Goal: Contribute content: Contribute content

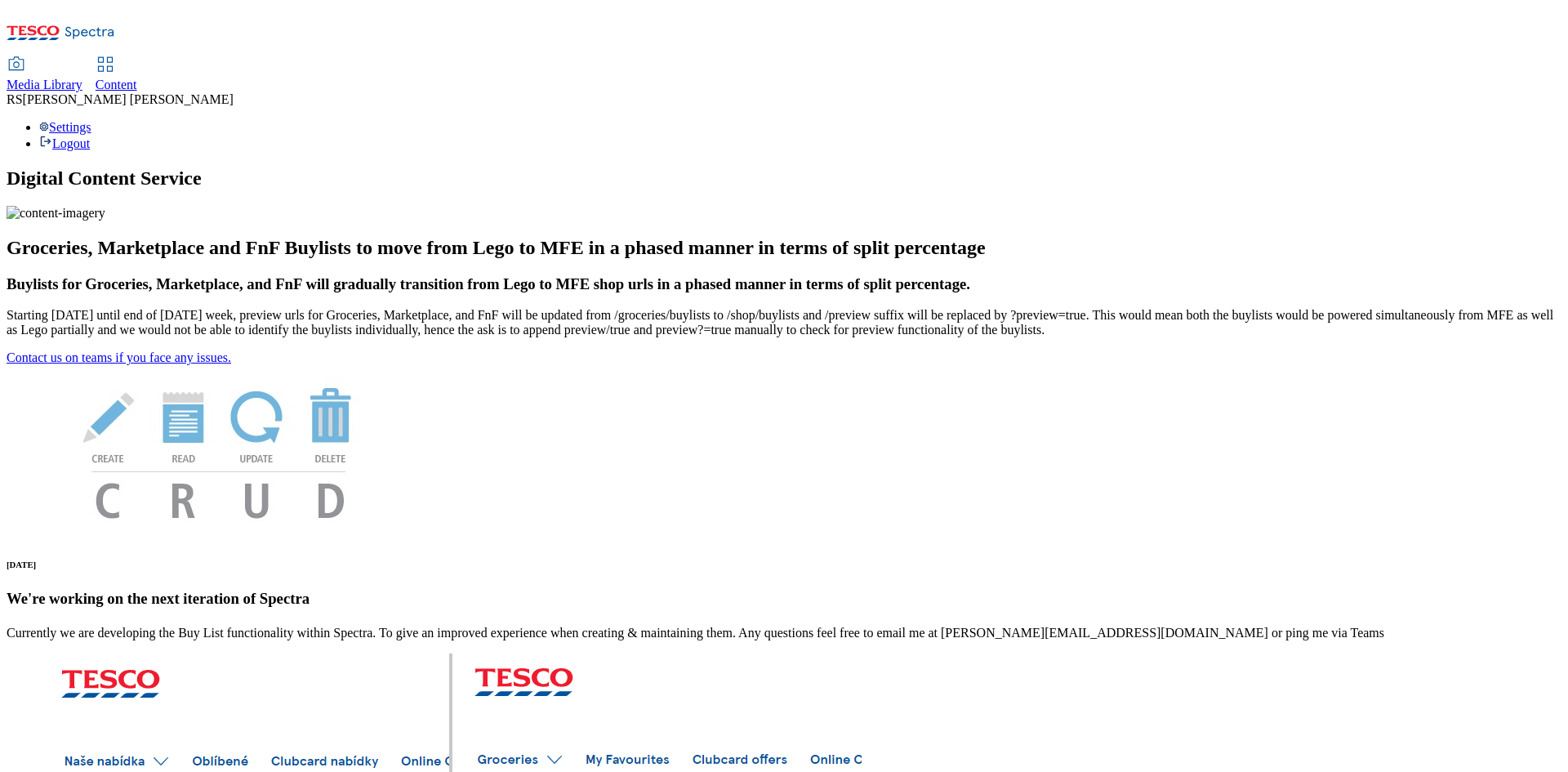
click at [137, 58] on link "Content" at bounding box center [116, 75] width 42 height 35
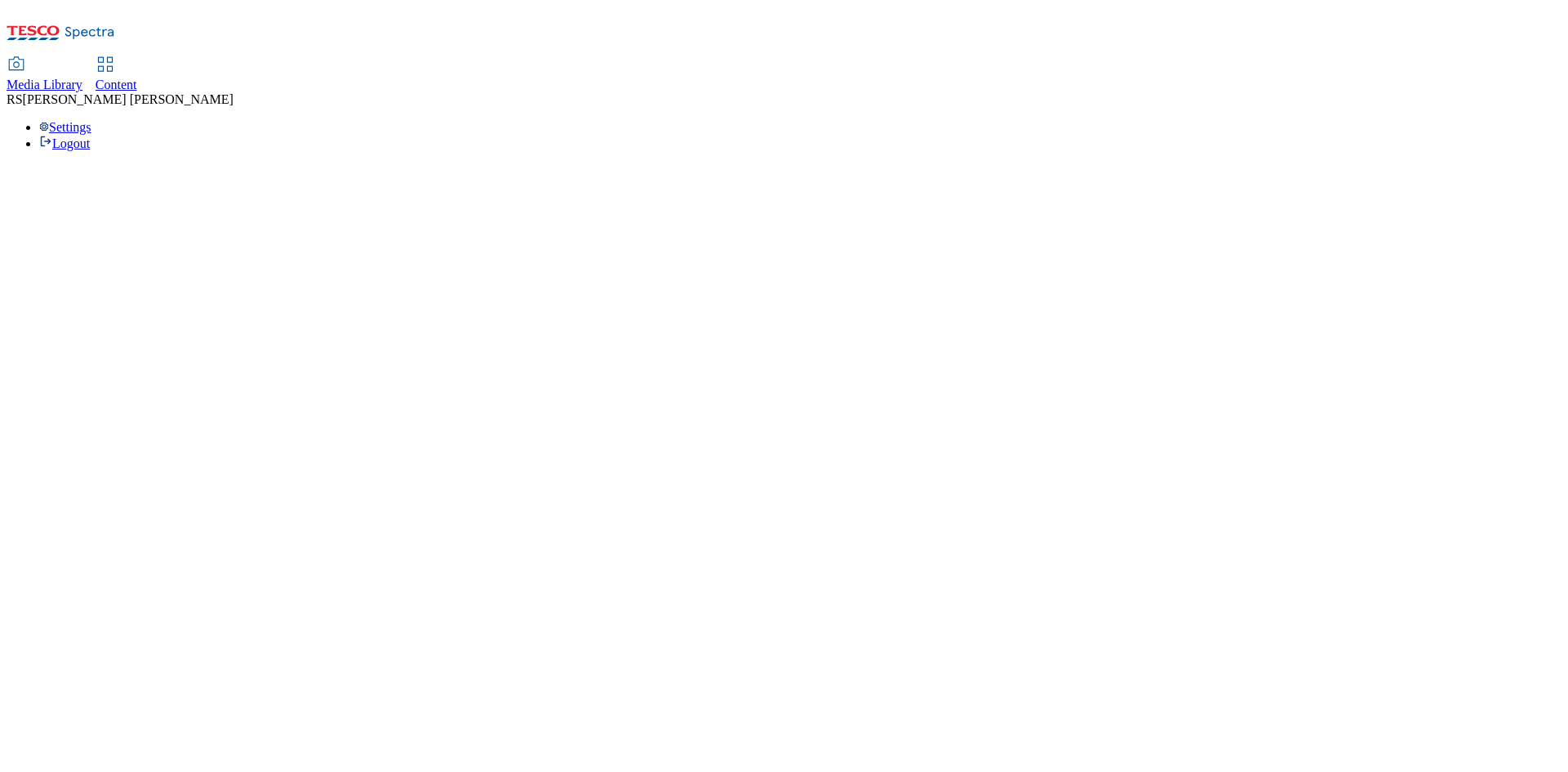
select select "ghs-uk"
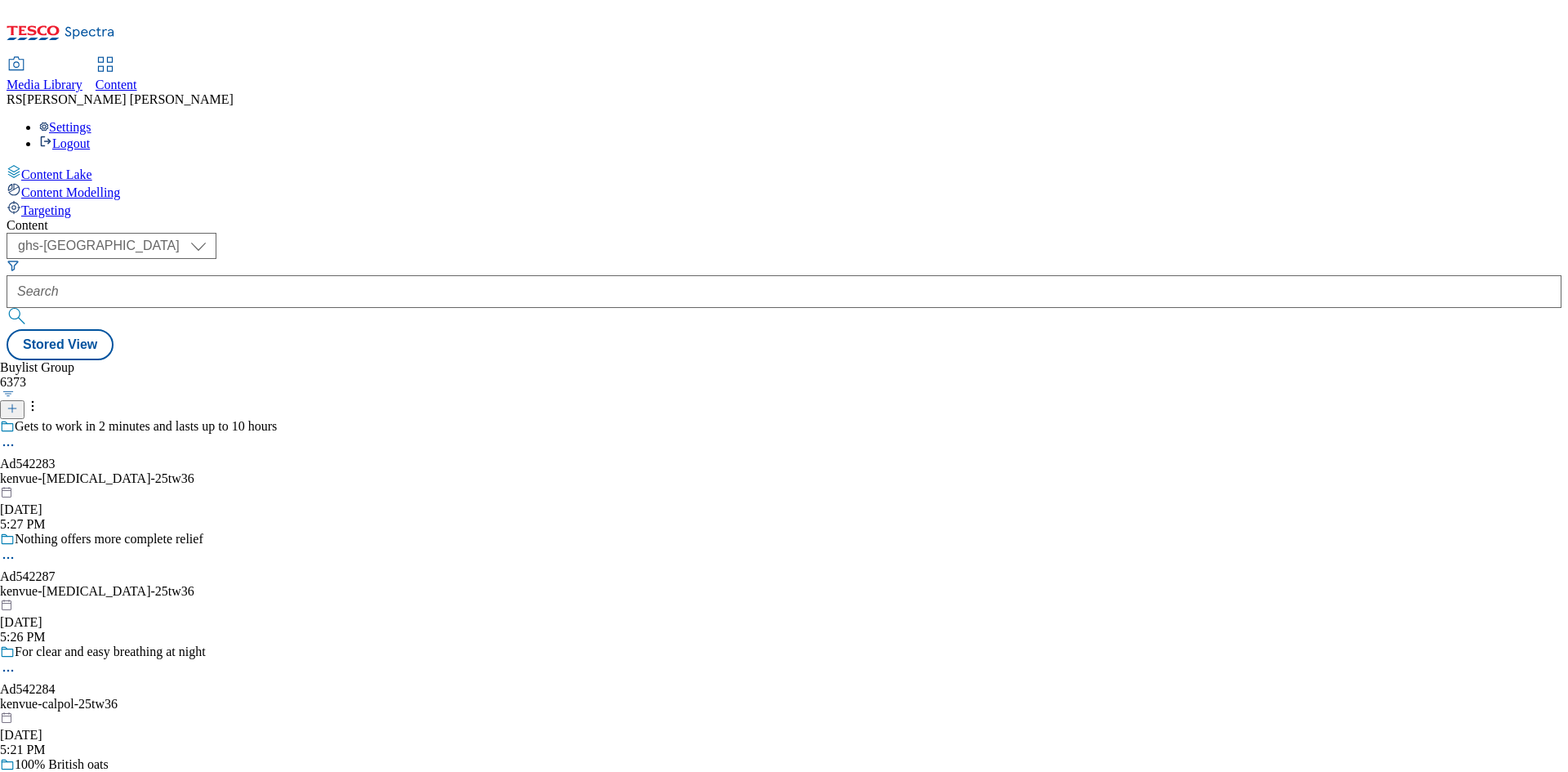
click at [58, 30] on icon at bounding box center [60, 37] width 109 height 35
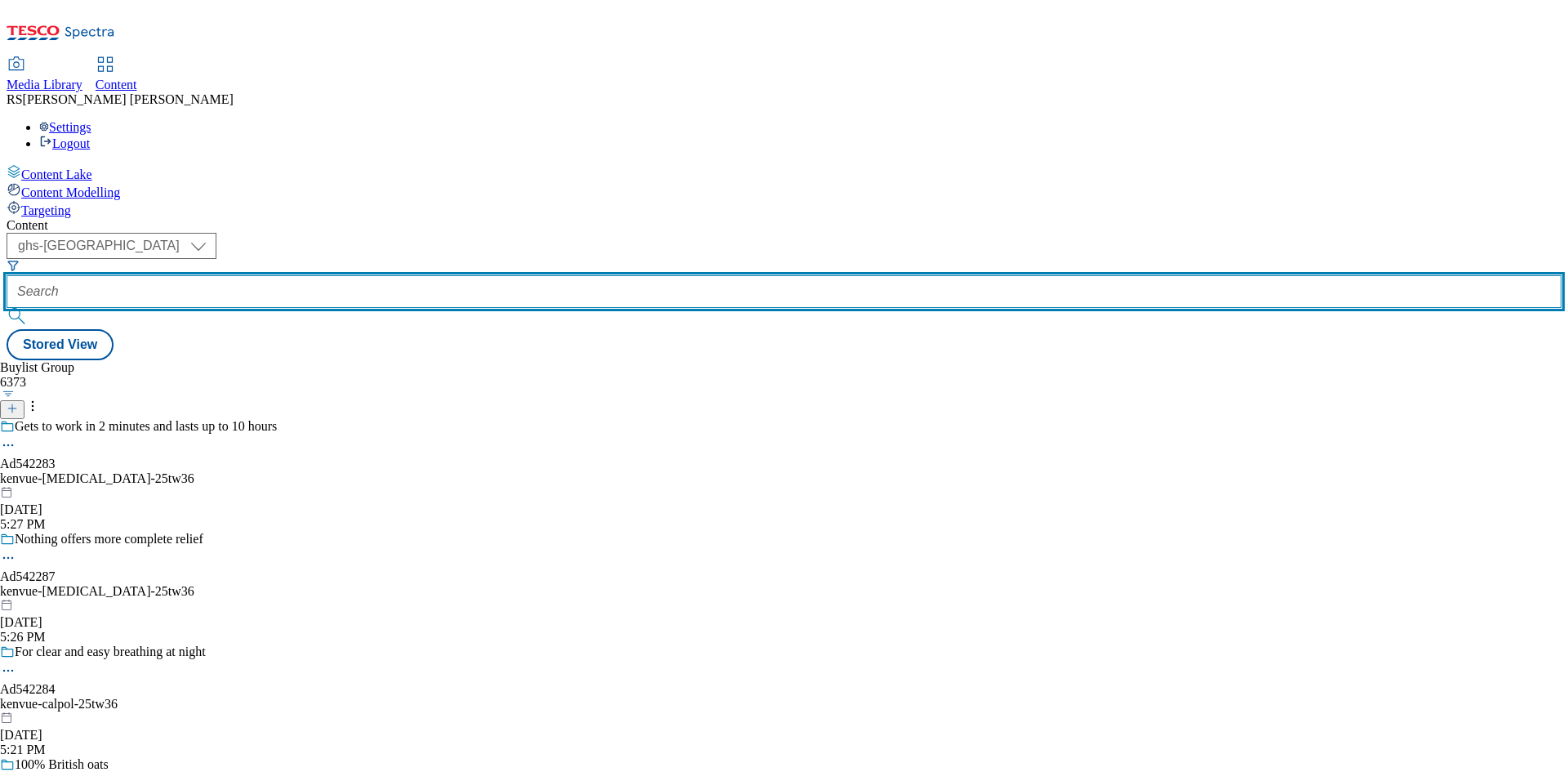
click at [363, 275] on input "text" at bounding box center [783, 291] width 1555 height 33
paste input "541798"
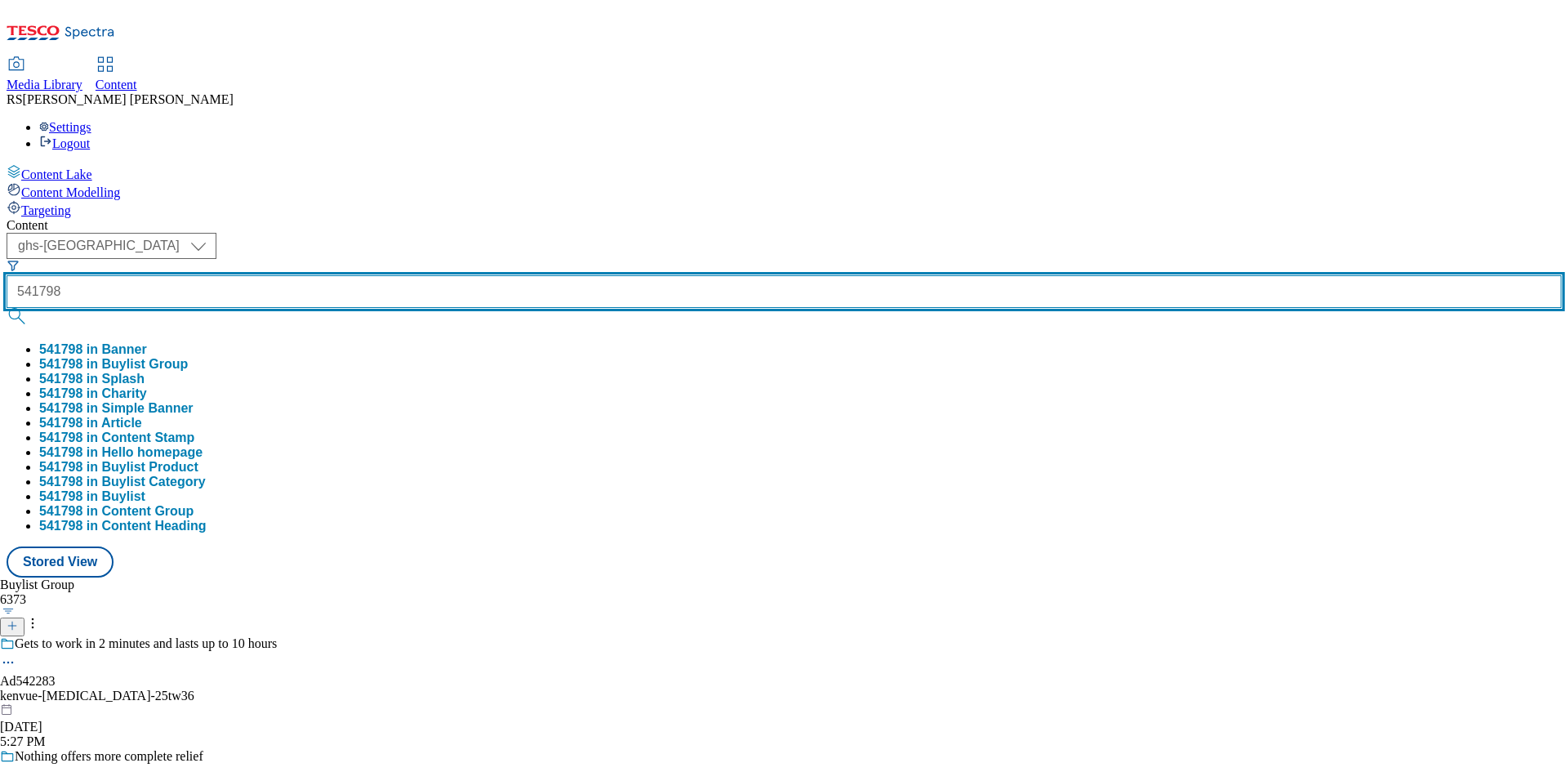
type input "541798"
click at [6, 308] on button "submit" at bounding box center [18, 316] width 23 height 16
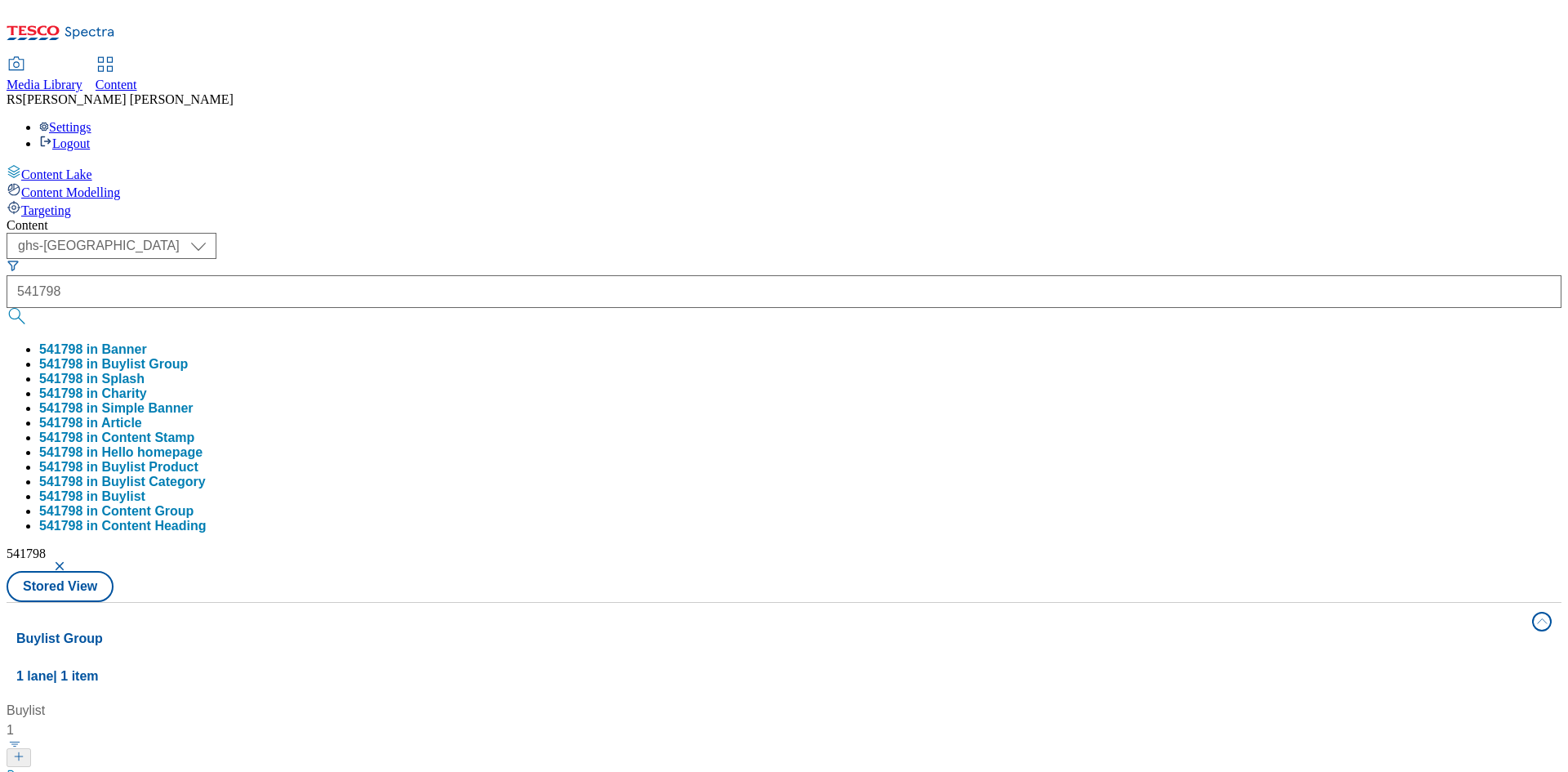
click at [655, 701] on div "Buylist 1 Ad541798 / danone-activia-kefir-25tw31 / danone-activia Sep 23, 2025 …" at bounding box center [783, 701] width 1535 height 0
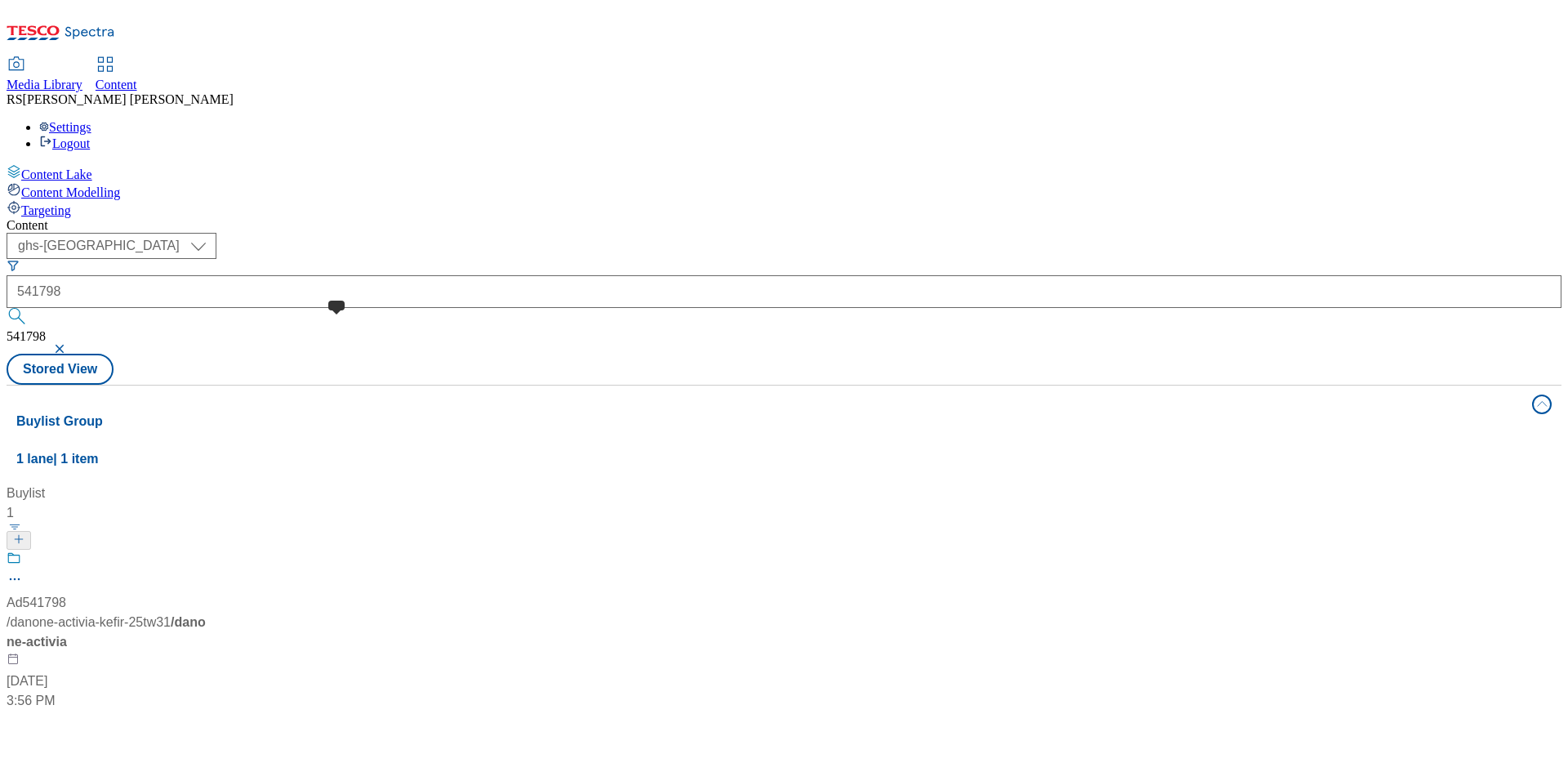
click at [21, 551] on span at bounding box center [21, 560] width 0 height 20
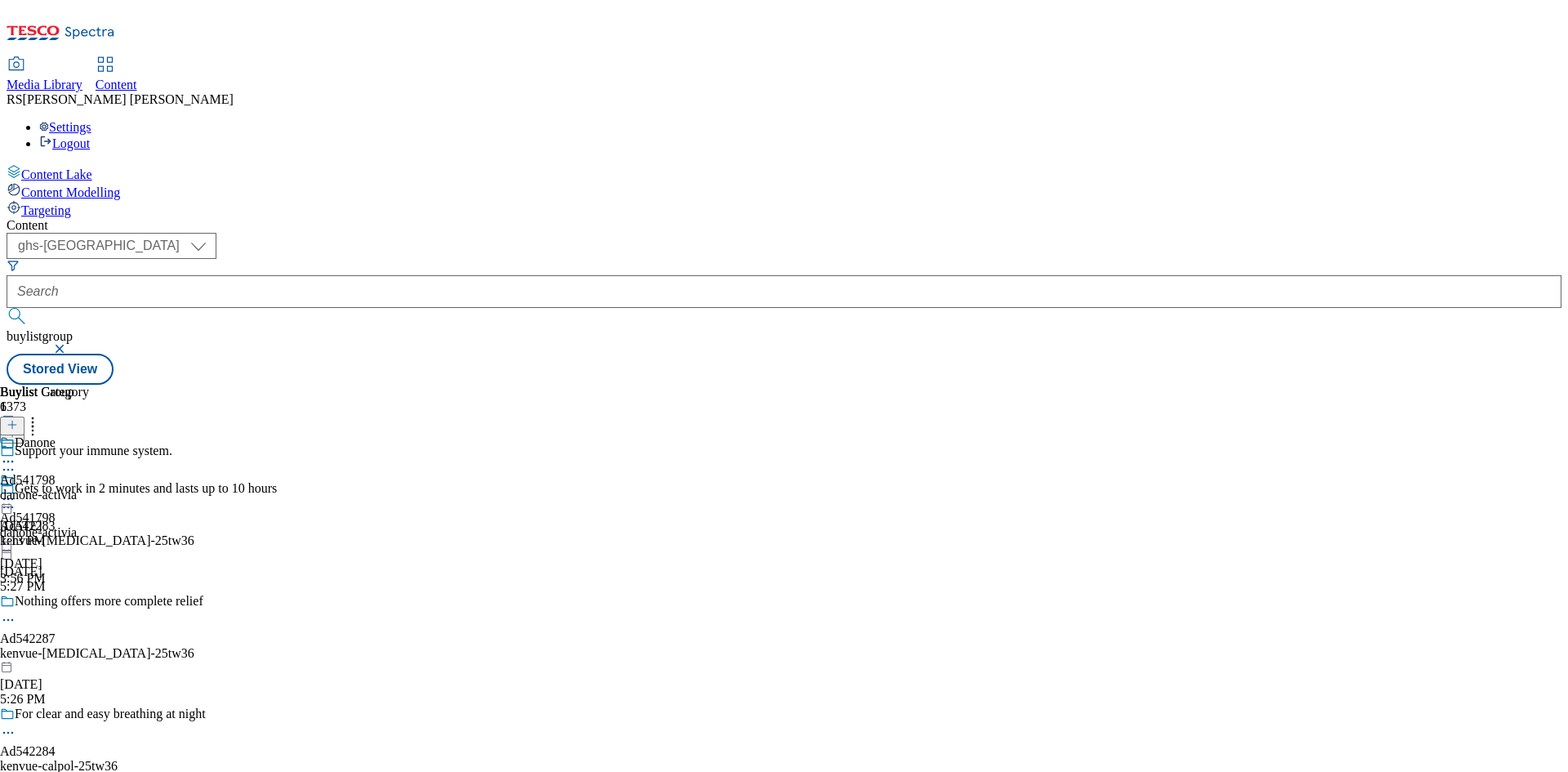
click at [16, 461] on icon at bounding box center [8, 469] width 16 height 16
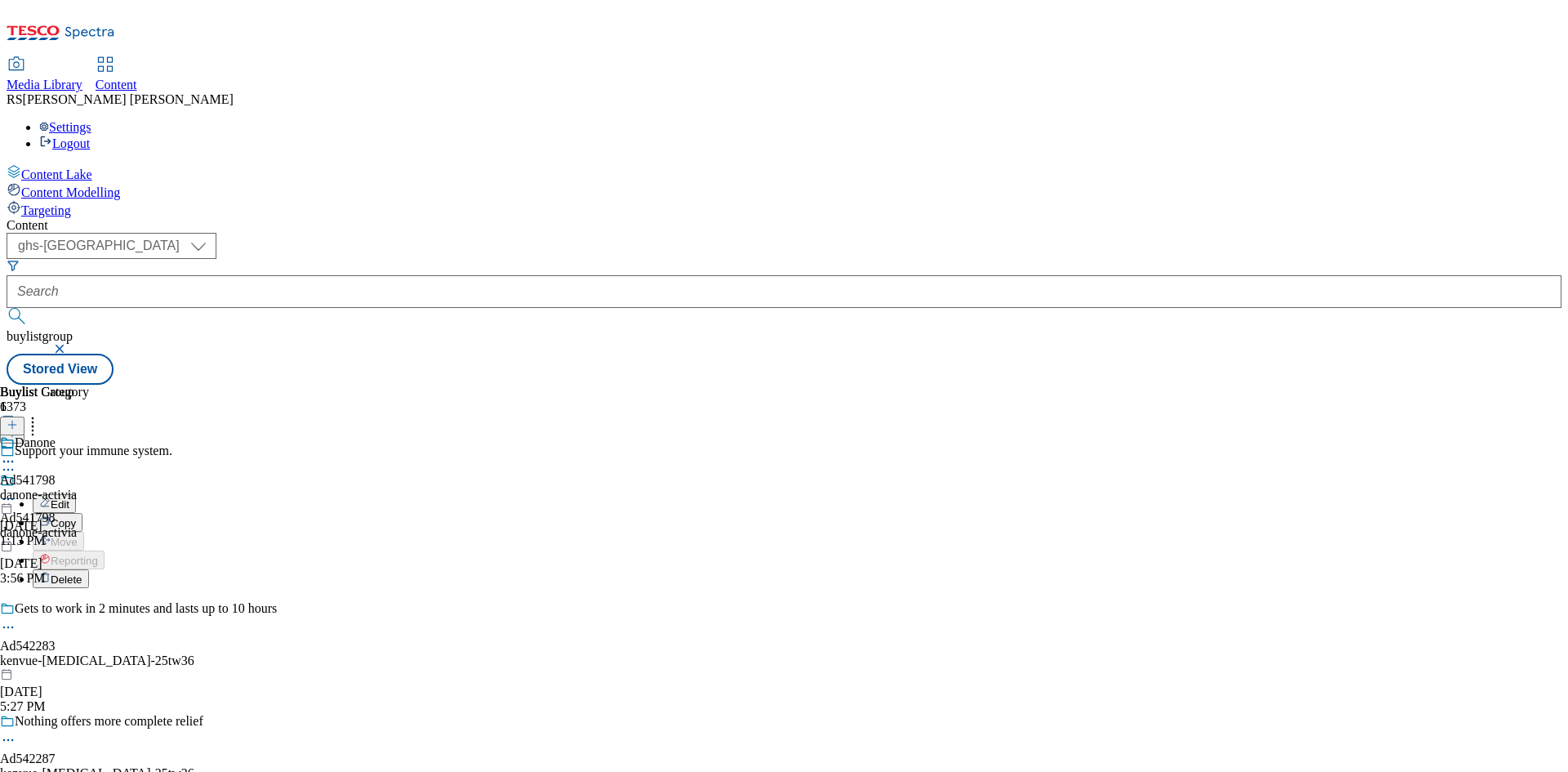
click at [76, 517] on span "Copy" at bounding box center [63, 523] width 26 height 12
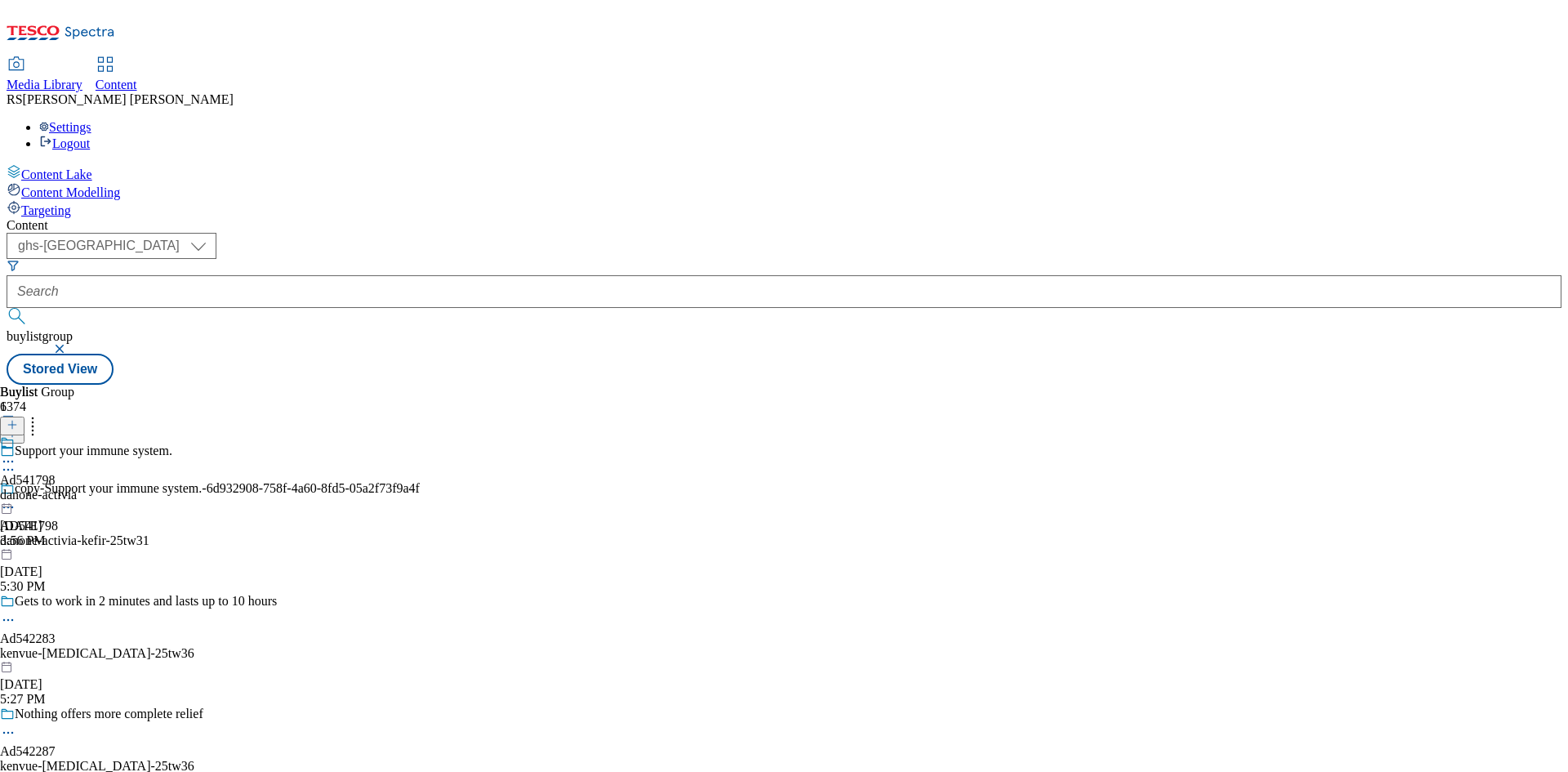
click at [137, 78] on span "Content" at bounding box center [116, 85] width 42 height 14
select select "ghs-uk"
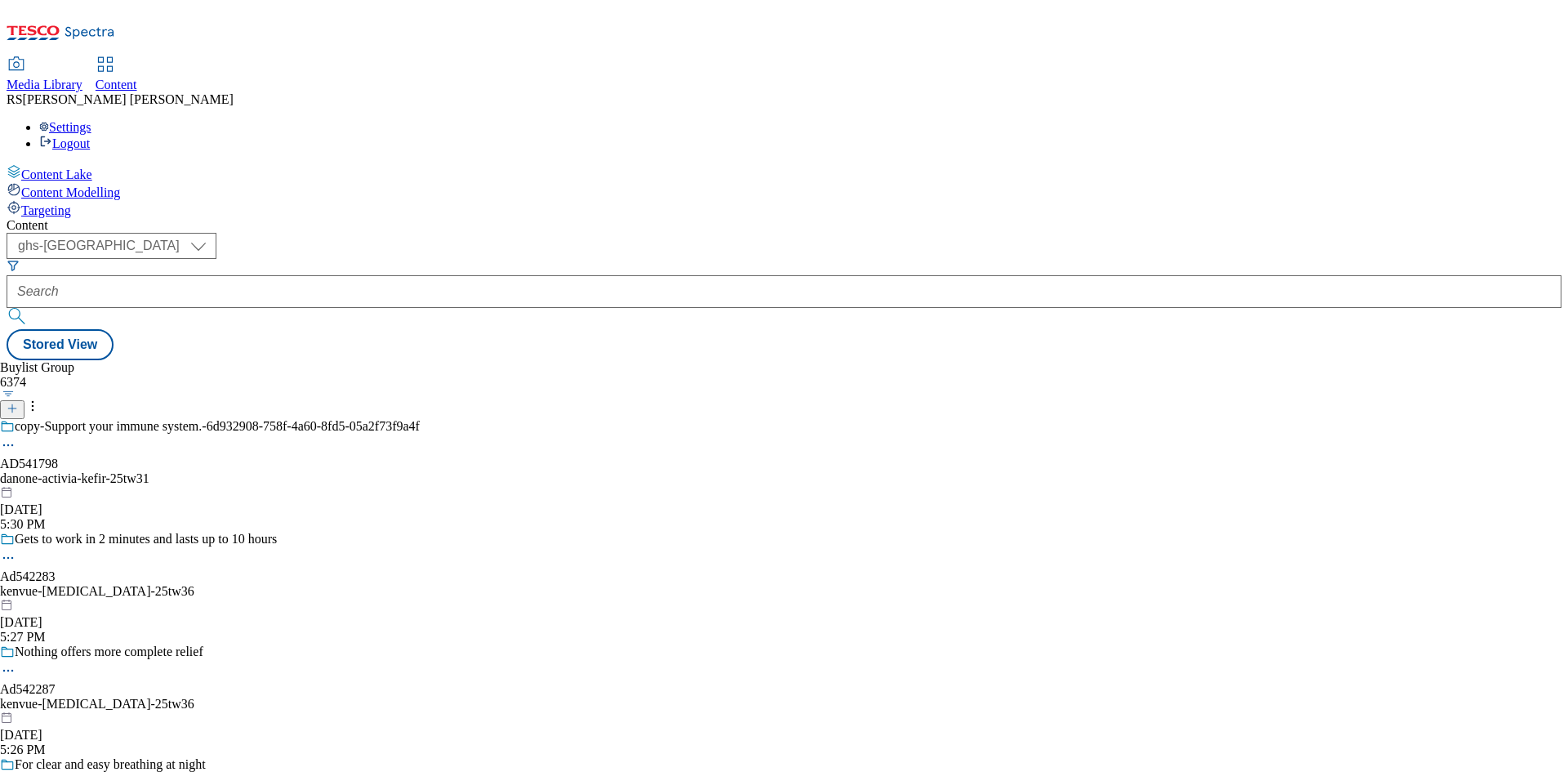
click at [16, 437] on icon at bounding box center [8, 445] width 16 height 16
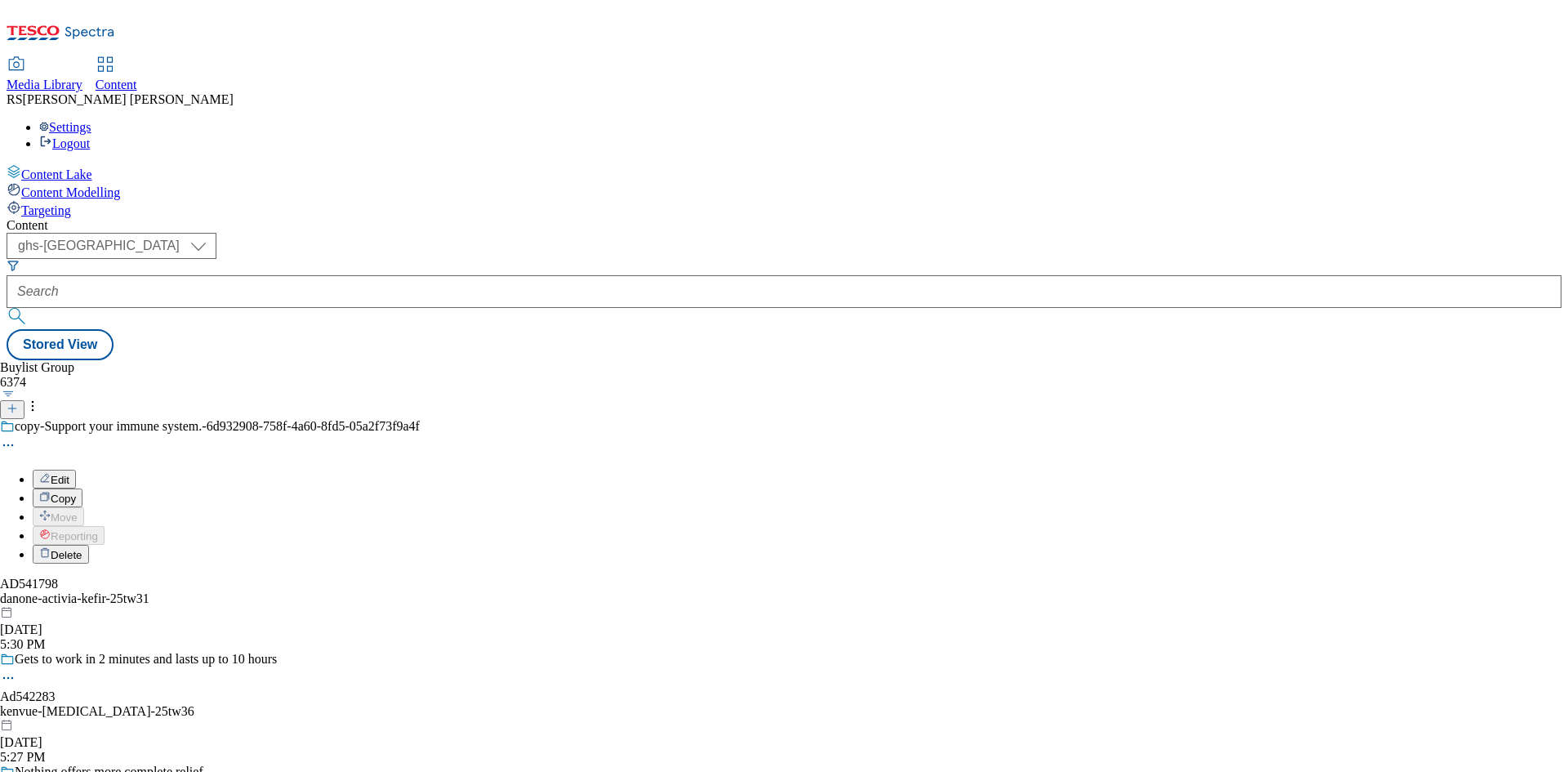
click at [76, 470] on button "Edit" at bounding box center [54, 479] width 43 height 19
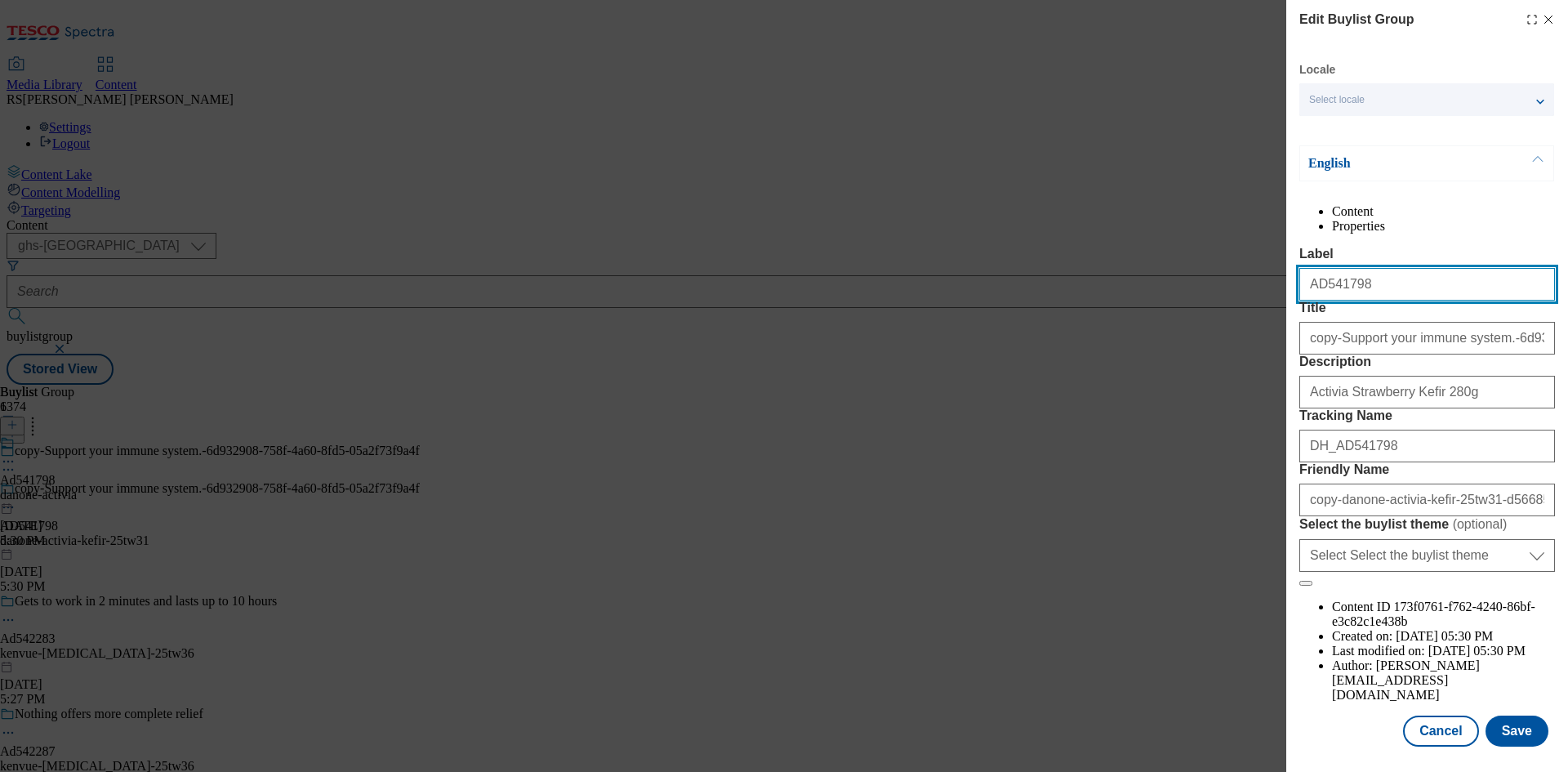
drag, startPoint x: 1375, startPoint y: 320, endPoint x: 1319, endPoint y: 328, distance: 56.6
click at [1319, 301] on input "AD541798" at bounding box center [1426, 284] width 256 height 33
paste input "2275"
type input "AD542275"
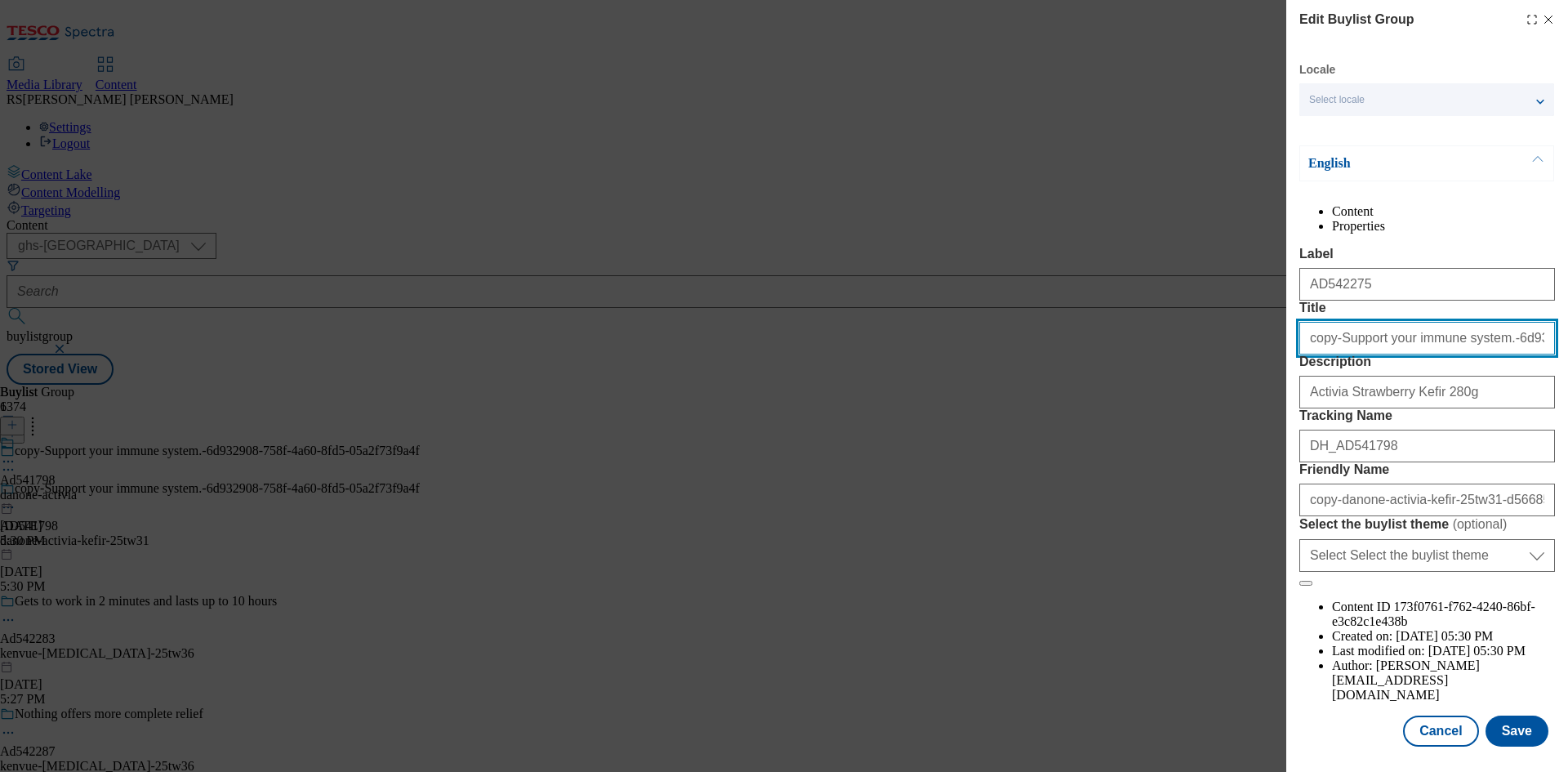
click at [1348, 354] on input "copy-Support your immune system.-6d932908-758f-4a60-8fd5-05a2f73f9a4f" at bounding box center [1426, 338] width 256 height 33
paste input "Nourish & Protect dry skin"
type input "Nourish & Protect dry skin"
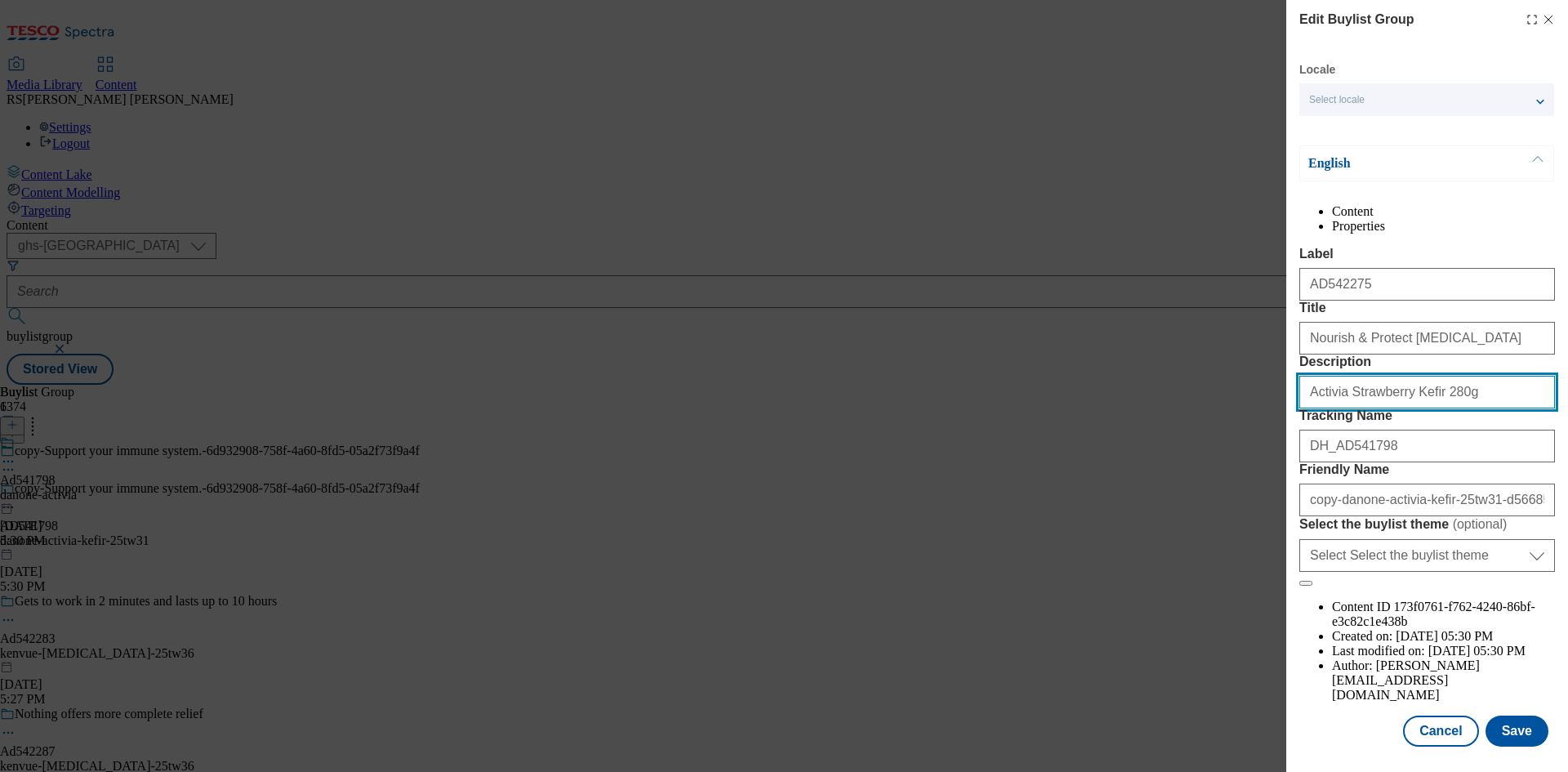
click at [1347, 408] on input "Activia Strawberry Kefir 280g" at bounding box center [1426, 391] width 256 height 33
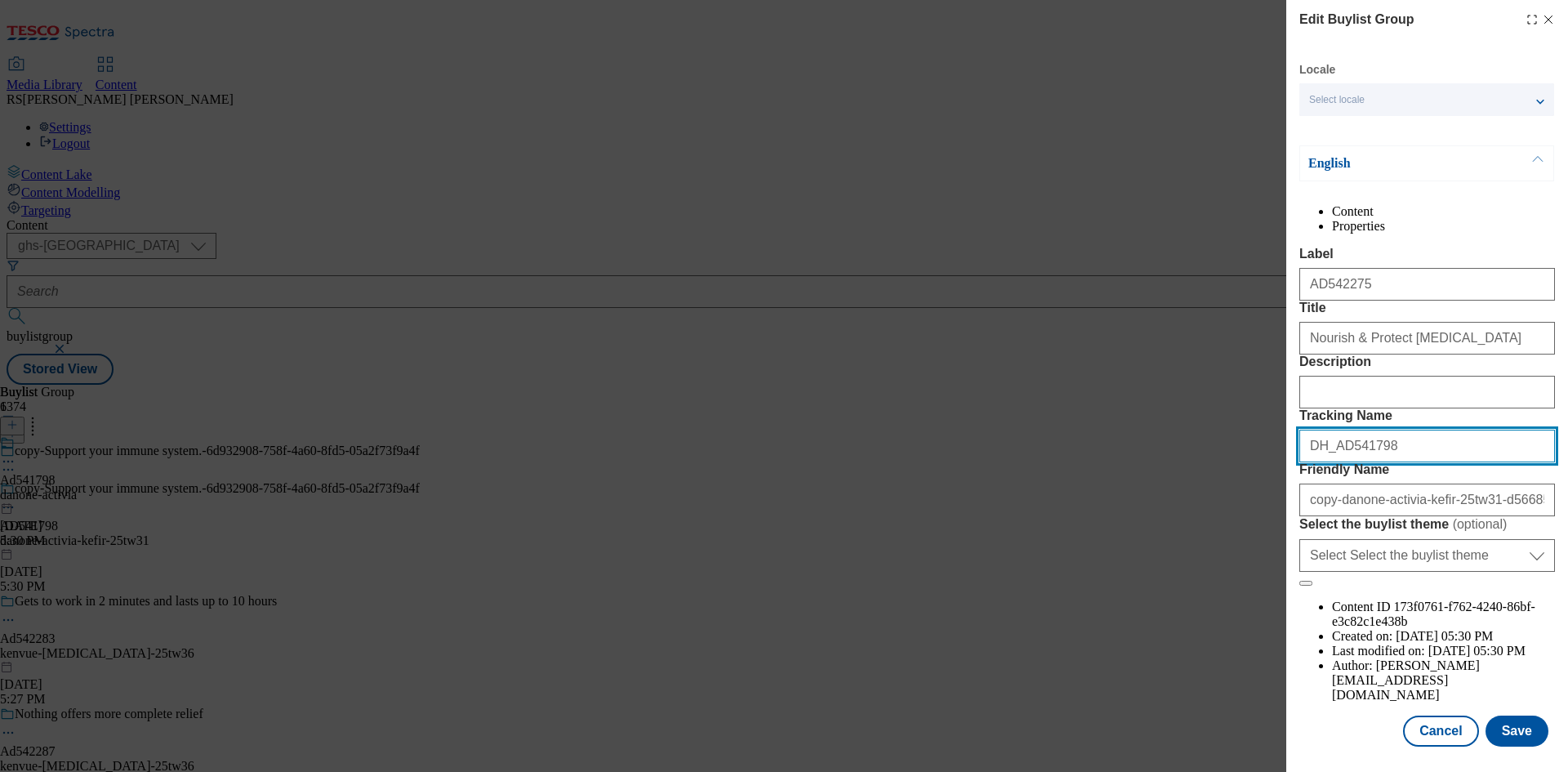
click at [1387, 462] on input "DH_AD541798" at bounding box center [1426, 445] width 256 height 33
drag, startPoint x: 1384, startPoint y: 563, endPoint x: 1339, endPoint y: 578, distance: 47.4
click at [1339, 462] on input "DH_AD541798" at bounding box center [1426, 445] width 256 height 33
paste input "2275"
type input "DH_AD542275"
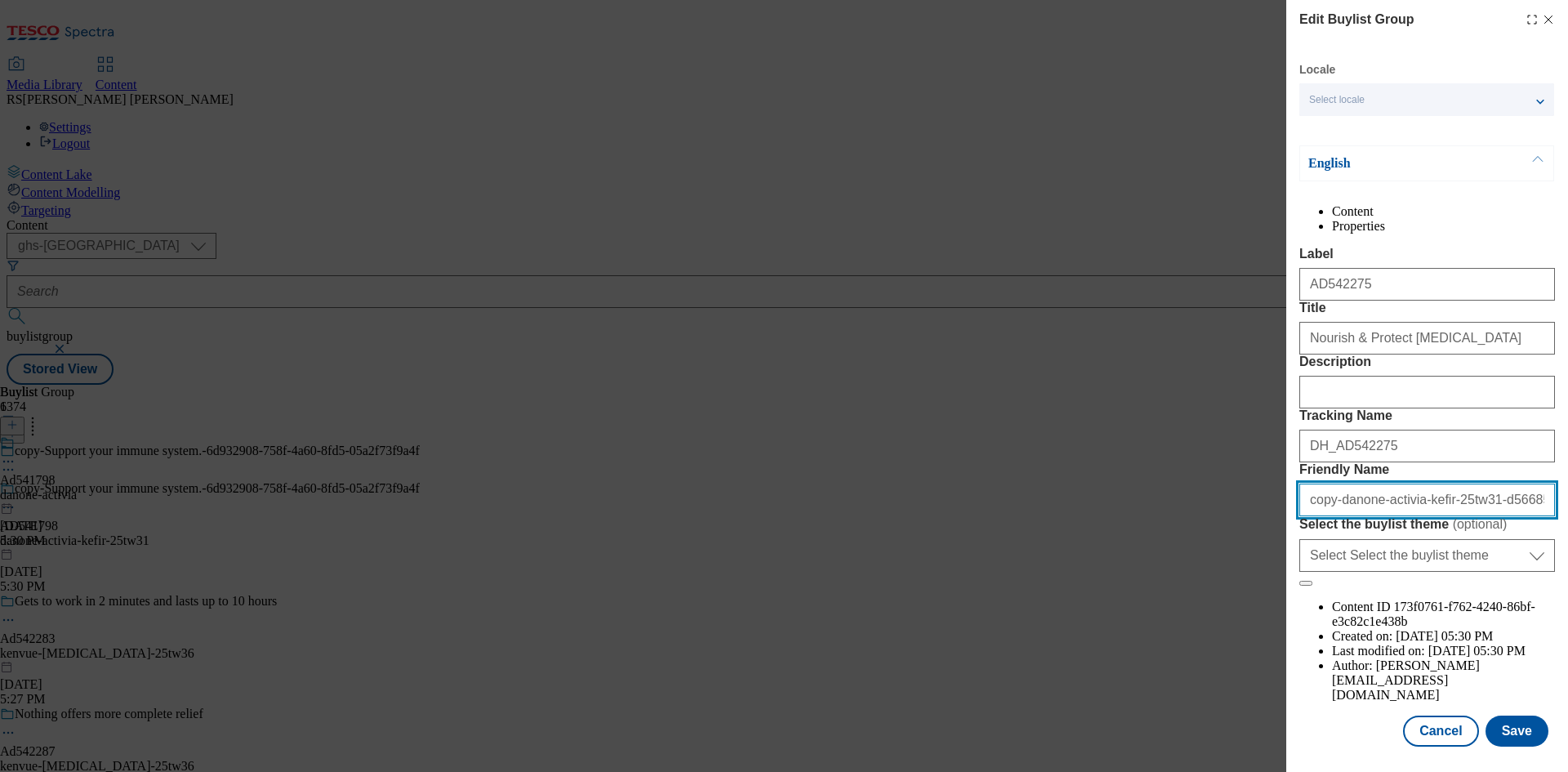
drag, startPoint x: 1334, startPoint y: 647, endPoint x: 1286, endPoint y: 654, distance: 48.5
click at [1286, 654] on div "Edit Buylist Group Locale Select locale English Welsh English Content Propertie…" at bounding box center [1426, 374] width 281 height 749
click at [1341, 516] on input "danone-activia-kefir-25tw31-d5668553-c81a-4d53-b206-9c2582add1c3" at bounding box center [1426, 499] width 256 height 33
paste input "Kenvu"
drag, startPoint x: 1313, startPoint y: 650, endPoint x: 1296, endPoint y: 654, distance: 17.5
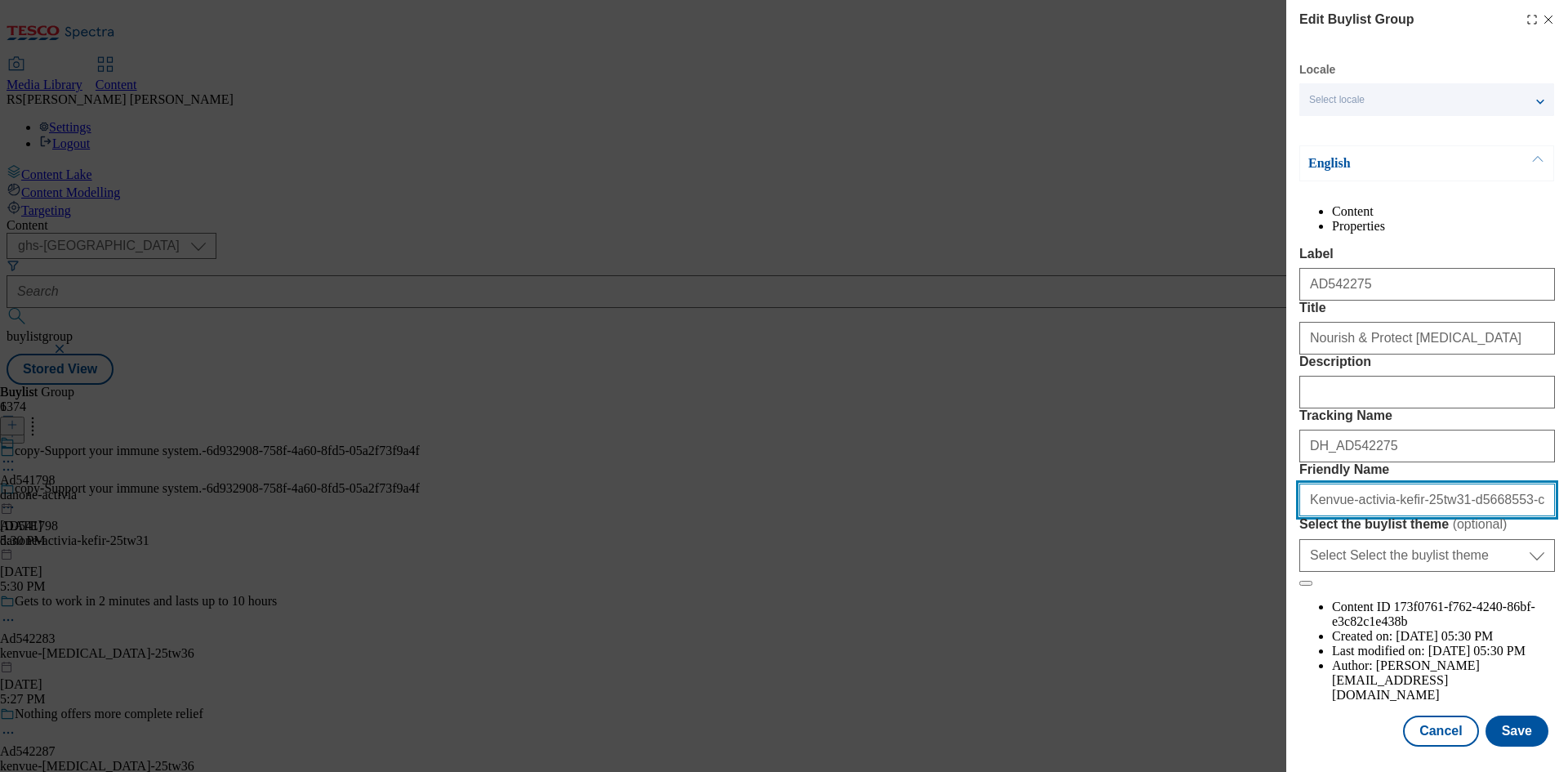
click at [1296, 654] on div "Edit Buylist Group Locale Select locale English Welsh English Content Propertie…" at bounding box center [1426, 374] width 281 height 749
click at [1348, 516] on input "kenvue-activia-kefir-25tw31-d5668553-c81a-4d53-b206-9c2582add1c3" at bounding box center [1426, 499] width 256 height 33
click at [1400, 516] on input "kenvue-activia-kefir-25tw31-d5668553-c81a-4d53-b206-9c2582add1c3" at bounding box center [1426, 499] width 256 height 33
click at [1404, 516] on input "kenvue-aveeno-25tw31-d5668553-c81a-4d53-b206-9c2582add1c3" at bounding box center [1426, 499] width 256 height 33
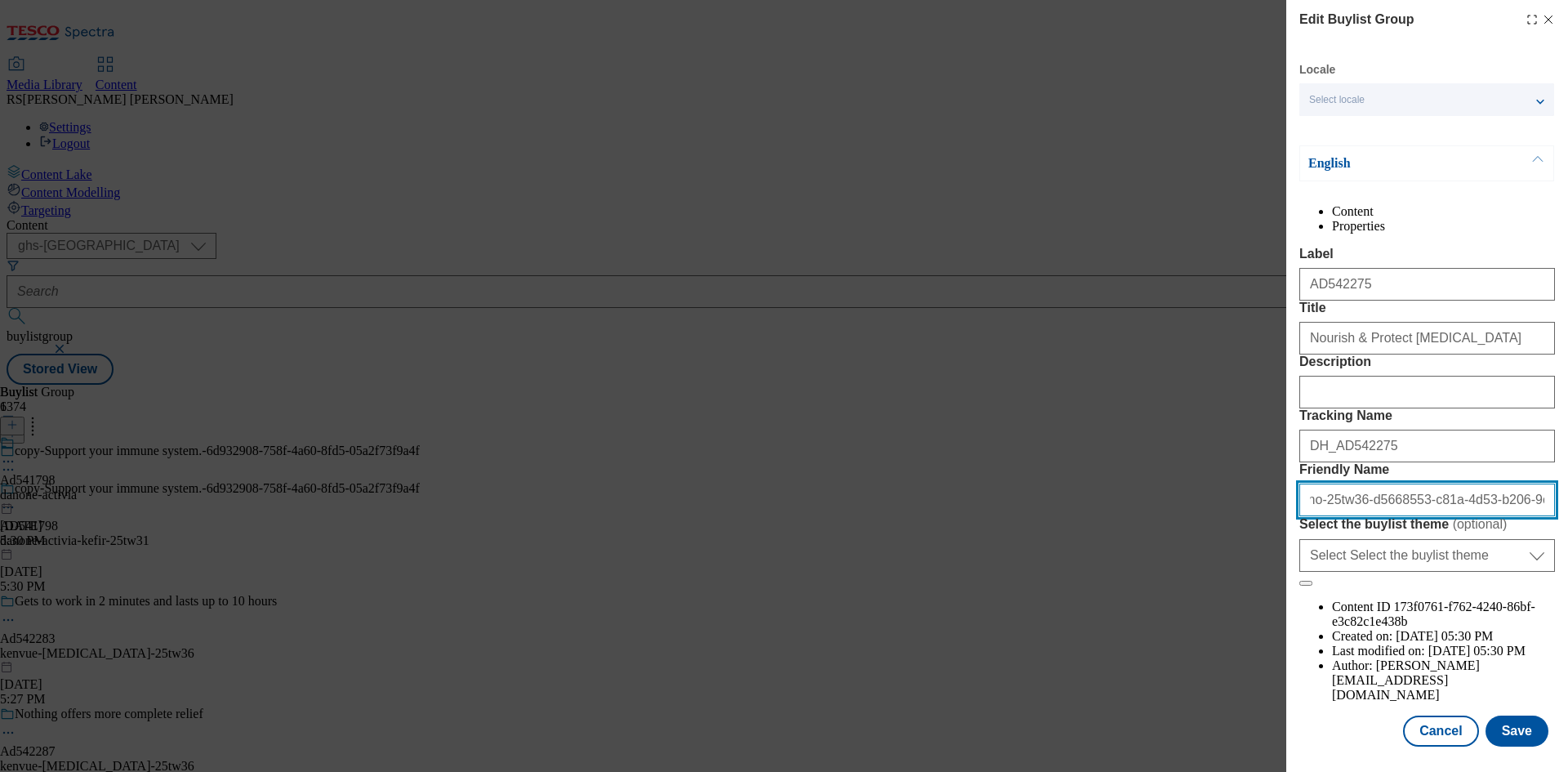
drag, startPoint x: 1414, startPoint y: 645, endPoint x: 1567, endPoint y: 651, distance: 153.1
click at [1567, 651] on div "Edit Buylist Group Locale Select locale English Welsh English Content Propertie…" at bounding box center [1426, 374] width 281 height 749
drag, startPoint x: 1464, startPoint y: 651, endPoint x: 1294, endPoint y: 646, distance: 170.1
click at [1294, 646] on div "Edit Buylist Group Locale Select locale English Welsh English Content Propertie…" at bounding box center [1426, 374] width 281 height 749
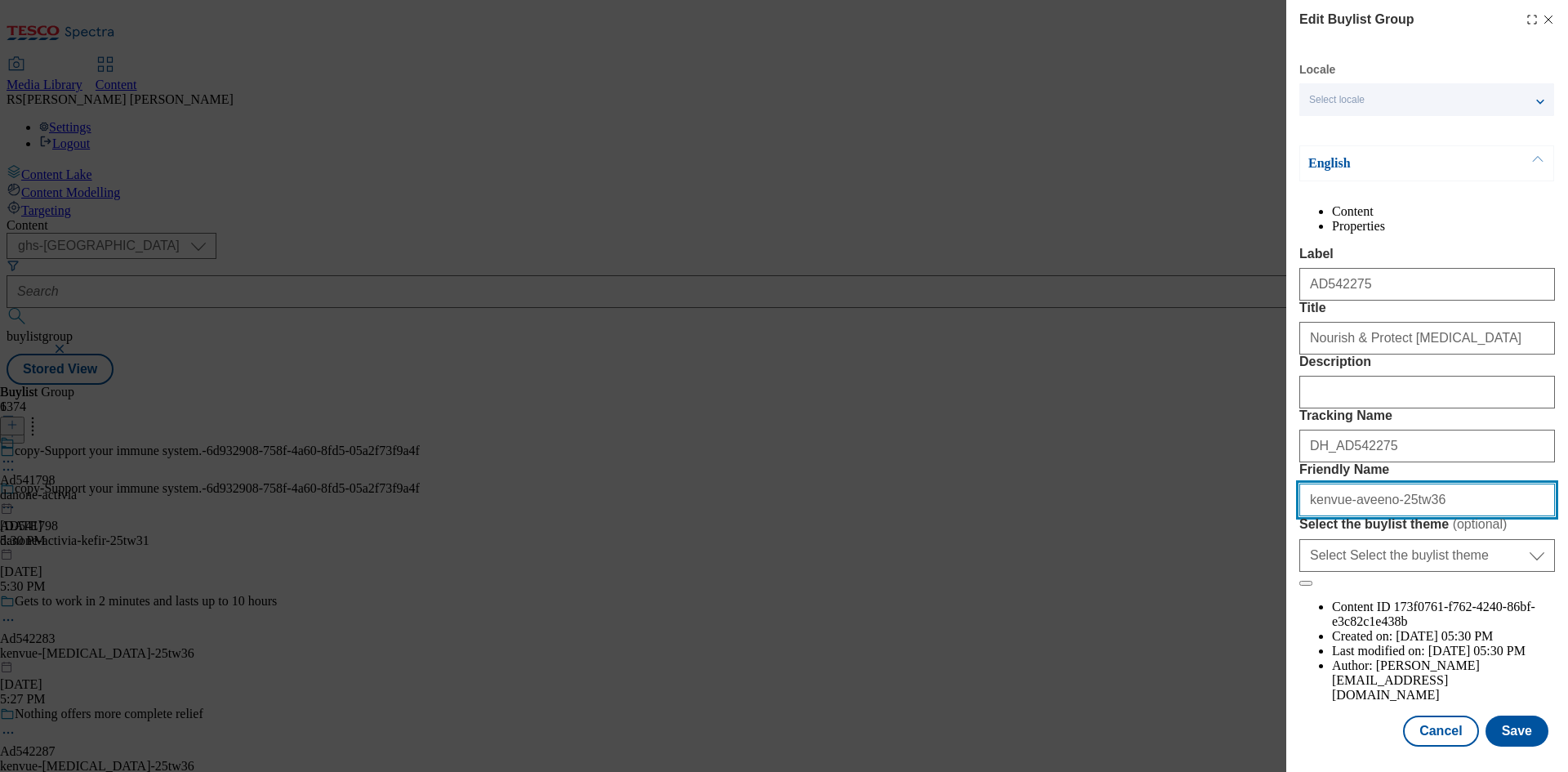
type input "kenvue-aveeno-25tw36"
click at [1522, 733] on button "Save" at bounding box center [1516, 730] width 63 height 31
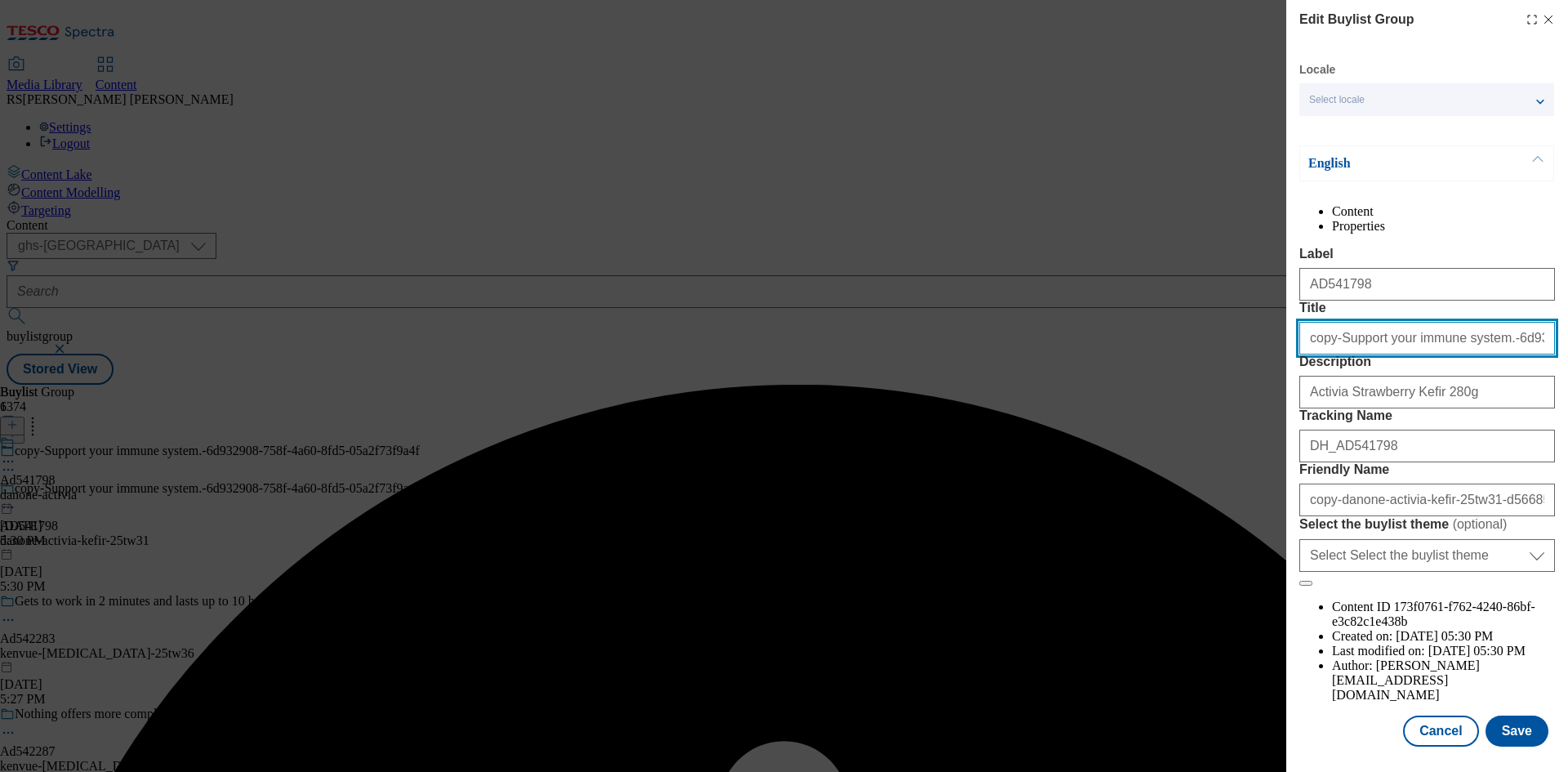
click at [1433, 354] on input "copy-Support your immune system.-6d932908-758f-4a60-8fd5-05a2f73f9a4f" at bounding box center [1426, 338] width 256 height 33
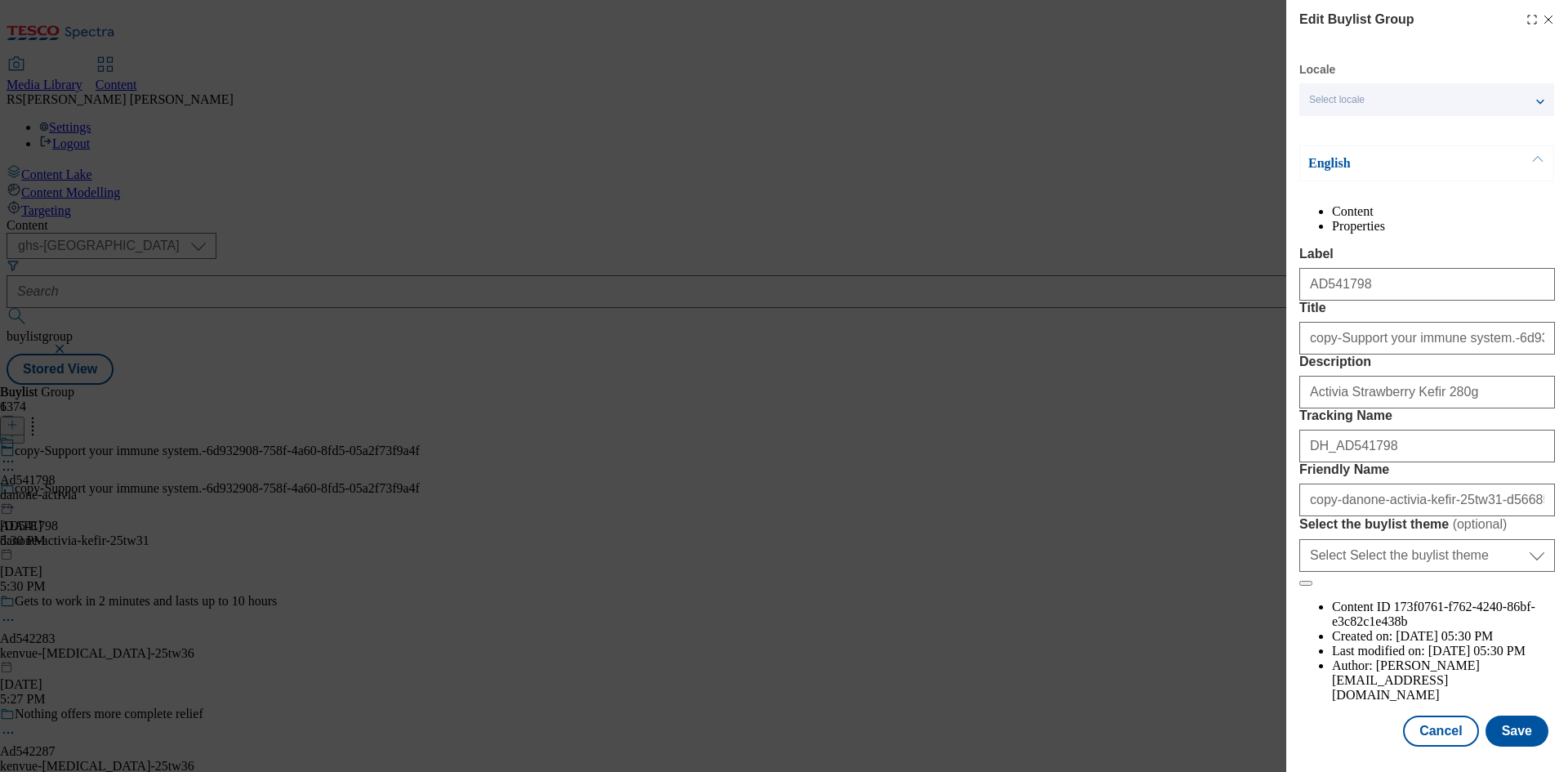
click at [1395, 516] on div "copy-danone-activia-kefir-25tw31-d5668553-c81a-4d53-b206-9c2582add1c3" at bounding box center [1426, 497] width 256 height 39
click at [1441, 407] on input "Activia Strawberry Kefir 280g" at bounding box center [1426, 391] width 256 height 33
click at [1423, 515] on input "copy-danone-activia-kefir-25tw31-d5668553-c81a-4d53-b206-9c2582add1c3" at bounding box center [1426, 498] width 256 height 33
paste input "kenvue-aveeno-25tw36"
type input "kenvue-aveeno-25tw36"
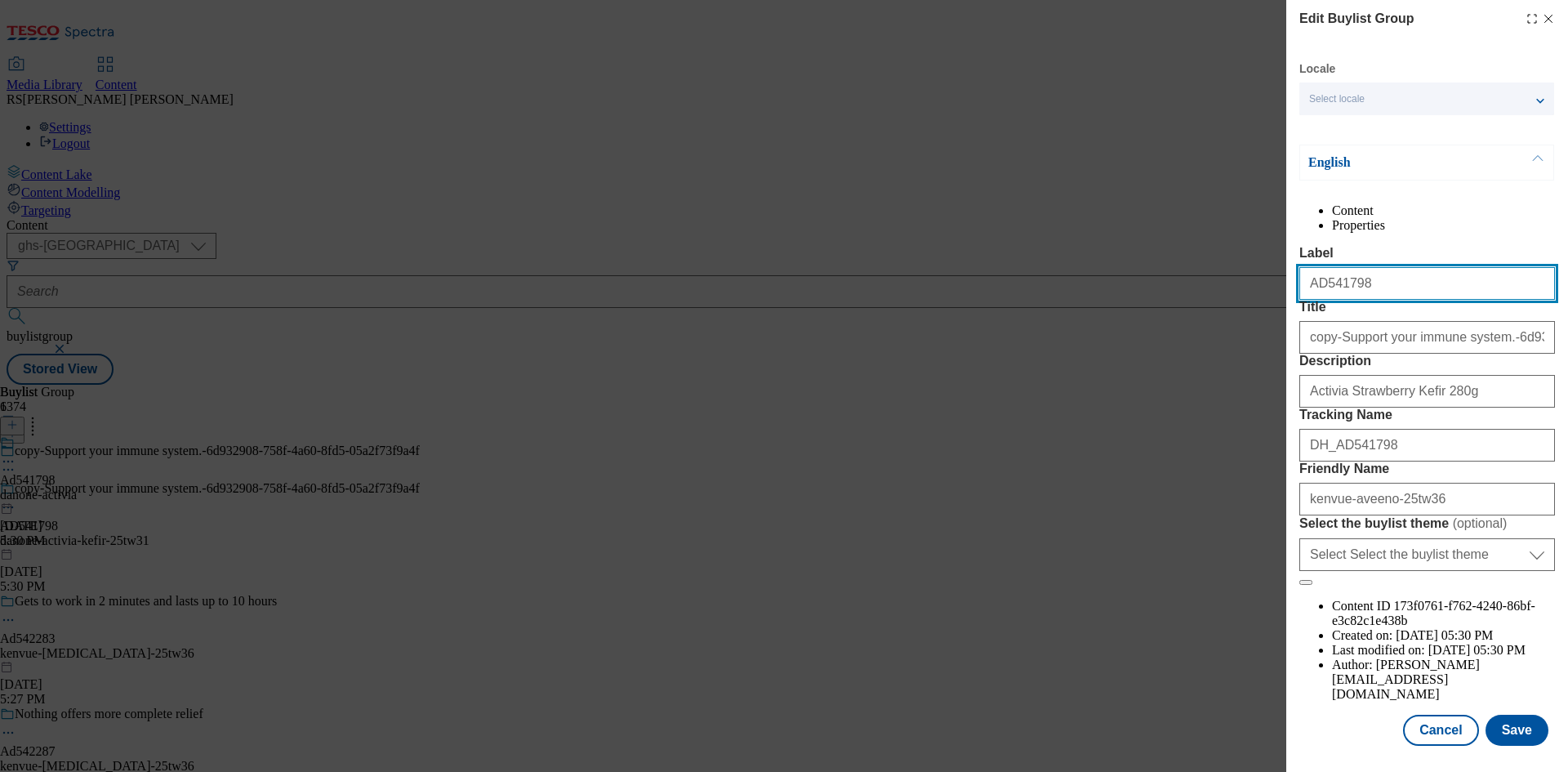
click at [1382, 267] on input "AD541798" at bounding box center [1426, 283] width 256 height 33
drag, startPoint x: 1363, startPoint y: 255, endPoint x: 1324, endPoint y: 264, distance: 40.0
click at [1324, 267] on input "AD541798" at bounding box center [1426, 283] width 256 height 33
paste input "2275"
type input "AD542275"
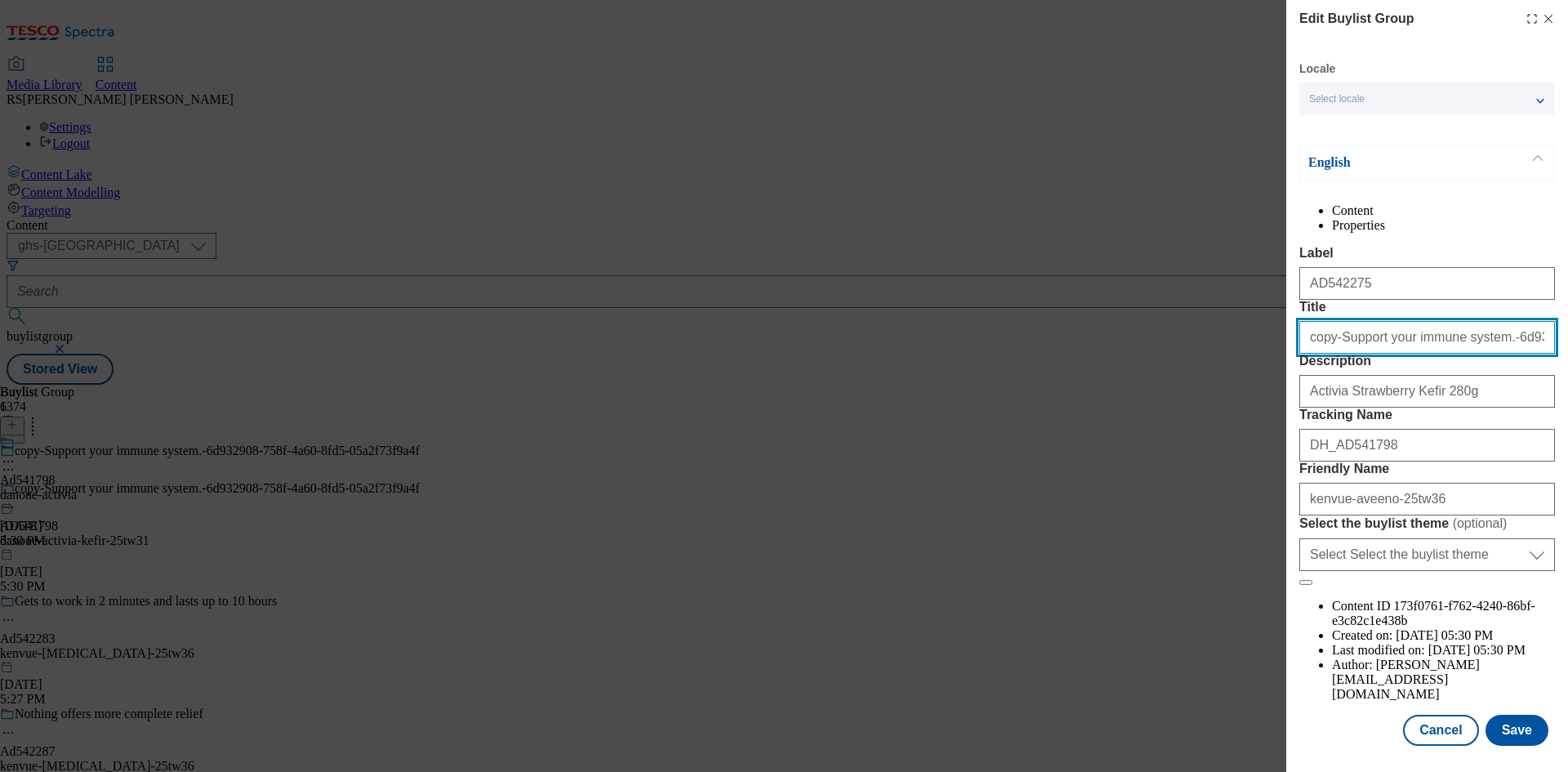
click at [1355, 337] on input "copy-Support your immune system.-6d932908-758f-4a60-8fd5-05a2f73f9a4f" at bounding box center [1426, 337] width 256 height 33
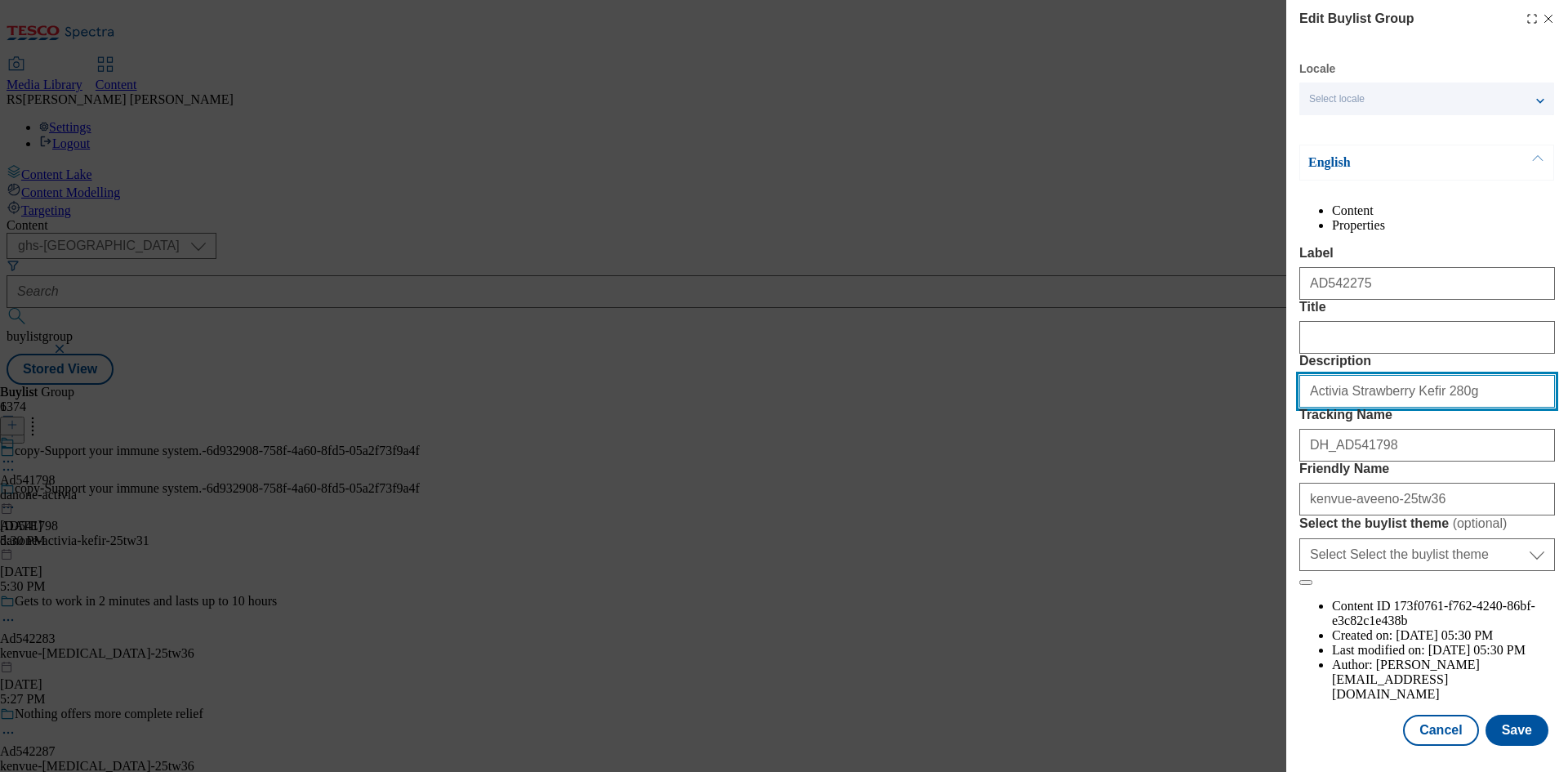
click at [1374, 407] on input "Activia Strawberry Kefir 280g" at bounding box center [1426, 391] width 256 height 33
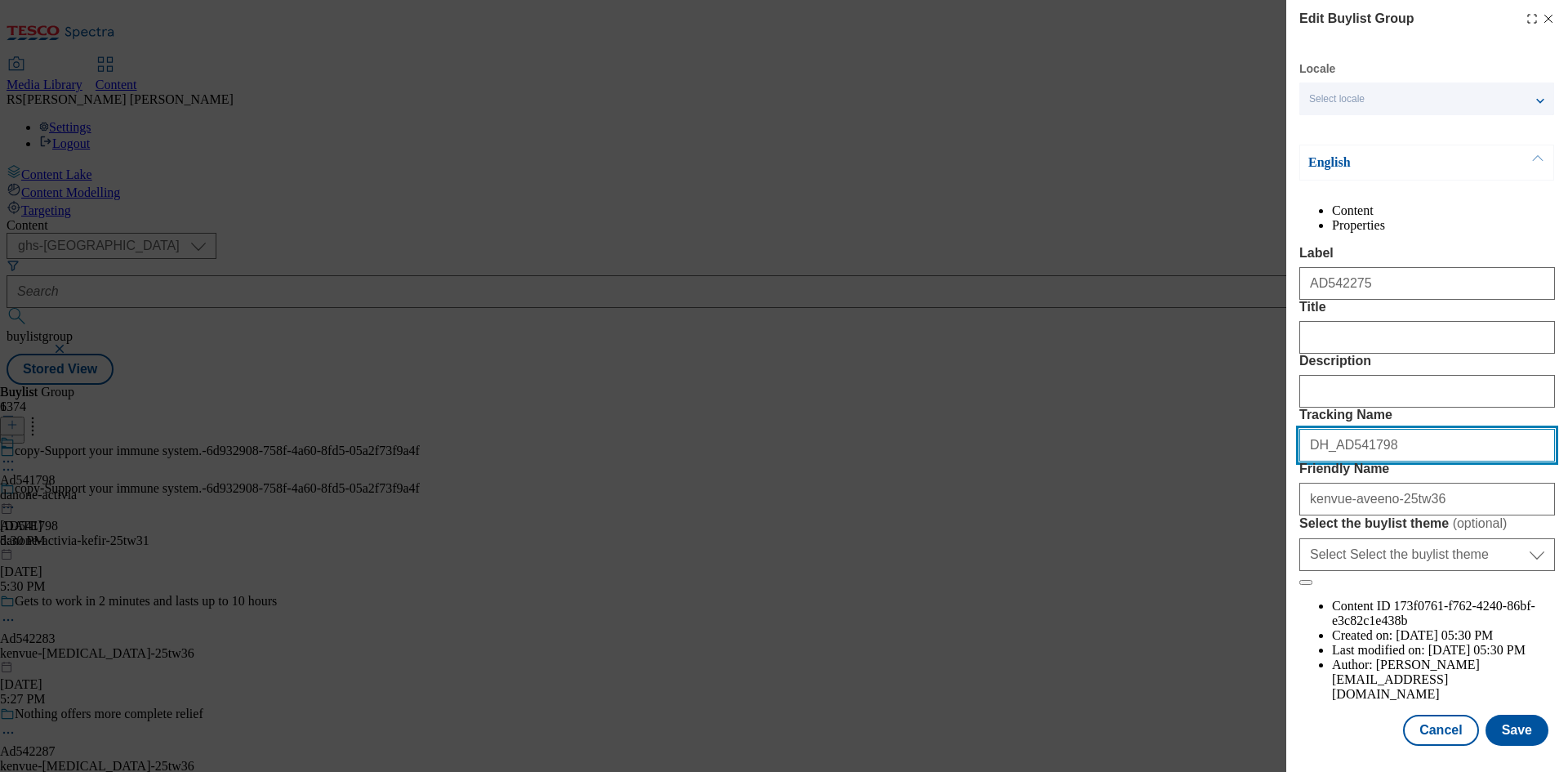
drag, startPoint x: 1393, startPoint y: 506, endPoint x: 1338, endPoint y: 520, distance: 56.8
click at [1338, 461] on div "DH_AD541798" at bounding box center [1426, 442] width 256 height 39
paste input "2275"
type input "DH_AD542275"
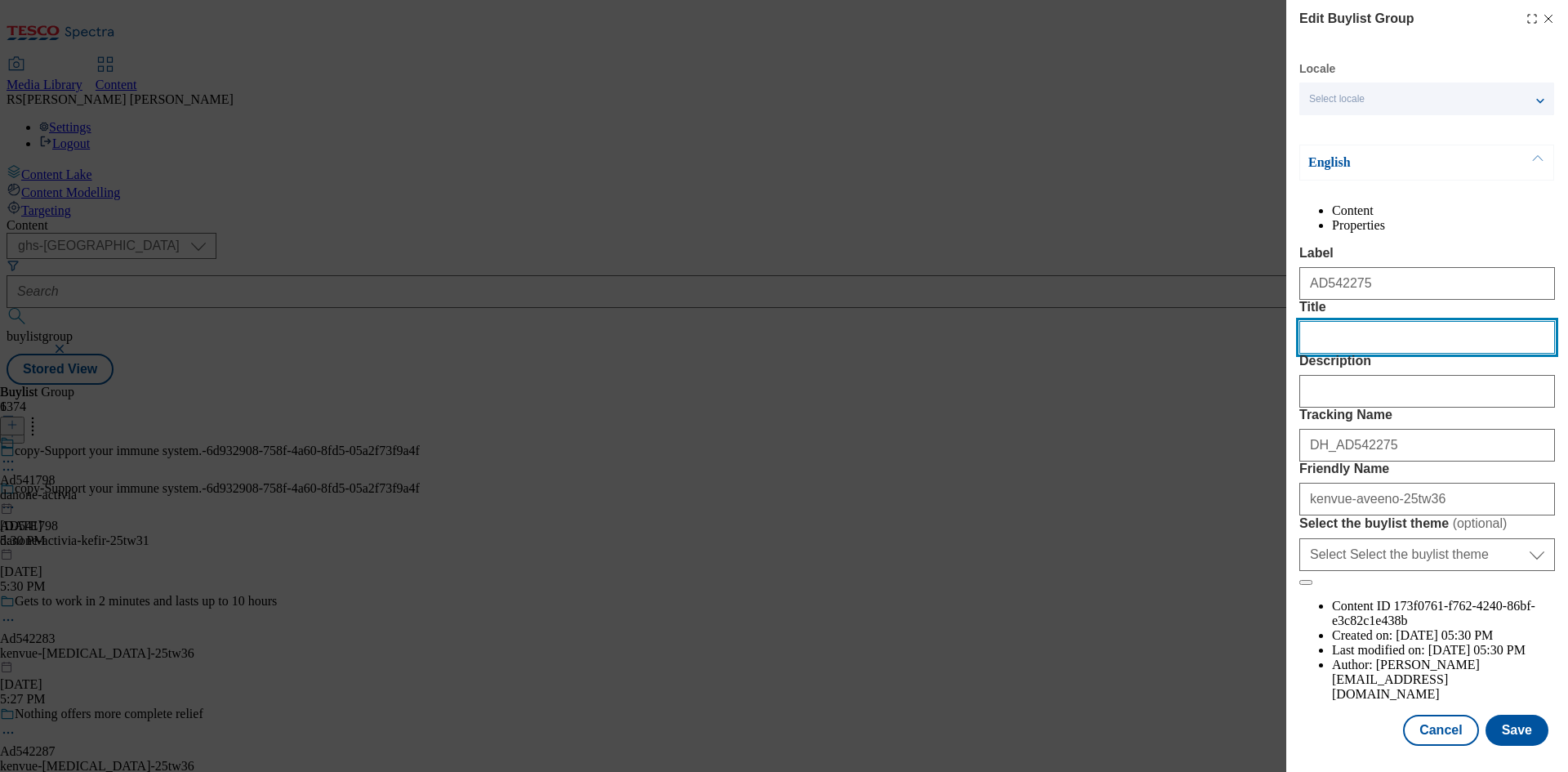
click at [1327, 351] on input "Title" at bounding box center [1426, 337] width 256 height 33
click at [1499, 732] on button "Save" at bounding box center [1516, 730] width 63 height 31
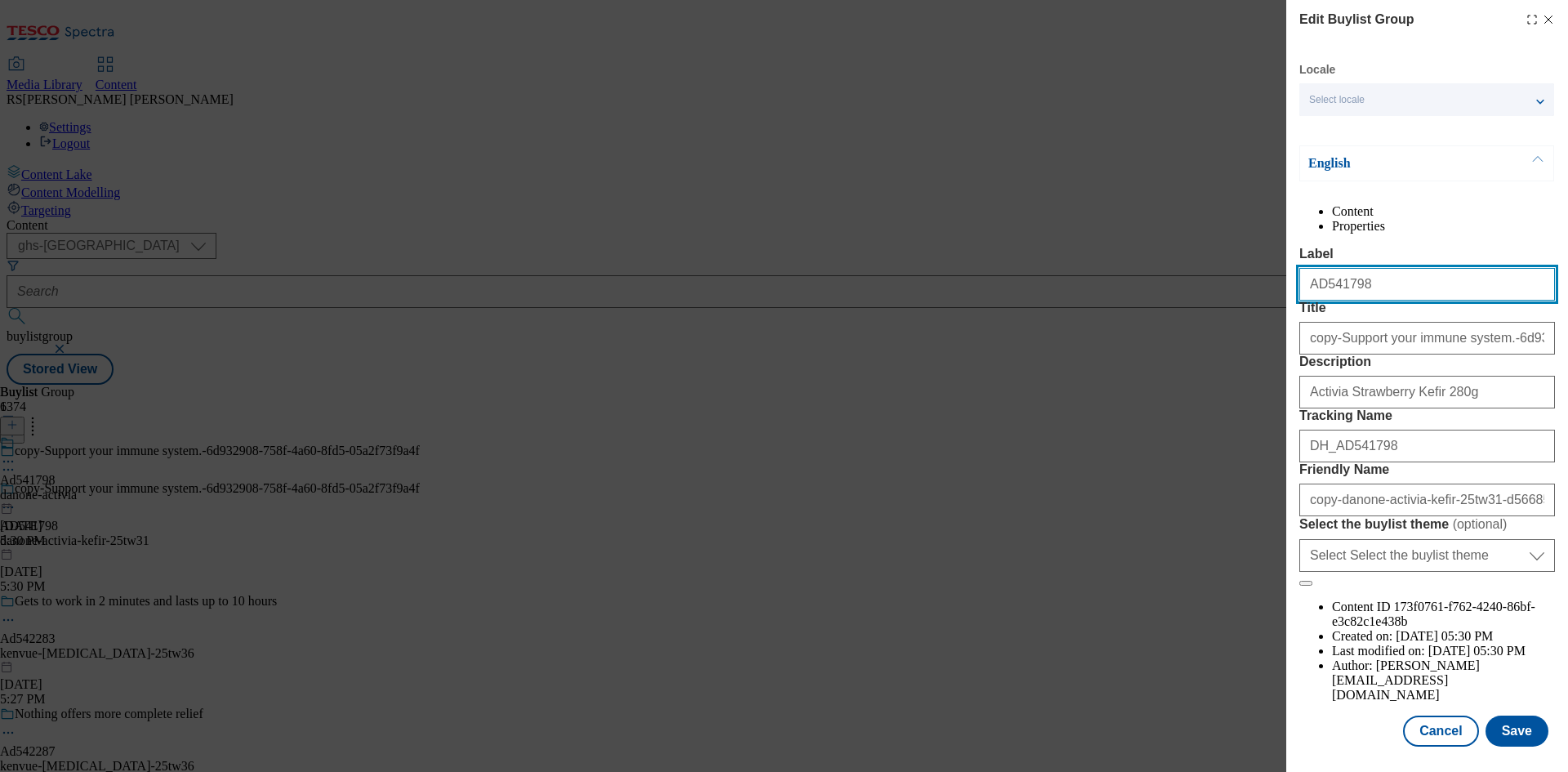
drag, startPoint x: 1372, startPoint y: 329, endPoint x: 1318, endPoint y: 332, distance: 54.1
click at [1318, 301] on input "AD541798" at bounding box center [1426, 284] width 256 height 33
click at [1314, 301] on input "AD541798" at bounding box center [1426, 284] width 256 height 33
click at [1320, 301] on input "AD541798" at bounding box center [1426, 284] width 256 height 33
paste input "2275"
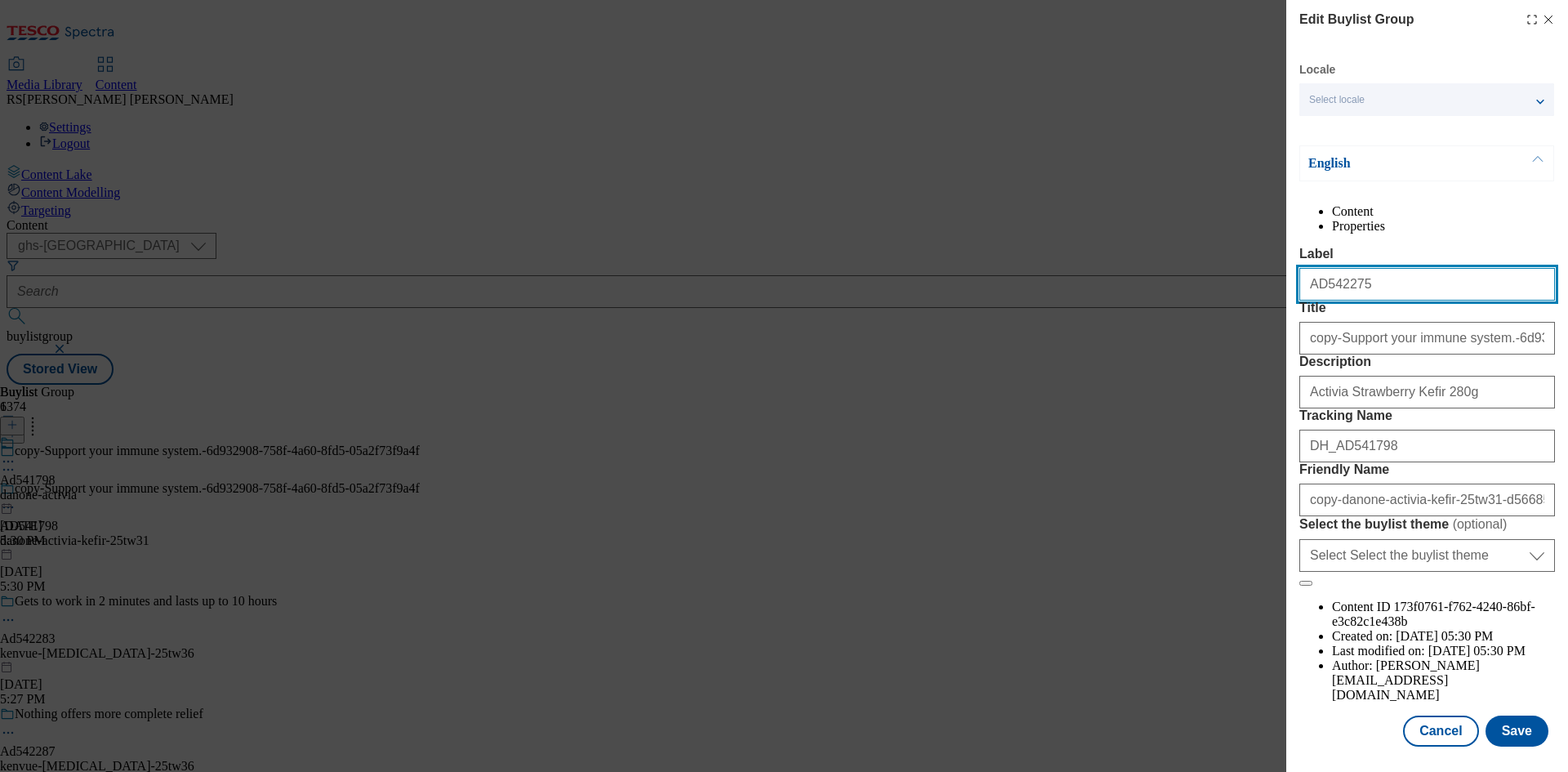
type input "AD542275"
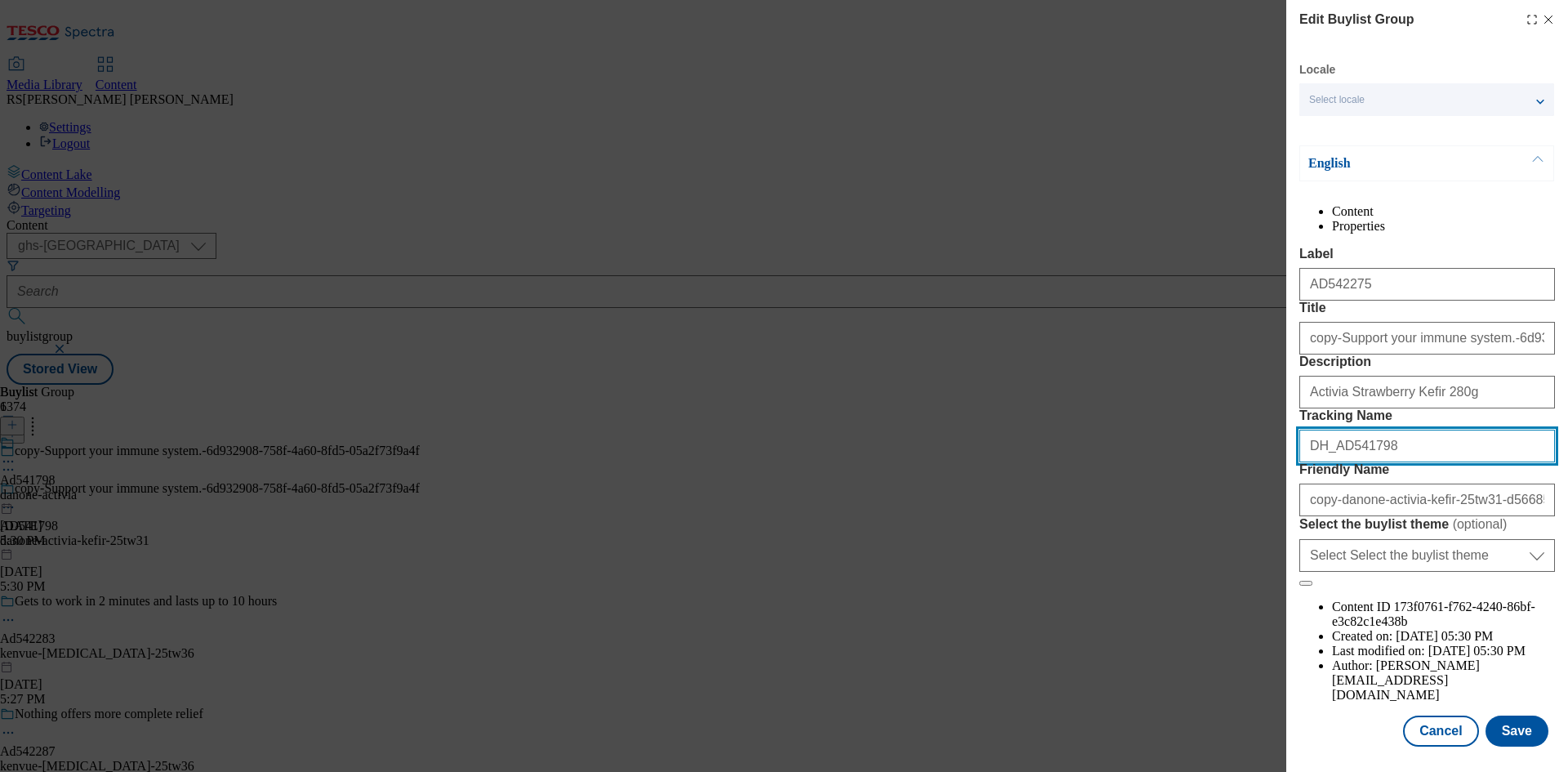
drag, startPoint x: 1385, startPoint y: 560, endPoint x: 1339, endPoint y: 580, distance: 50.2
click at [1339, 462] on input "DH_AD541798" at bounding box center [1426, 445] width 256 height 33
paste input "2275"
type input "DH_AD542275"
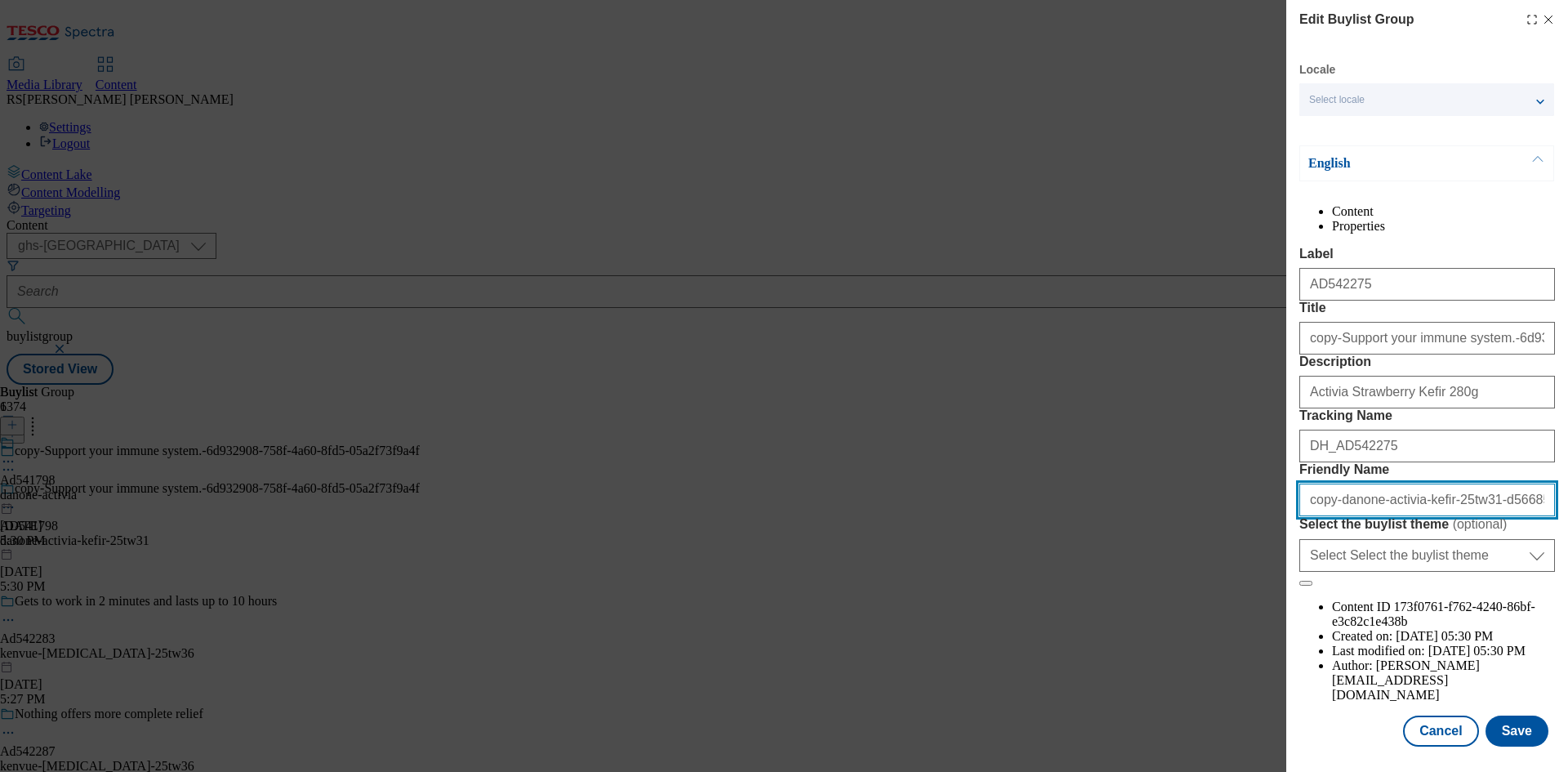
click at [1380, 516] on input "copy-danone-activia-kefir-25tw31-d5668553-c81a-4d53-b206-9c2582add1c3" at bounding box center [1426, 499] width 256 height 33
paste input "kenvue-aveeno-25tw36"
type input "kenvue-aveeno-25tw36"
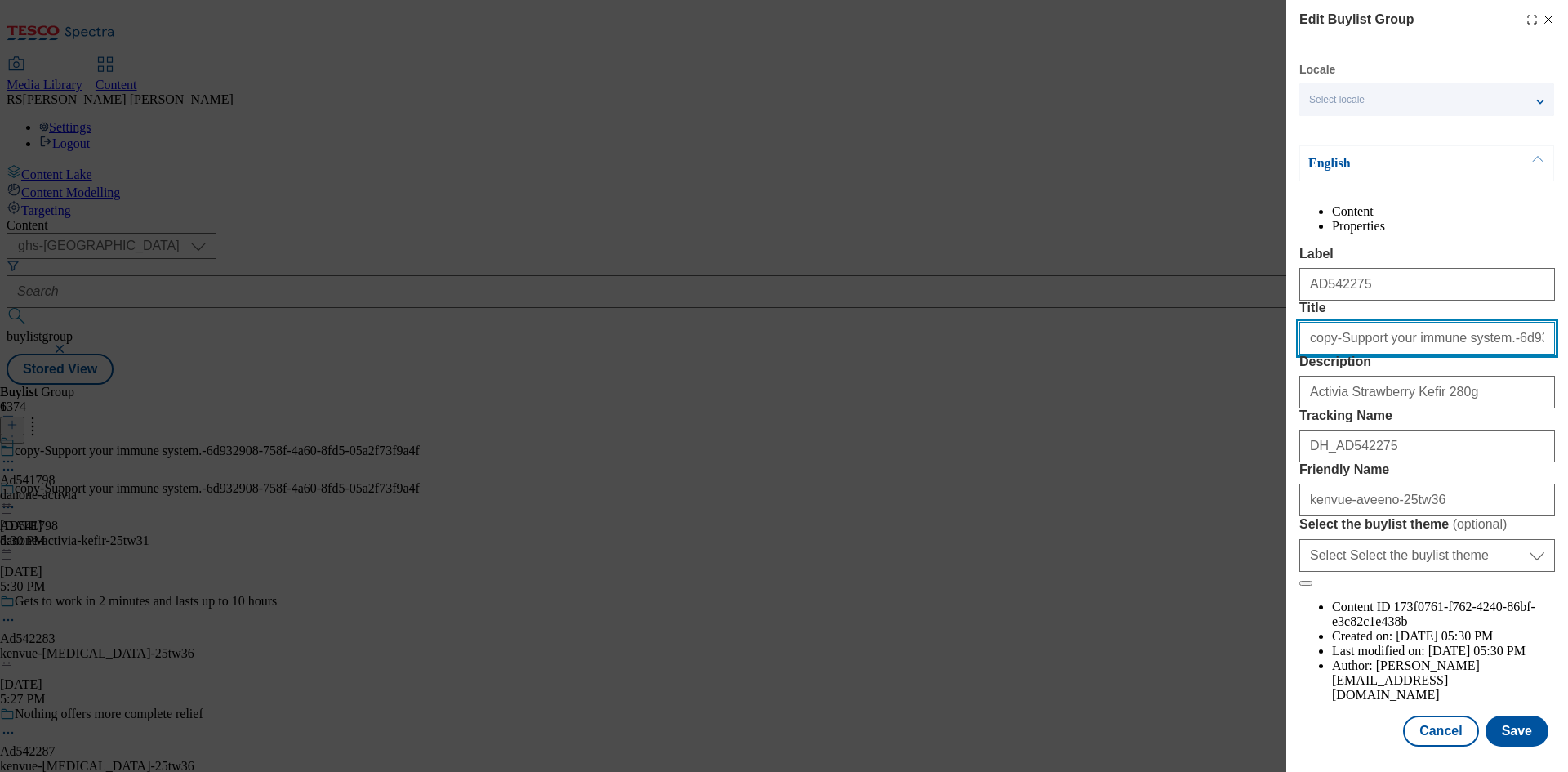
click at [1381, 354] on input "copy-Support your immune system.-6d932908-758f-4a60-8fd5-05a2f73f9a4f" at bounding box center [1426, 338] width 256 height 33
type input "asddfdsgfdgfthgfhfgbvc"
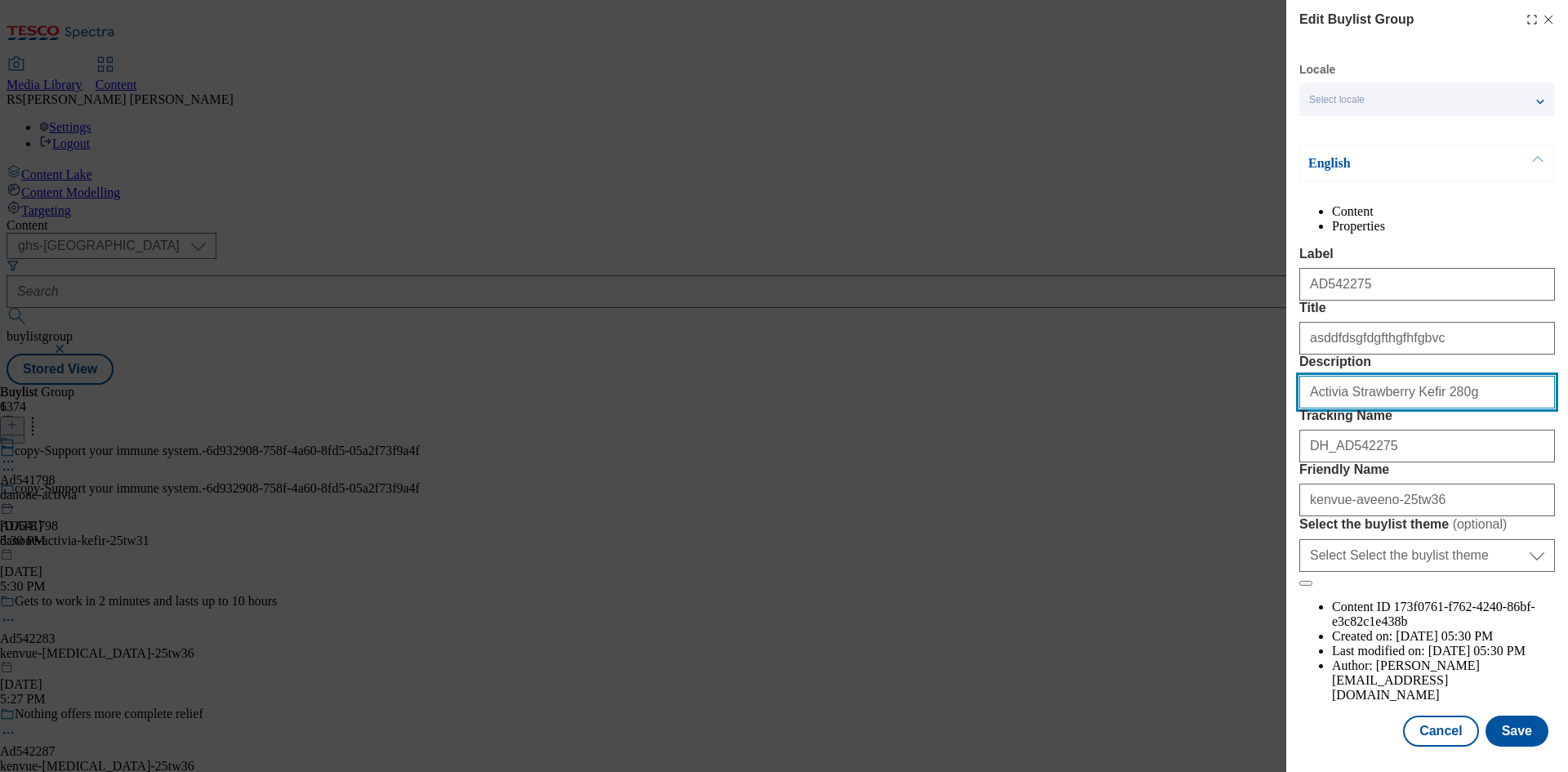
click at [1448, 408] on input "Activia Strawberry Kefir 280g" at bounding box center [1426, 391] width 256 height 33
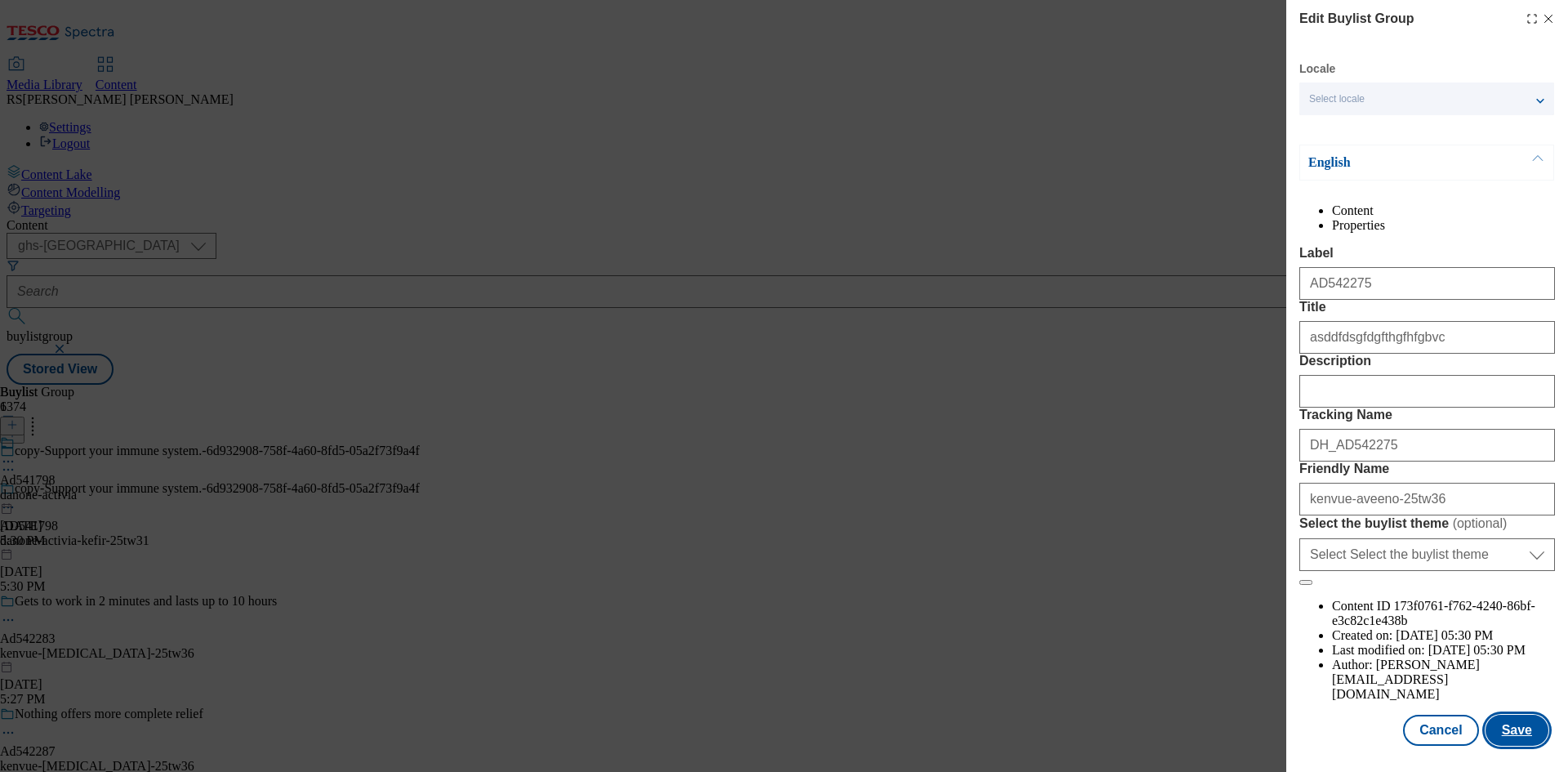
click at [1509, 730] on button "Save" at bounding box center [1516, 730] width 63 height 31
click at [1541, 19] on icon "Modal" at bounding box center [1548, 19] width 13 height 13
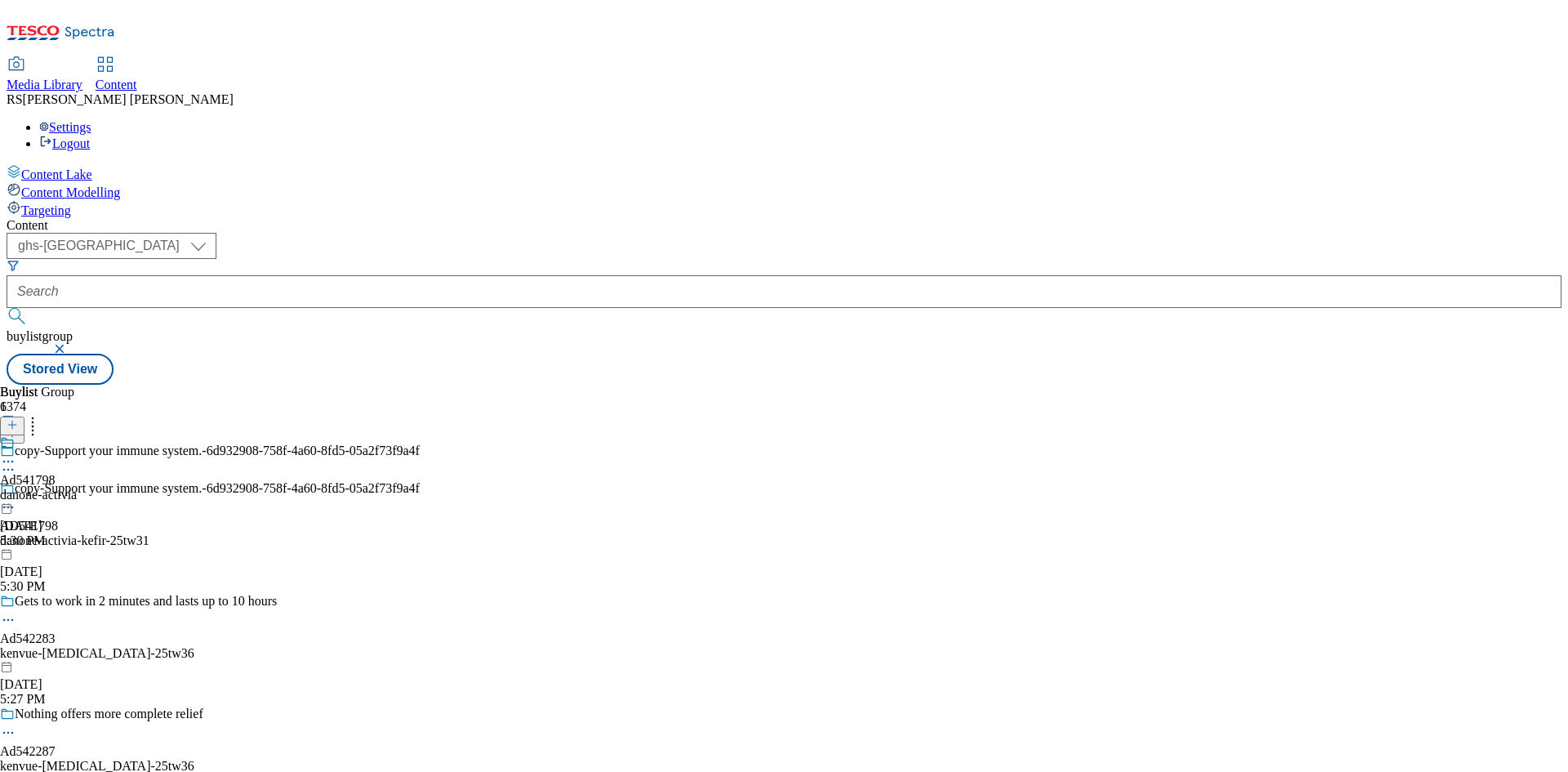
click at [16, 453] on icon at bounding box center [8, 461] width 16 height 16
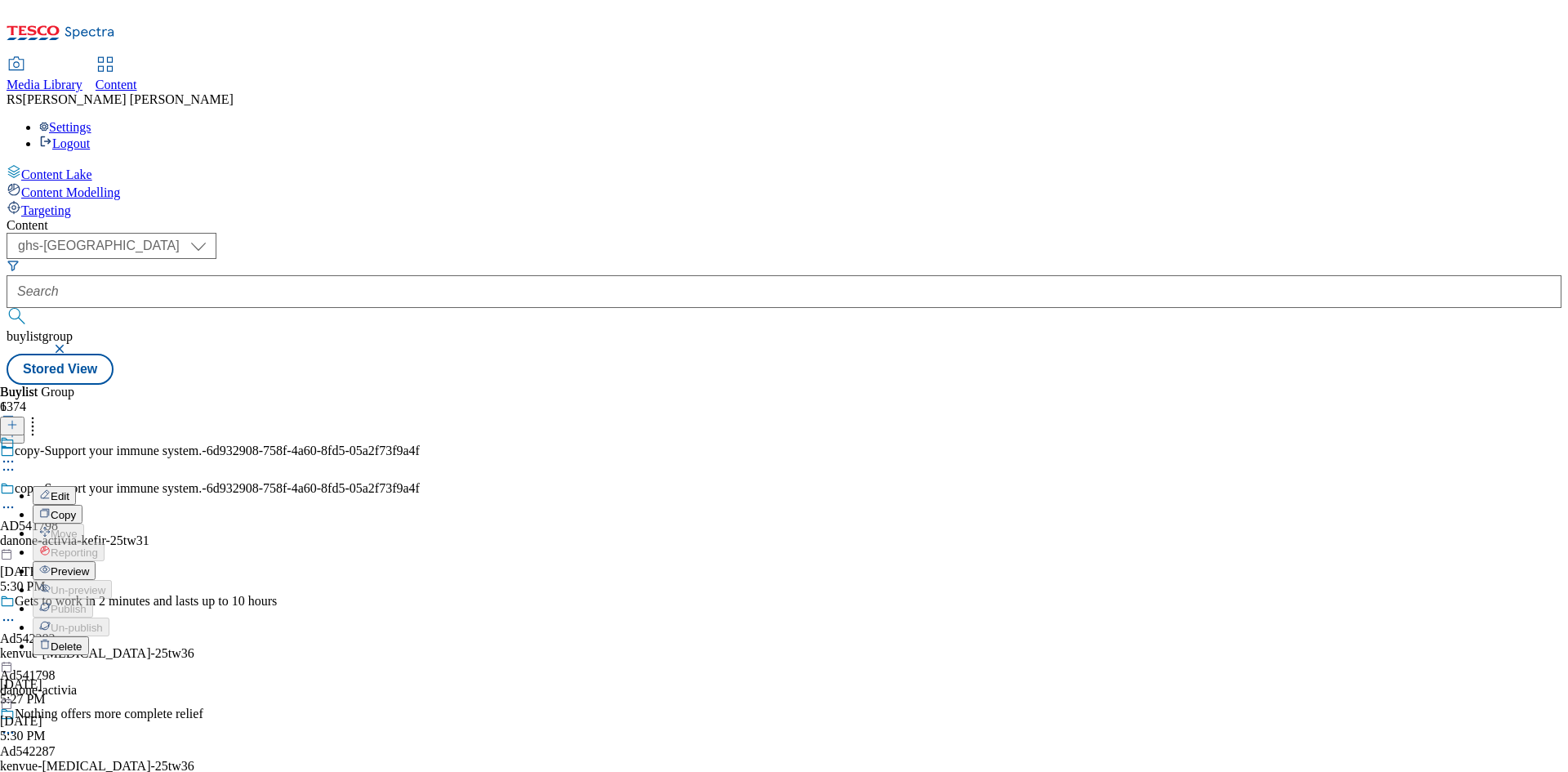
click at [111, 683] on div "danone-activia" at bounding box center [56, 690] width 111 height 15
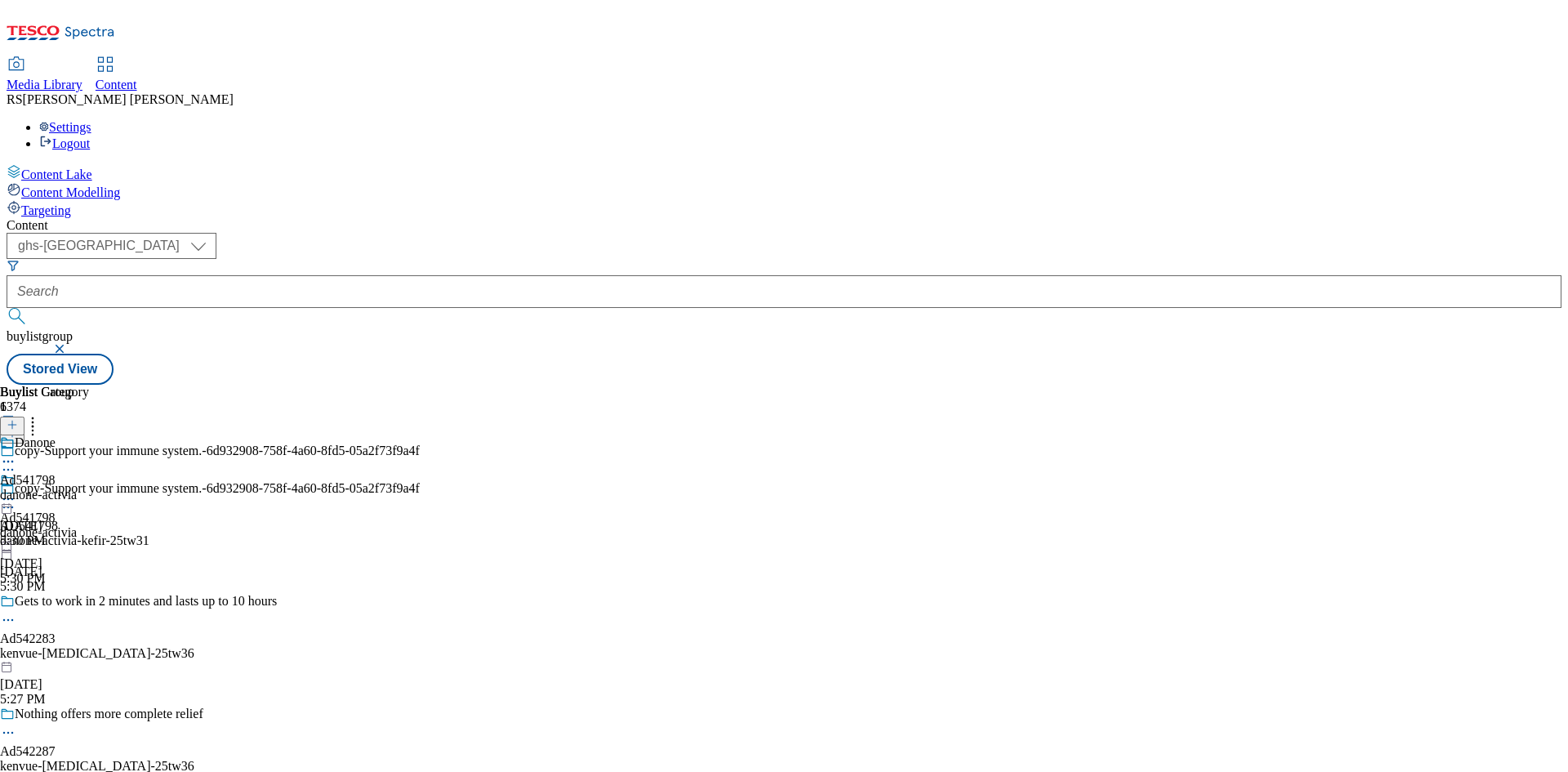
click at [419, 534] on div "danone-activia-kefir-25tw31" at bounding box center [210, 541] width 419 height 15
click at [10, 506] on circle at bounding box center [8, 507] width 3 height 3
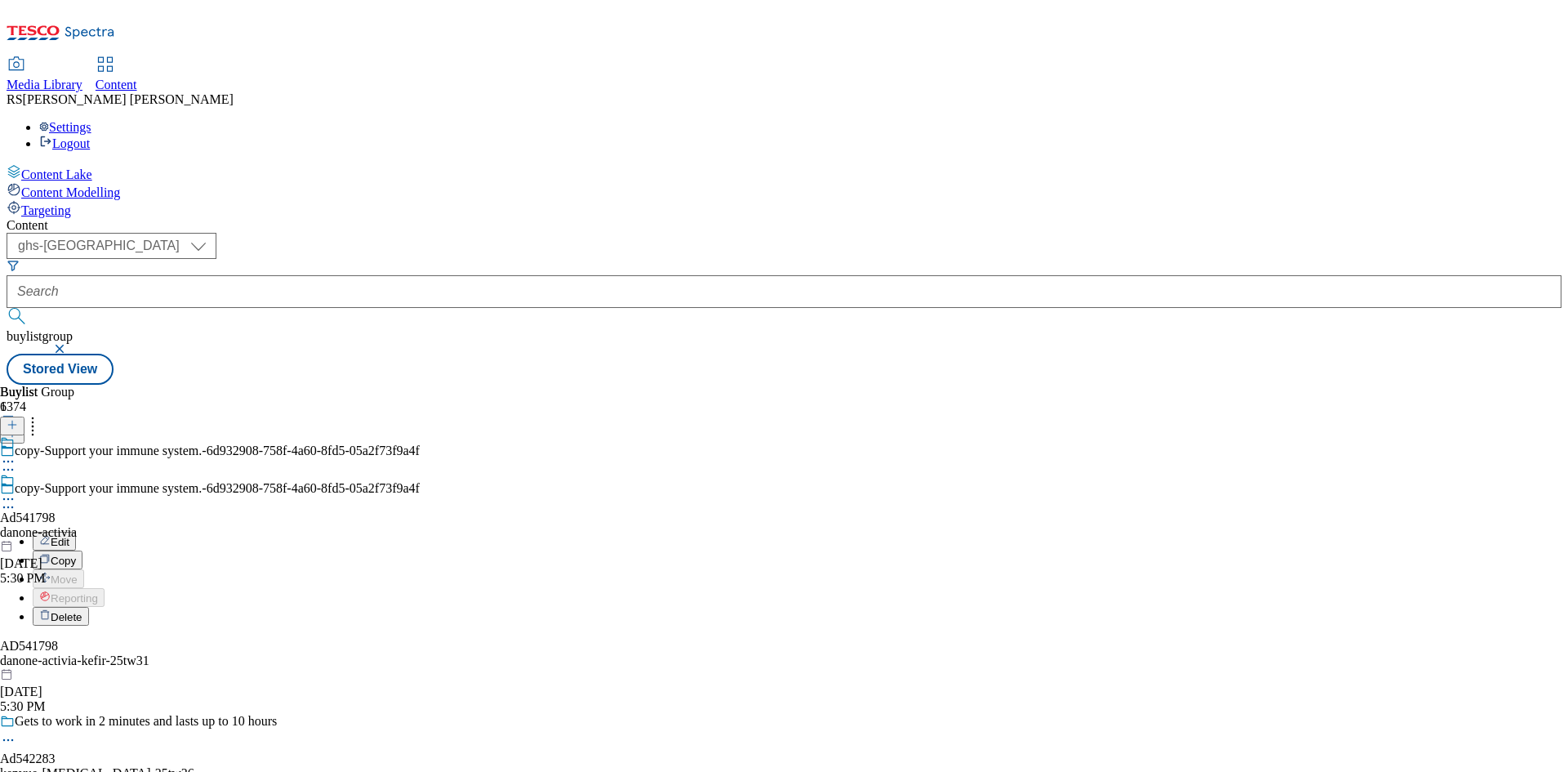
click at [76, 532] on button "Edit" at bounding box center [54, 541] width 43 height 19
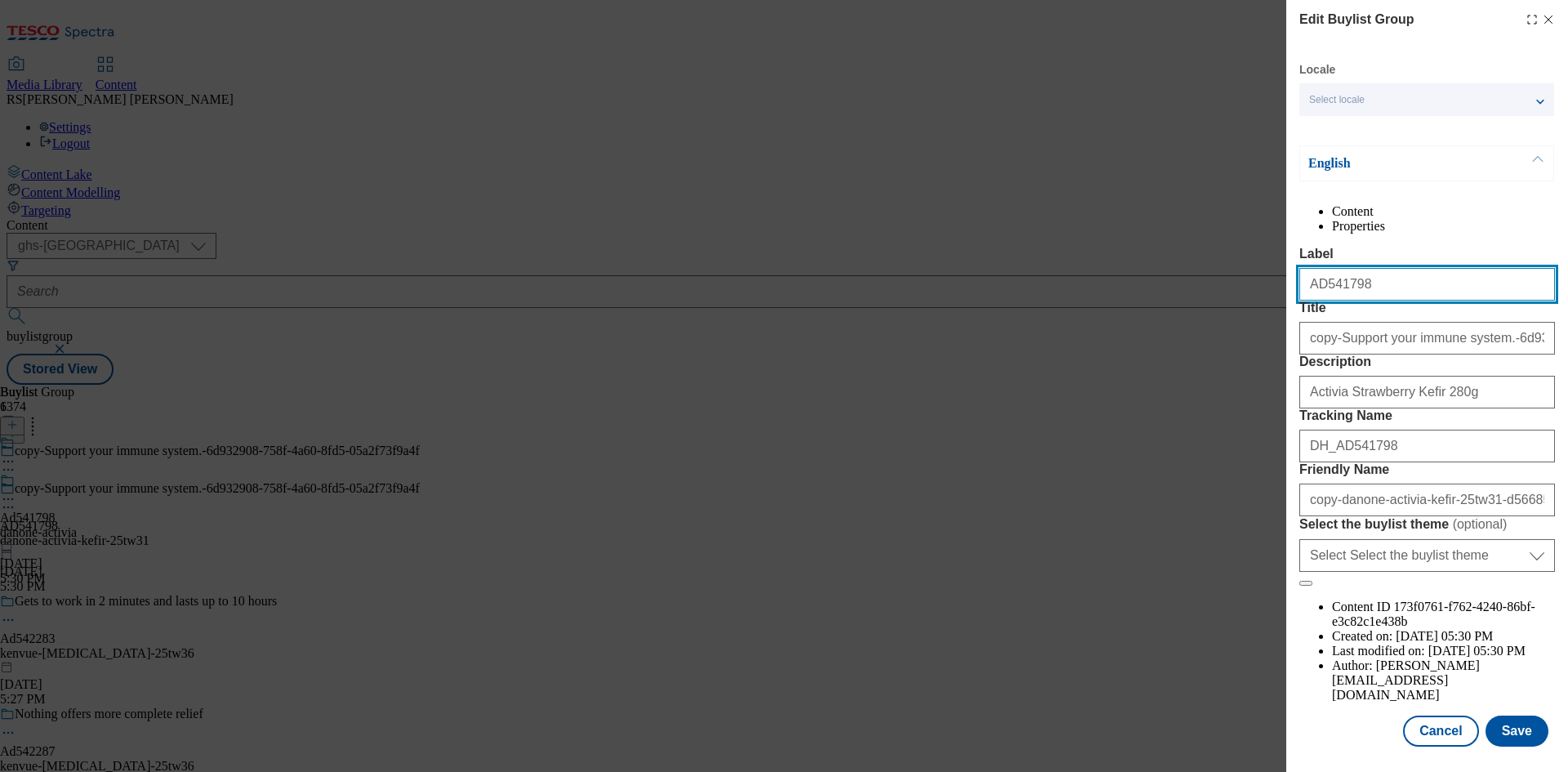
click at [1378, 301] on input "AD541798" at bounding box center [1426, 284] width 256 height 33
drag, startPoint x: 1382, startPoint y: 320, endPoint x: 1319, endPoint y: 331, distance: 64.0
click at [1319, 301] on input "AD541798" at bounding box center [1426, 284] width 256 height 33
paste input "2275"
type input "AD542275"
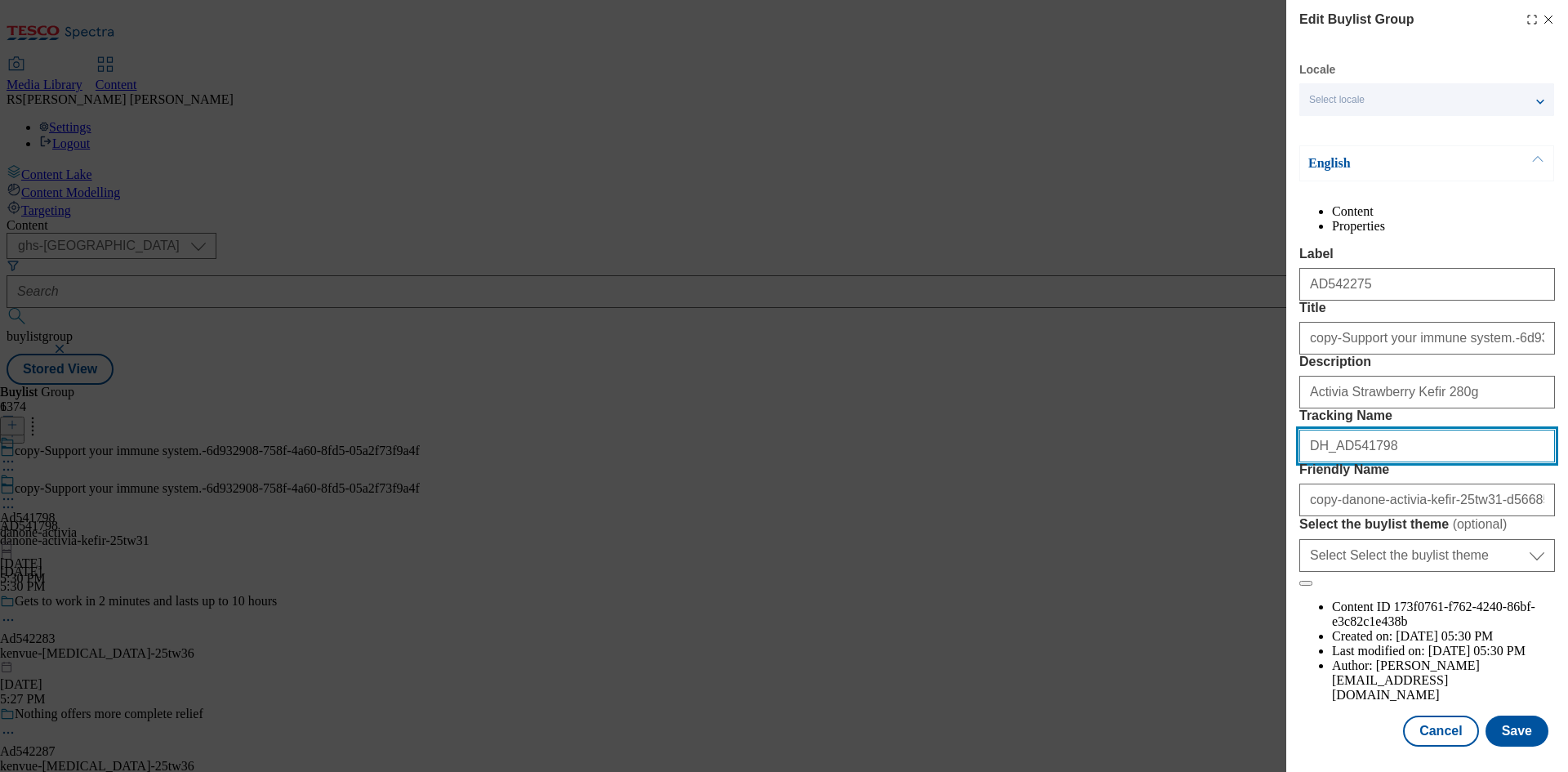
drag, startPoint x: 1390, startPoint y: 566, endPoint x: 1340, endPoint y: 585, distance: 53.5
click at [1340, 585] on form "Label AD542275 Title copy-Support your immune system.-6d932908-758f-4a60-8fd5-0…" at bounding box center [1426, 417] width 256 height 340
paste input "2275"
type input "DH_AD542275"
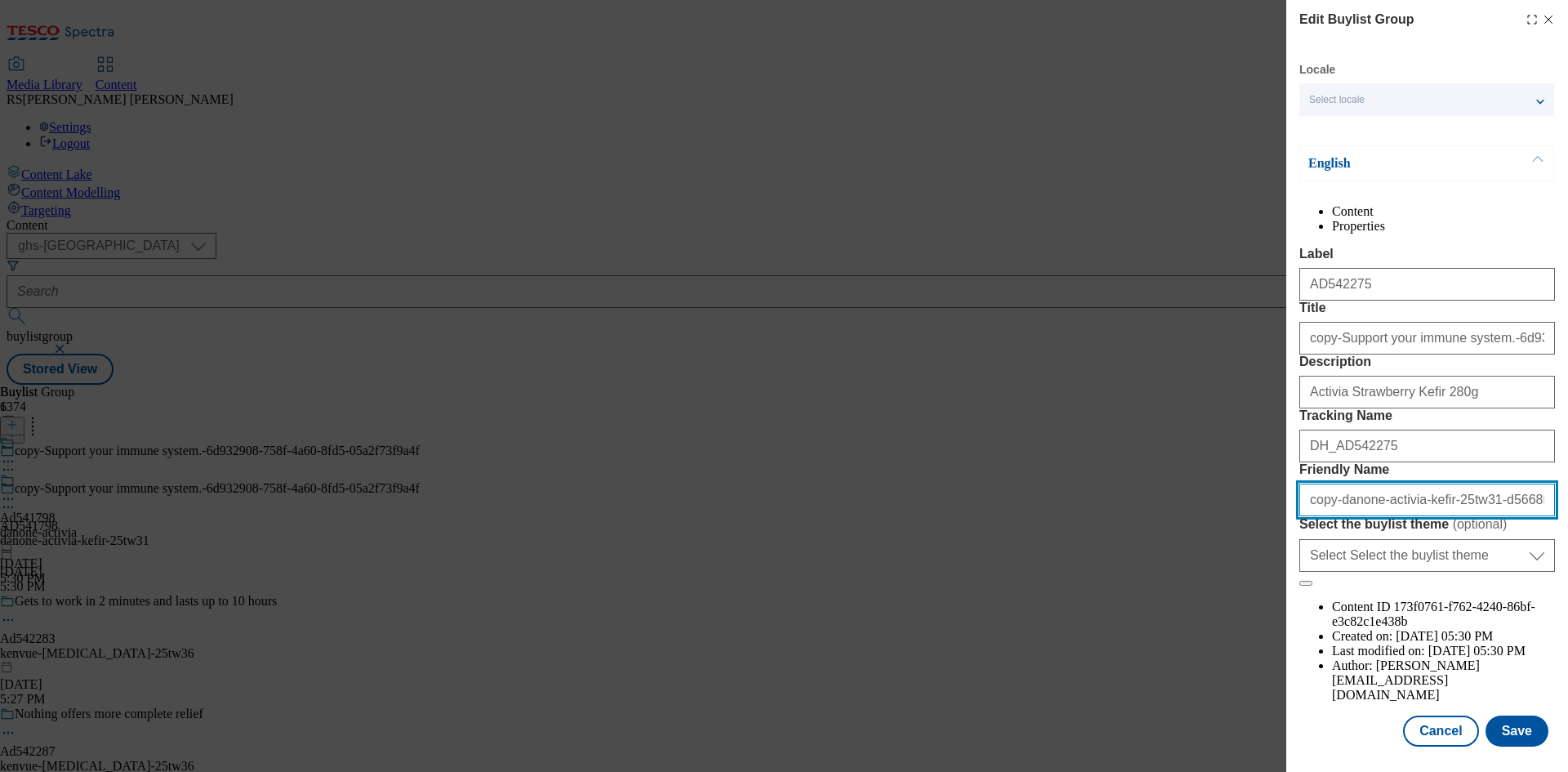
click at [1399, 516] on input "copy-danone-activia-kefir-25tw31-d5668553-c81a-4d53-b206-9c2582add1c3" at bounding box center [1426, 499] width 256 height 33
paste input "kenvue-aveeno-25tw36"
type input "kenvue-aveeno-25tw36"
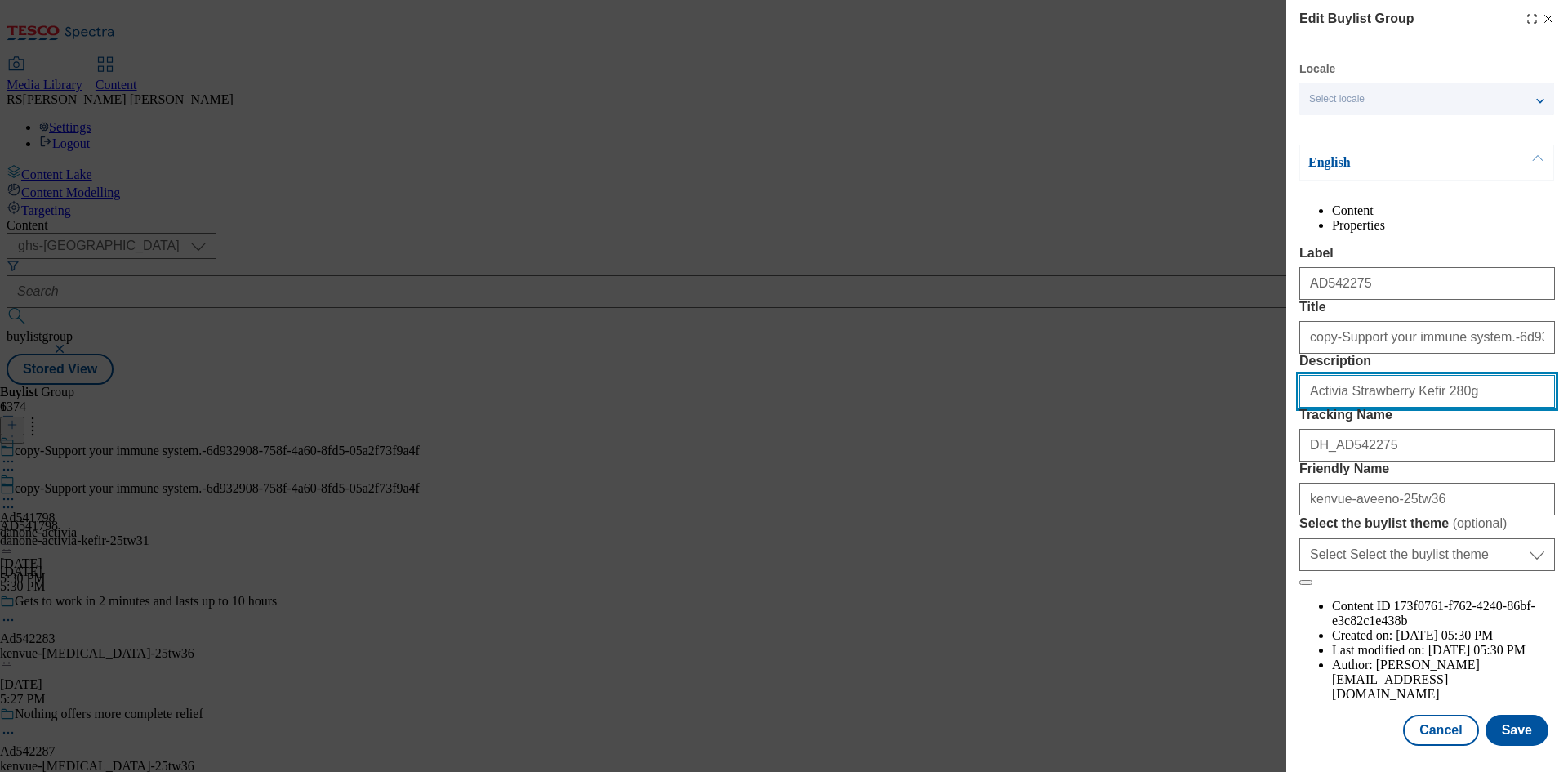
click at [1437, 407] on input "Activia Strawberry Kefir 280g" at bounding box center [1426, 391] width 256 height 33
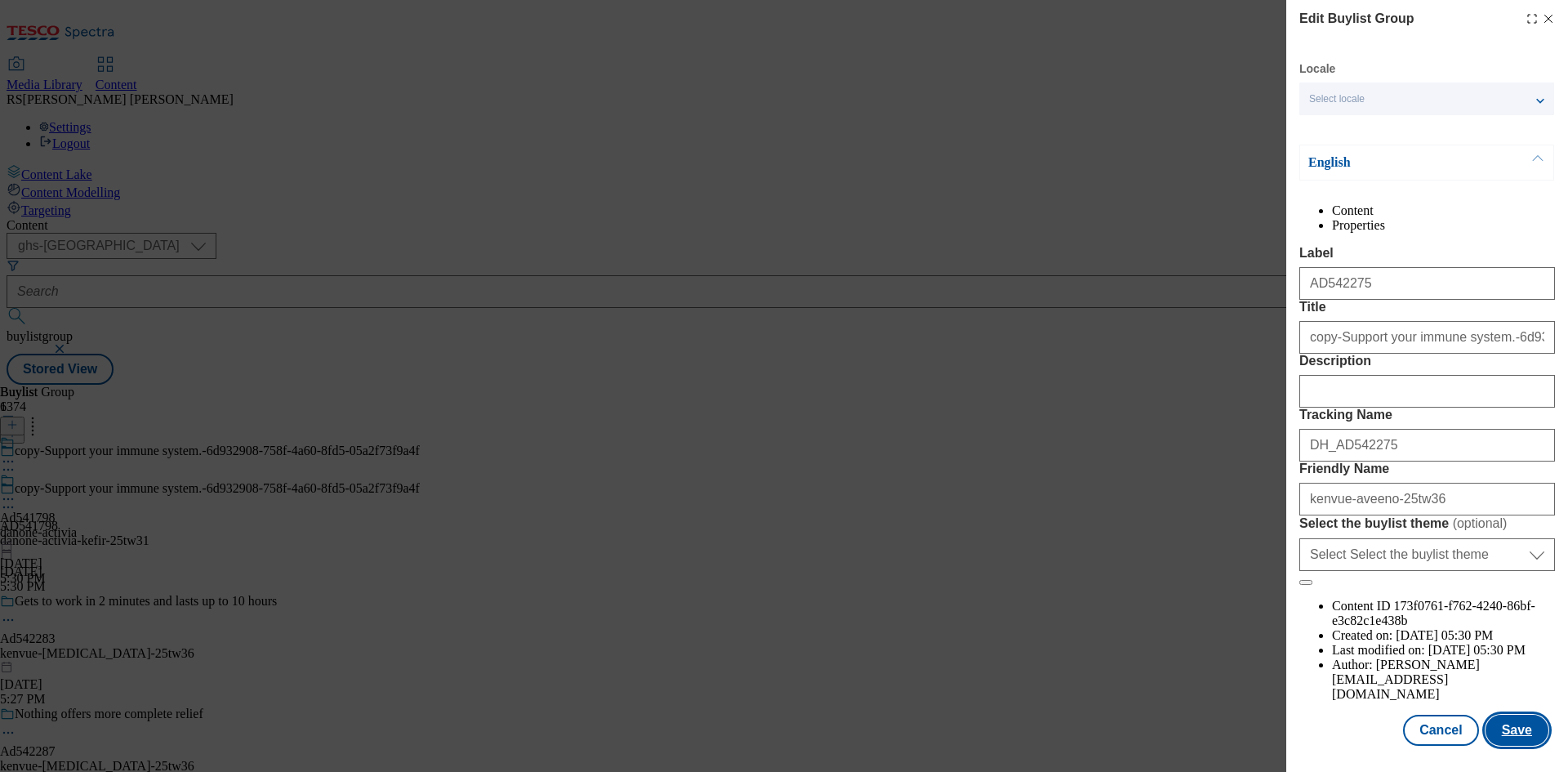
click at [1504, 737] on button "Save" at bounding box center [1516, 730] width 63 height 31
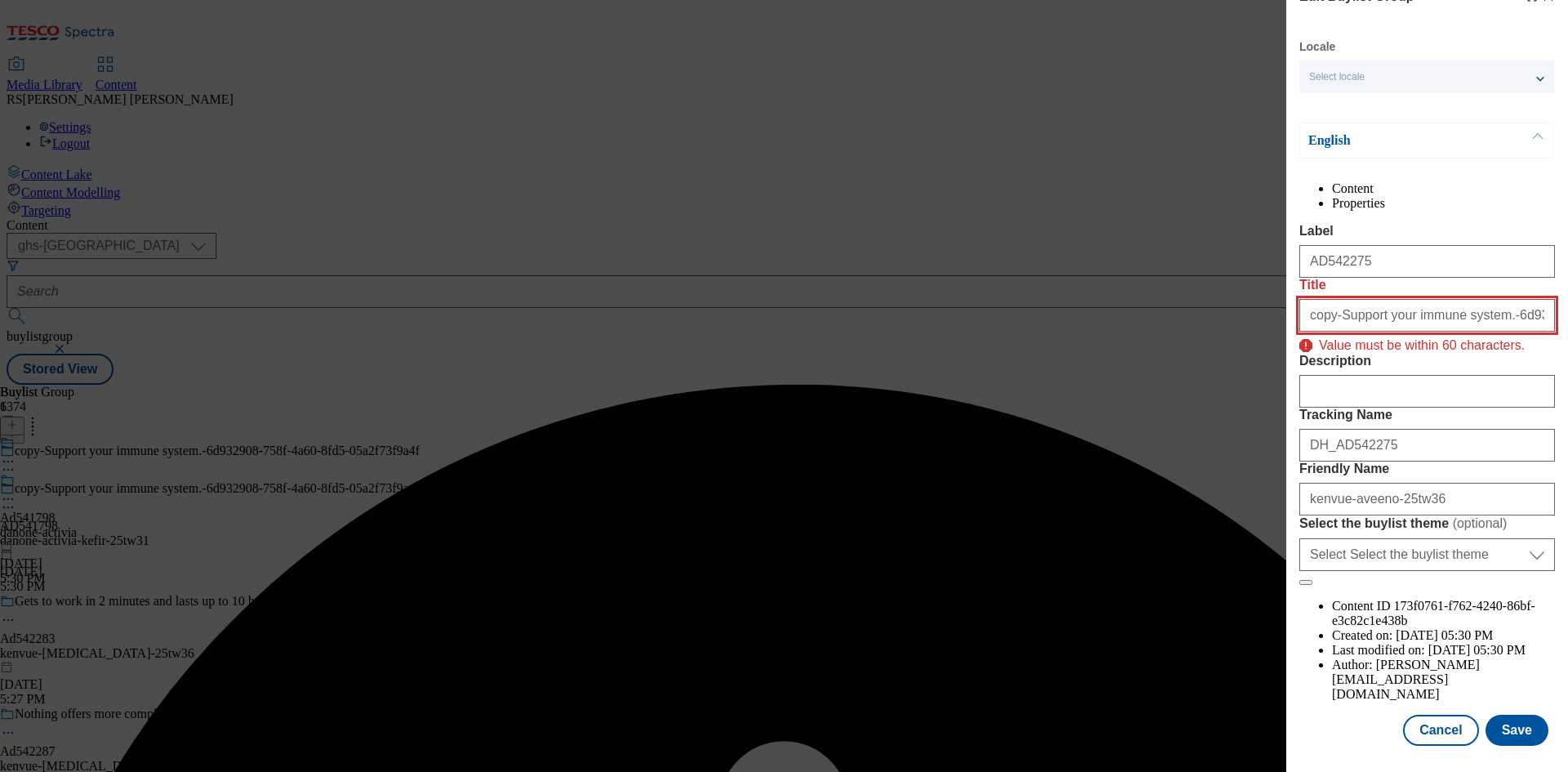
click at [1405, 332] on input "copy-Support your immune system.-6d932908-758f-4a60-8fd5-05a2f73f9a4f" at bounding box center [1426, 315] width 256 height 33
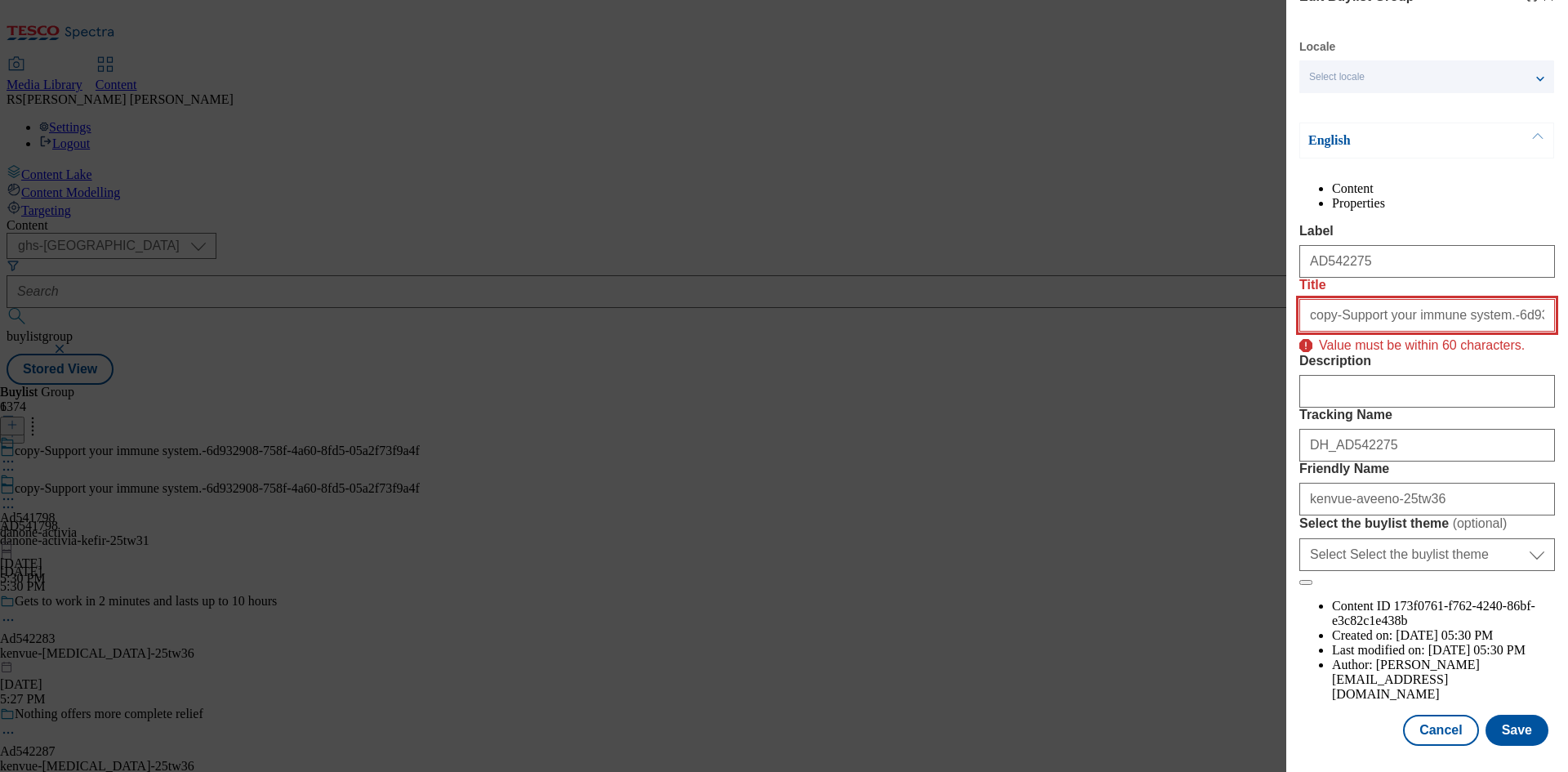
click at [1481, 332] on input "copy-Support your immune system.-6d932908-758f-4a60-8fd5-05a2f73f9a4f" at bounding box center [1426, 315] width 256 height 33
drag, startPoint x: 1473, startPoint y: 340, endPoint x: 1567, endPoint y: 339, distance: 94.0
click at [1567, 339] on div "Edit Buylist Group Locale Select locale English Welsh English Content Propertie…" at bounding box center [1426, 374] width 281 height 749
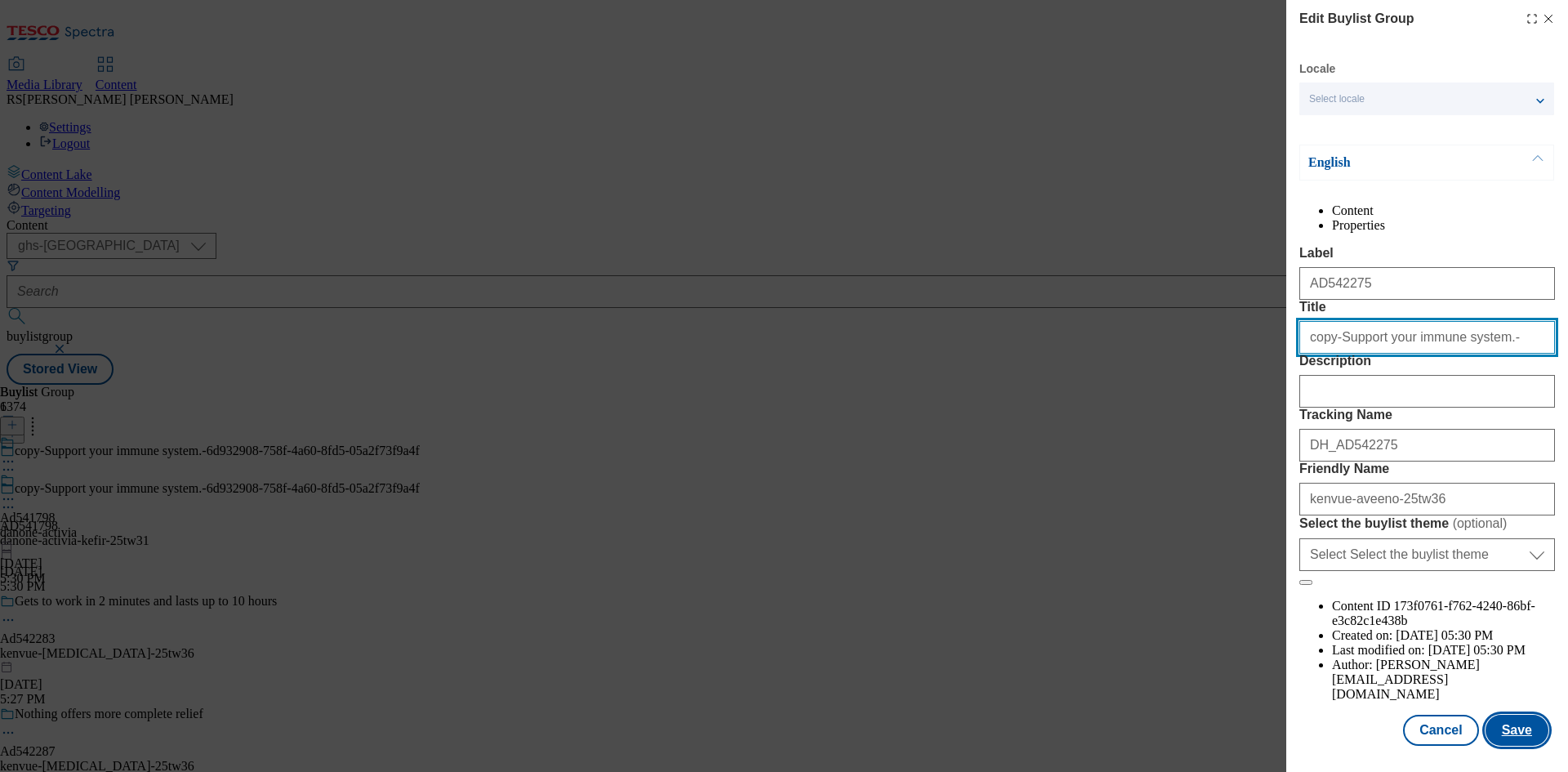
type input "copy-Support your immune system.-"
click at [1513, 726] on button "Save" at bounding box center [1516, 730] width 63 height 31
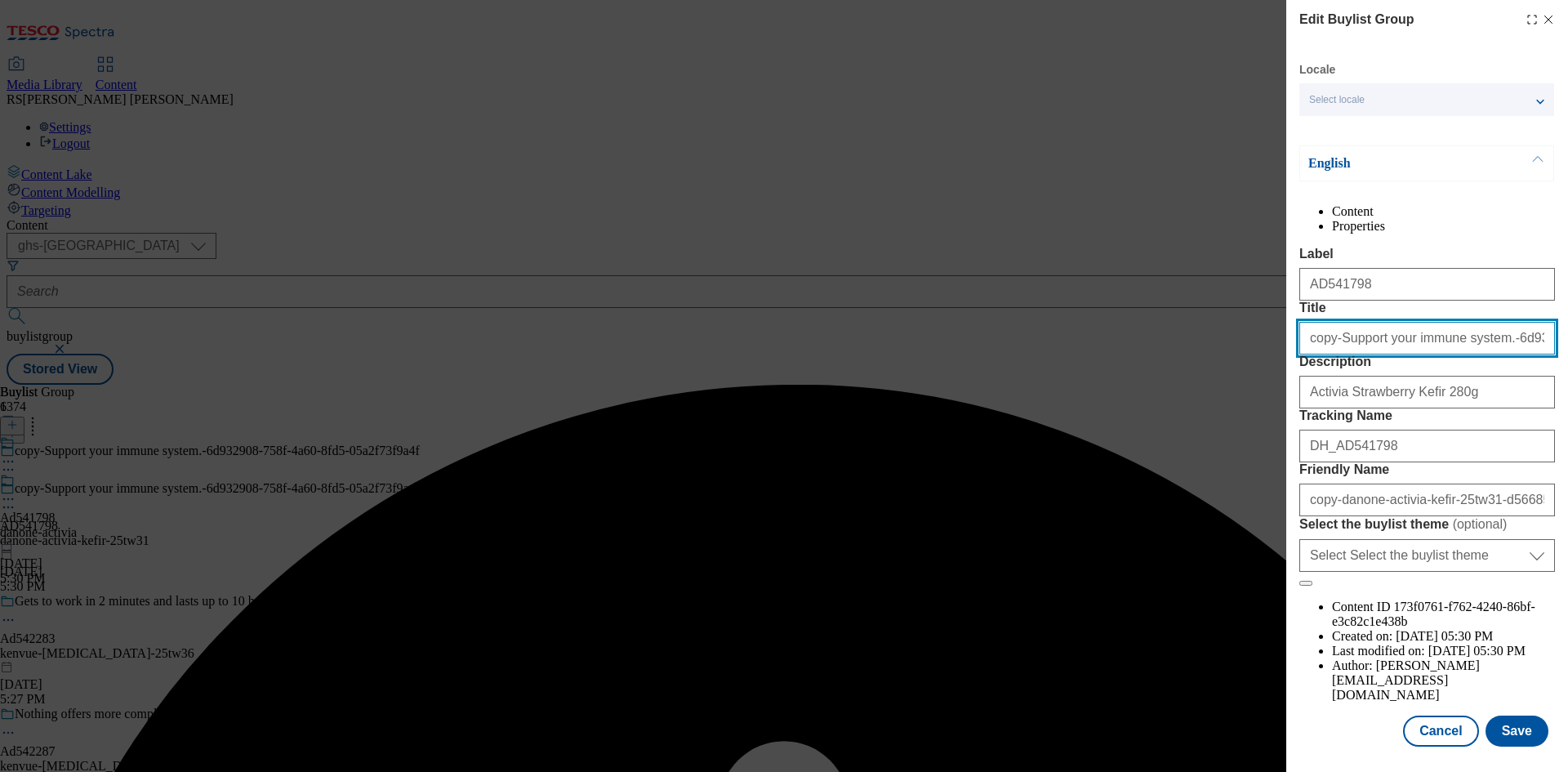
click at [1441, 354] on input "copy-Support your immune system.-6d932908-758f-4a60-8fd5-05a2f73f9a4f" at bounding box center [1426, 338] width 256 height 33
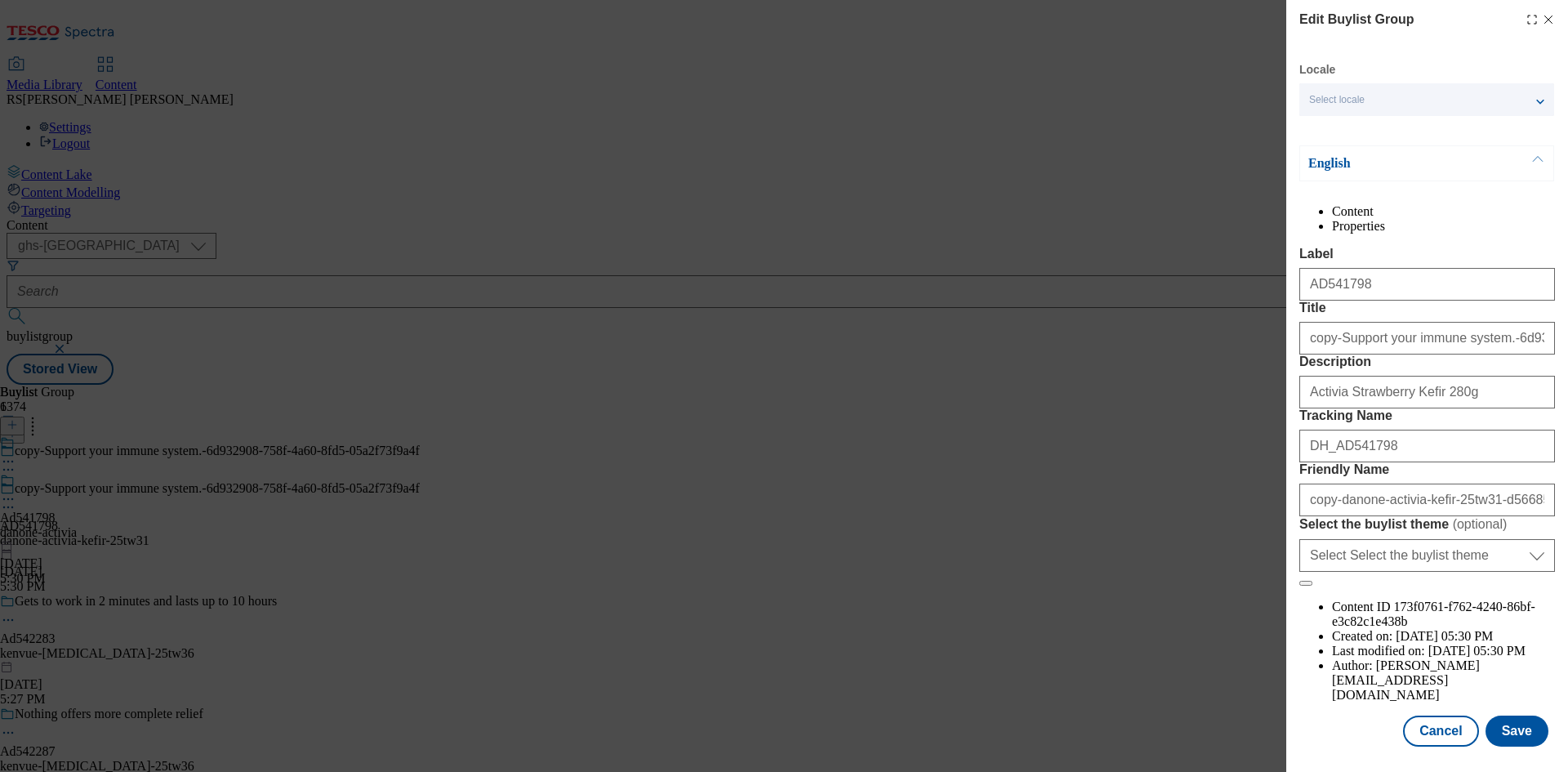
click at [1541, 20] on icon "Modal" at bounding box center [1548, 19] width 13 height 13
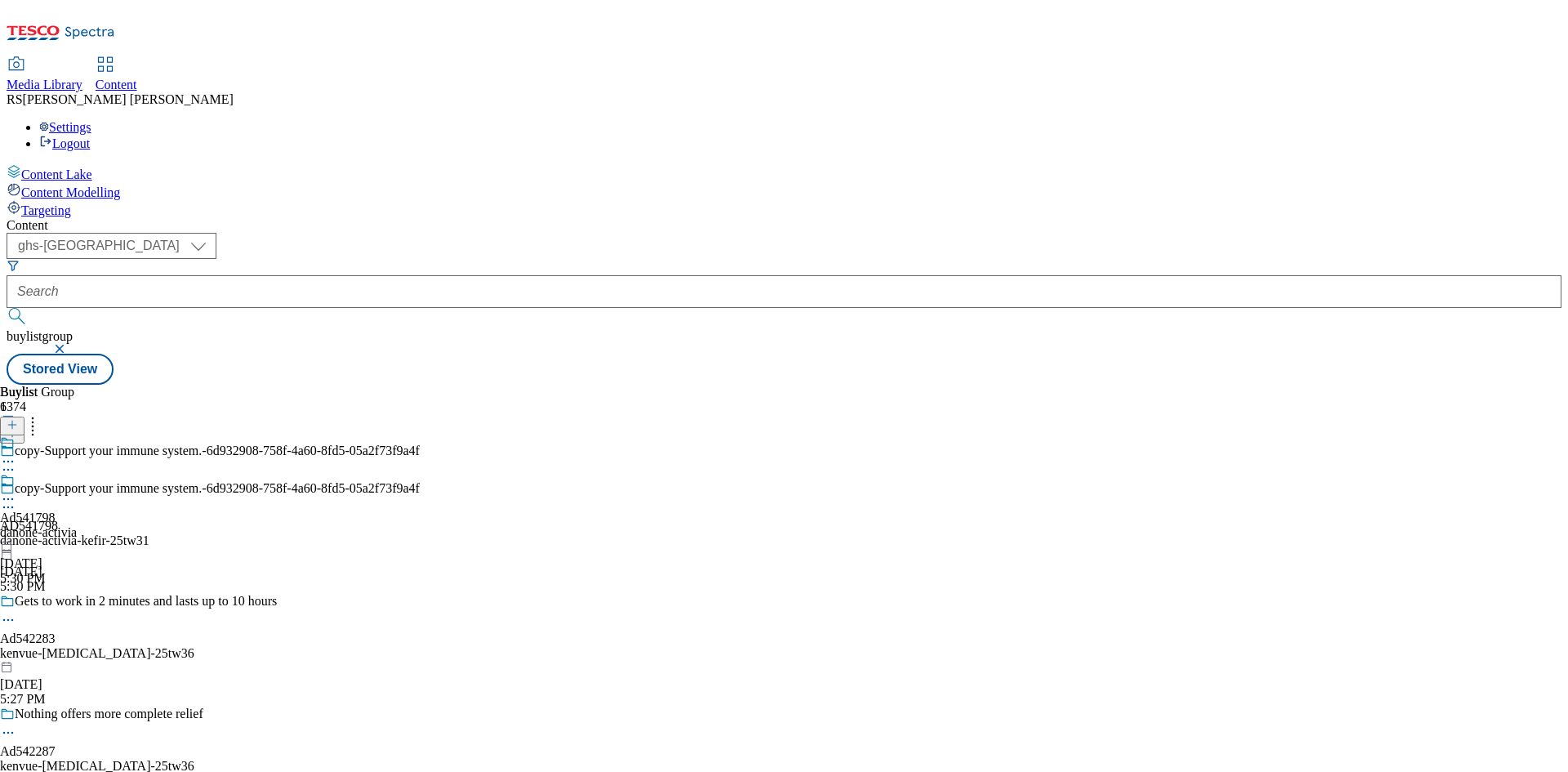
click at [16, 499] on icon at bounding box center [8, 507] width 16 height 16
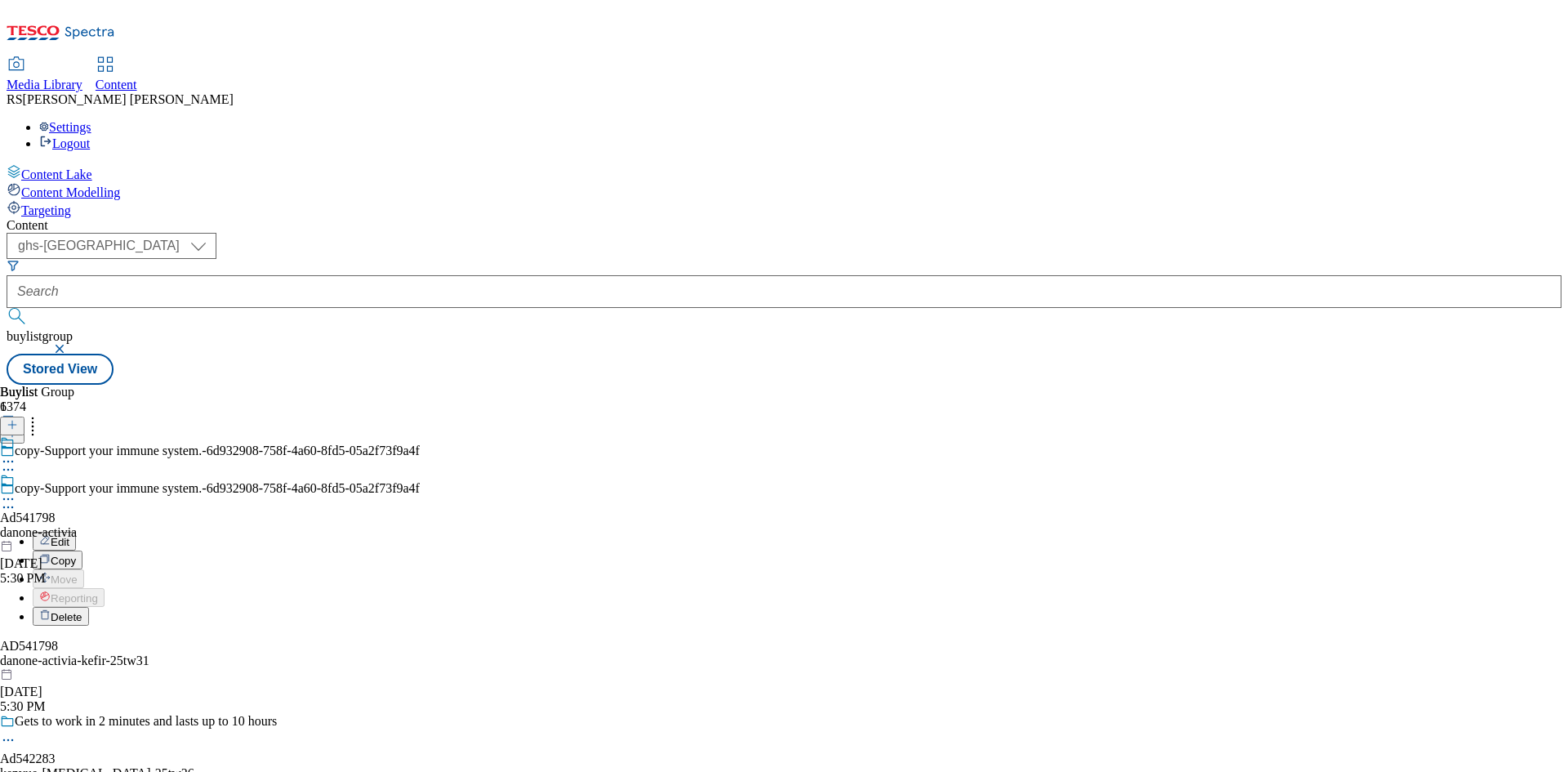
click at [76, 532] on button "Edit" at bounding box center [54, 541] width 43 height 19
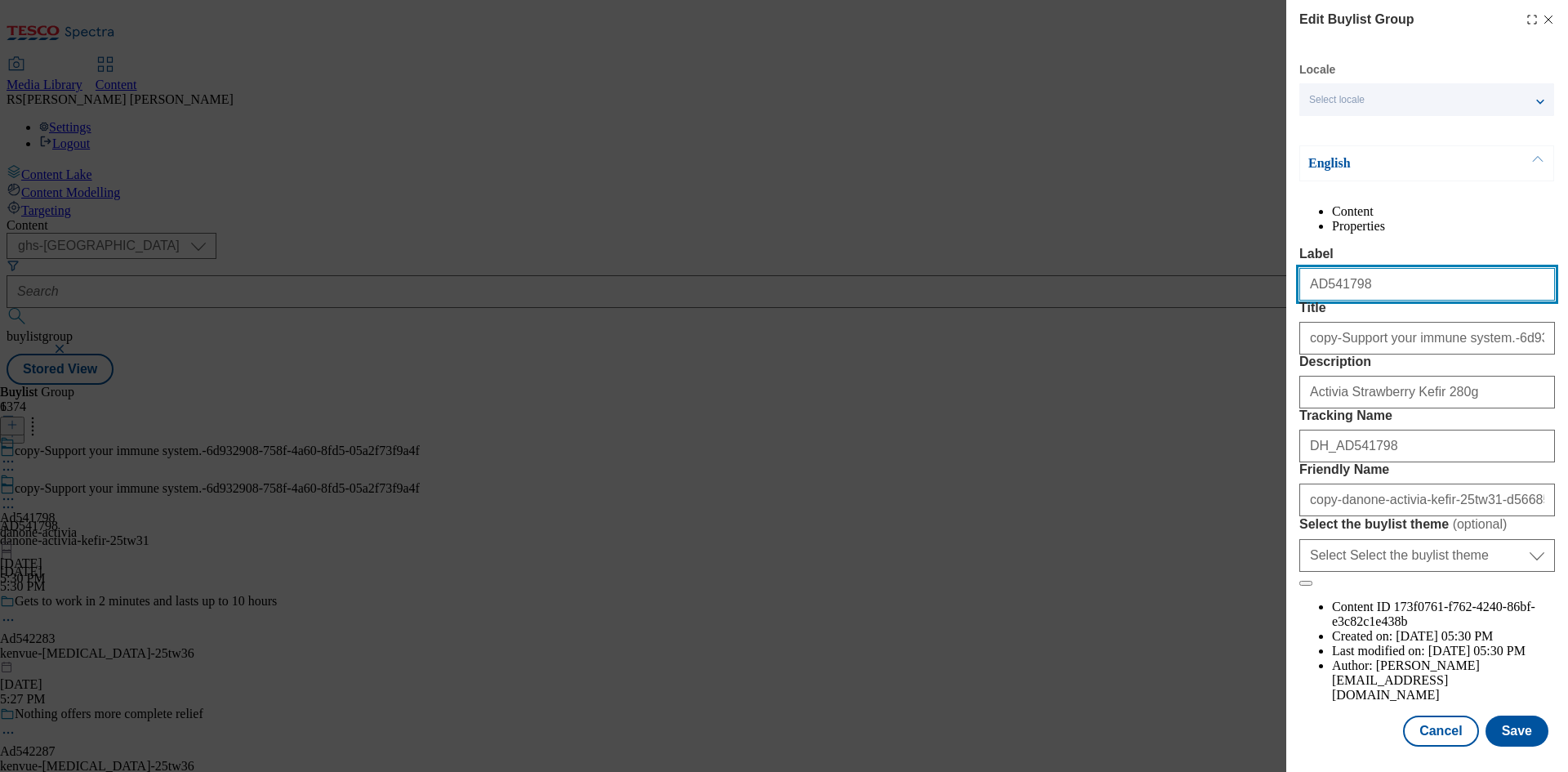
click at [1421, 301] on input "AD541798" at bounding box center [1426, 284] width 256 height 33
drag, startPoint x: 1401, startPoint y: 316, endPoint x: 1318, endPoint y: 329, distance: 84.0
click at [1318, 301] on input "AD541798" at bounding box center [1426, 284] width 256 height 33
paste input "2275"
type input "AD542275"
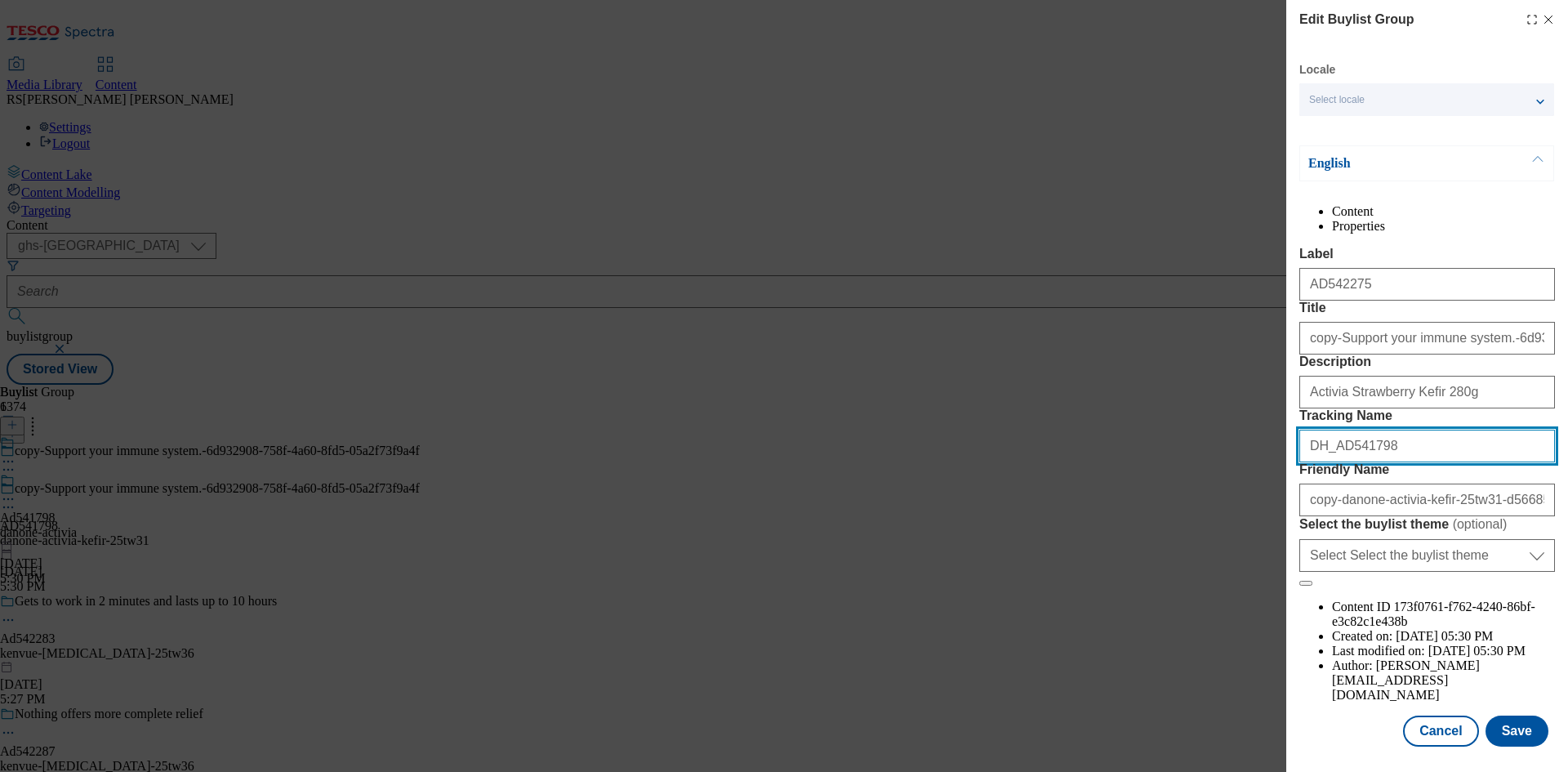
drag, startPoint x: 1375, startPoint y: 567, endPoint x: 1338, endPoint y: 578, distance: 38.6
click at [1338, 462] on input "DH_AD541798" at bounding box center [1426, 445] width 256 height 33
paste input "2275"
type input "DH_AD542275"
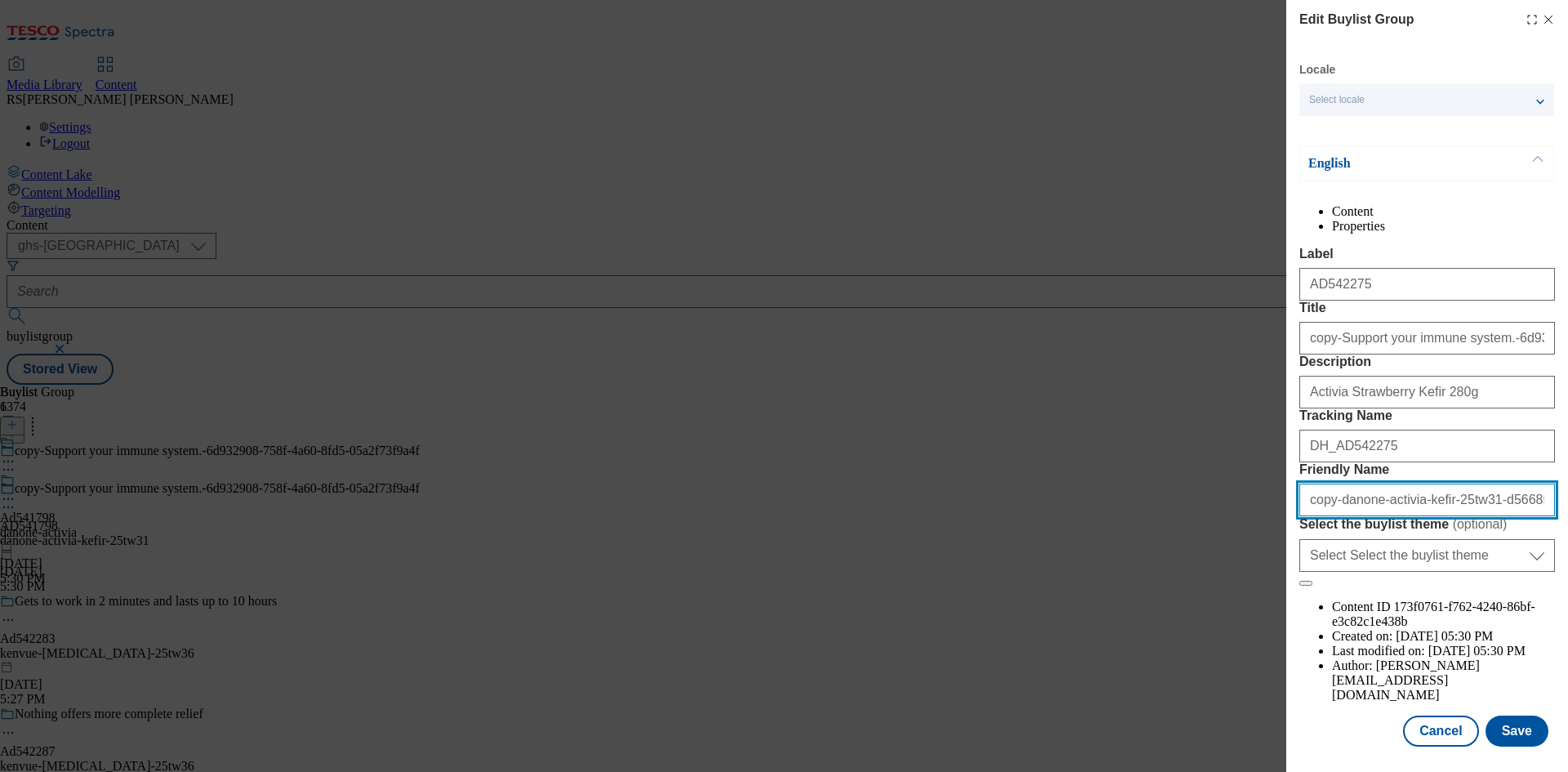
drag, startPoint x: 1343, startPoint y: 636, endPoint x: 1356, endPoint y: 646, distance: 16.4
click at [1343, 516] on input "copy-danone-activia-kefir-25tw31-d5668553-c81a-4d53-b206-9c2582add1c3" at bounding box center [1426, 499] width 256 height 33
paste input "kenvue-aveeno-25tw36"
type input "kenvue-aveeno-25tw36"
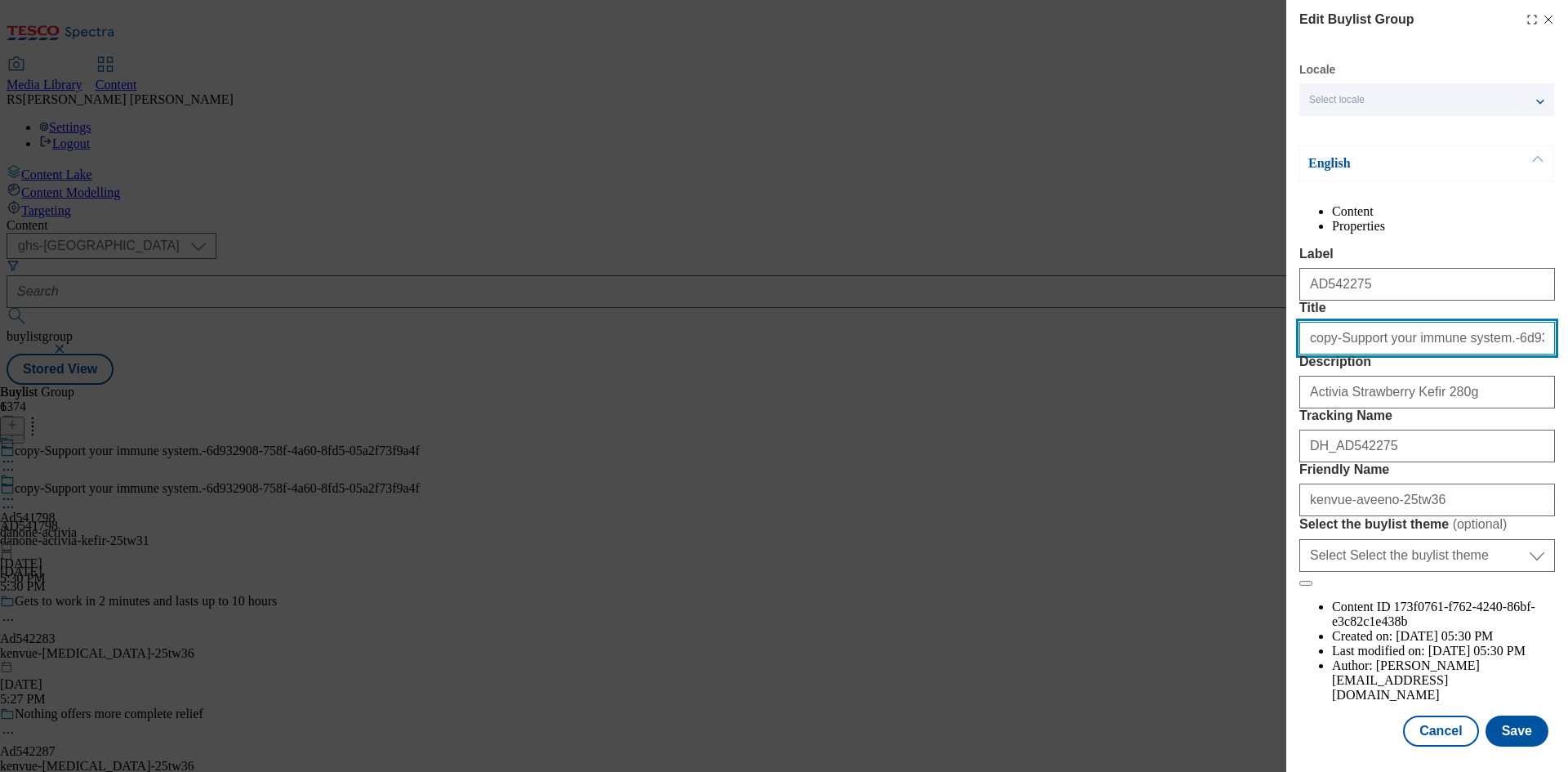
click at [1393, 354] on input "copy-Support your immune system.-6d932908-758f-4a60-8fd5-05a2f73f9a4f" at bounding box center [1426, 338] width 256 height 33
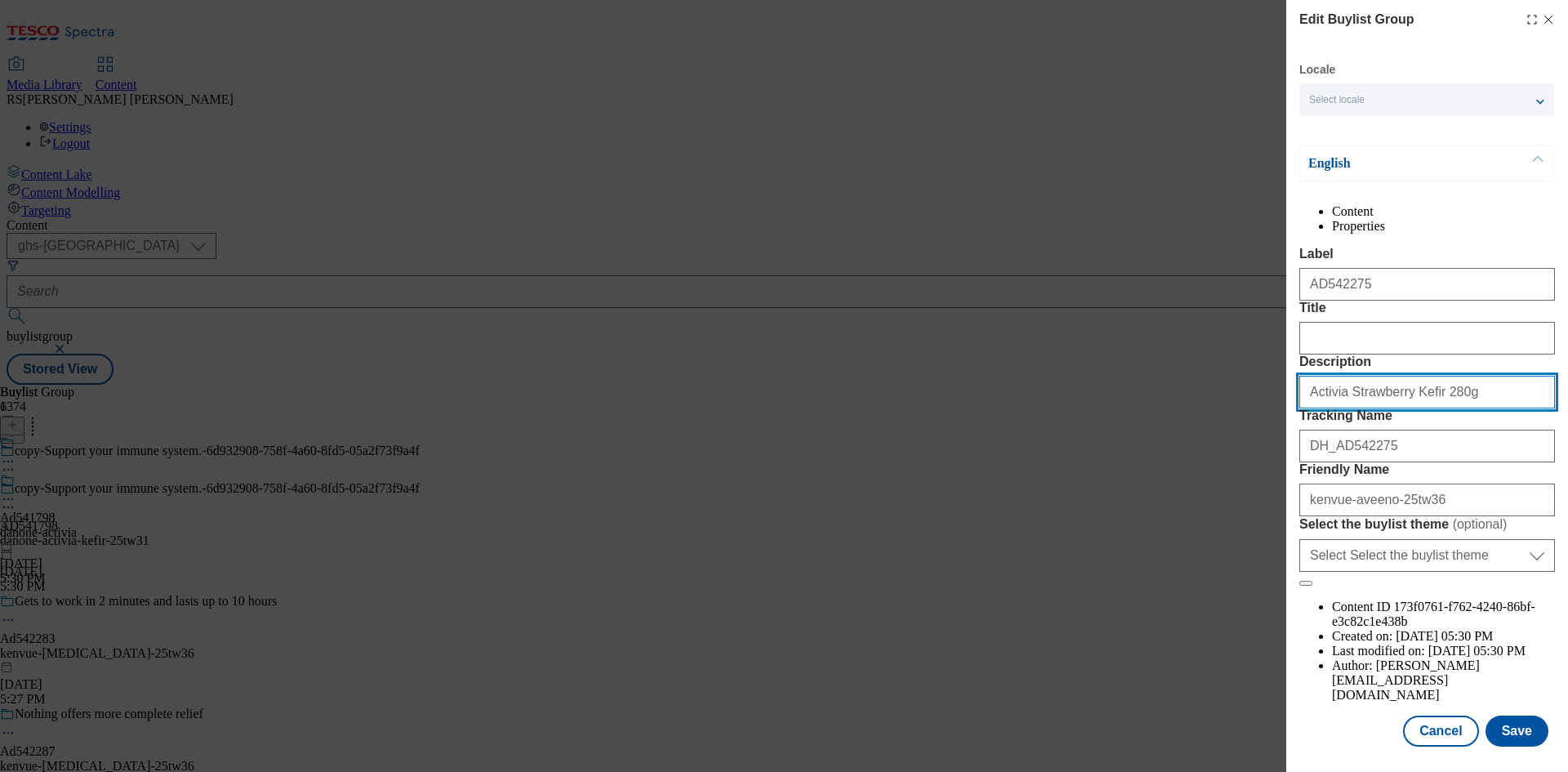
click at [1404, 408] on input "Activia Strawberry Kefir 280g" at bounding box center [1426, 391] width 256 height 33
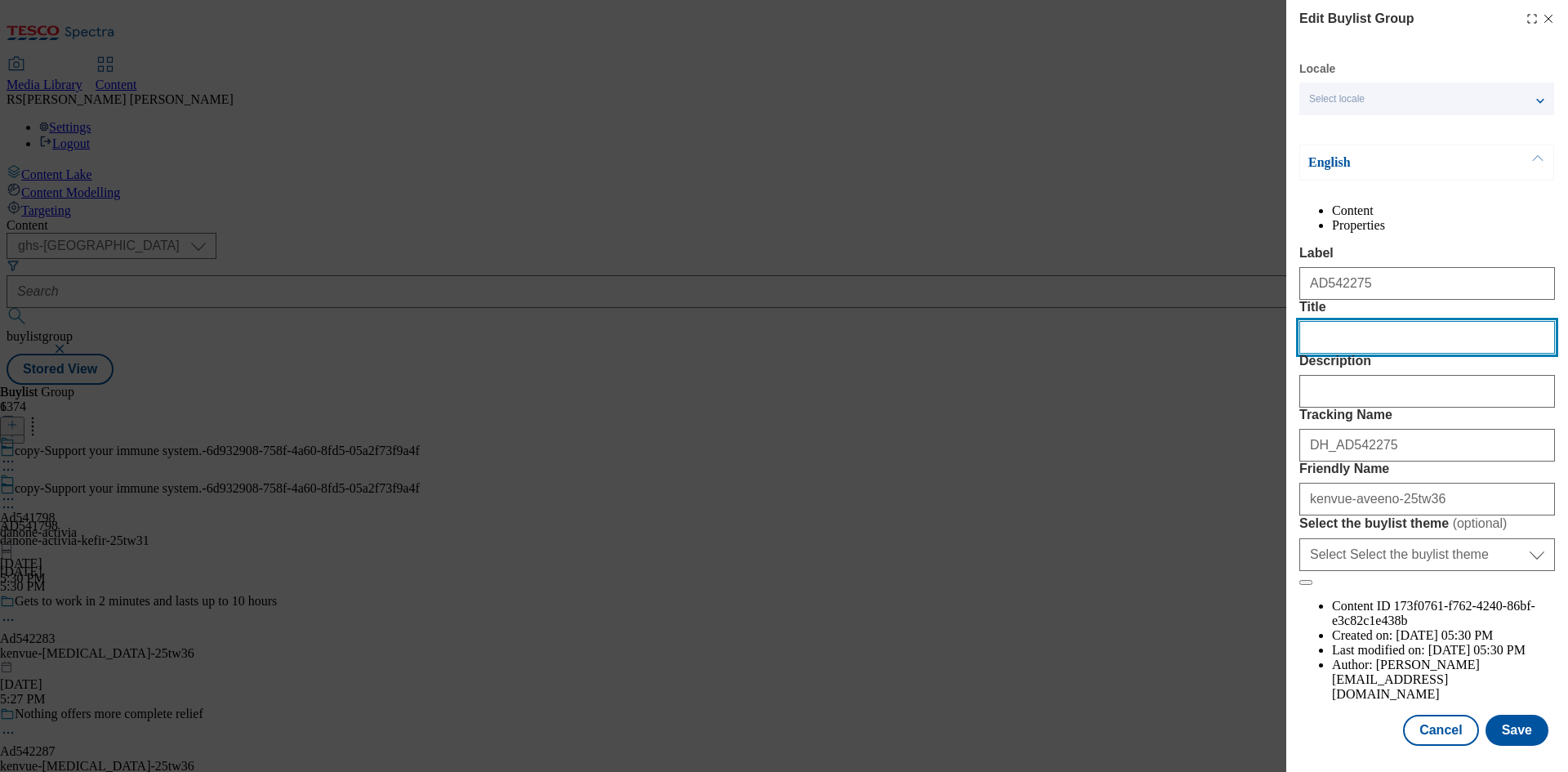
click at [1367, 343] on input "Title" at bounding box center [1426, 337] width 256 height 33
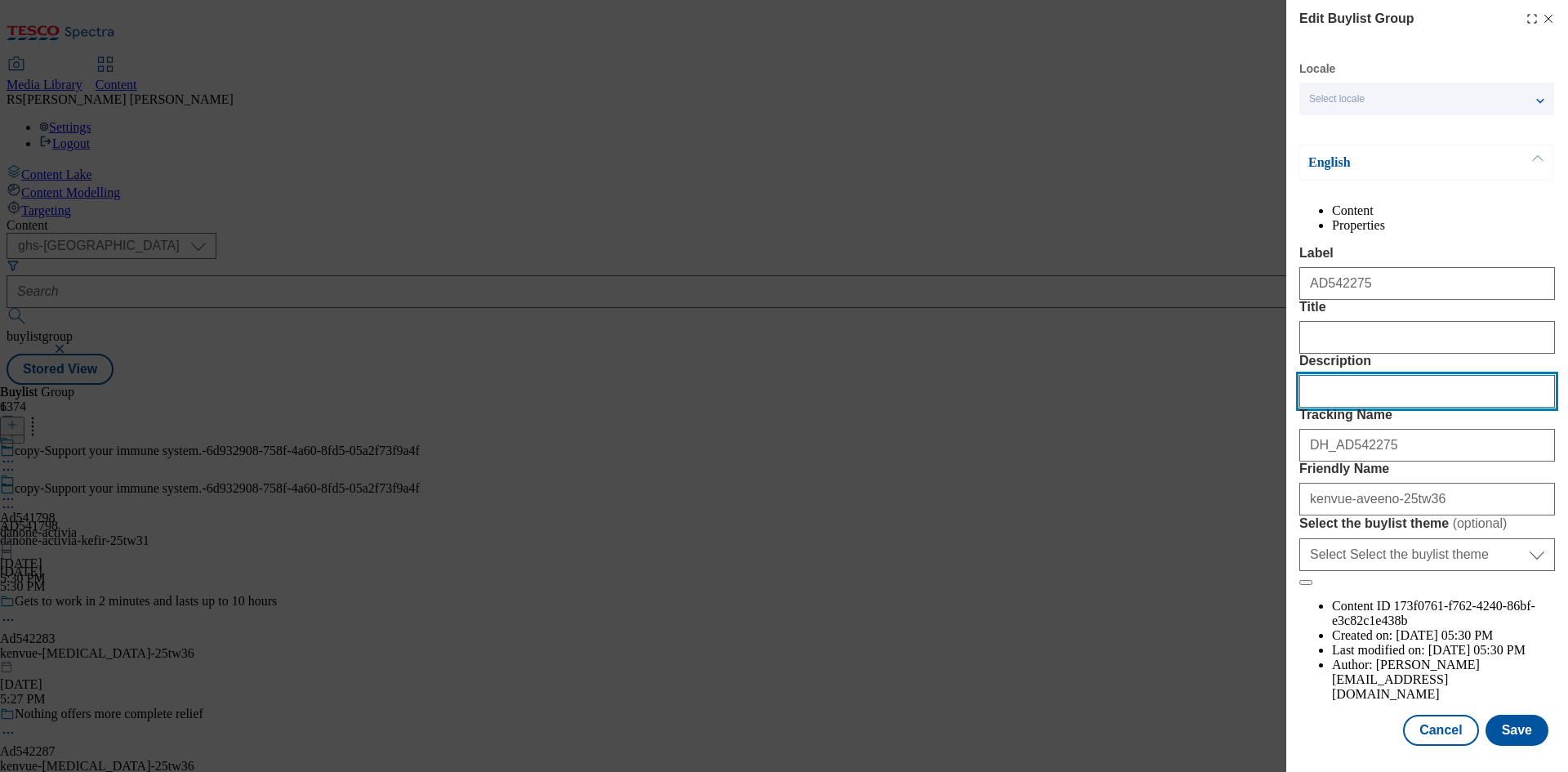
click at [1346, 407] on input "Description" at bounding box center [1426, 391] width 256 height 33
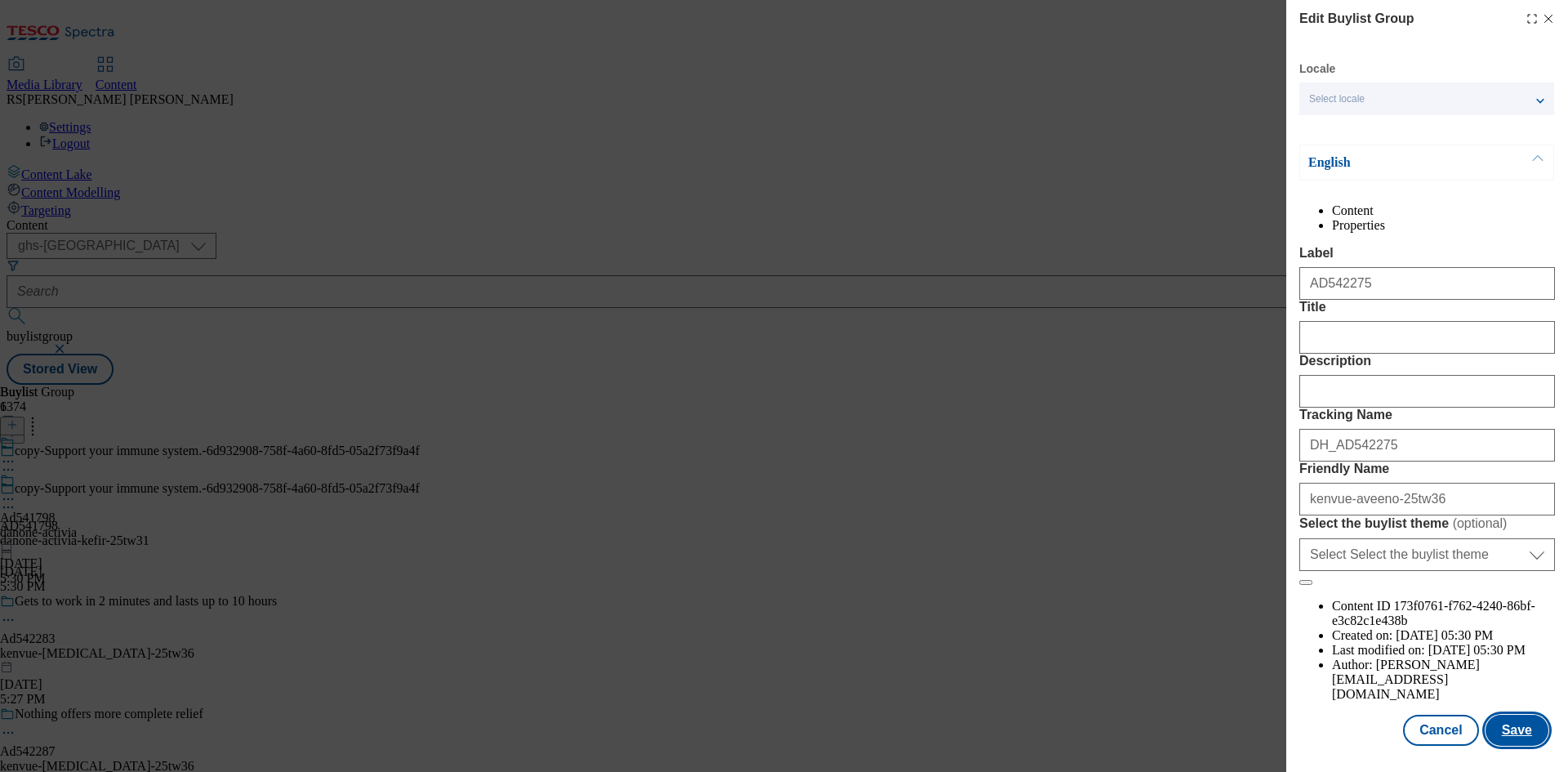
click at [1502, 734] on button "Save" at bounding box center [1516, 730] width 63 height 31
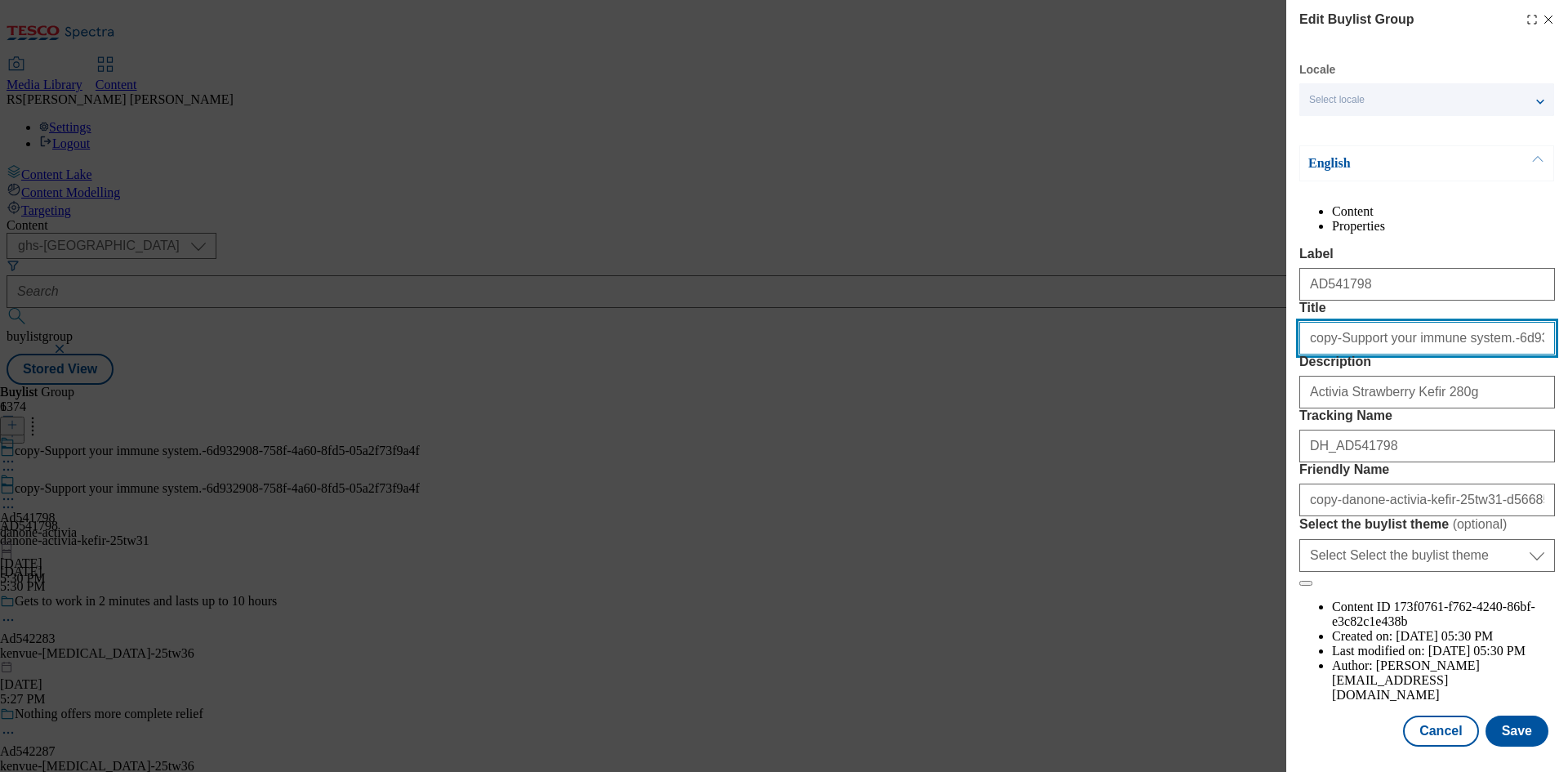
click at [1489, 354] on input "copy-Support your immune system.-6d932908-758f-4a60-8fd5-05a2f73f9a4f" at bounding box center [1426, 338] width 256 height 33
paste input "Nourish & Protect dry skin"
type input "Nourish & Protect dry skin"
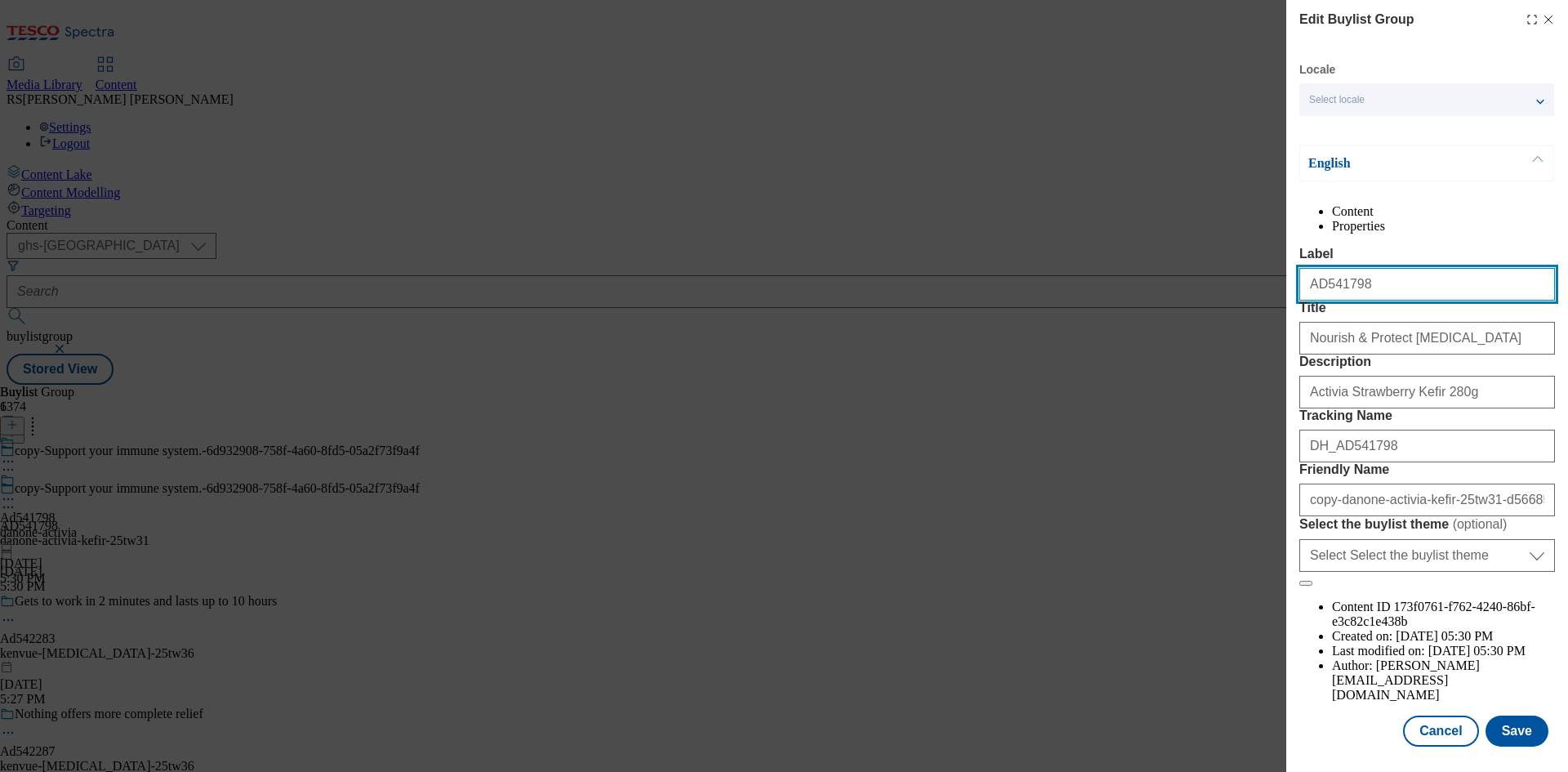
drag, startPoint x: 1375, startPoint y: 313, endPoint x: 1322, endPoint y: 324, distance: 54.1
click at [1322, 301] on input "AD541798" at bounding box center [1426, 284] width 256 height 33
paste input "2275"
type input "AD542275"
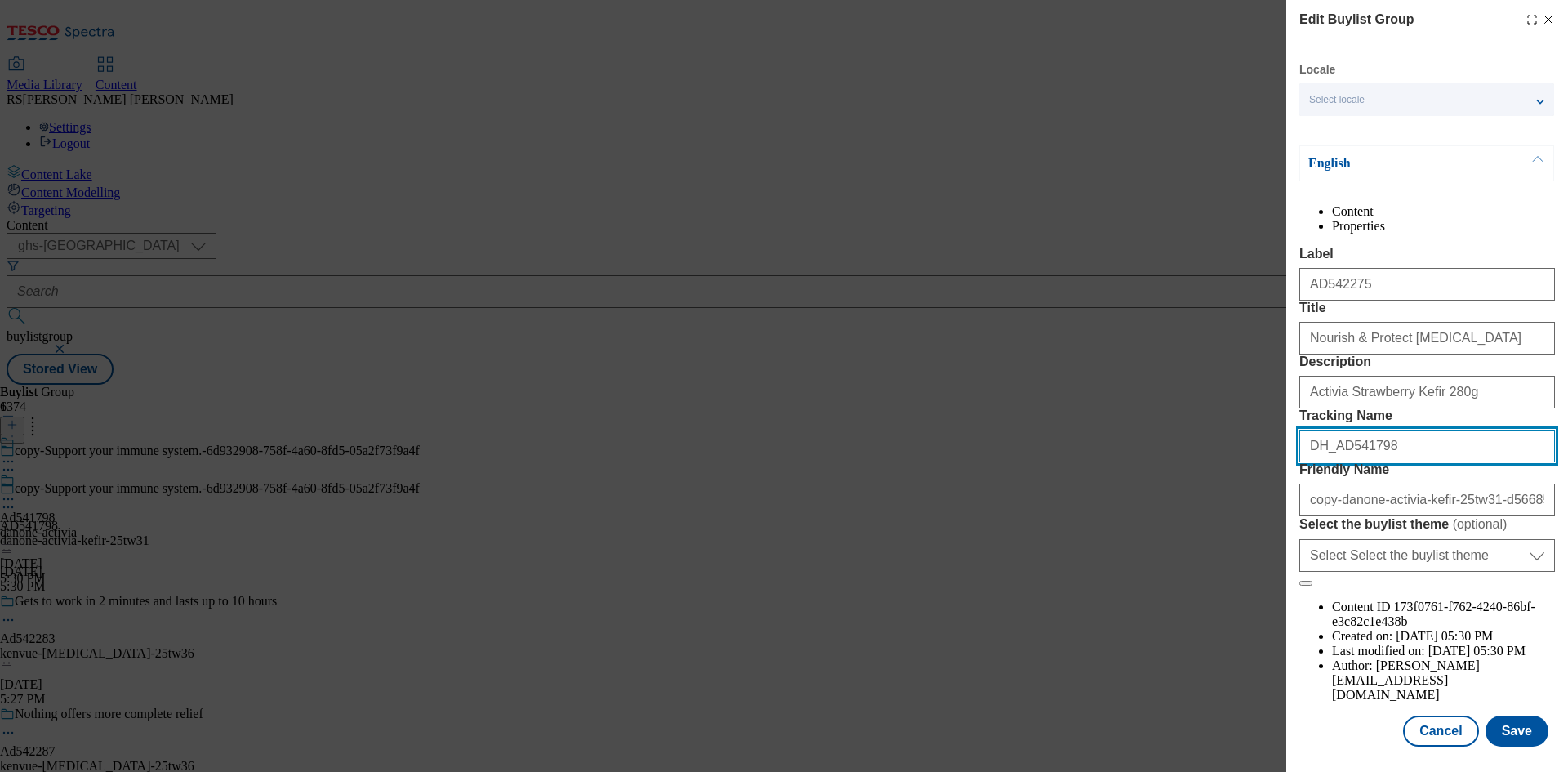
drag, startPoint x: 1388, startPoint y: 557, endPoint x: 1340, endPoint y: 565, distance: 48.7
click at [1340, 462] on input "DH_AD541798" at bounding box center [1426, 445] width 256 height 33
paste input "2275"
type input "DH_AD542275"
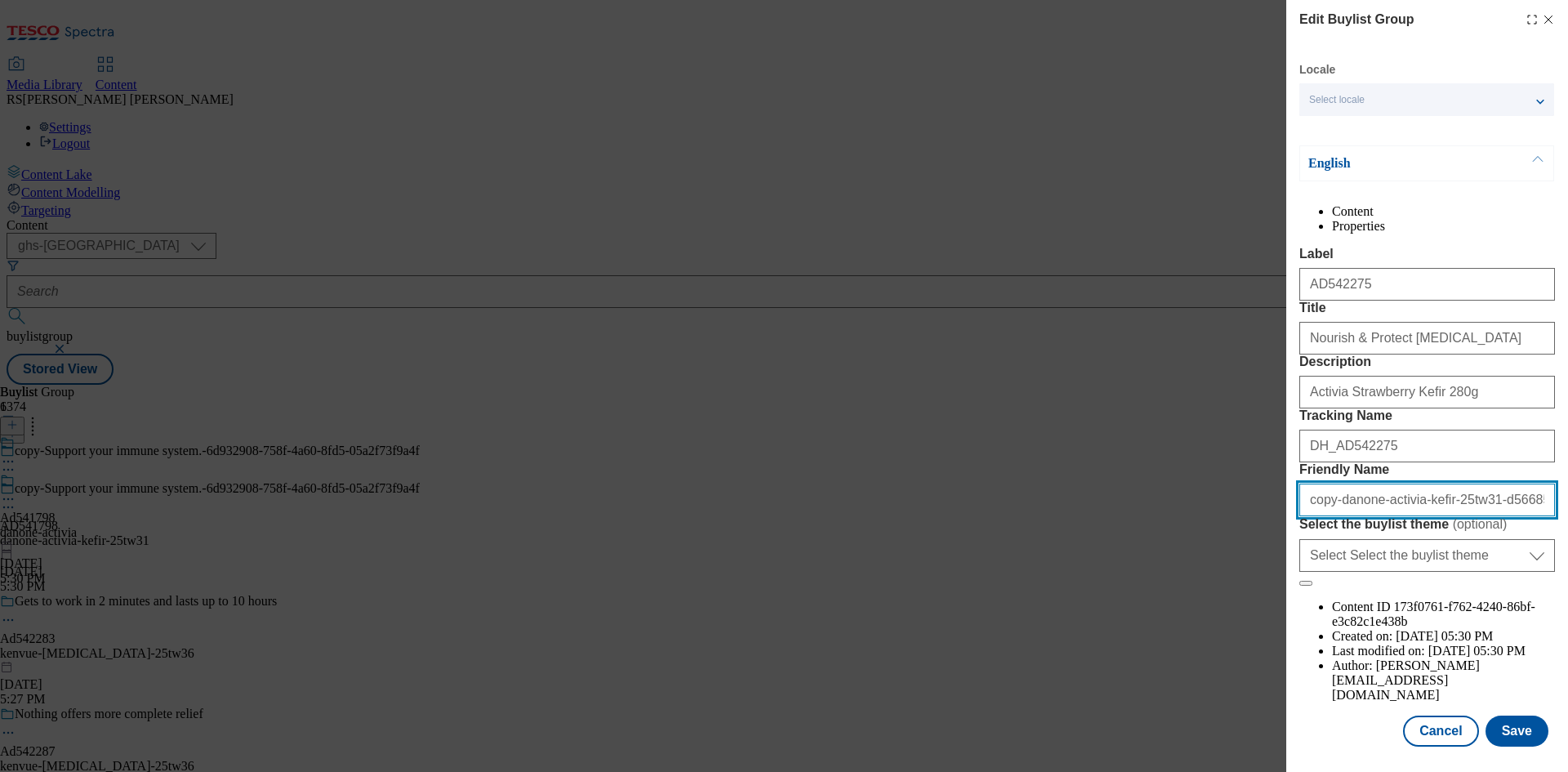
click at [1379, 516] on input "copy-danone-activia-kefir-25tw31-d5668553-c81a-4d53-b206-9c2582add1c3" at bounding box center [1426, 499] width 256 height 33
click at [1407, 516] on input "Friendly Name" at bounding box center [1426, 499] width 256 height 33
paste input "kenvue-aveeno-25tw36"
type input "kenvue-aveeno-25tw36"
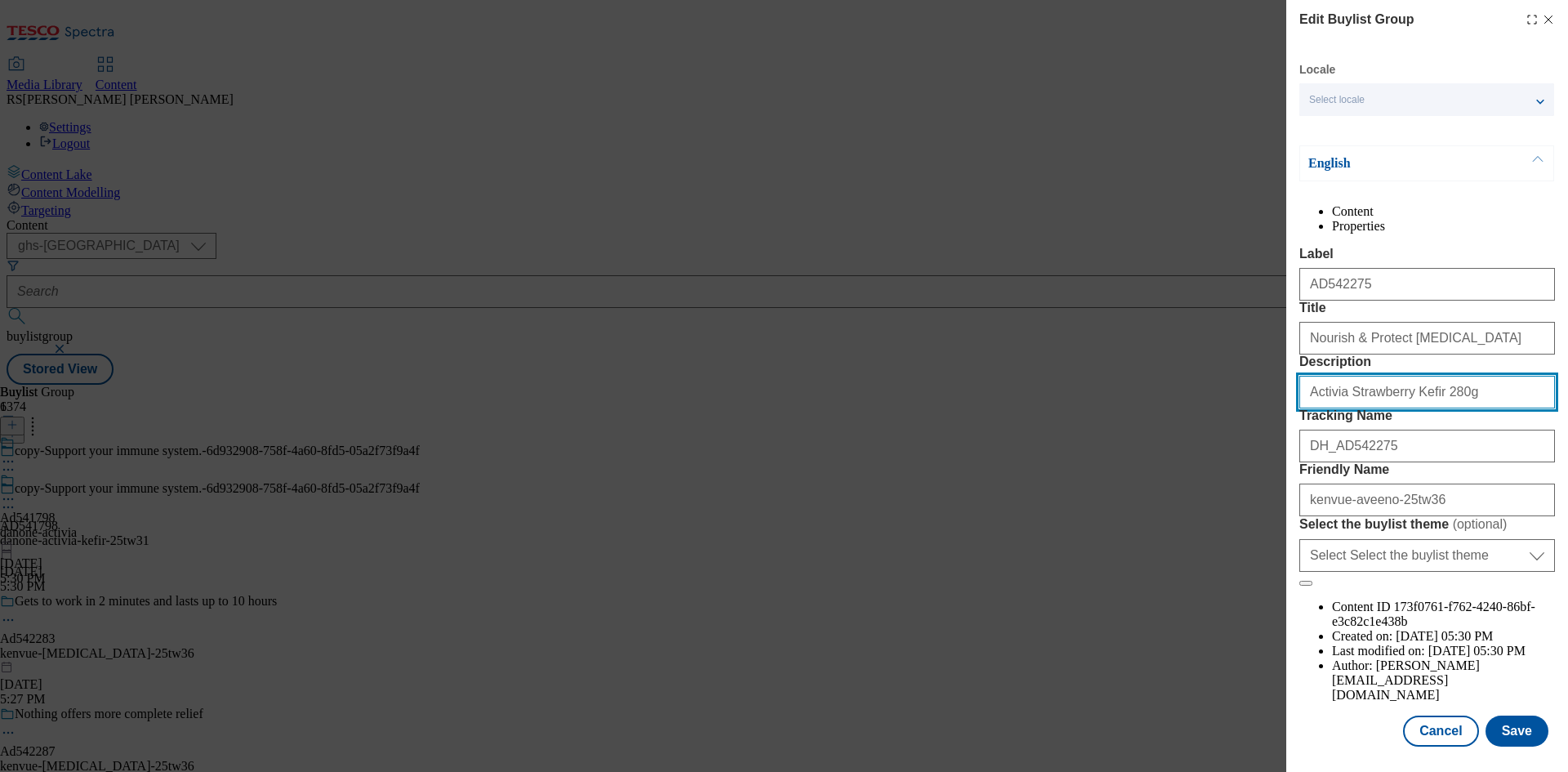
drag, startPoint x: 1455, startPoint y: 482, endPoint x: 1239, endPoint y: 473, distance: 216.2
click at [1239, 473] on div "Edit Buylist Group Locale Select locale English Welsh English Content Propertie…" at bounding box center [784, 386] width 1568 height 772
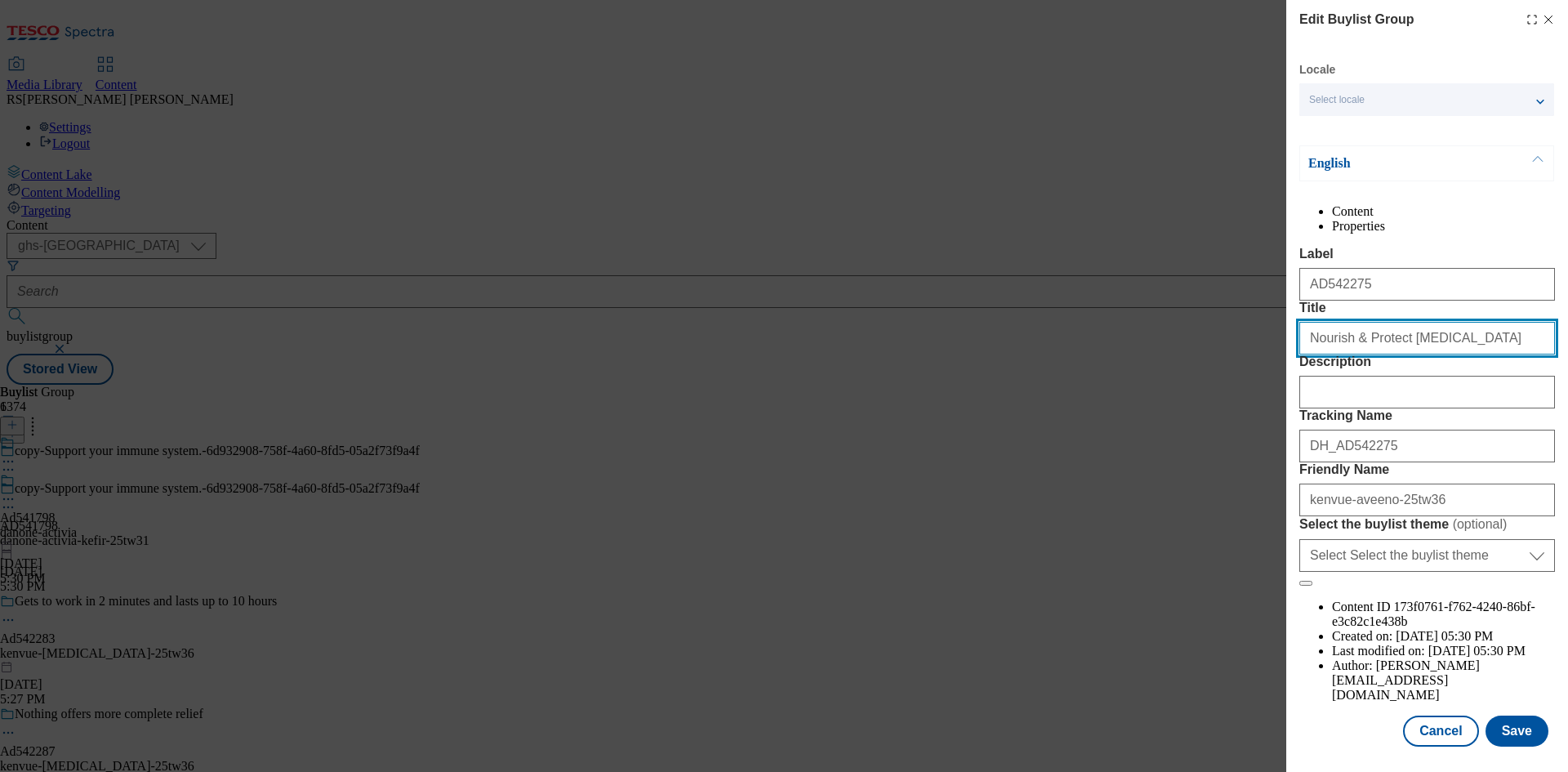
click at [1483, 354] on input "Nourish & Protect dry skin" at bounding box center [1426, 338] width 256 height 33
type input "Nourish & Protect dry skin"
click at [1498, 729] on button "Save" at bounding box center [1516, 730] width 63 height 31
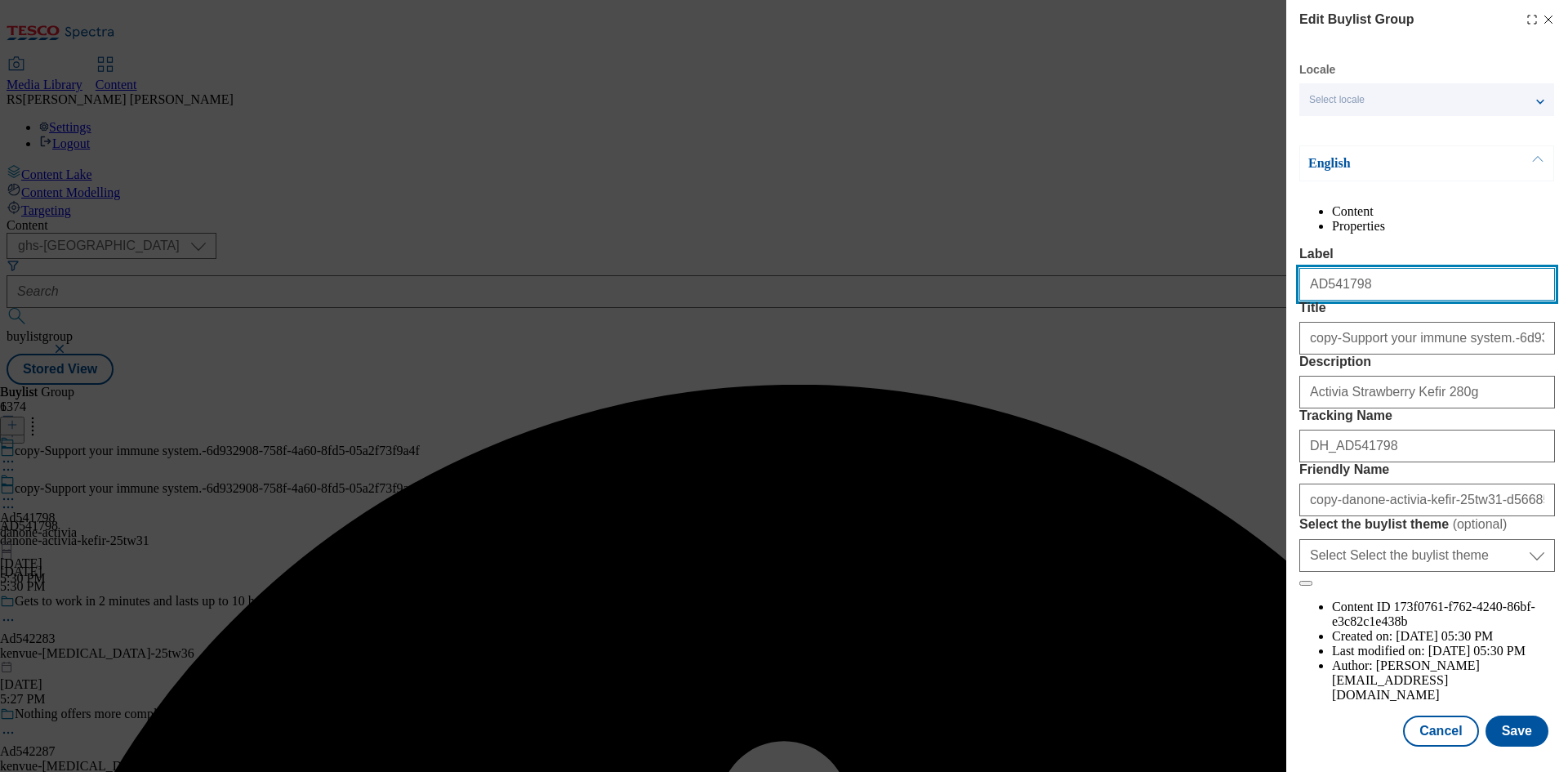
click at [1407, 301] on input "AD541798" at bounding box center [1426, 284] width 256 height 33
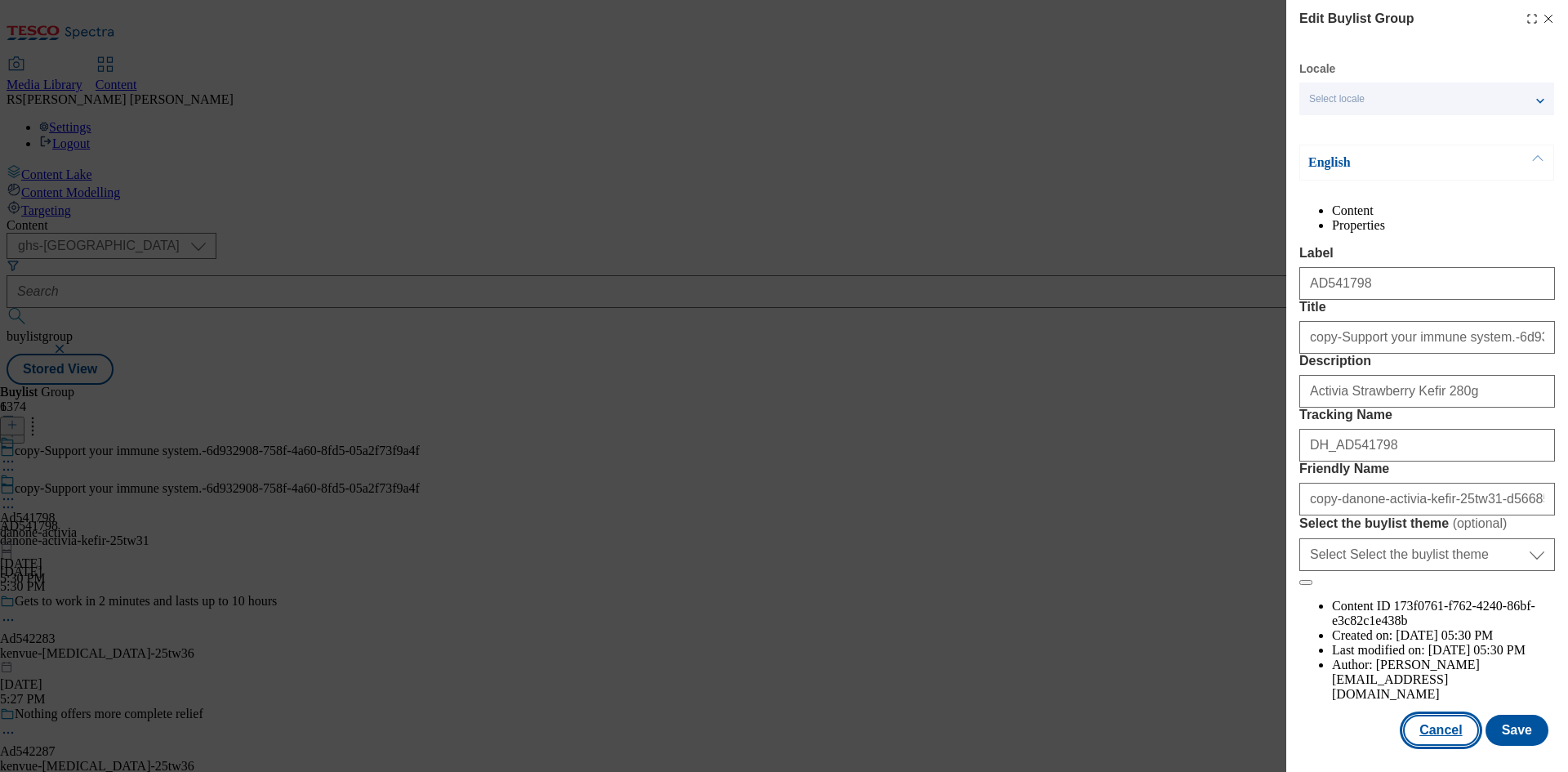
click at [1433, 725] on button "Cancel" at bounding box center [1440, 730] width 75 height 31
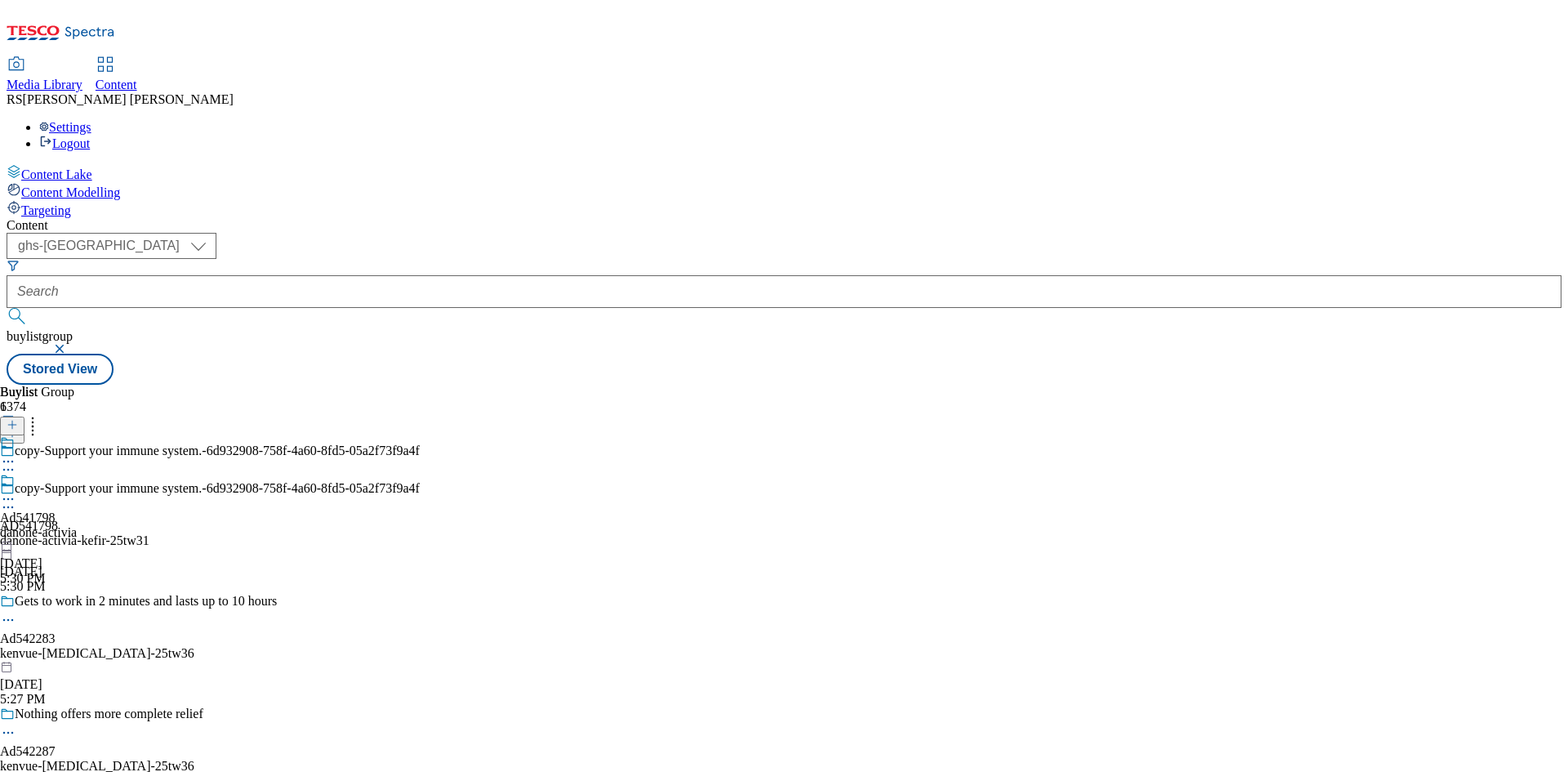
click at [419, 482] on div "copy-Support your immune system.-6d932908-758f-4a60-8fd5-05a2f73f9a4f" at bounding box center [210, 500] width 419 height 37
click at [16, 499] on icon at bounding box center [8, 507] width 16 height 16
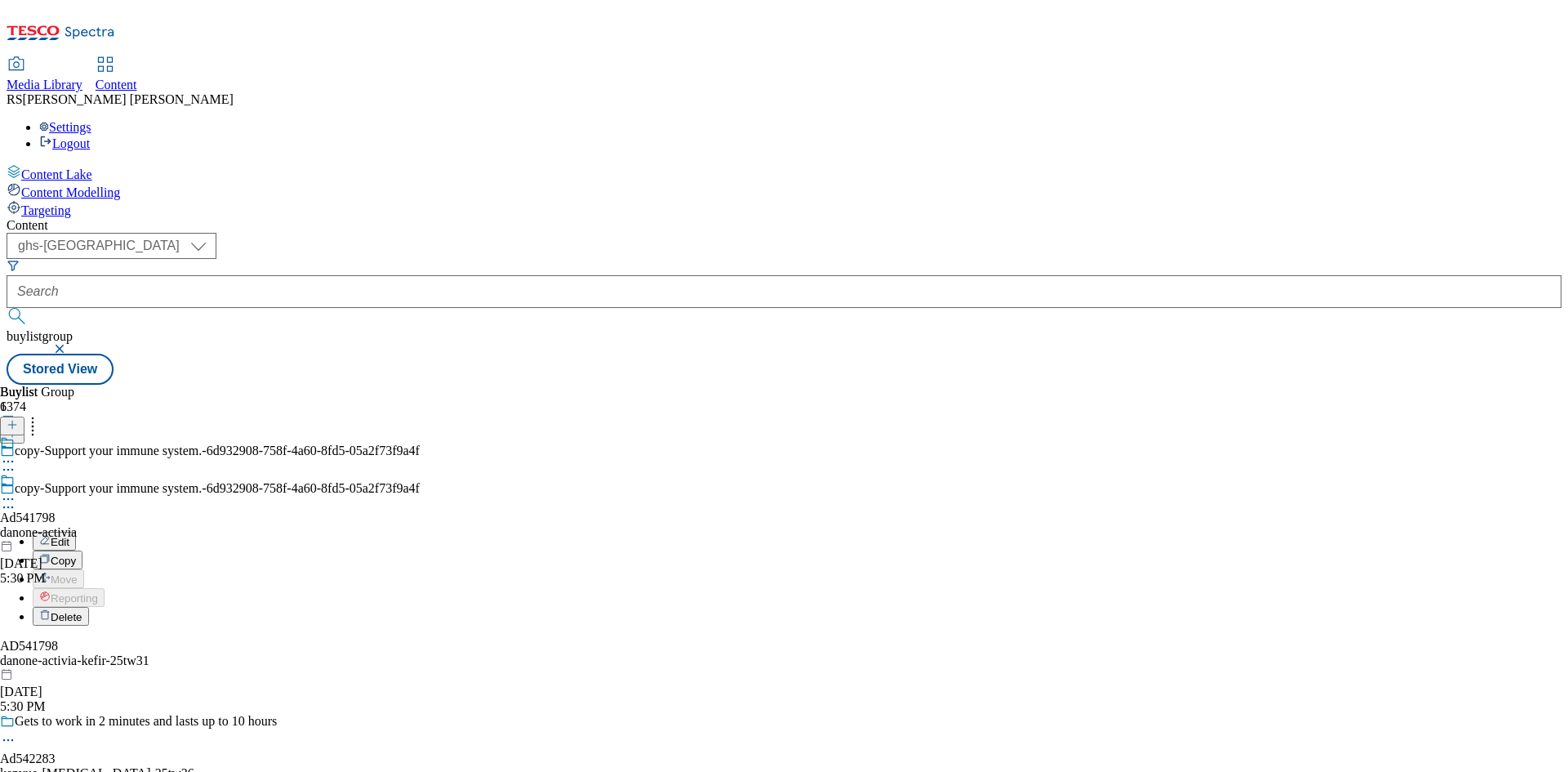
click at [89, 607] on button "Delete" at bounding box center [61, 616] width 57 height 19
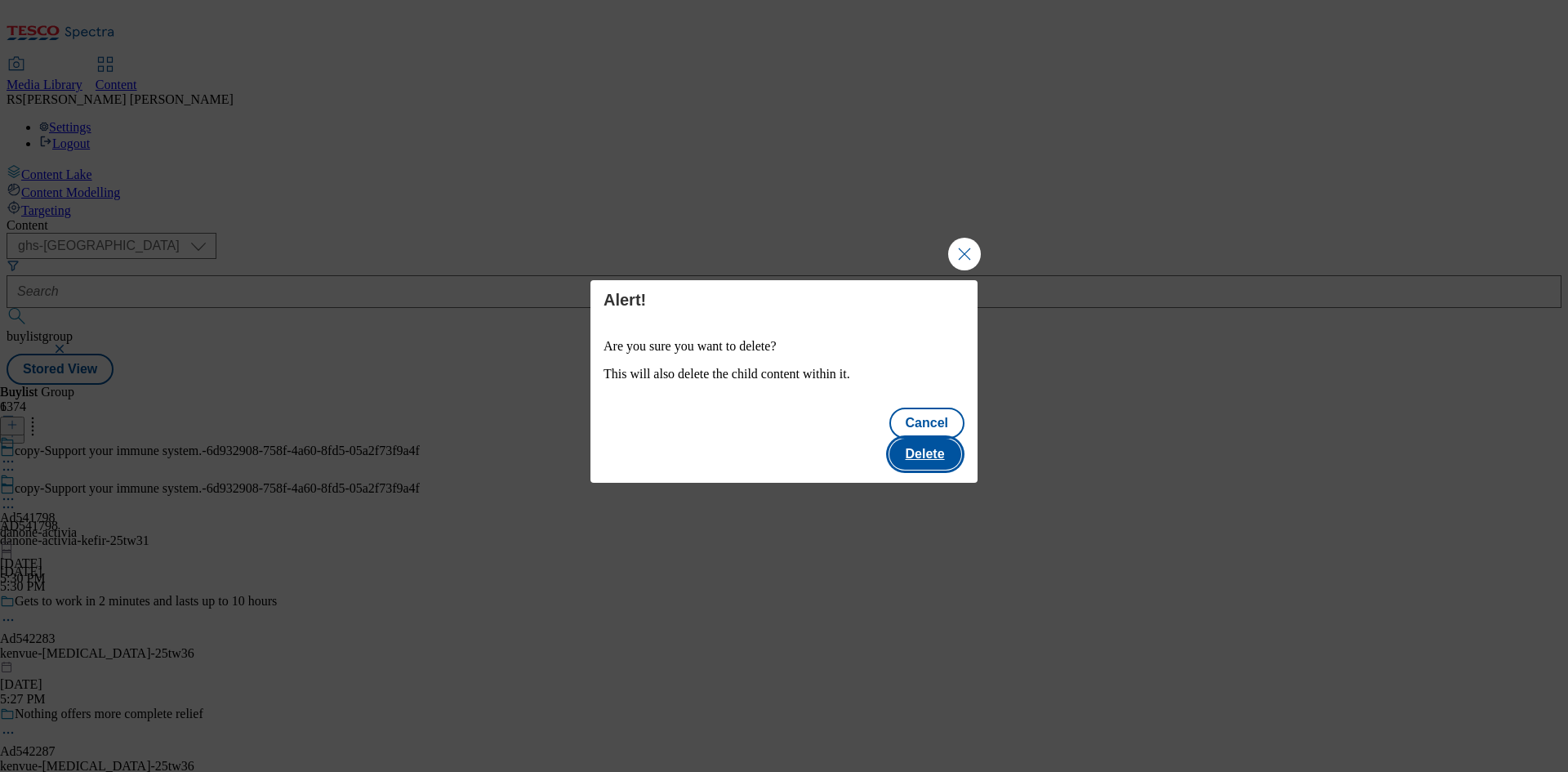
click at [950, 439] on button "Delete" at bounding box center [925, 454] width 72 height 31
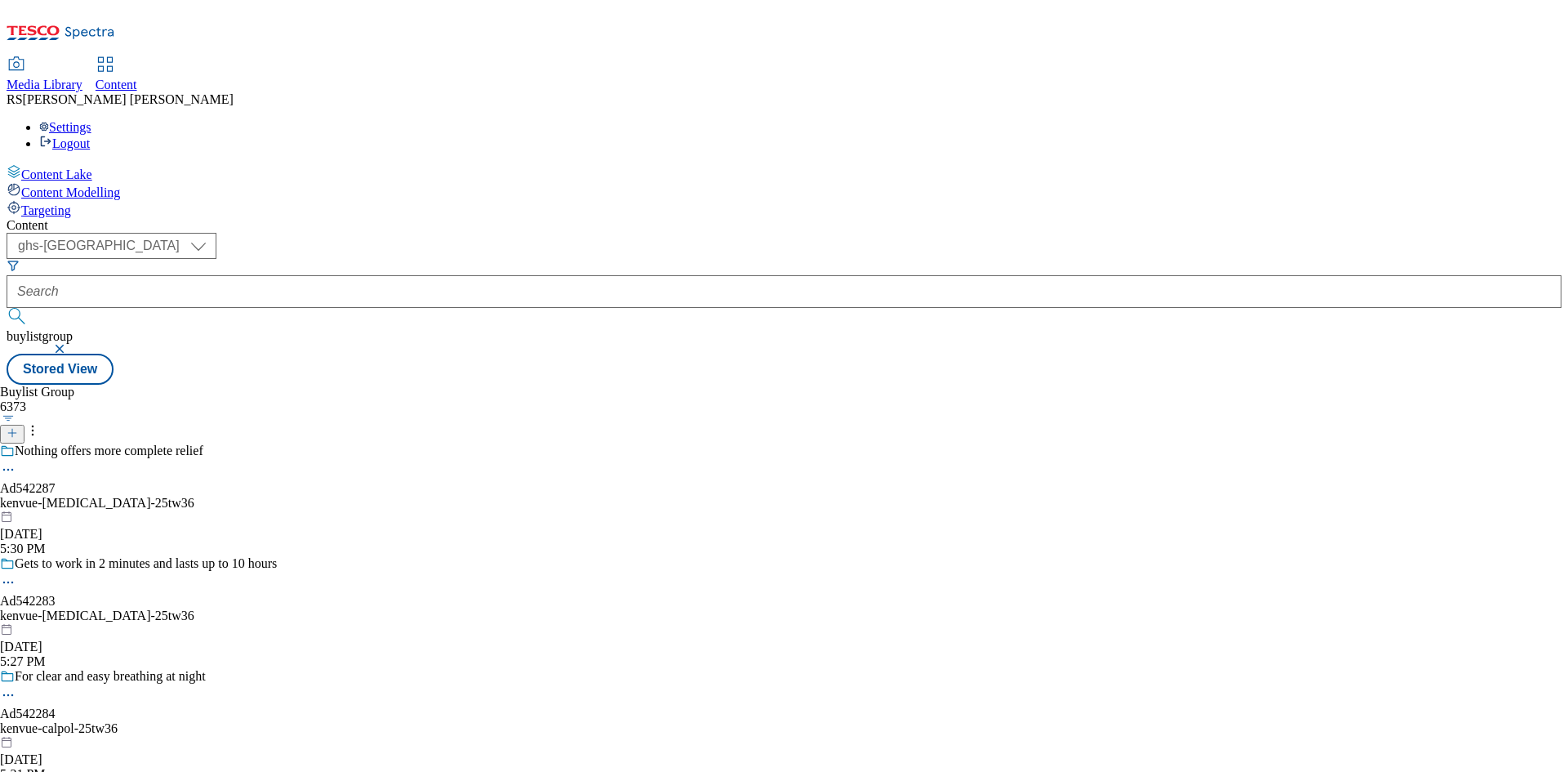
click at [18, 428] on icon at bounding box center [12, 433] width 12 height 12
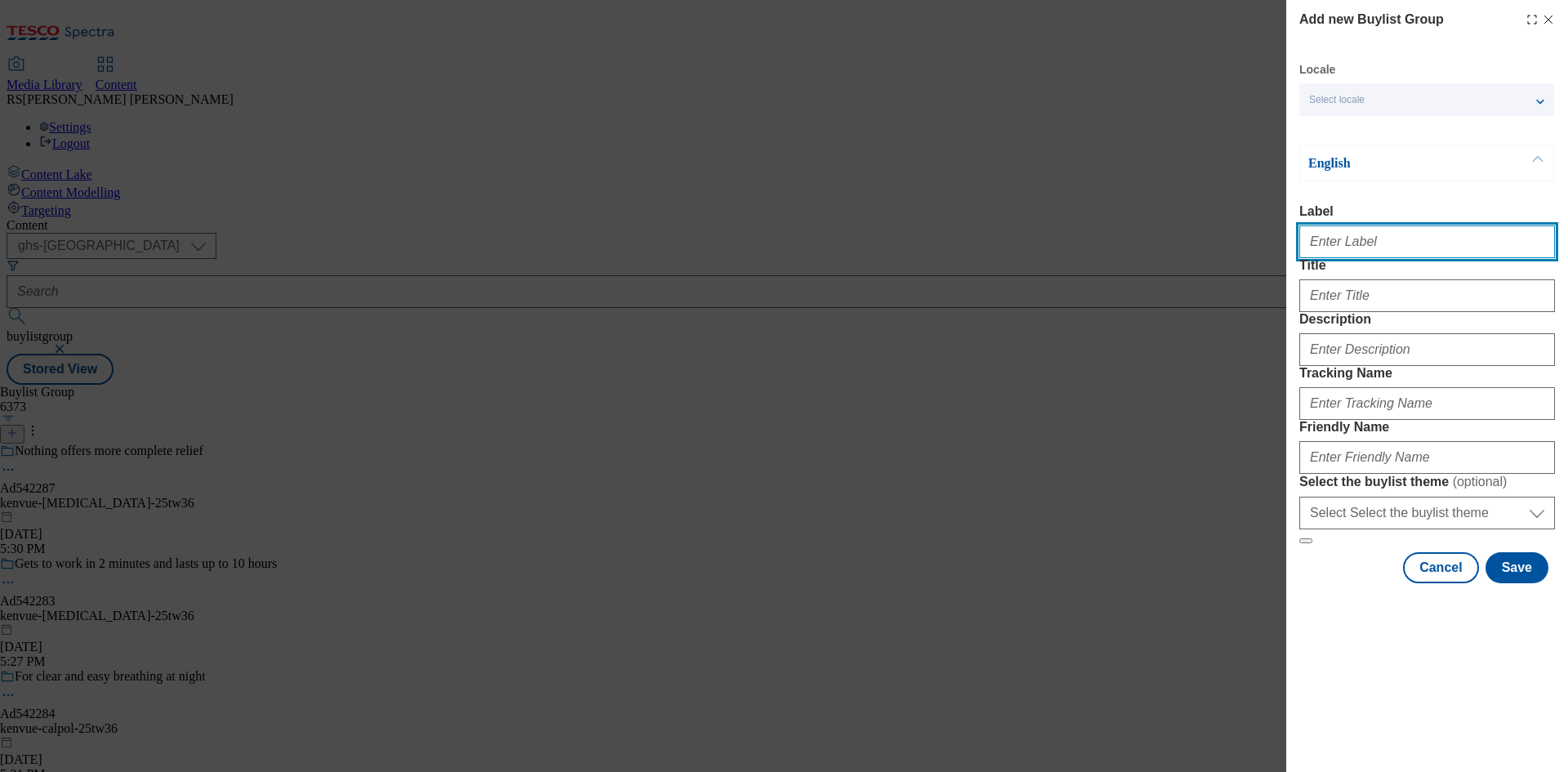
click at [1328, 247] on input "Label" at bounding box center [1426, 242] width 256 height 33
paste input "Ad542275 kenvue"
type input "Ad542275 kenvue"
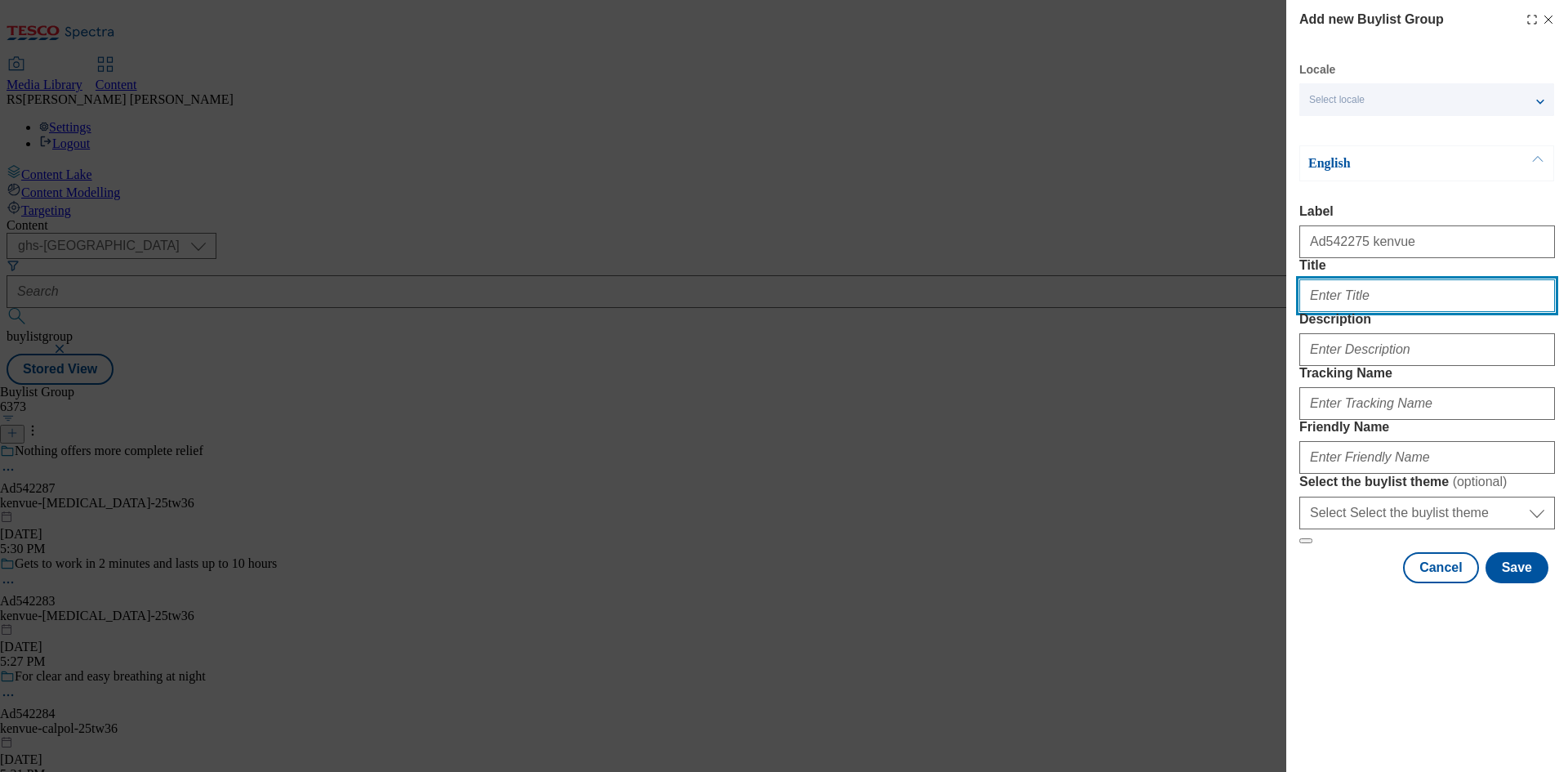
click at [1383, 312] on input "Title" at bounding box center [1426, 296] width 256 height 33
paste input "Nourish & protect dry skin"
type input "Nourish & protect dry skin"
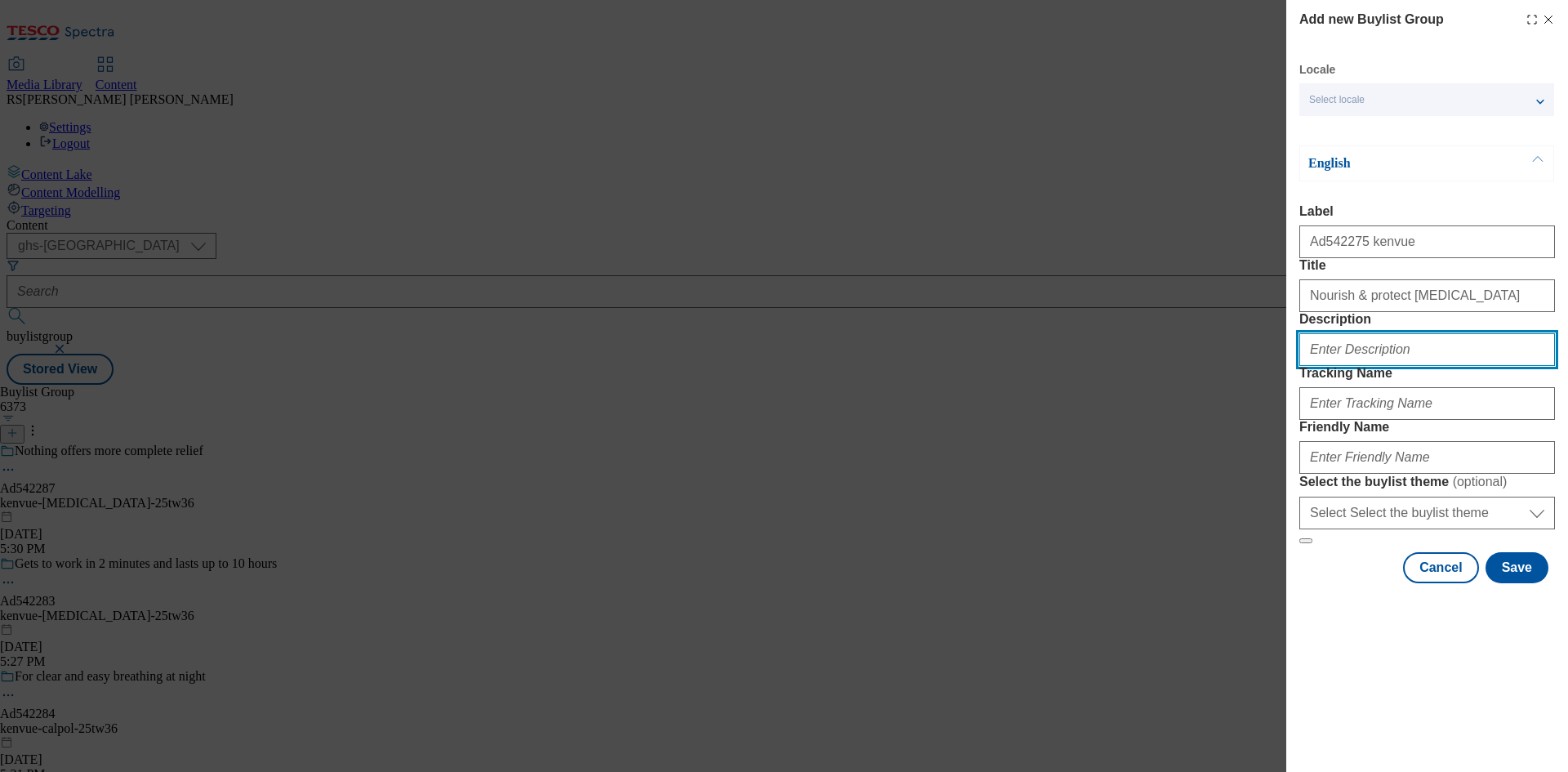
click at [1345, 366] on input "Description" at bounding box center [1426, 349] width 256 height 33
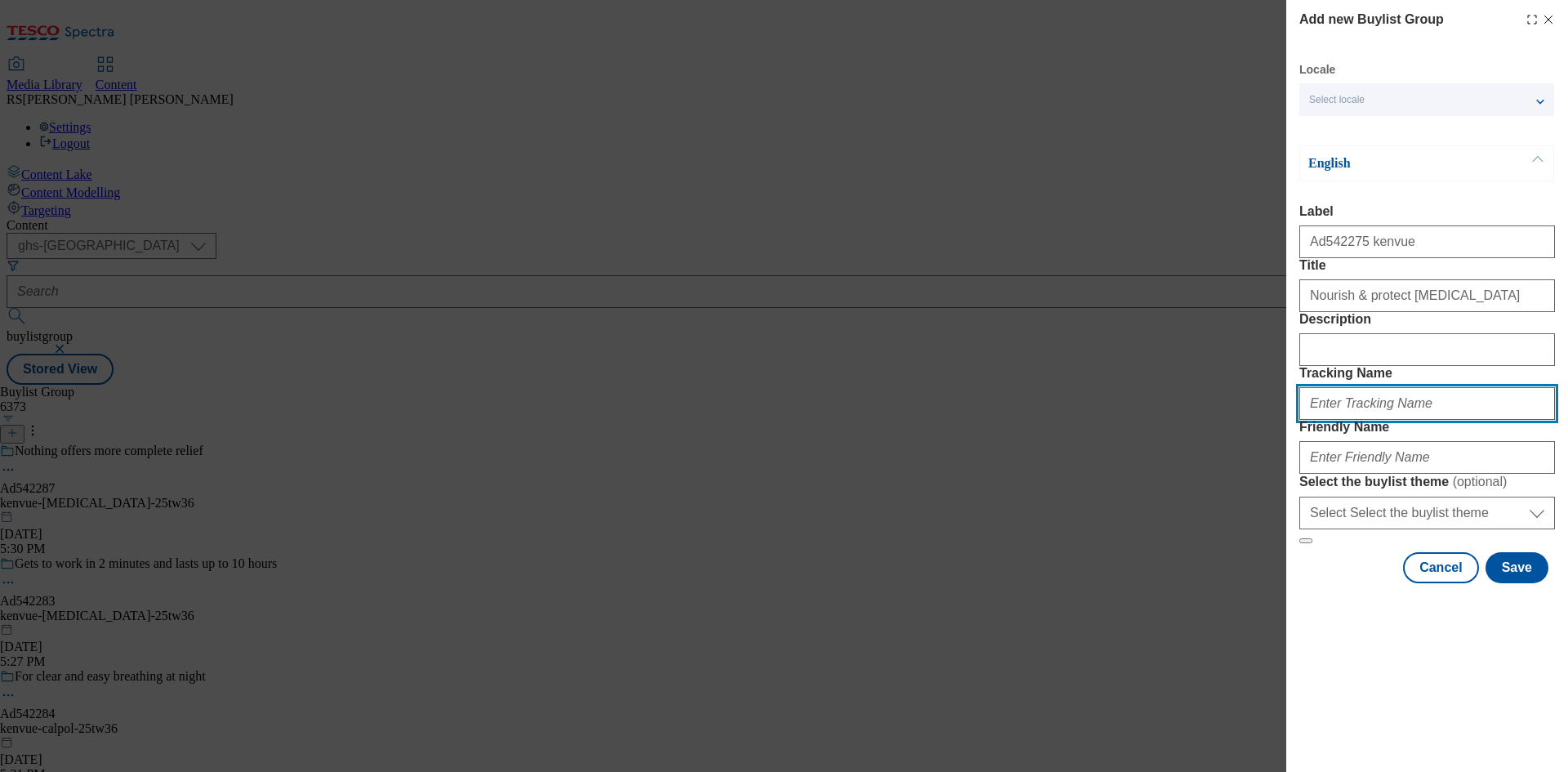
paste input "DH_AD542275"
type input "DH_AD542275"
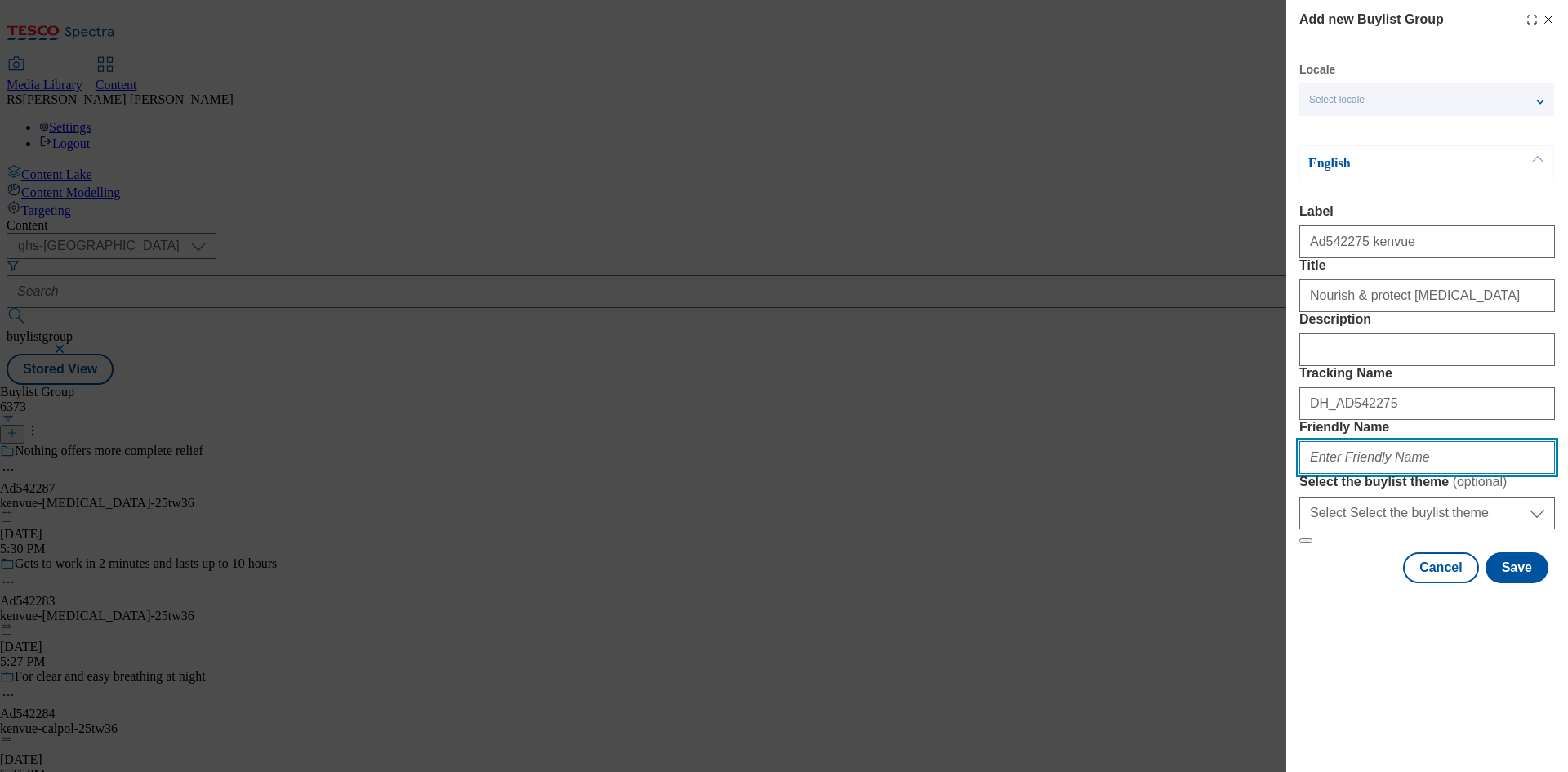
click at [1384, 474] on input "Friendly Name" at bounding box center [1426, 457] width 256 height 33
paste input "kenvue-aveeno-daily-25tw36"
type input "kenvue-aveeno-daily-25tw36"
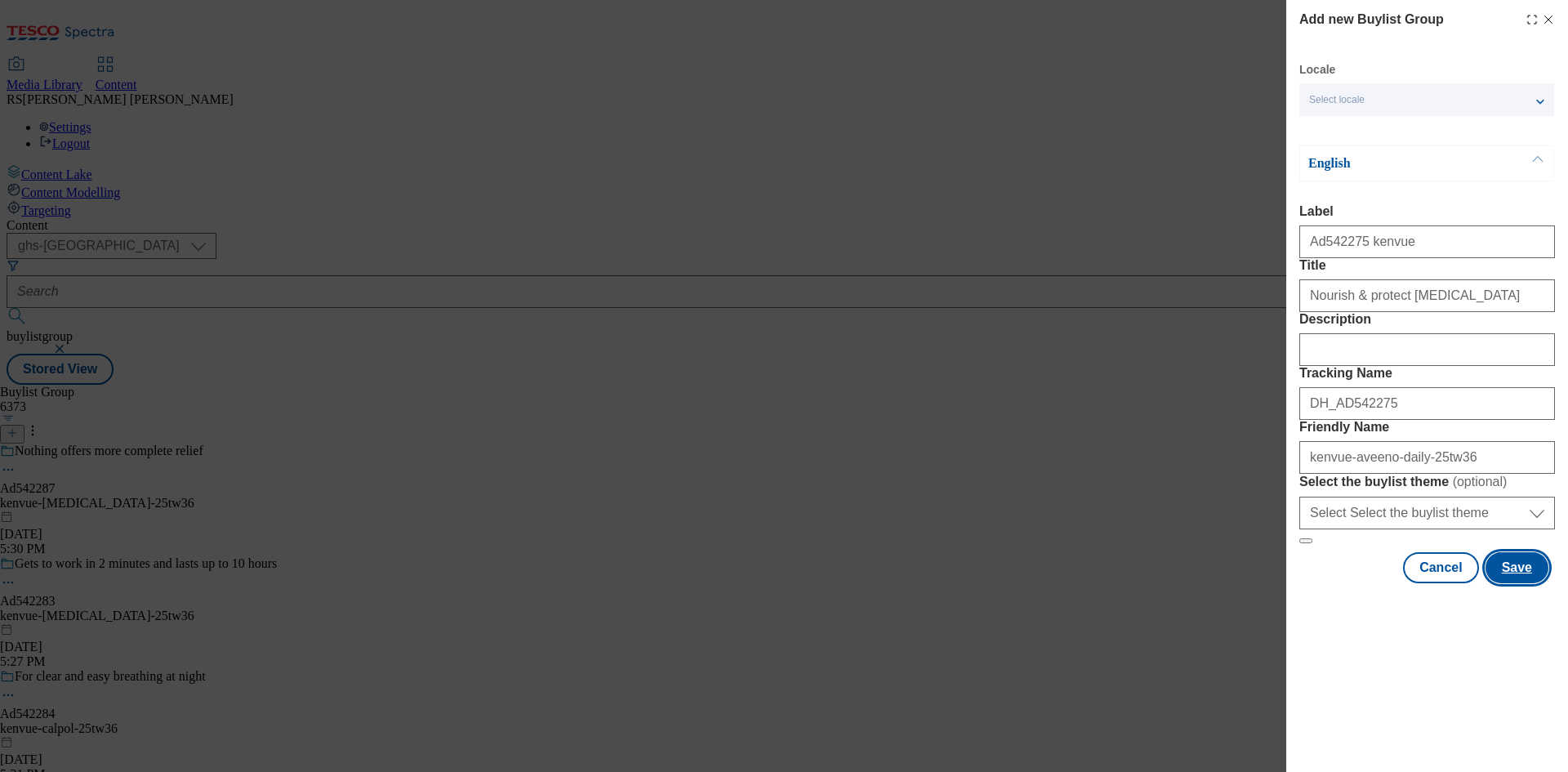
click at [1529, 583] on button "Save" at bounding box center [1516, 567] width 63 height 31
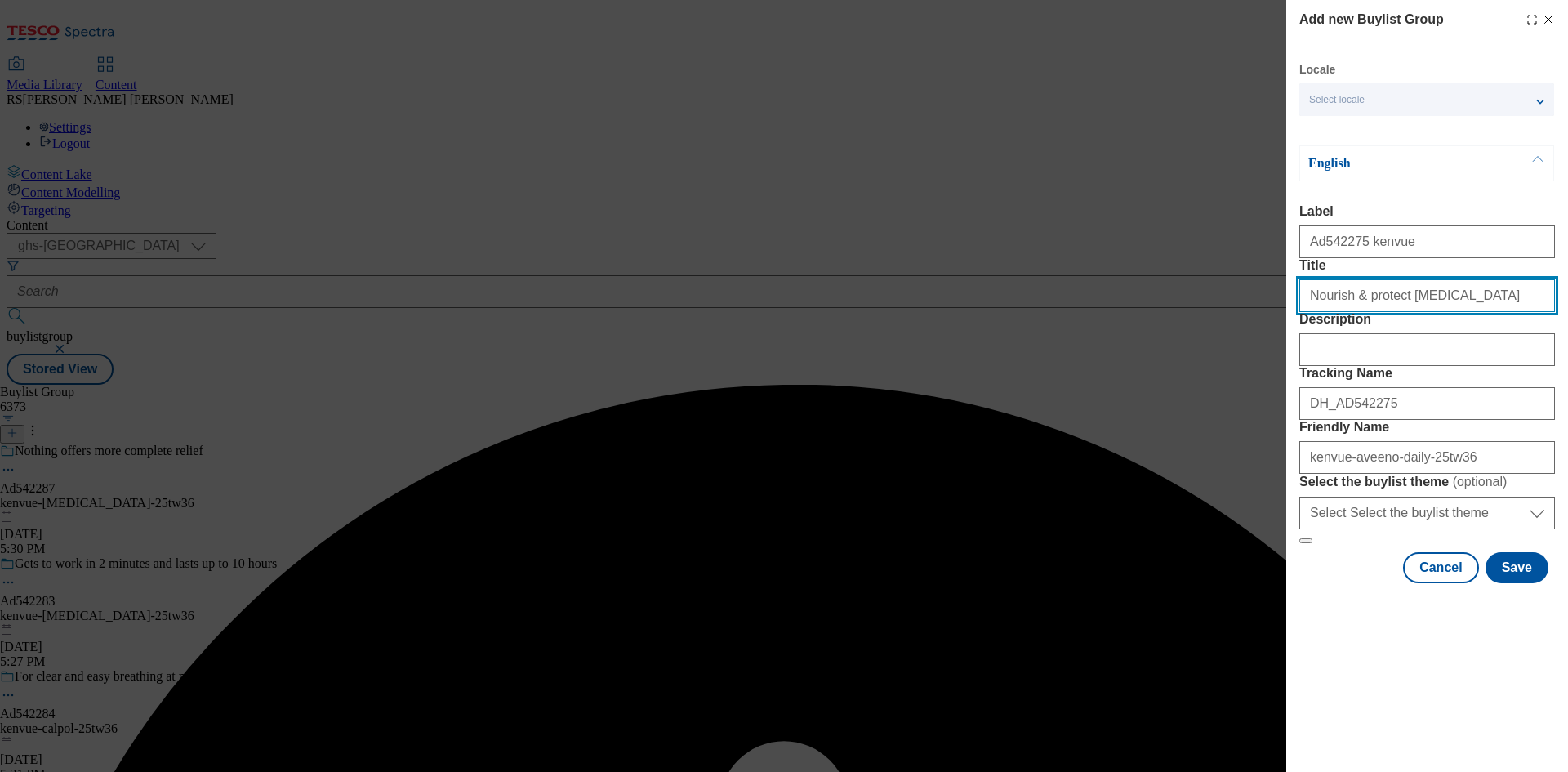
click at [1457, 312] on input "Nourish & protect dry skin" at bounding box center [1426, 296] width 256 height 33
type input "Nourish & protect dry skin"
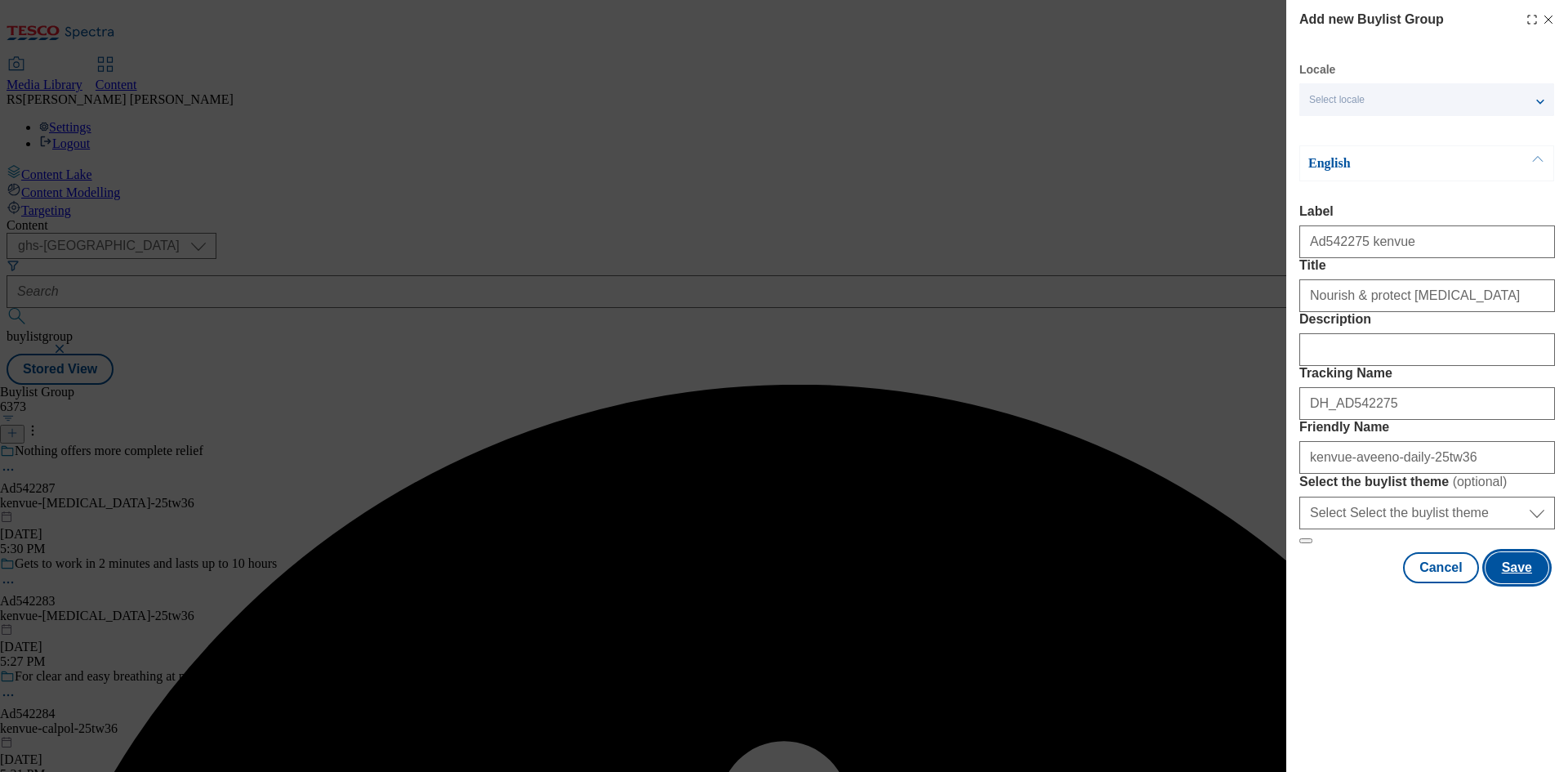
click at [1510, 583] on button "Save" at bounding box center [1516, 567] width 63 height 31
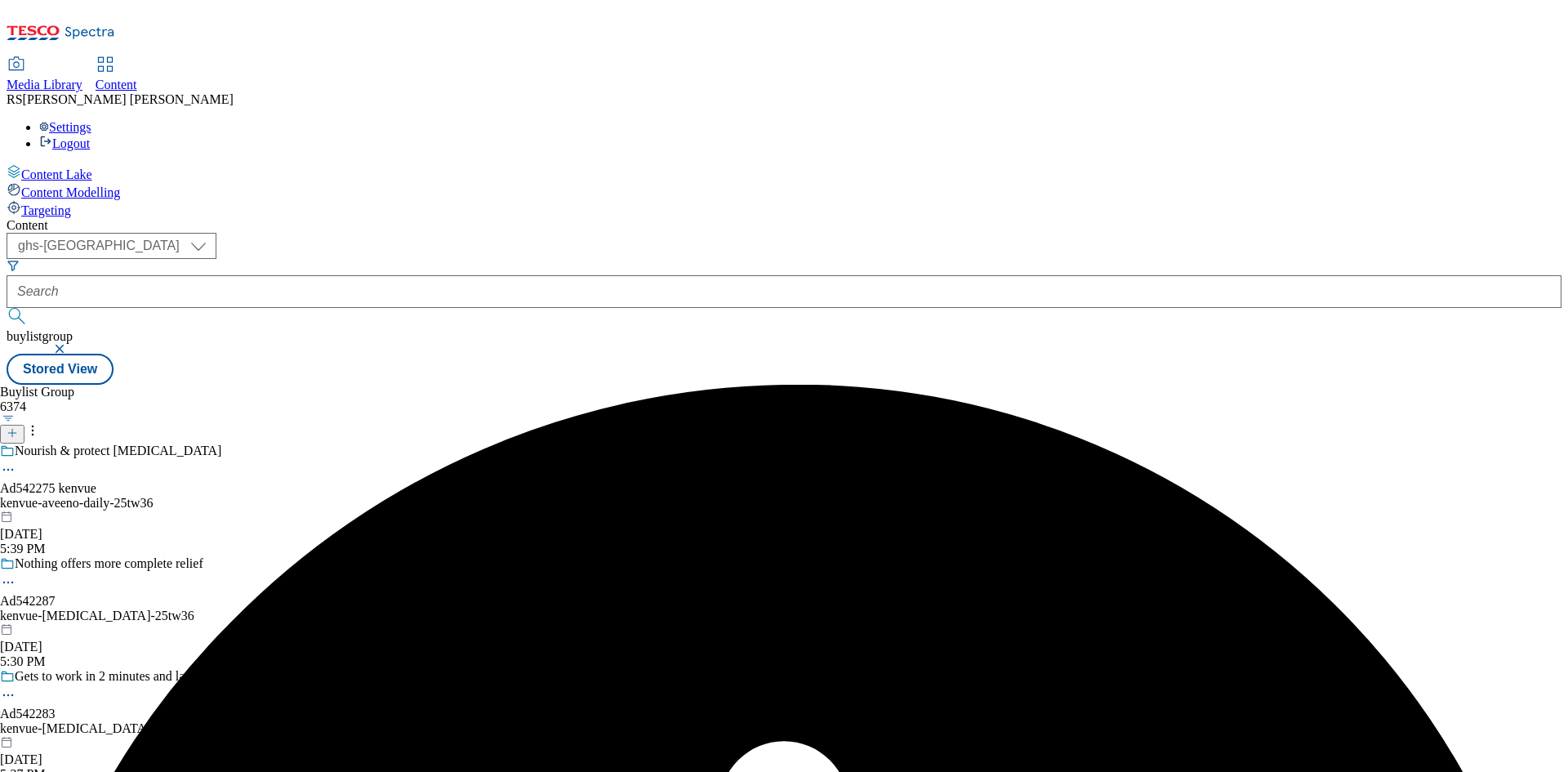
click at [41, 218] on div "Content Lake Content Modelling Targeting" at bounding box center [783, 190] width 1555 height 54
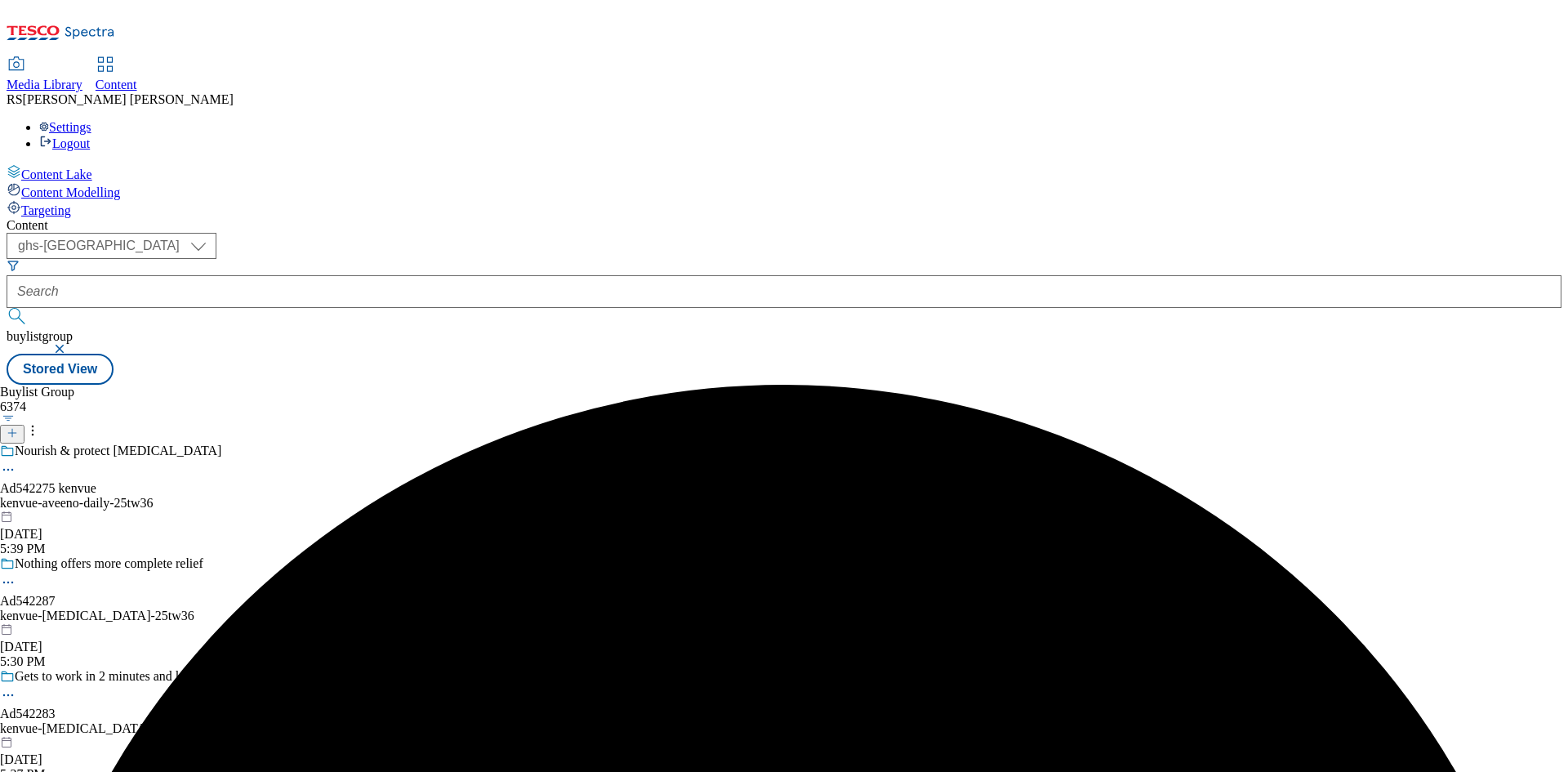
click at [324, 444] on div "Nourish & protect dry skin Ad542275 kenvue kenvue-aveeno-daily-25tw36 Sep 26, 2…" at bounding box center [162, 499] width 324 height 112
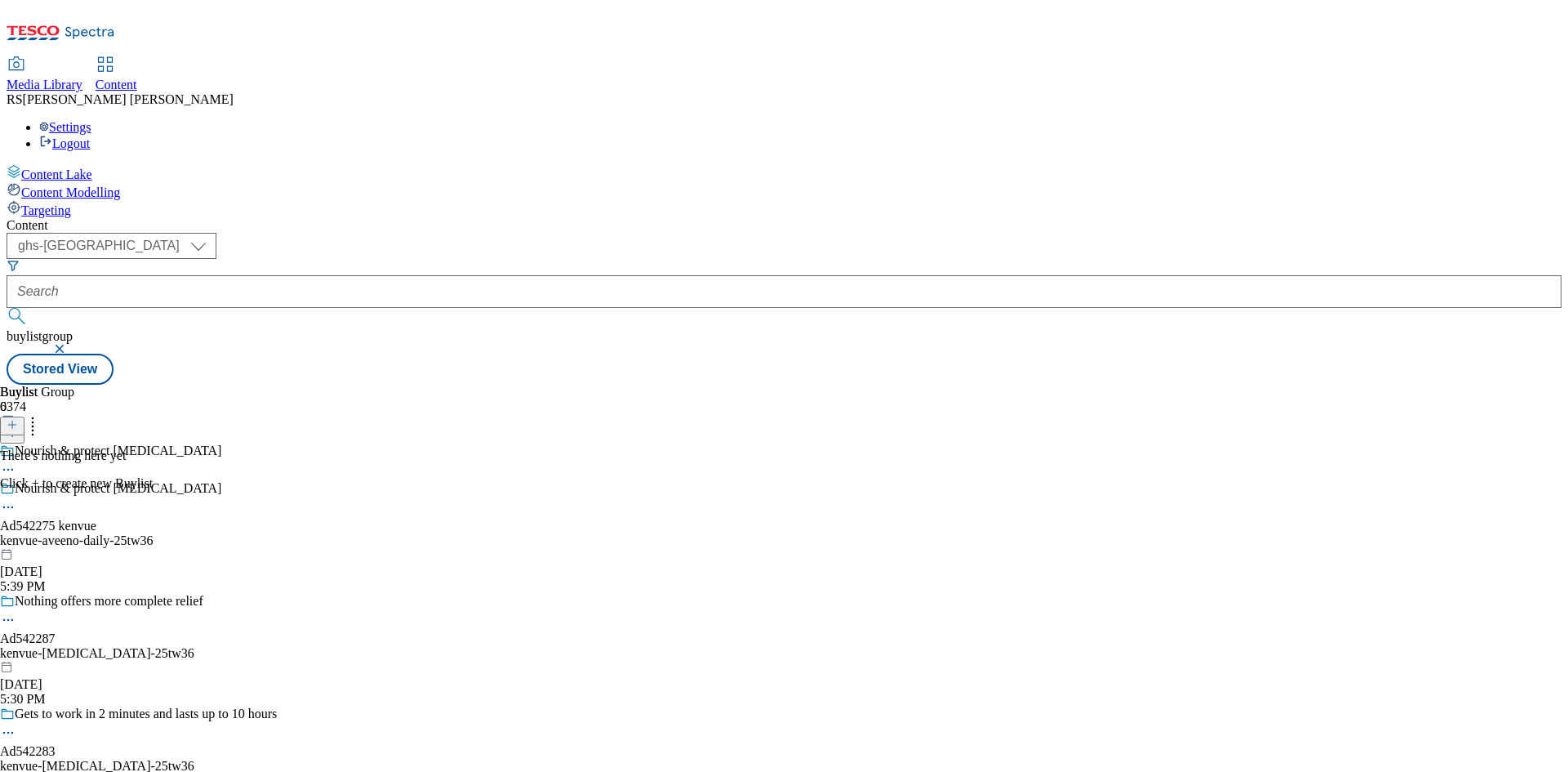
click at [18, 419] on icon at bounding box center [12, 424] width 12 height 12
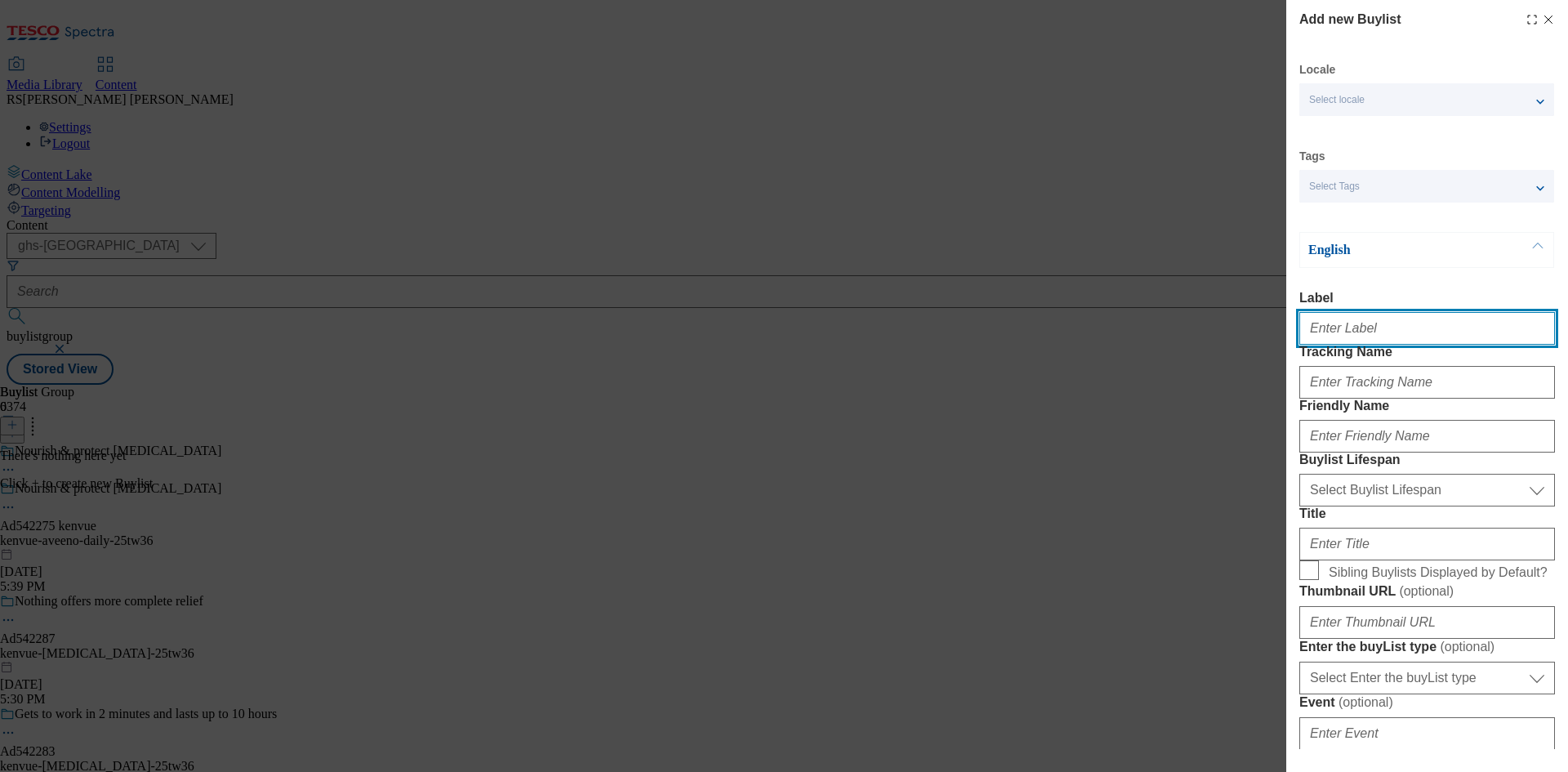
click at [1345, 341] on input "Label" at bounding box center [1426, 328] width 256 height 33
paste input "Ad542275"
type input "Ad542275"
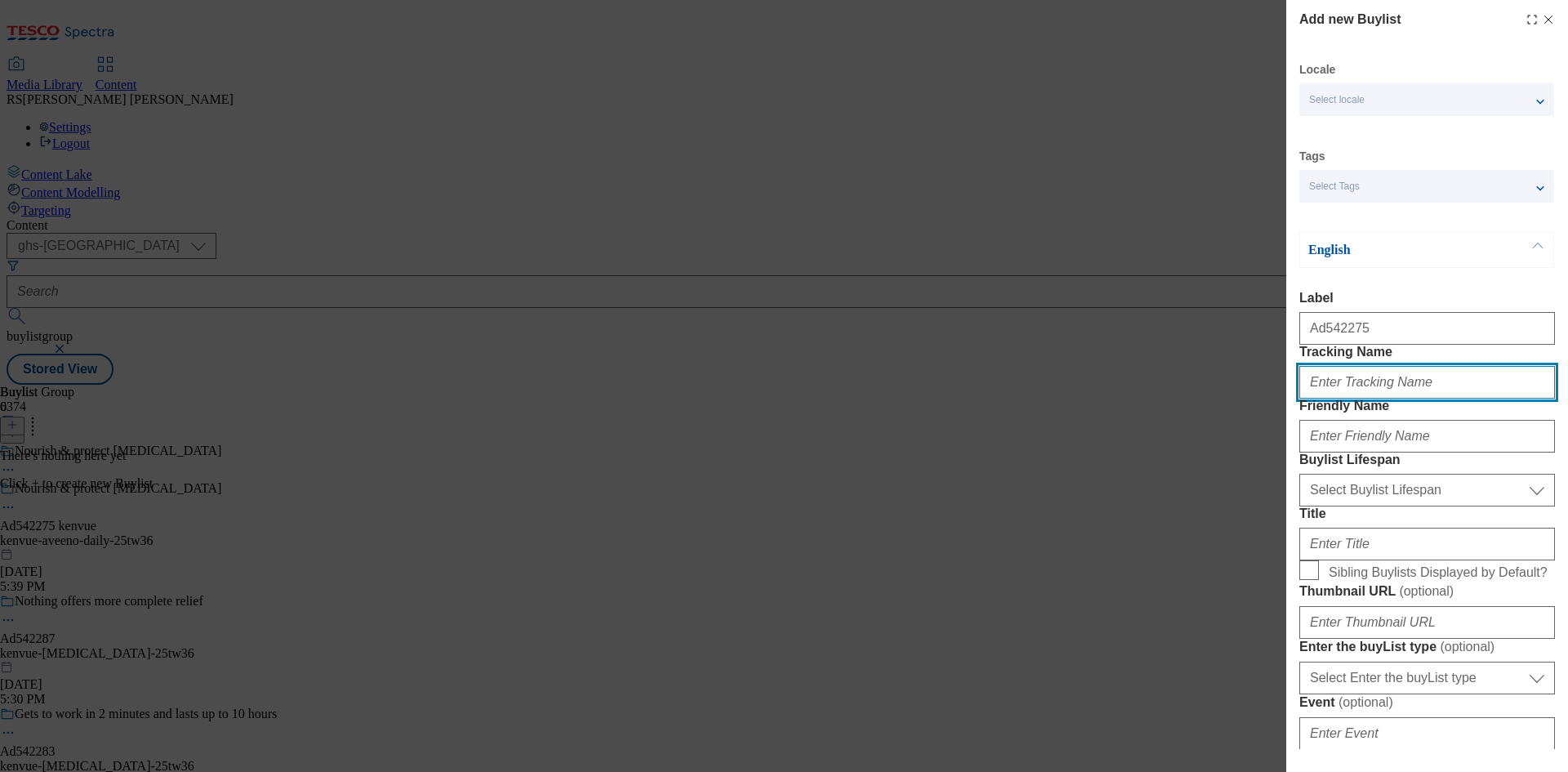
paste input "DH_AD542275"
type input "DH_AD542275"
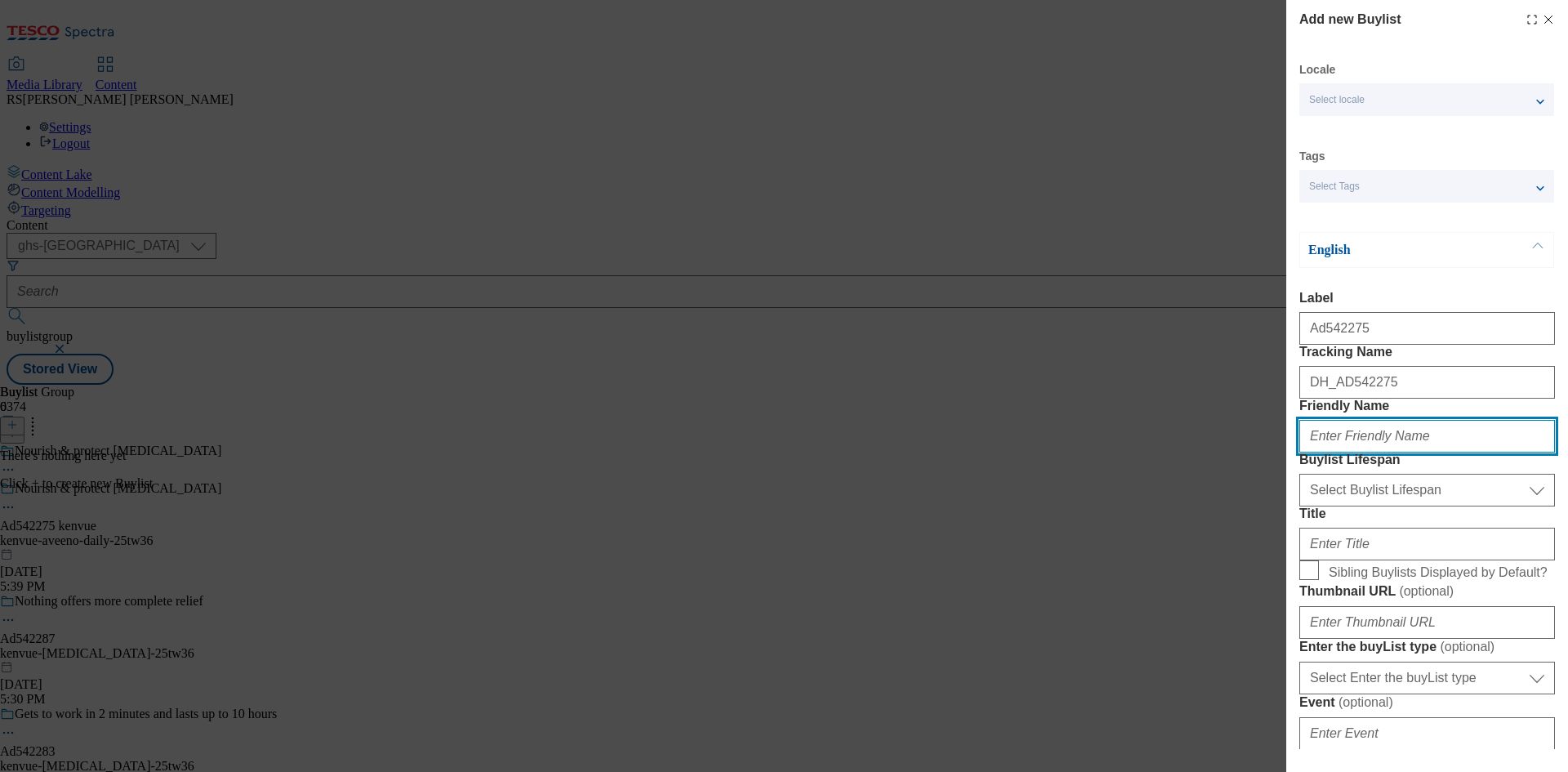
click at [1345, 452] on input "Friendly Name" at bounding box center [1426, 436] width 256 height 33
paste input "kenvue"
type input "kenvue"
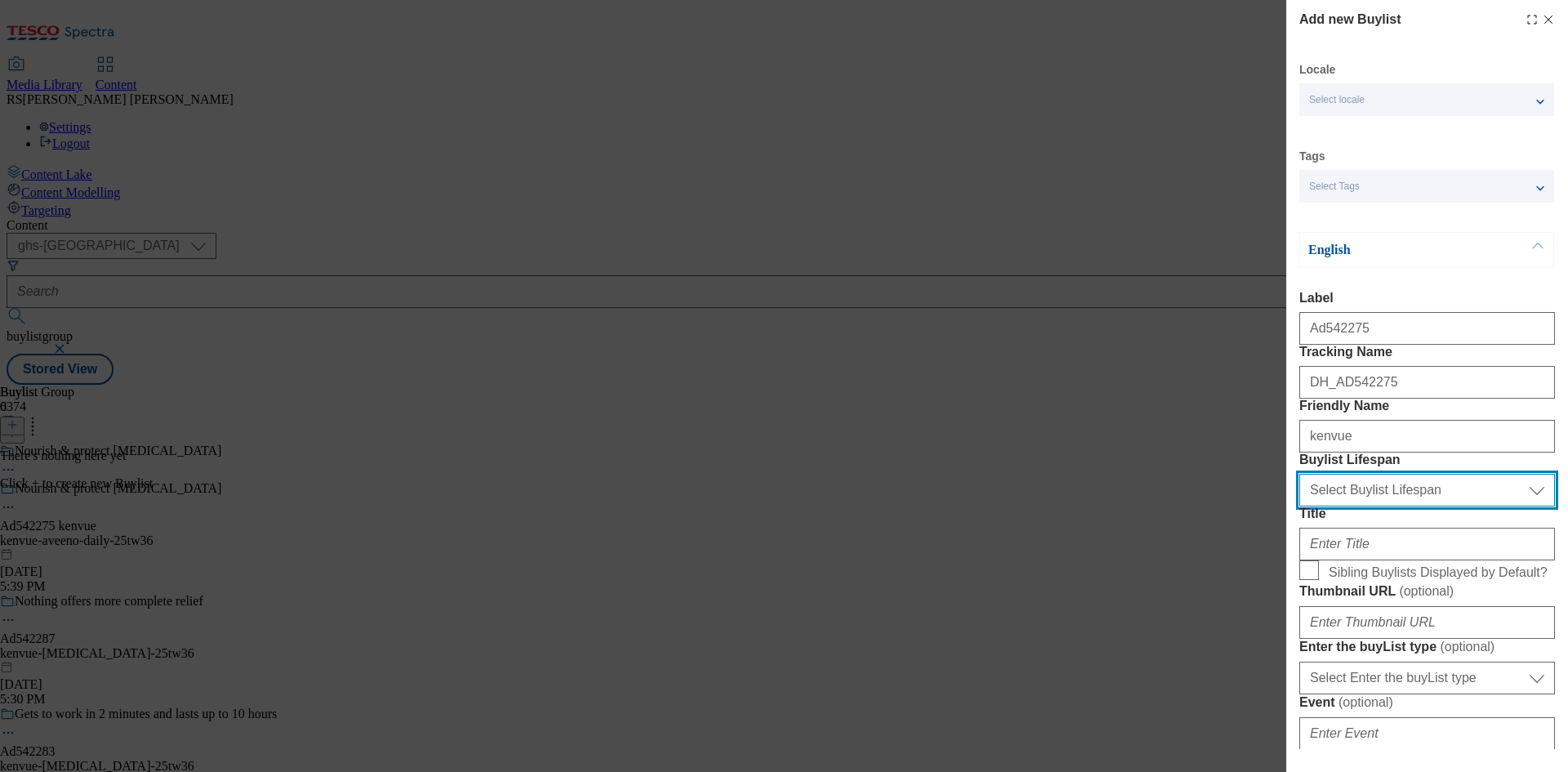
click at [1343, 506] on select "Select Buylist Lifespan evergreen seasonal tactical" at bounding box center [1426, 490] width 256 height 33
select select "tactical"
click at [1299, 506] on select "Select Buylist Lifespan evergreen seasonal tactical" at bounding box center [1426, 490] width 256 height 33
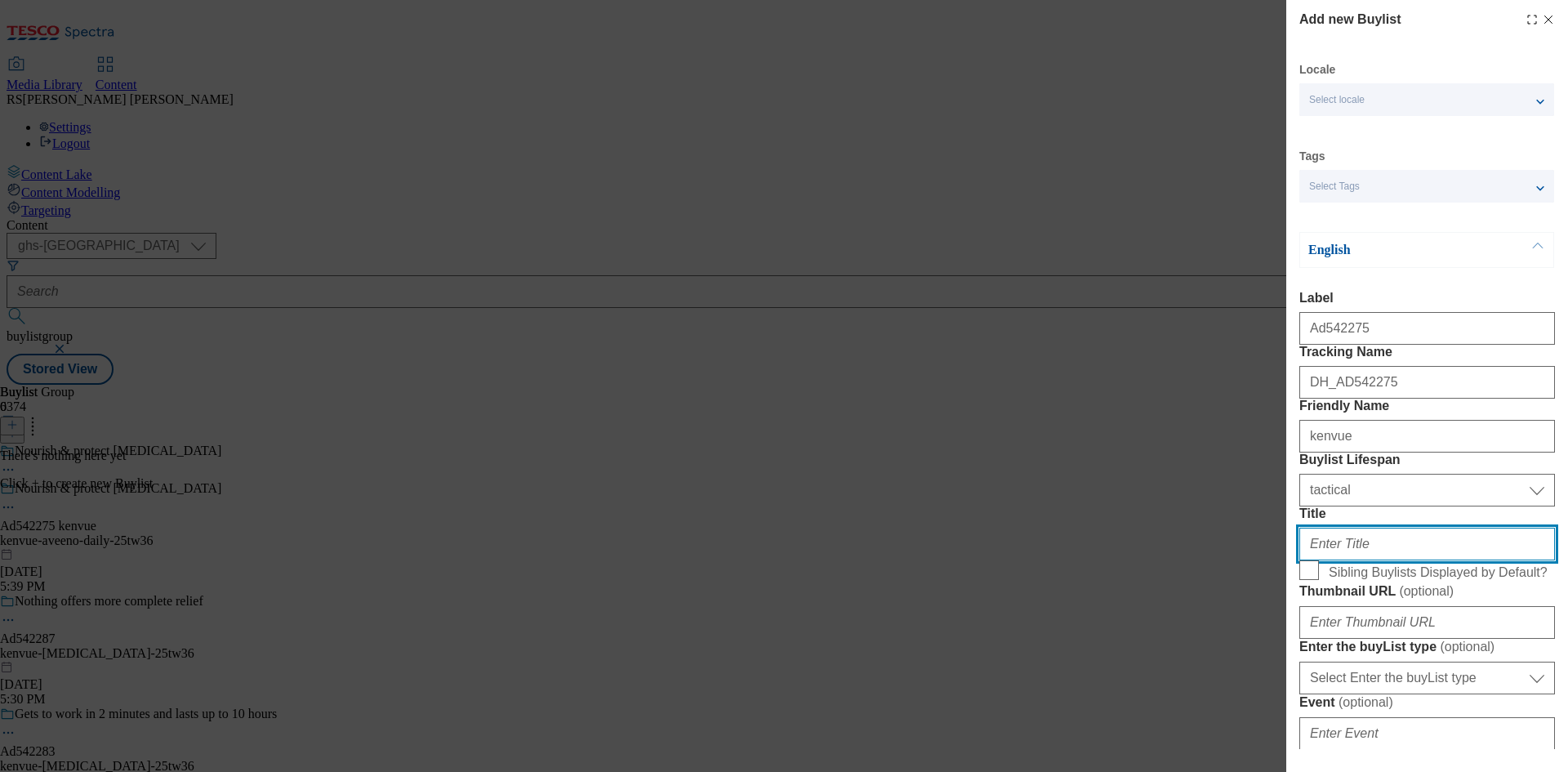
click at [1337, 560] on input "Title" at bounding box center [1426, 544] width 256 height 33
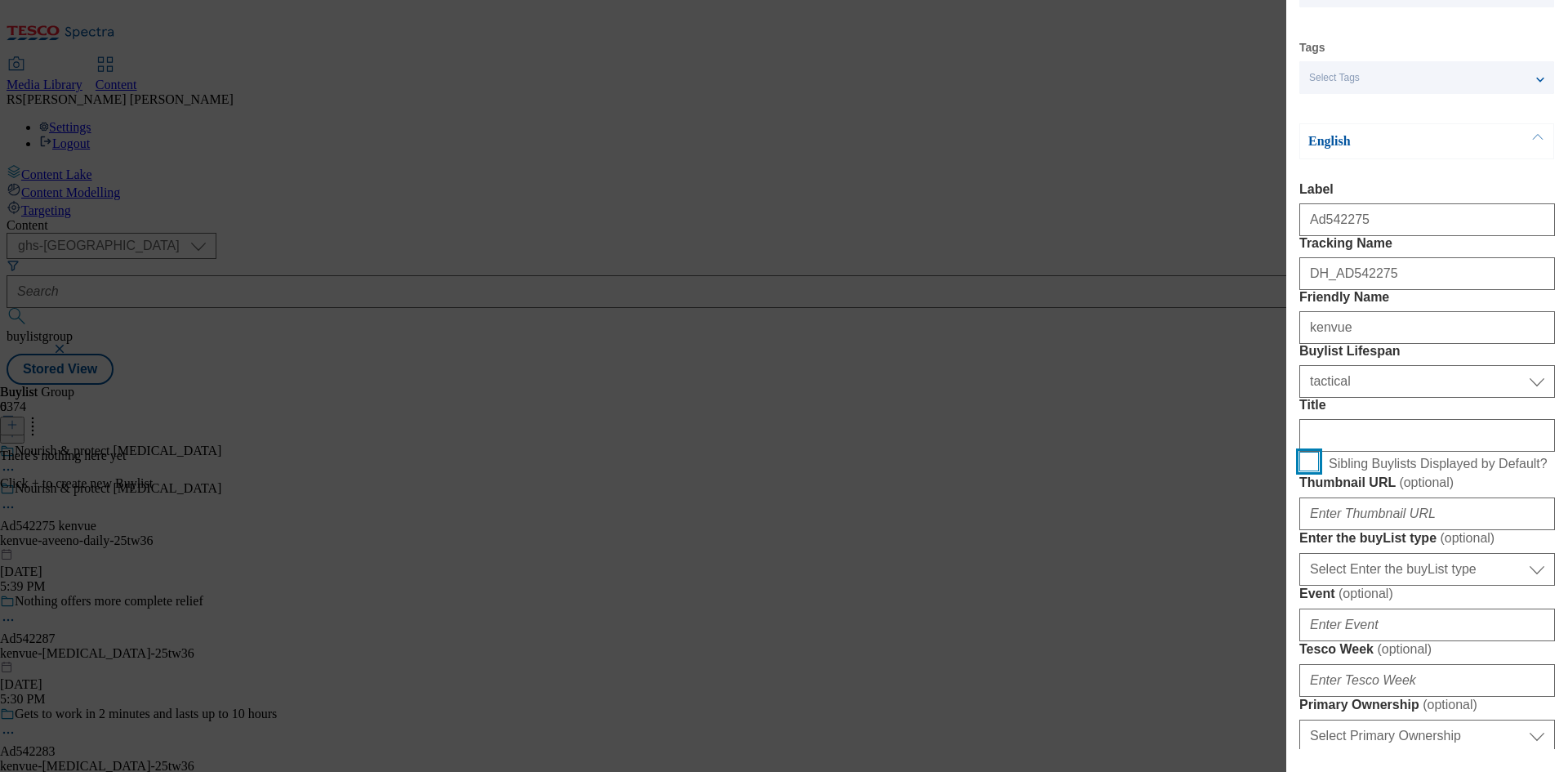
scroll to position [245, 0]
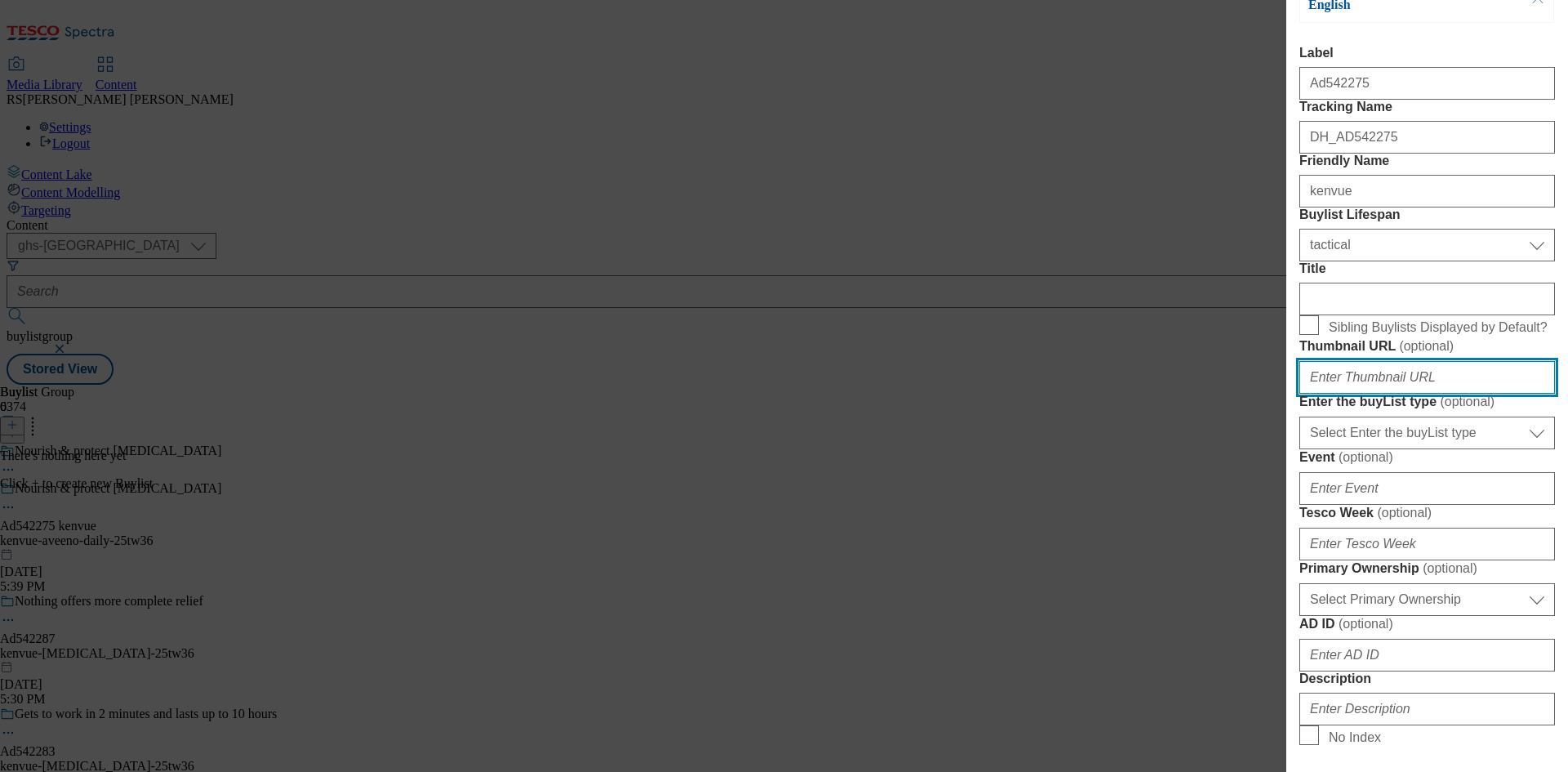
click at [1361, 394] on input "Thumbnail URL ( optional )" at bounding box center [1426, 377] width 256 height 33
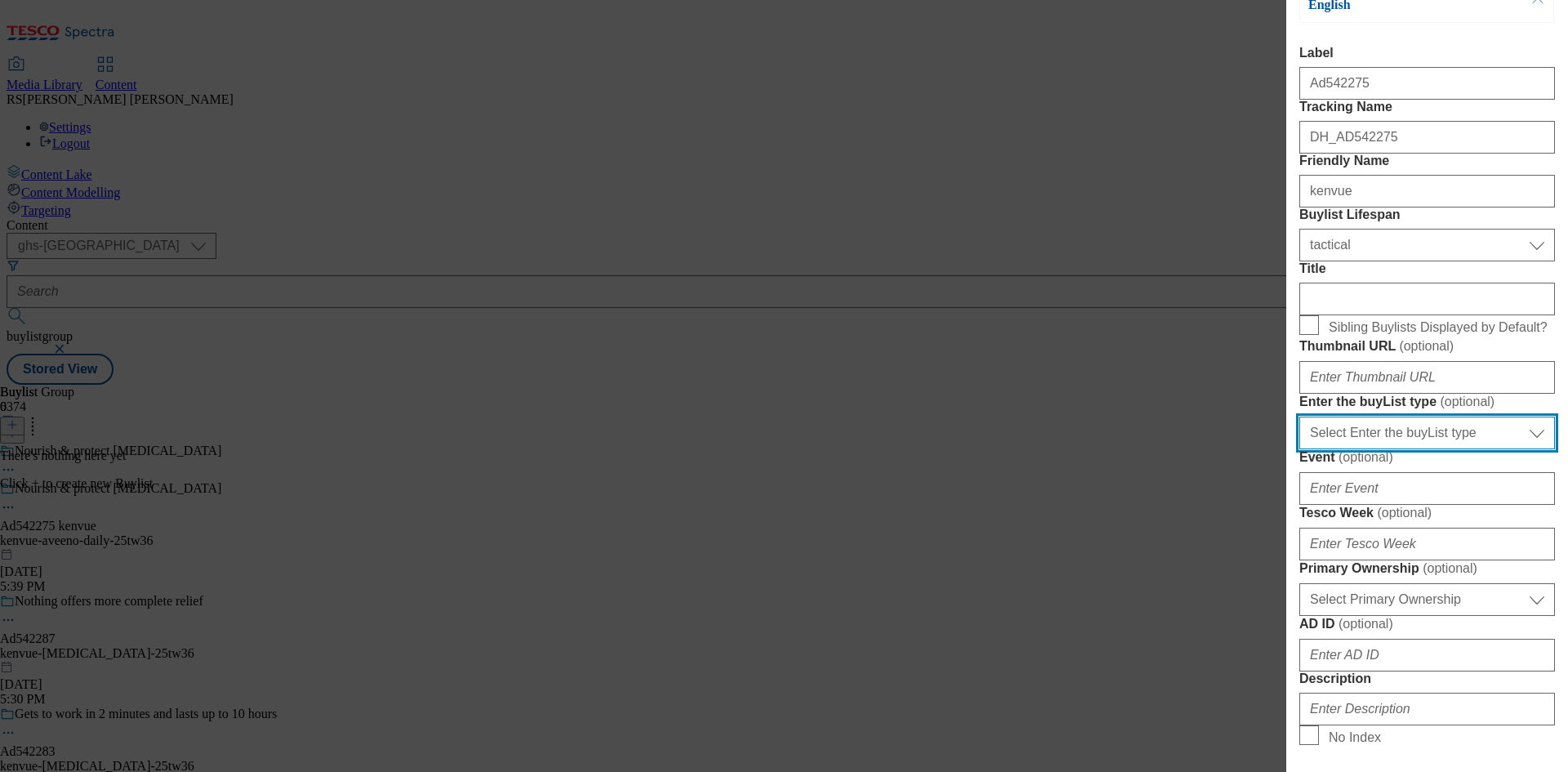
click at [1382, 450] on select "Select Enter the buyList type event supplier funded long term >4 weeks supplier…" at bounding box center [1426, 433] width 256 height 33
select select "supplier funded short term 1-3 weeks"
click at [1299, 450] on select "Select Enter the buyList type event supplier funded long term >4 weeks supplier…" at bounding box center [1426, 433] width 256 height 33
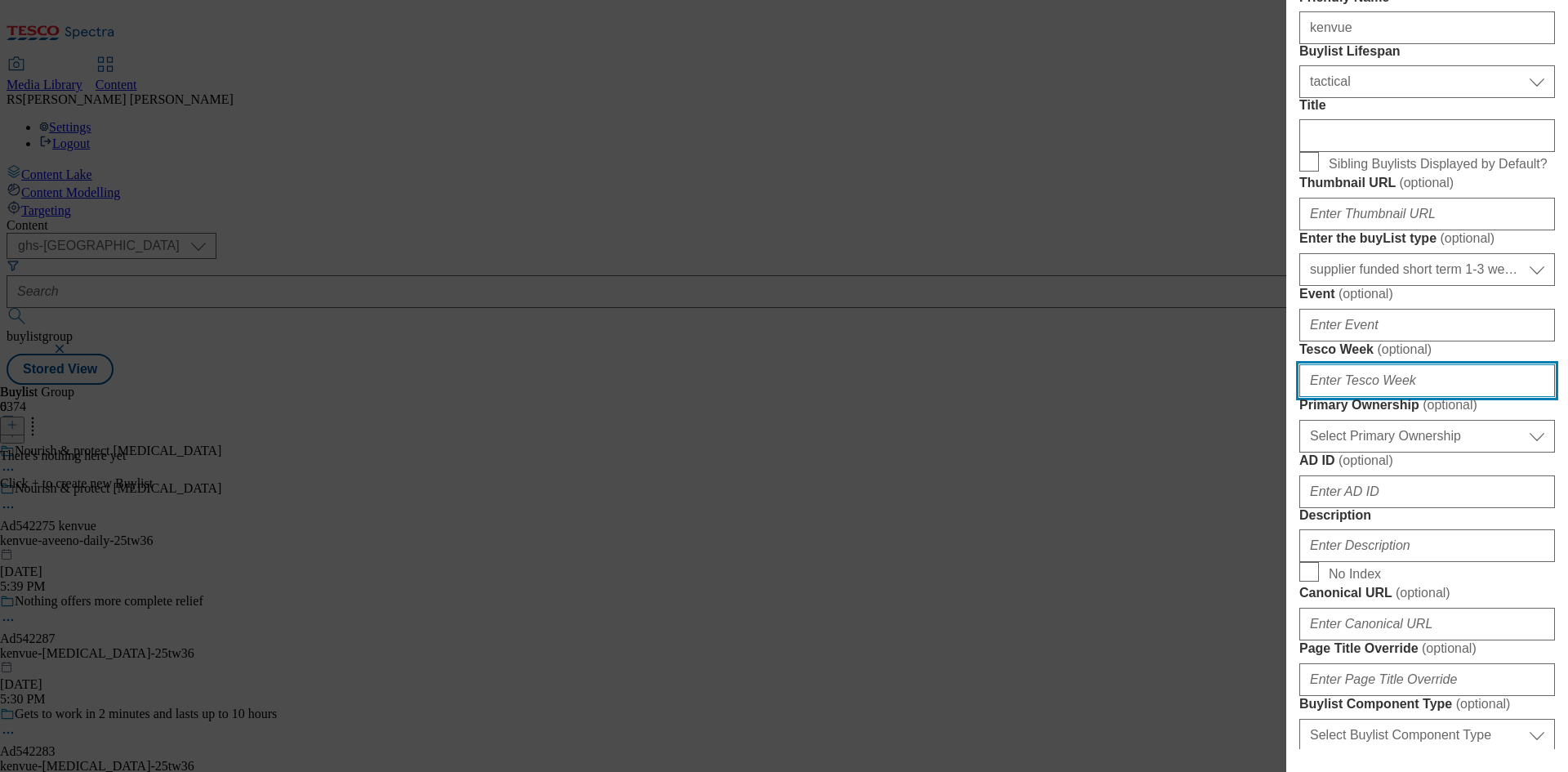
click at [1352, 397] on input "Tesco Week ( optional )" at bounding box center [1426, 381] width 256 height 33
type input "36"
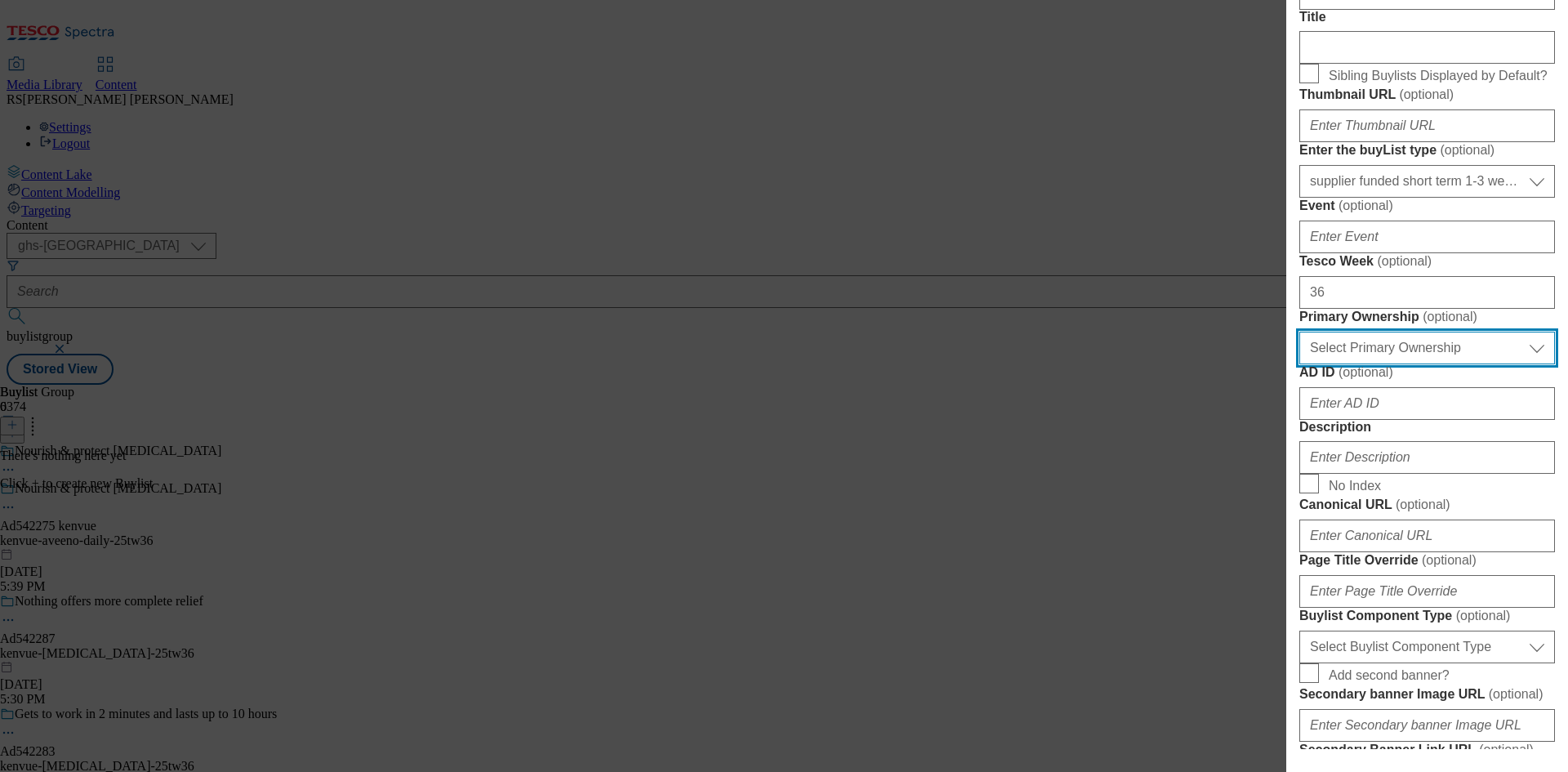
scroll to position [572, 0]
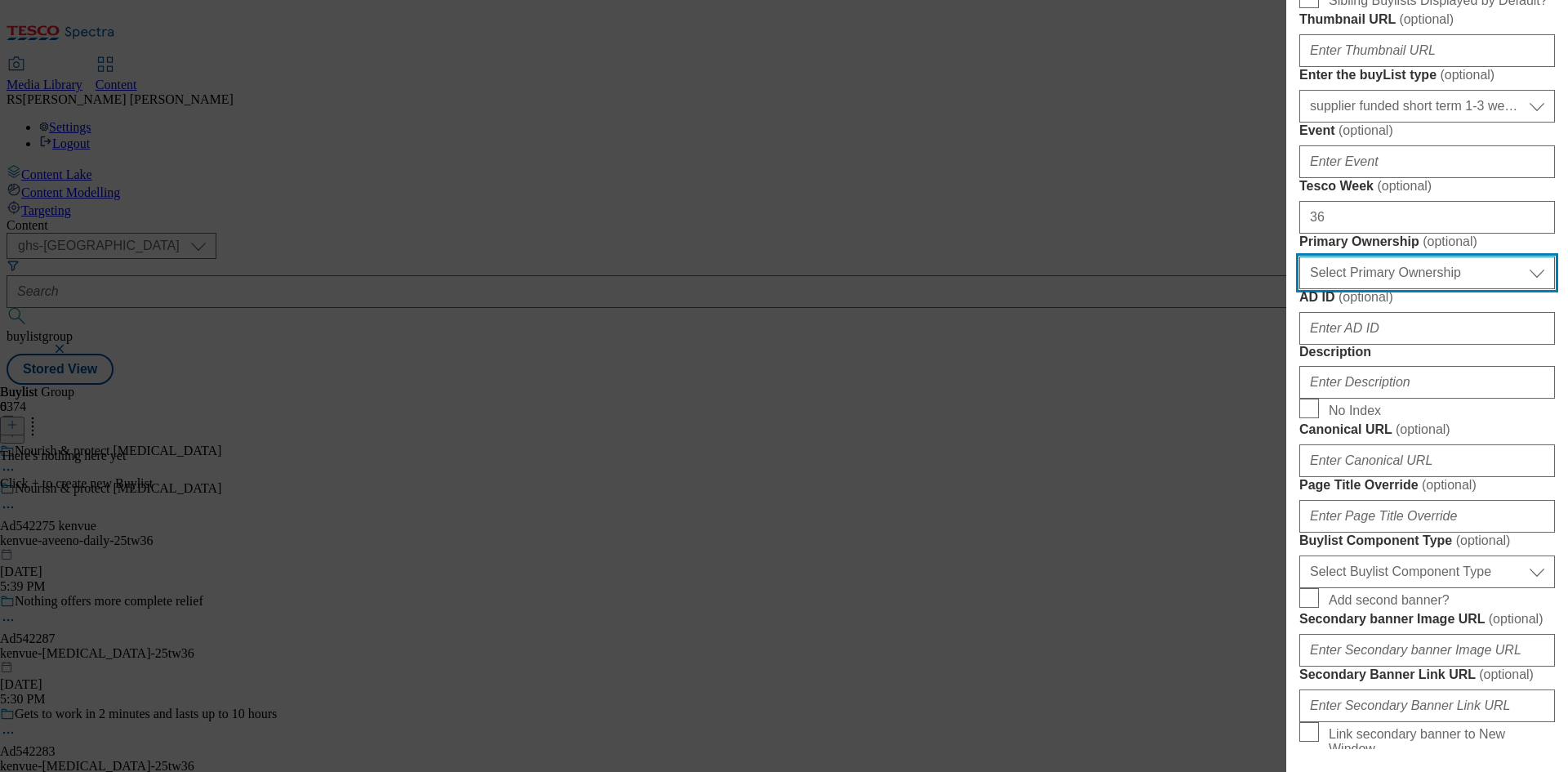
click at [1362, 290] on select "Select Primary Ownership tesco dunnhumby" at bounding box center [1426, 273] width 256 height 33
select select "dunnhumby"
click at [1299, 290] on select "Select Primary Ownership tesco dunnhumby" at bounding box center [1426, 273] width 256 height 33
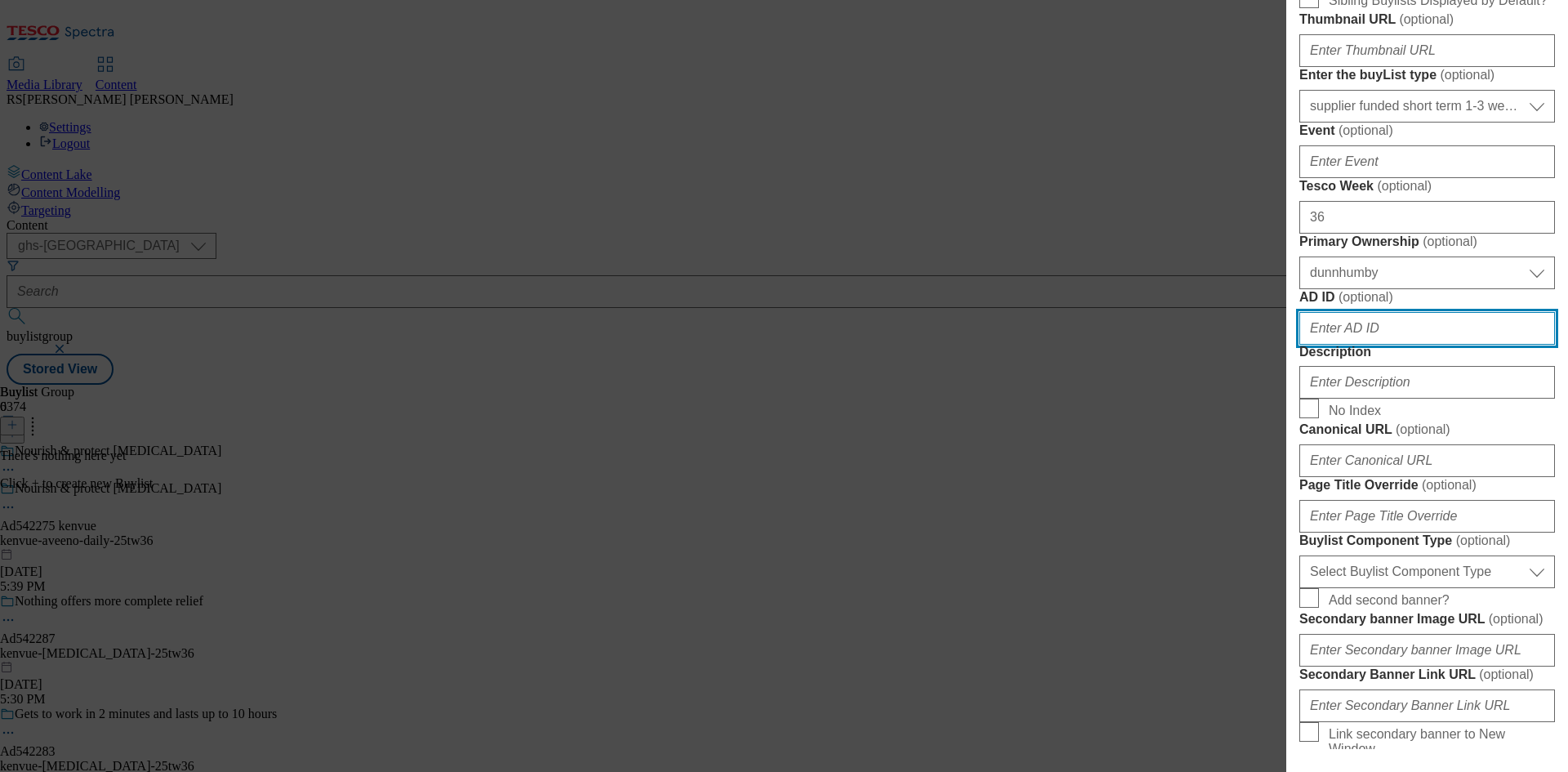
click at [1314, 344] on input "AD ID ( optional )" at bounding box center [1426, 328] width 256 height 33
paste input "542275"
type input "542275"
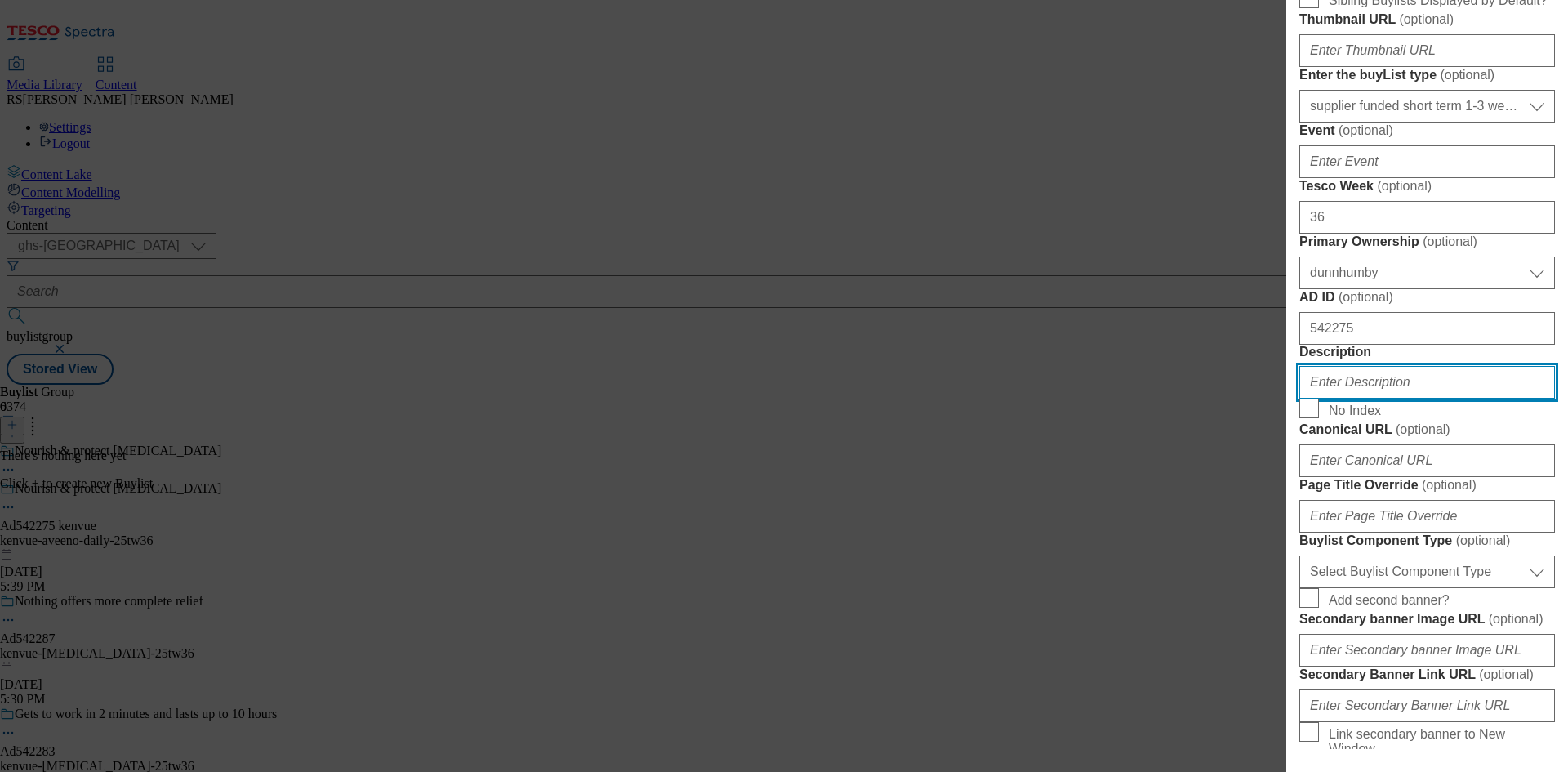
click at [1349, 398] on input "Description" at bounding box center [1426, 382] width 256 height 33
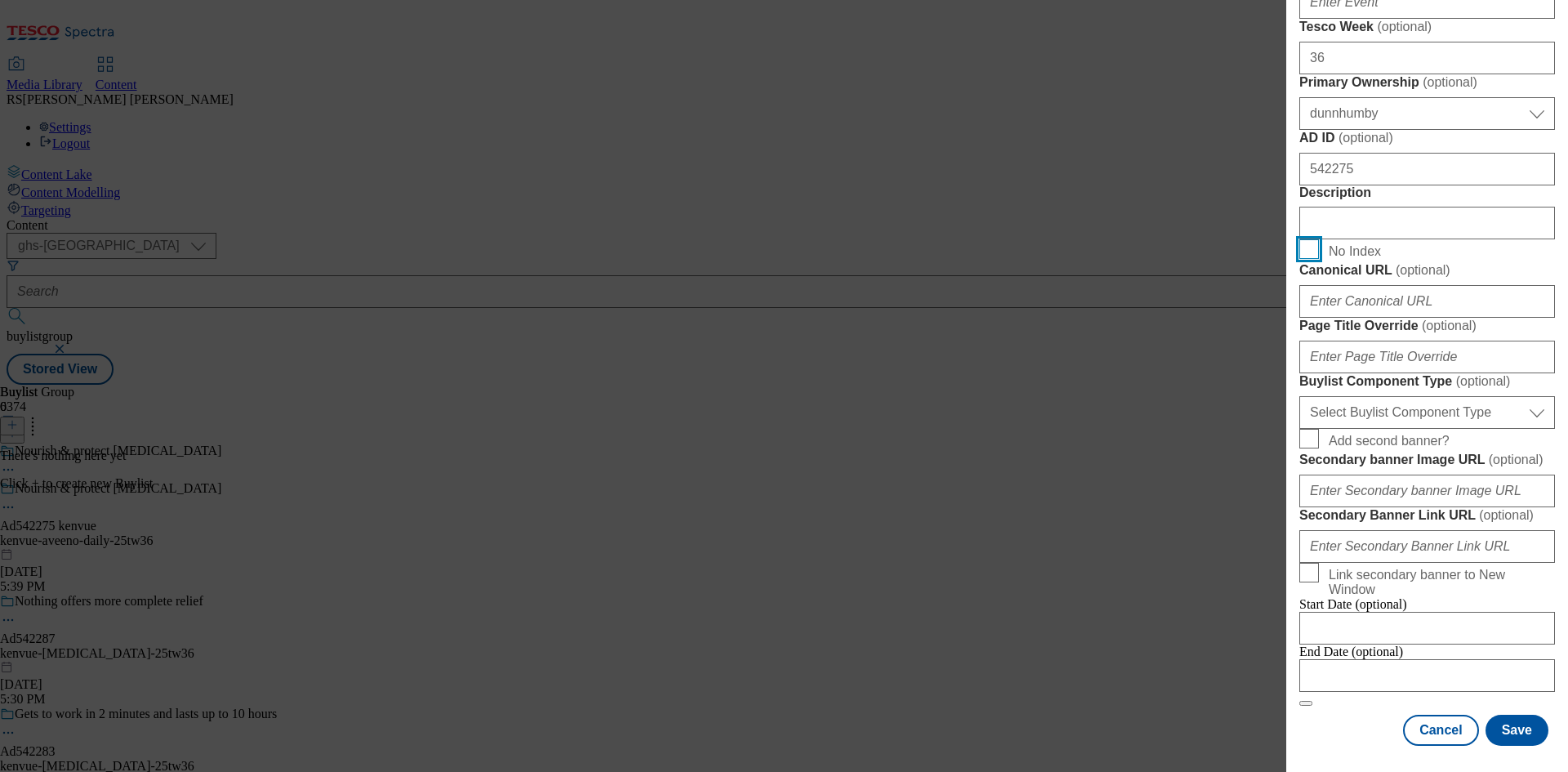
scroll to position [999, 0]
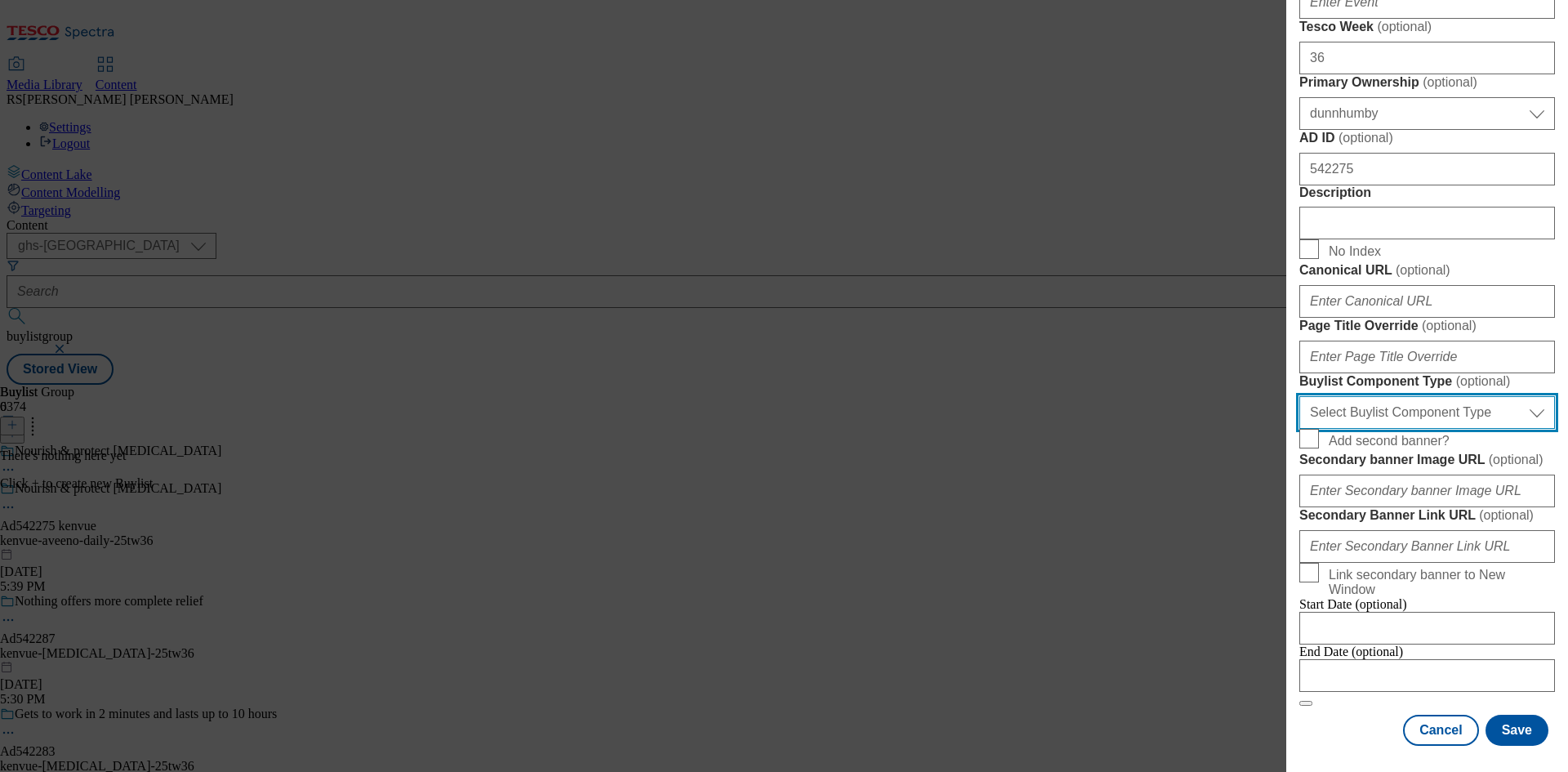
click at [1380, 428] on select "Select Buylist Component Type Banner Competition Header Meal" at bounding box center [1426, 413] width 256 height 33
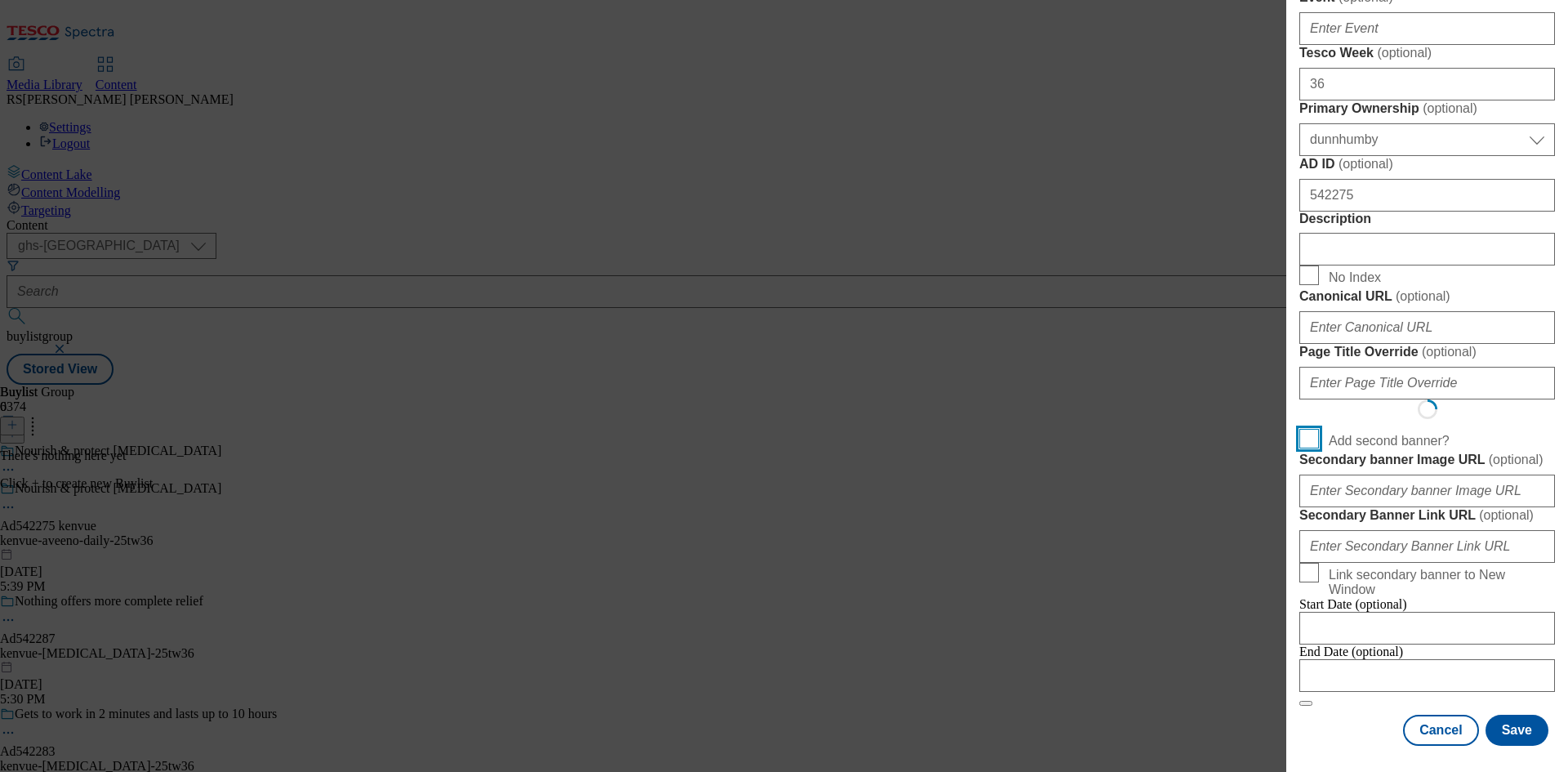
scroll to position [1275, 0]
select select "Banner"
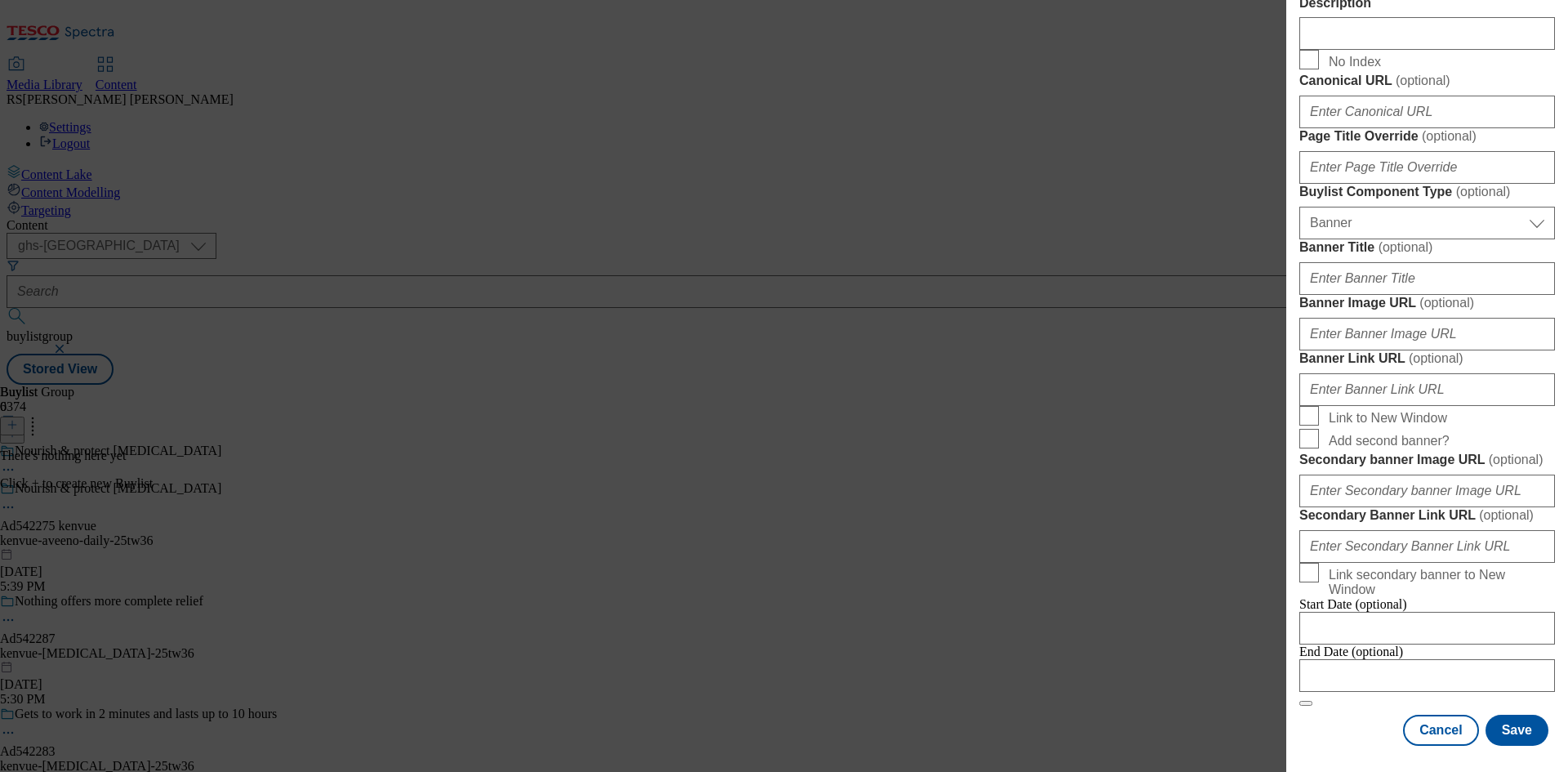
scroll to position [1619, 0]
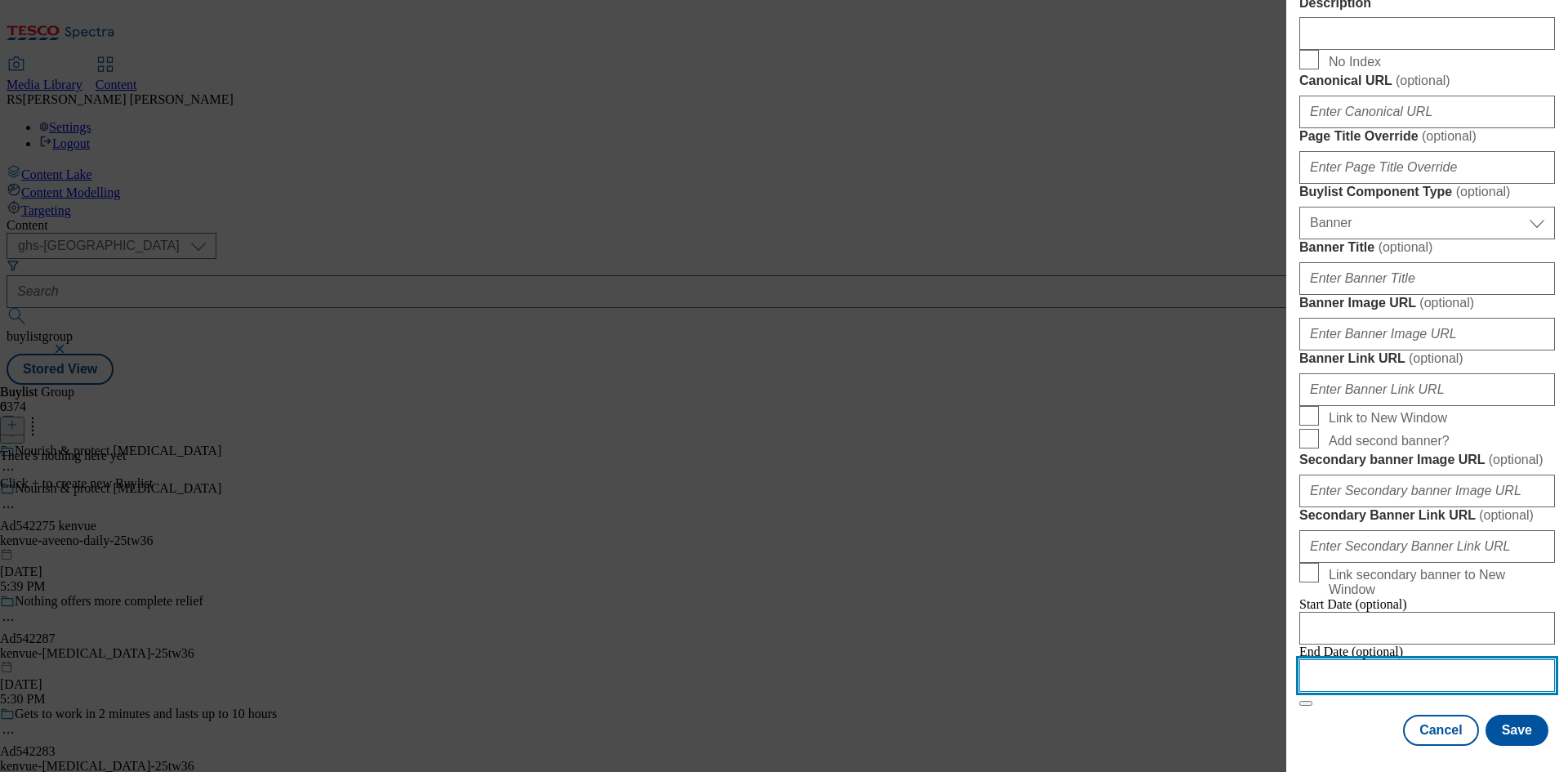
click at [1353, 661] on input "Modal" at bounding box center [1426, 676] width 256 height 33
select select "2025"
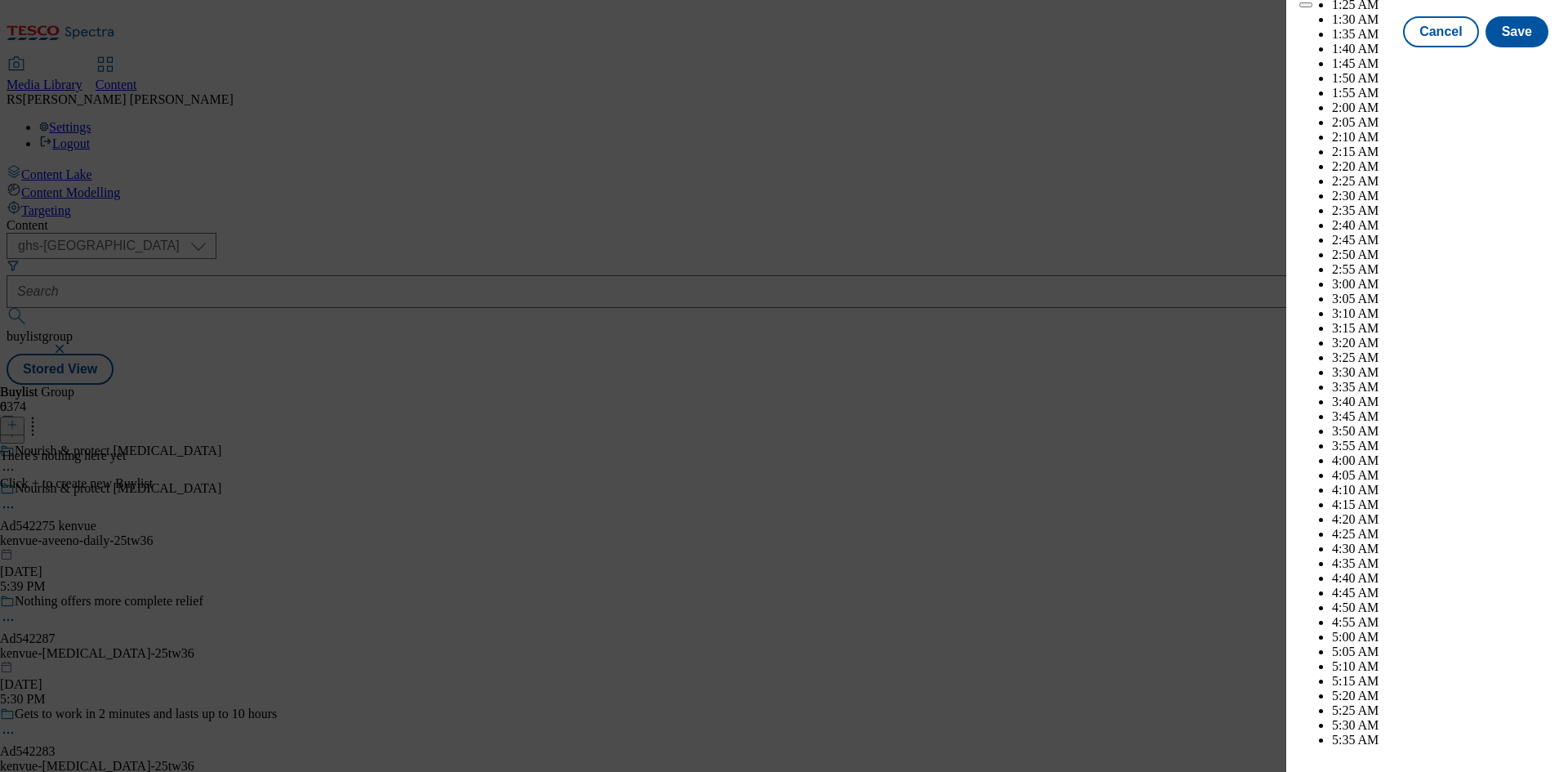
scroll to position [6398, 0]
select select "December"
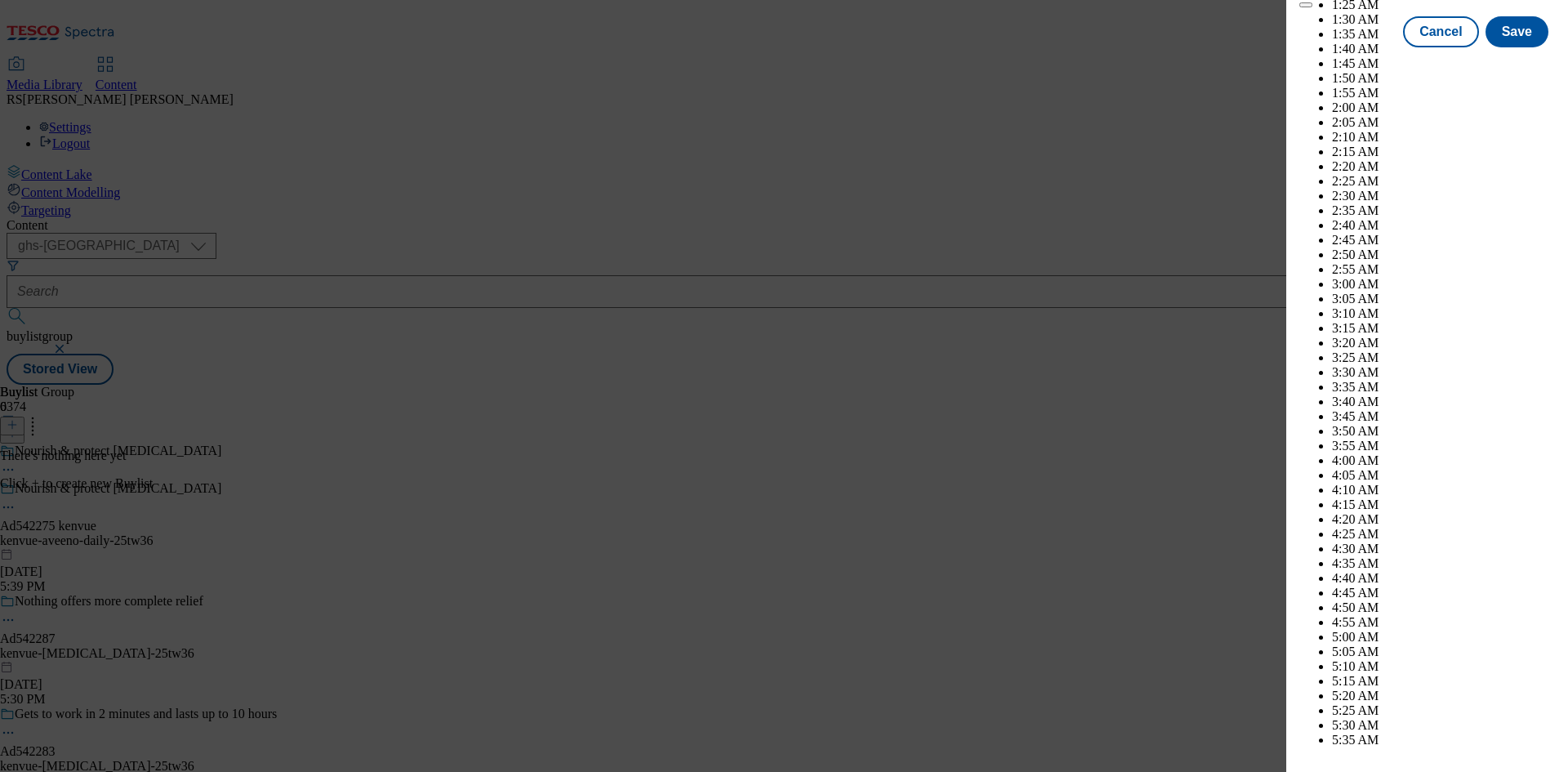
select select "2026"
select select "February"
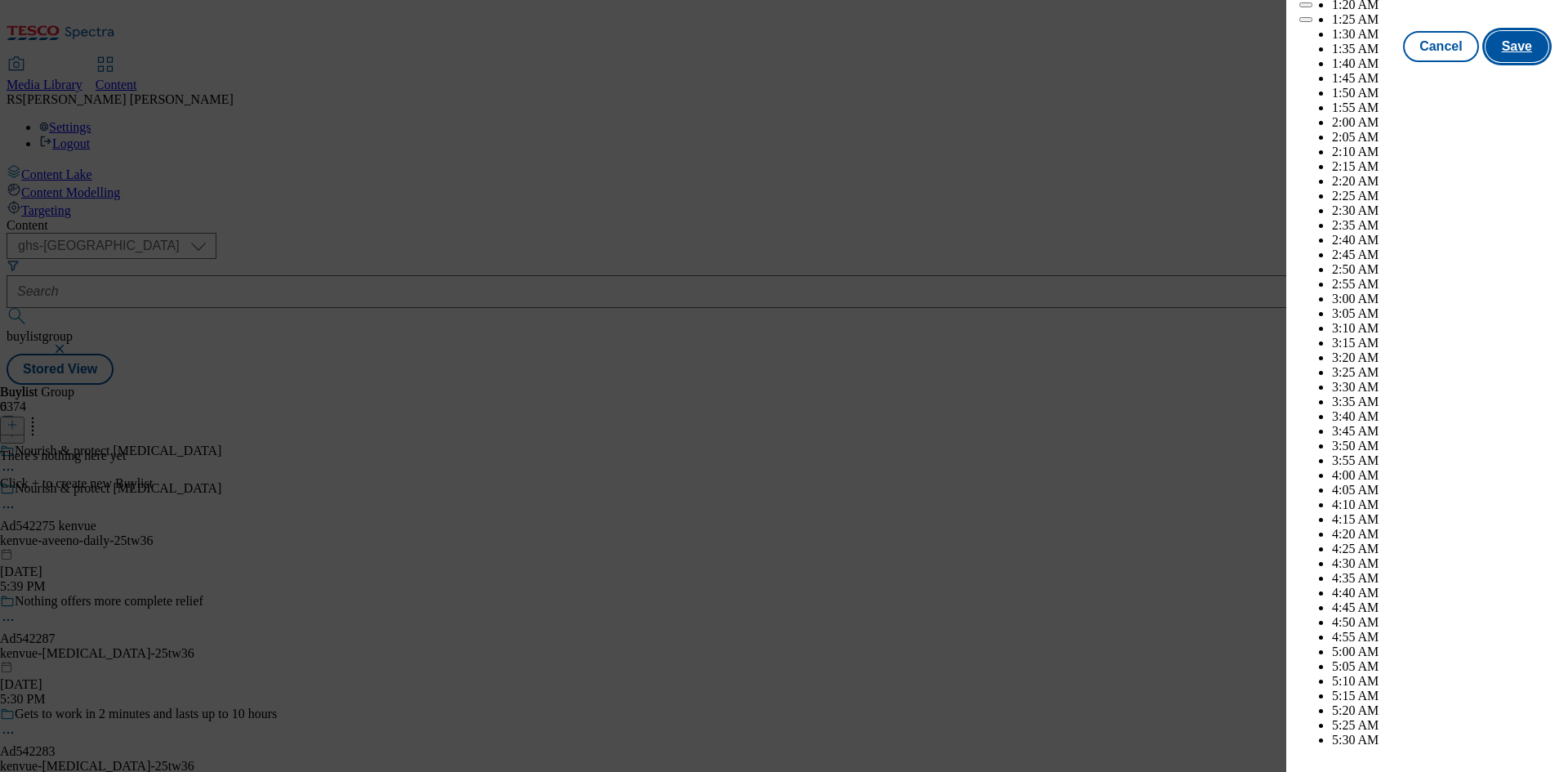
click at [1487, 62] on button "Save" at bounding box center [1516, 46] width 63 height 31
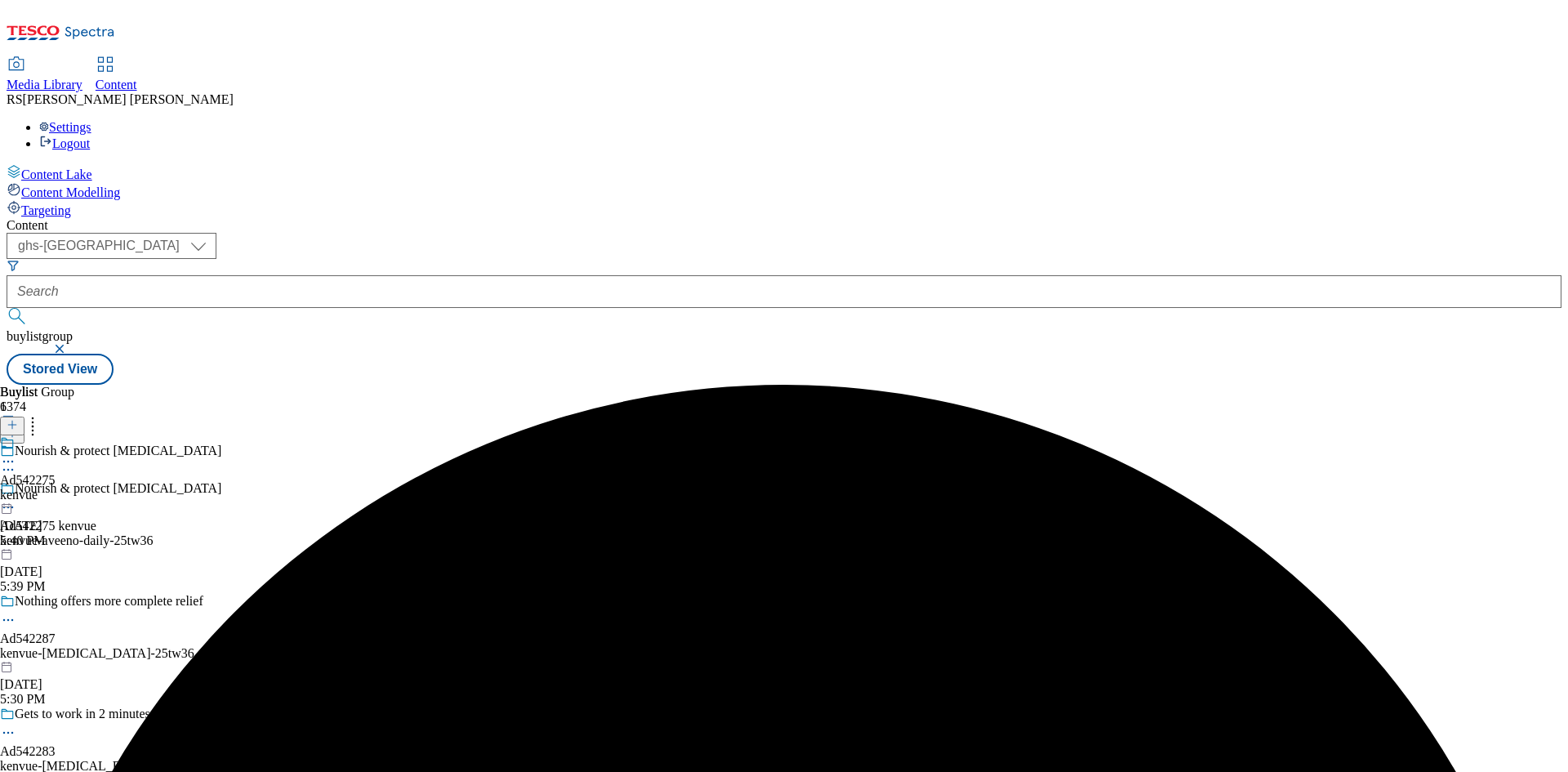
click at [56, 488] on div "kenvue" at bounding box center [27, 495] width 56 height 15
click at [18, 419] on icon at bounding box center [12, 424] width 12 height 12
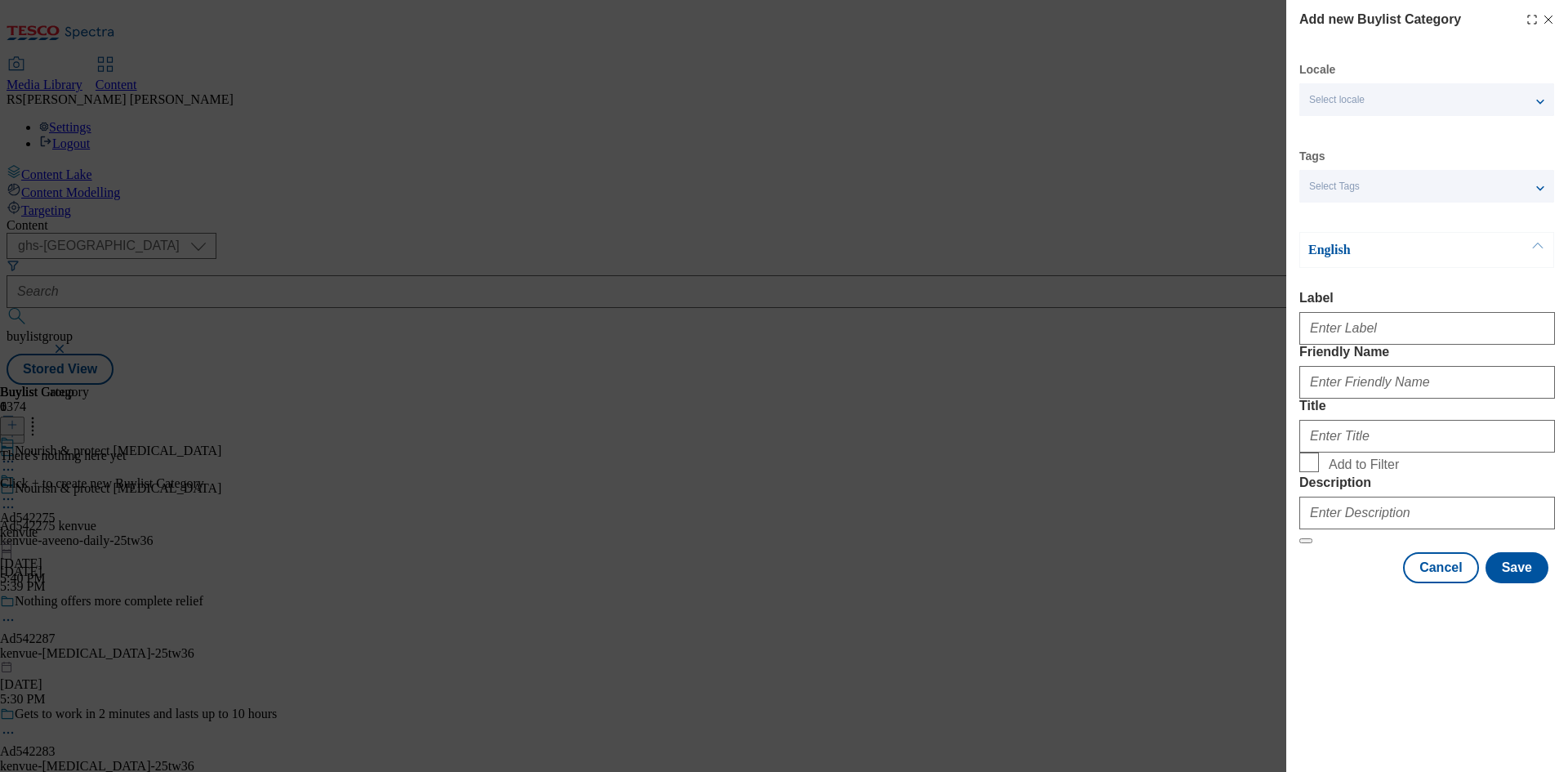
click at [1337, 181] on span "Select Tags" at bounding box center [1334, 187] width 50 height 12
click at [1346, 143] on div "Locale Select locale English Welsh Tags Select Tags fnf marketplace whoosh ghs …" at bounding box center [1426, 322] width 256 height 521
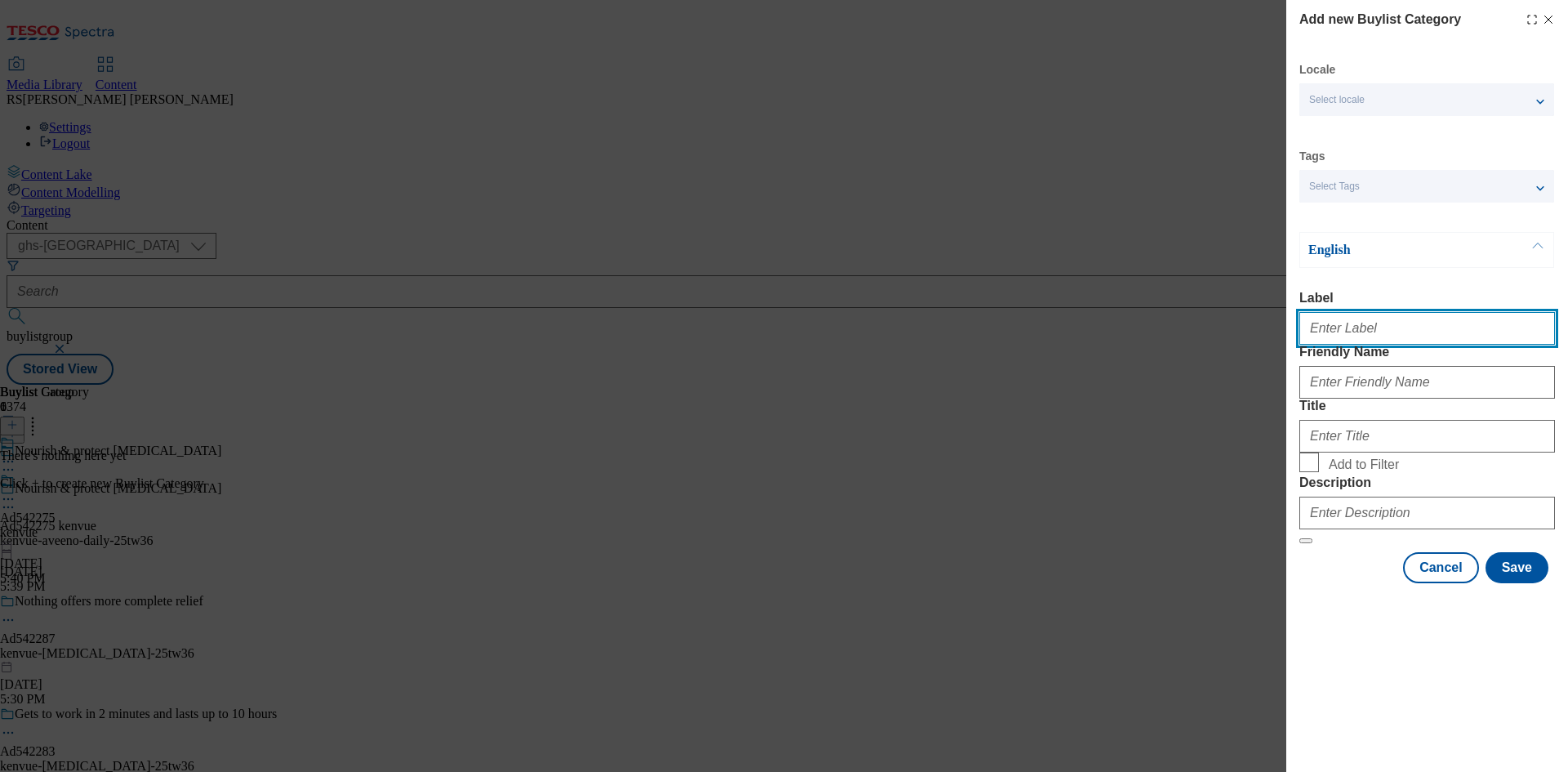
click at [1341, 320] on input "Label" at bounding box center [1426, 328] width 256 height 33
paste input "Ad542275"
type input "Ad542275"
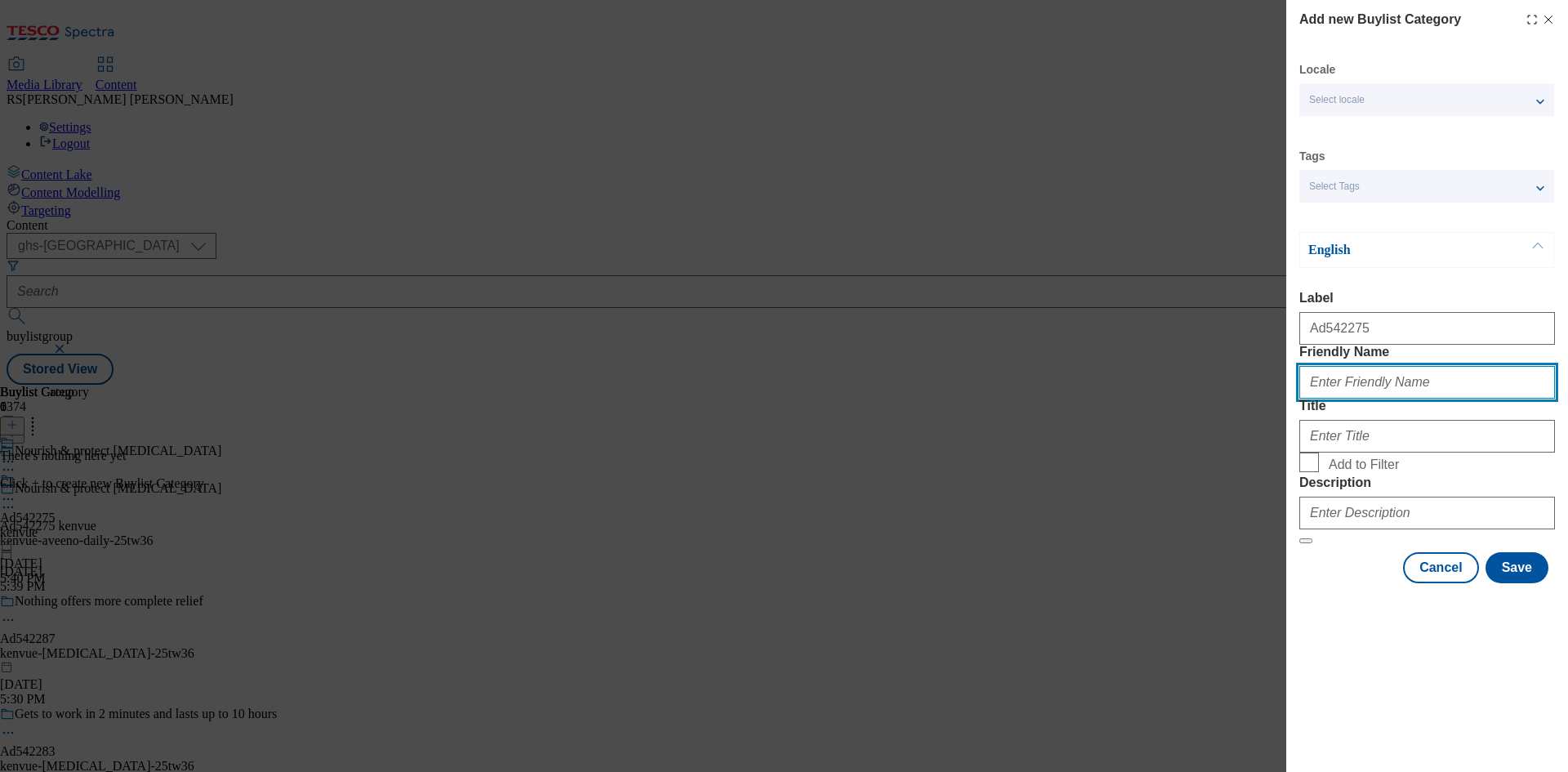
paste input "kenvue-aveeno-daily"
type input "kenvue-aveeno-daily"
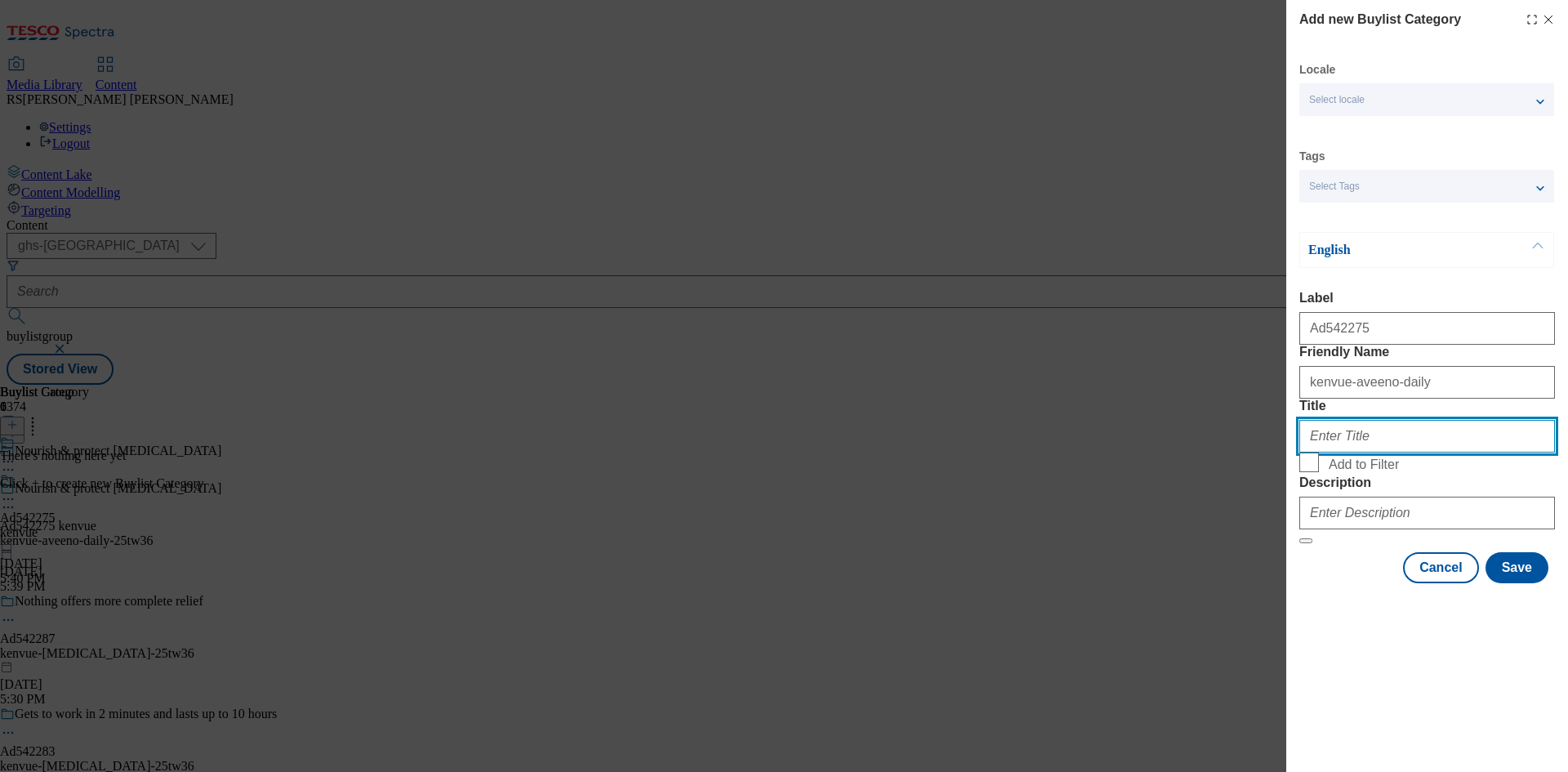
paste input "Kenvue"
type input "Kenvue"
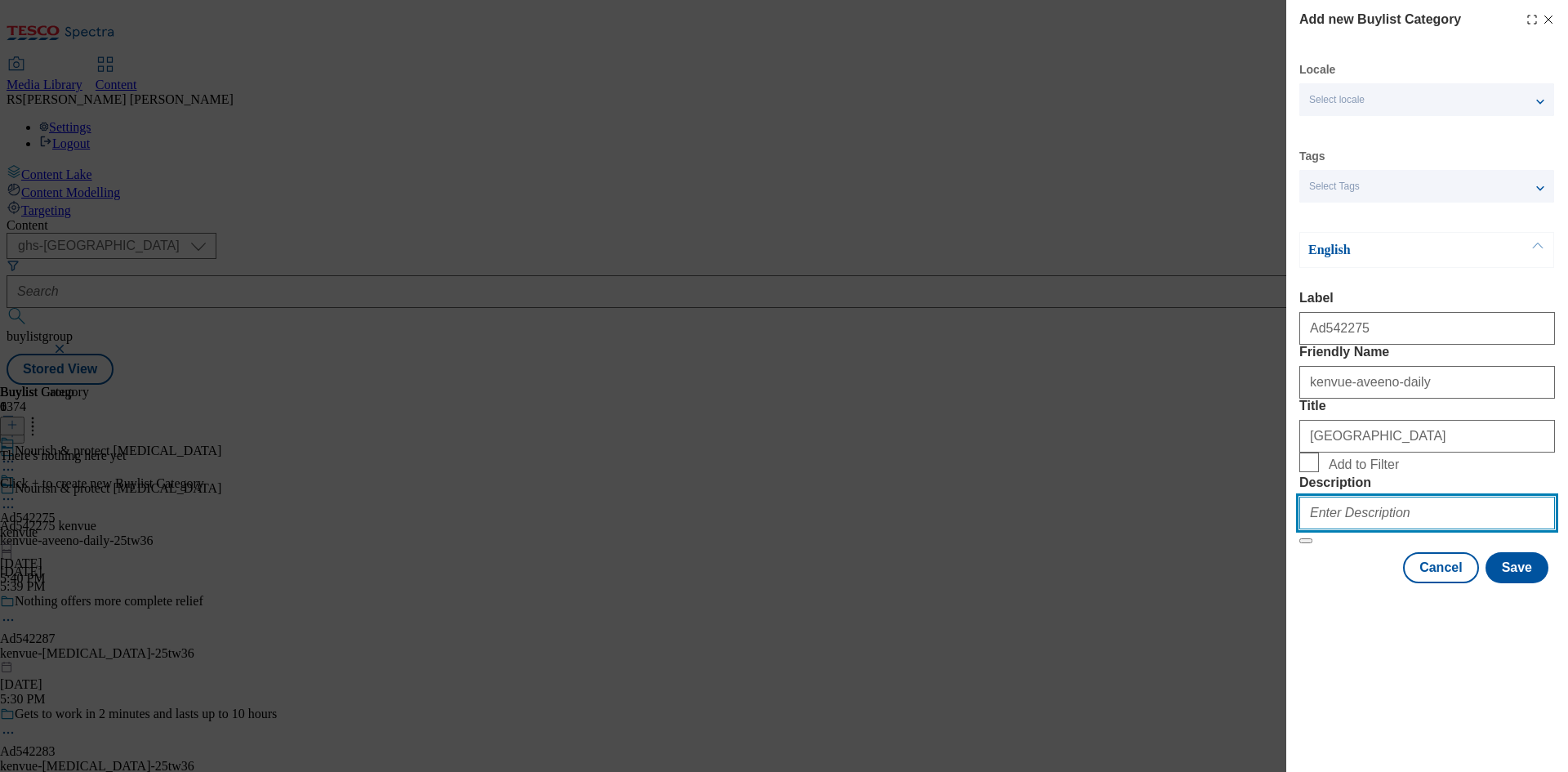
click at [1335, 529] on input "Description" at bounding box center [1426, 513] width 256 height 33
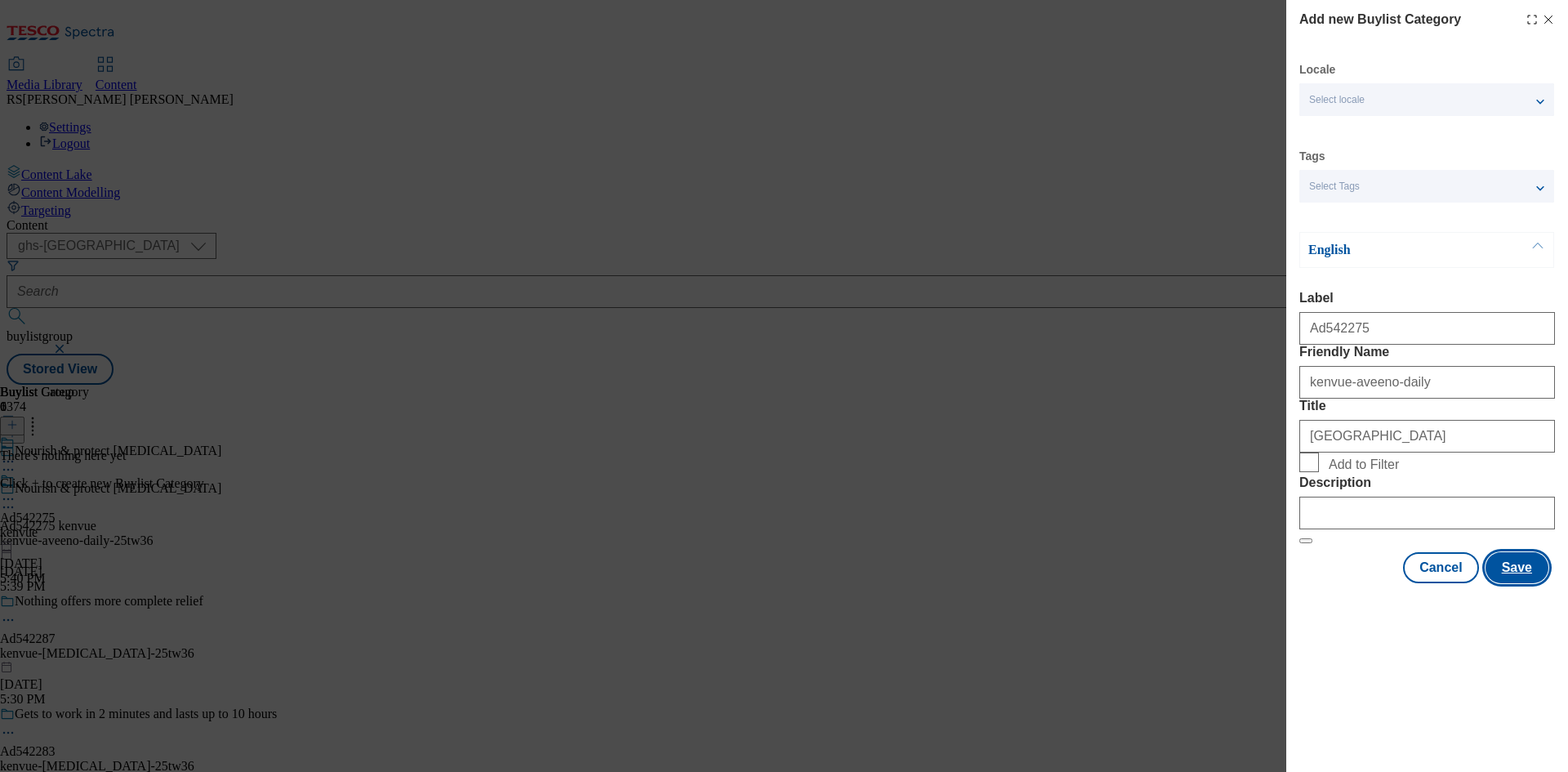
click at [1525, 583] on button "Save" at bounding box center [1516, 567] width 63 height 31
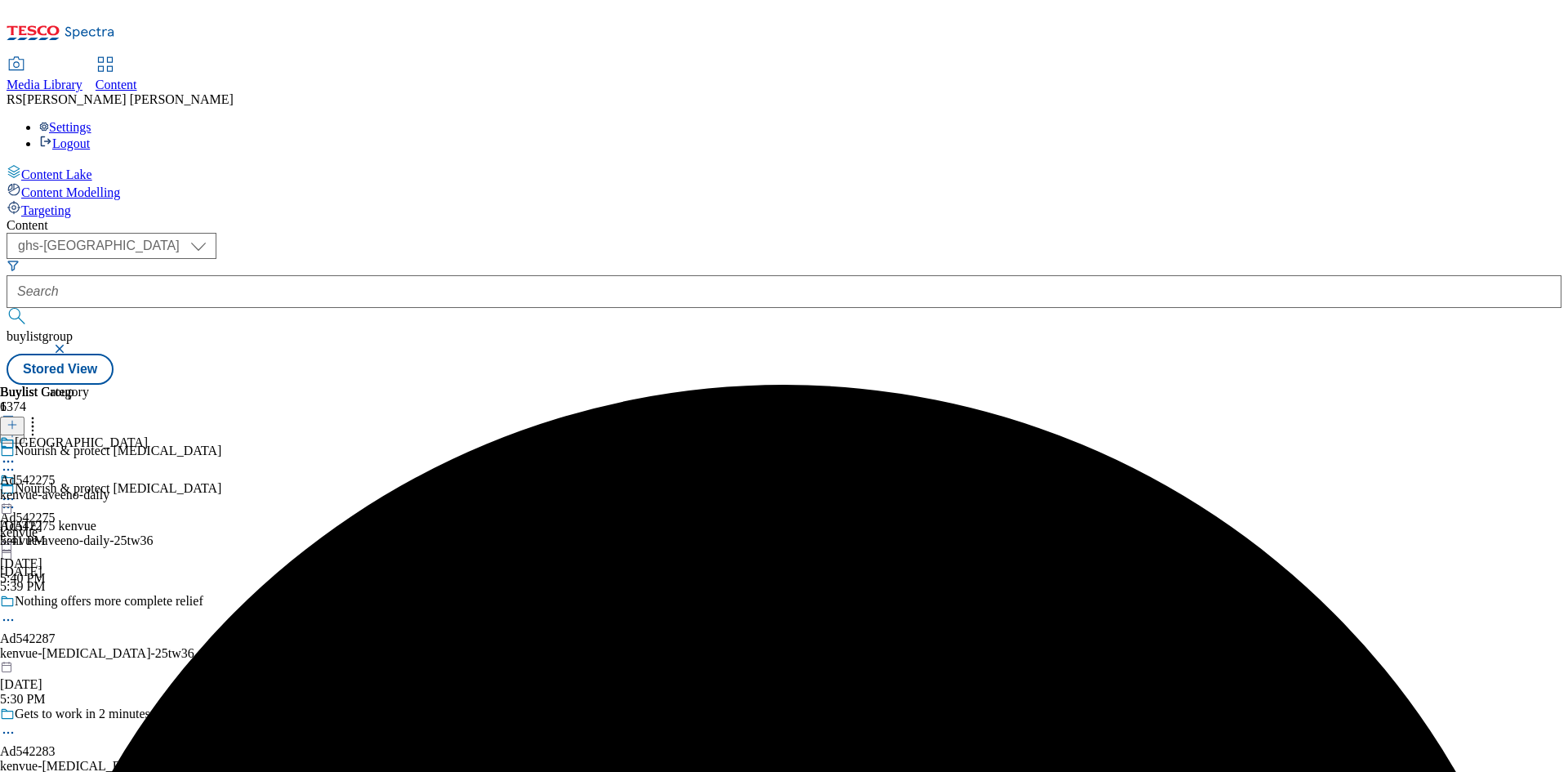
click at [148, 436] on div "Kenvue Ad542275 kenvue-aveeno-daily Sep 26, 2025 5:41 PM" at bounding box center [73, 491] width 148 height 112
click at [18, 419] on icon at bounding box center [12, 424] width 12 height 12
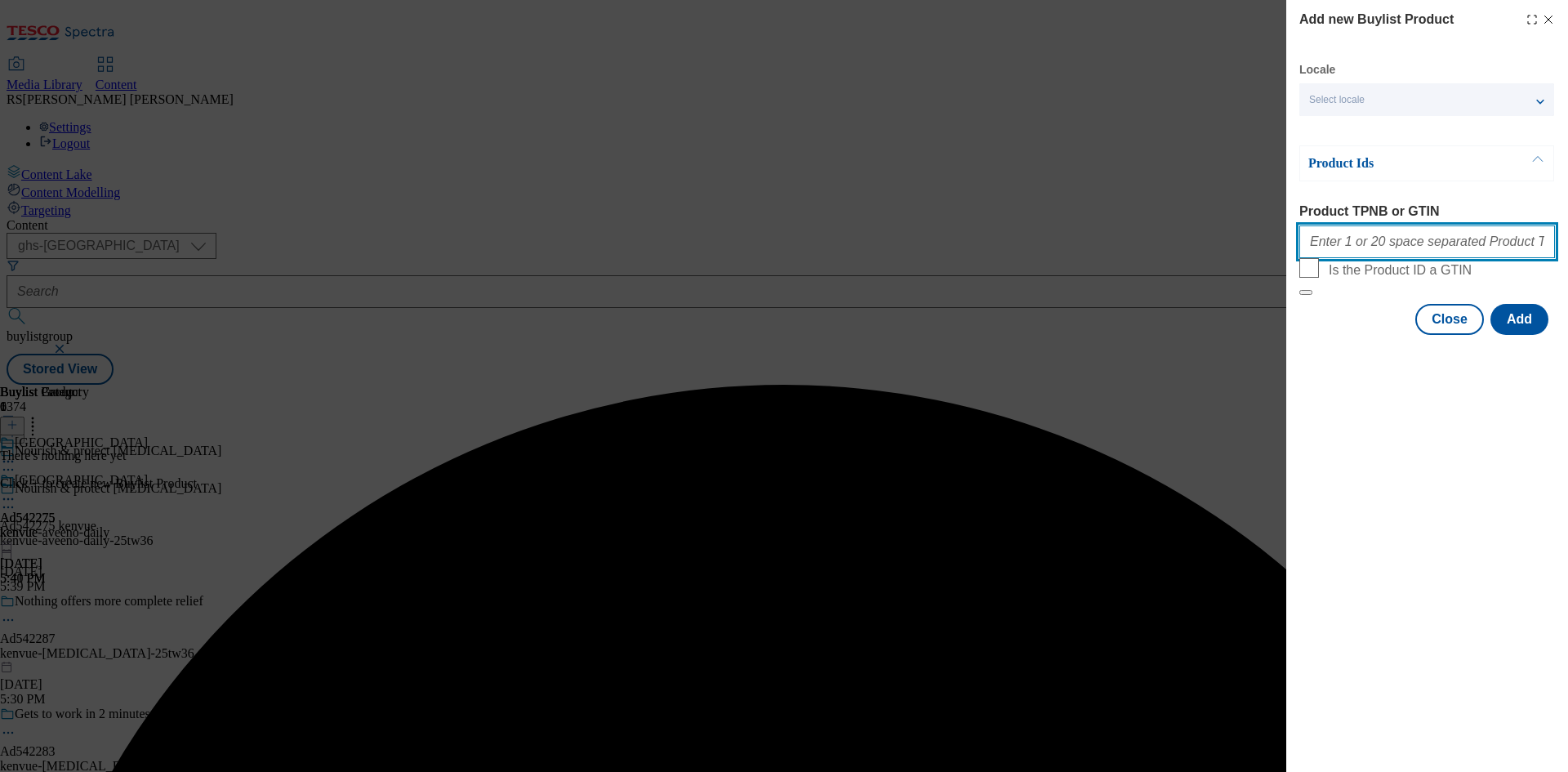
click at [1334, 250] on input "Product TPNB or GTIN" at bounding box center [1426, 242] width 256 height 33
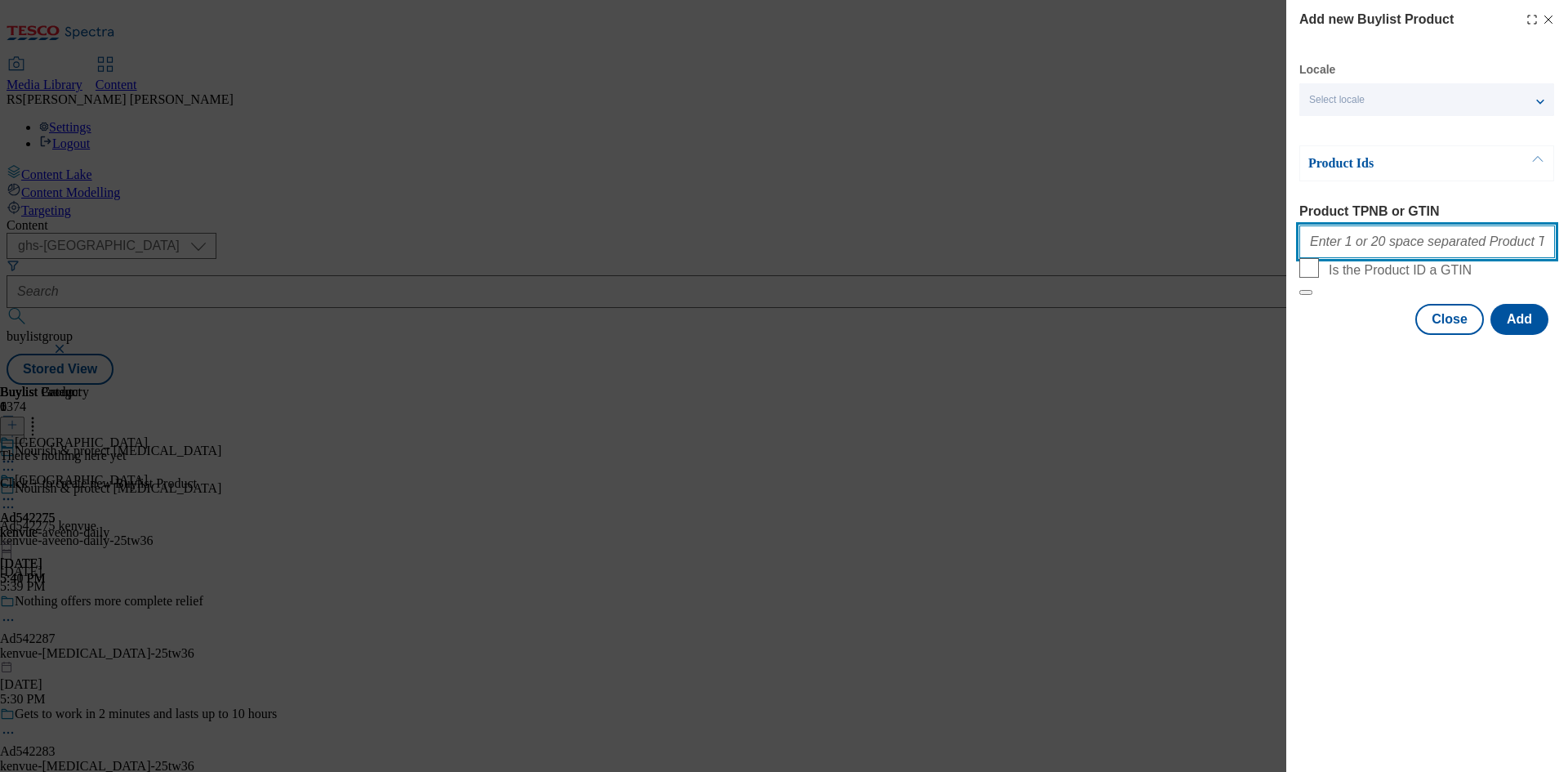
paste input "90720900 90721290 65016205 65016424 86474373 84019467 92131950 91885357 9248193…"
type input "90720900 90721290 65016205 65016424 86474373 84019467 92131950 91885357 9248193…"
click at [1508, 335] on button "Add" at bounding box center [1519, 319] width 58 height 31
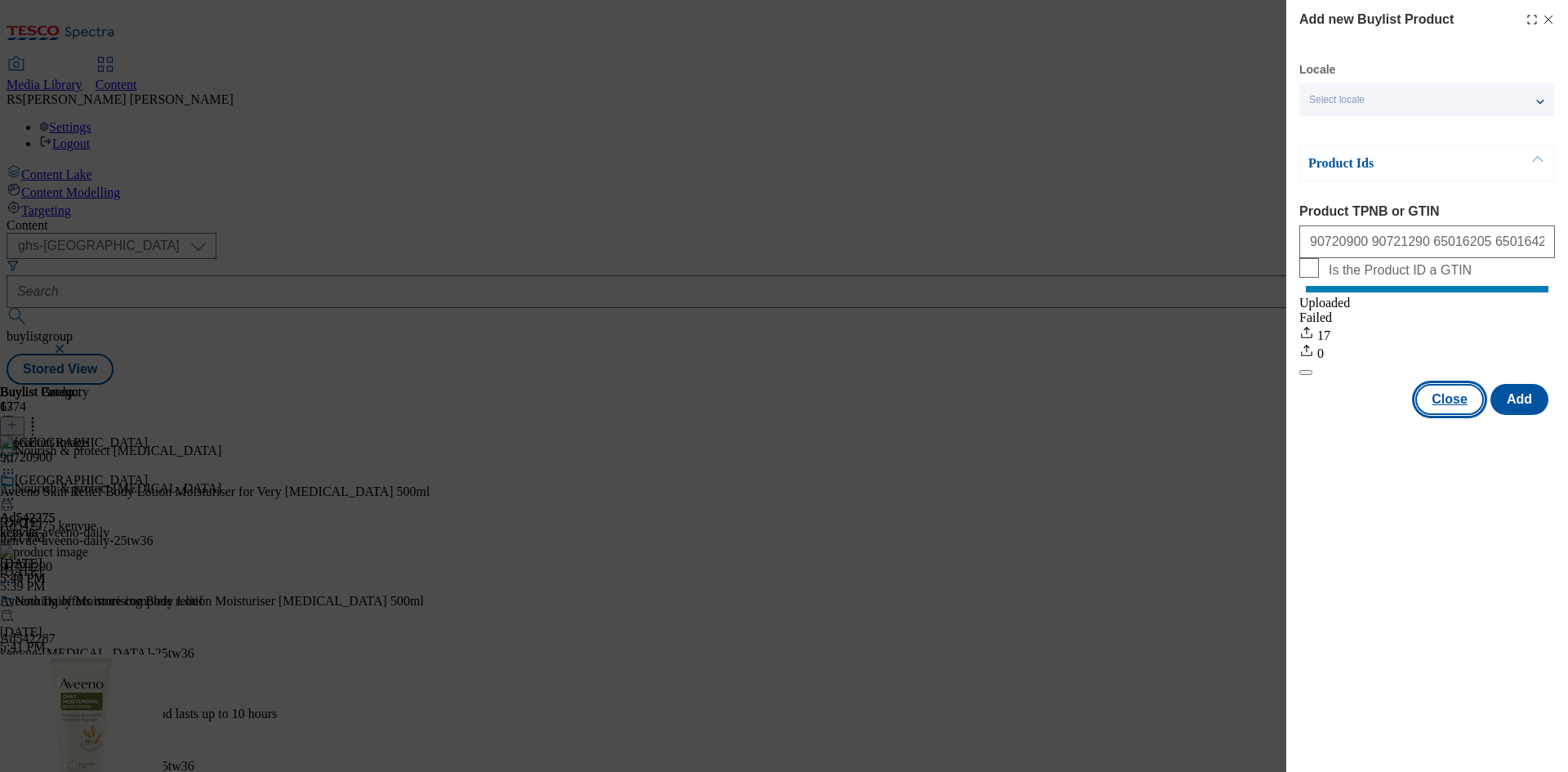
drag, startPoint x: 1464, startPoint y: 417, endPoint x: 1445, endPoint y: 412, distance: 19.6
click at [1464, 415] on button "Close" at bounding box center [1449, 399] width 69 height 31
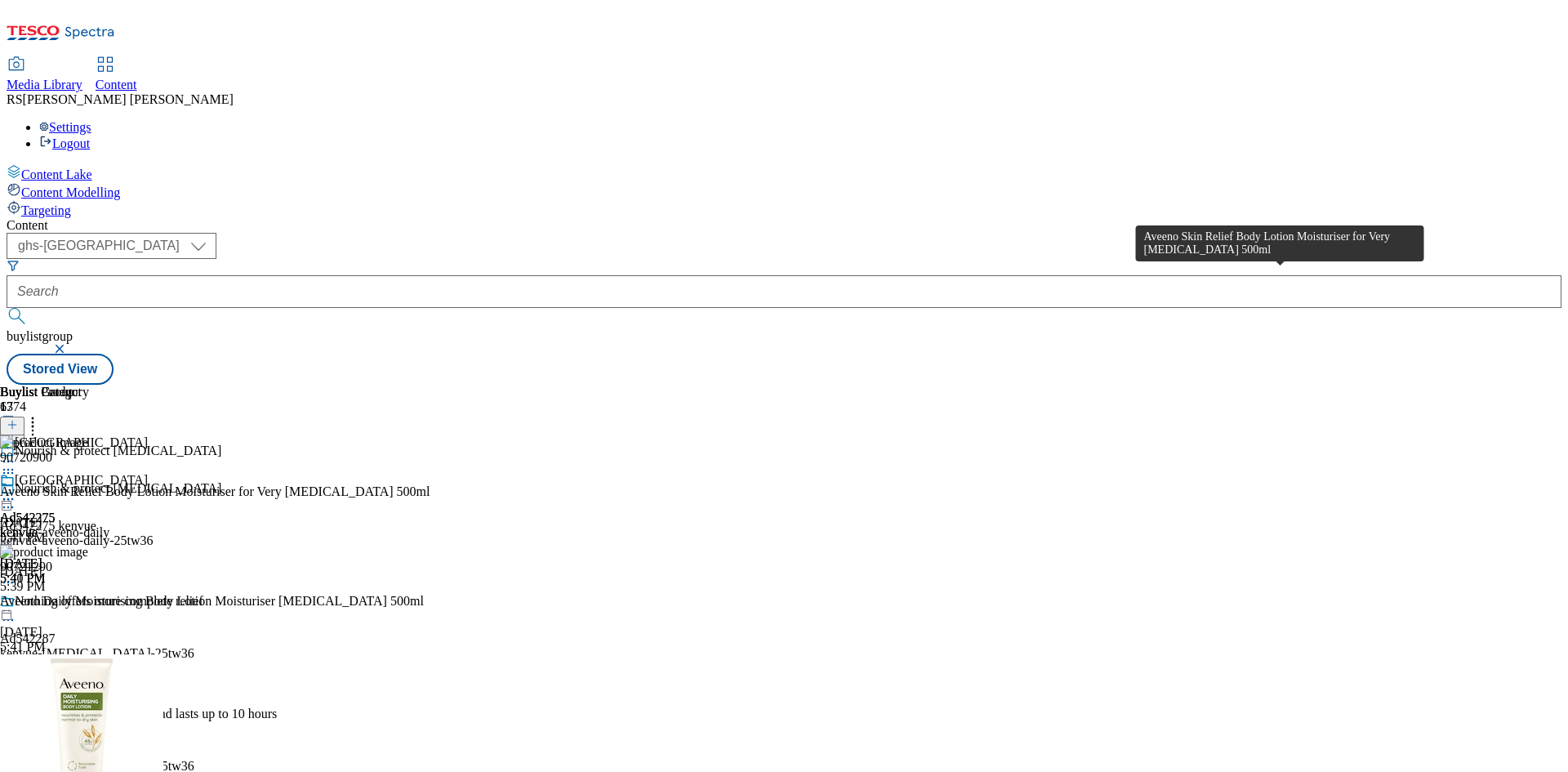
click at [430, 484] on div "Aveeno Skin Relief Body Lotion Moisturiser for Very Dry Skin 500ml" at bounding box center [215, 491] width 430 height 15
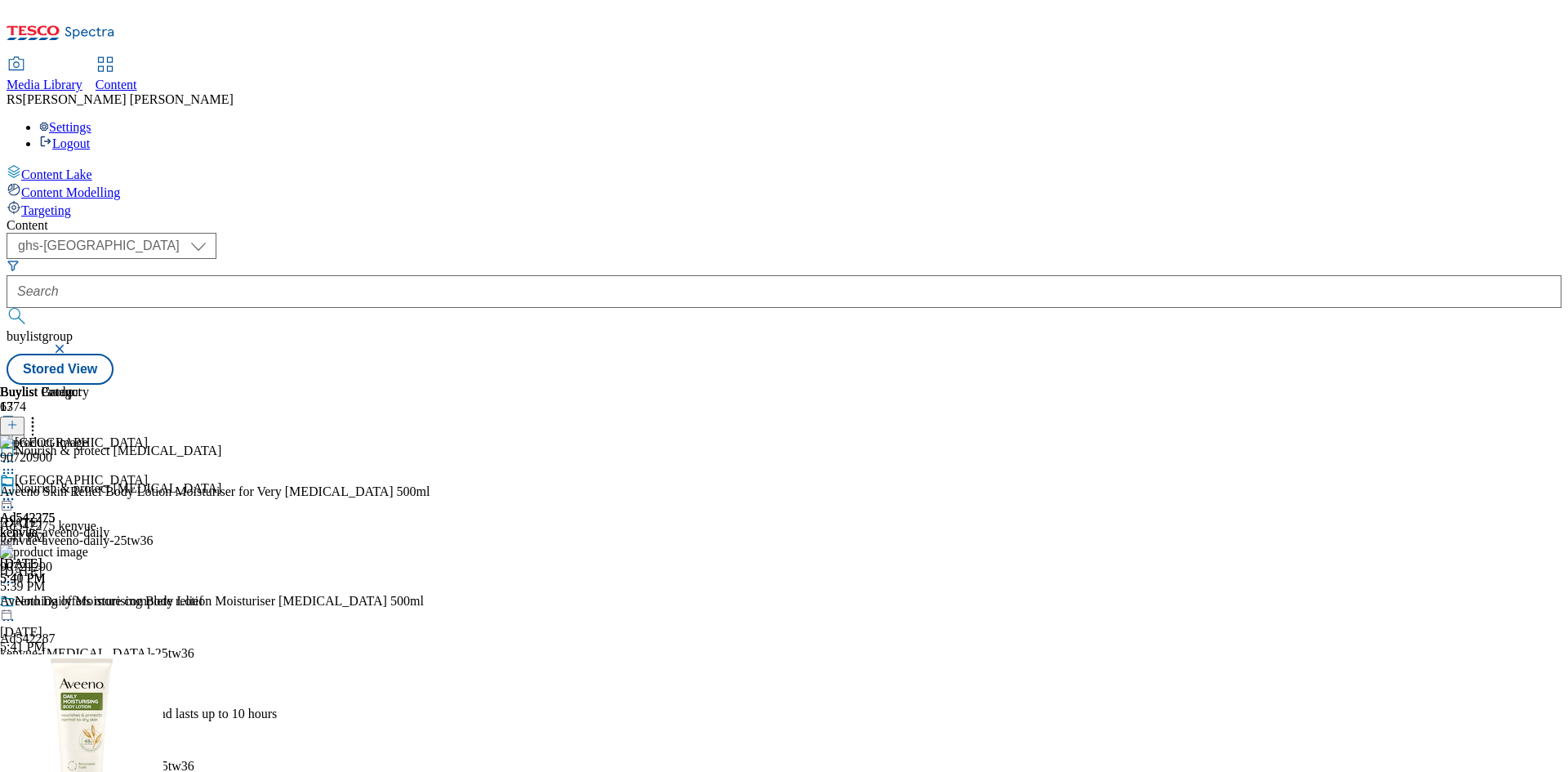
click at [16, 491] on icon at bounding box center [8, 499] width 16 height 16
click at [69, 528] on span "Edit" at bounding box center [59, 534] width 19 height 12
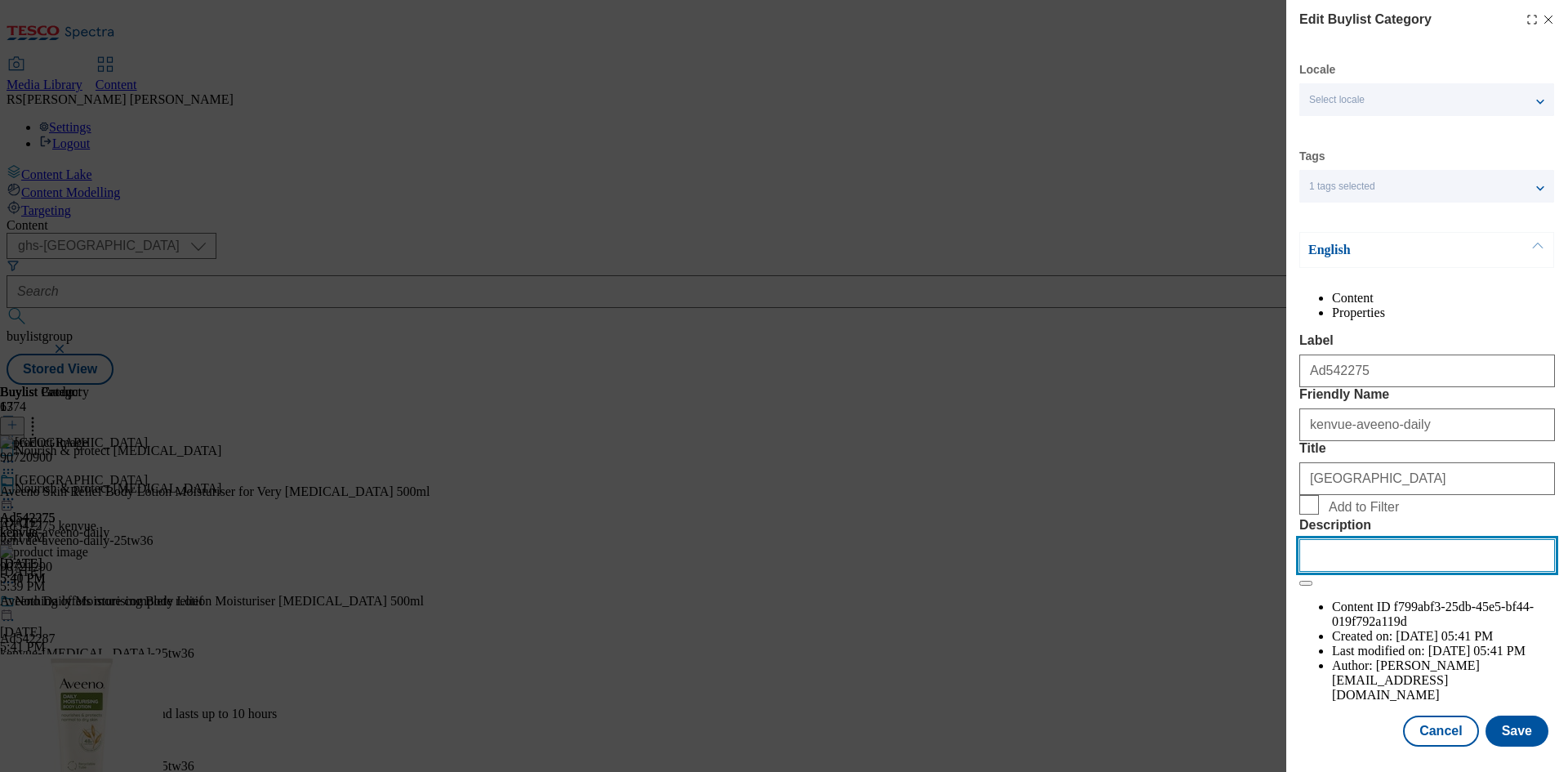
click at [1338, 572] on input "Description" at bounding box center [1426, 555] width 256 height 33
paste input "Aveeno Skin Relief Body Lotion Moisturiser for Very Dry Skin 500ml"
type input "Aveeno Skin Relief Body Lotion Moisturiser for Very Dry Skin 500ml"
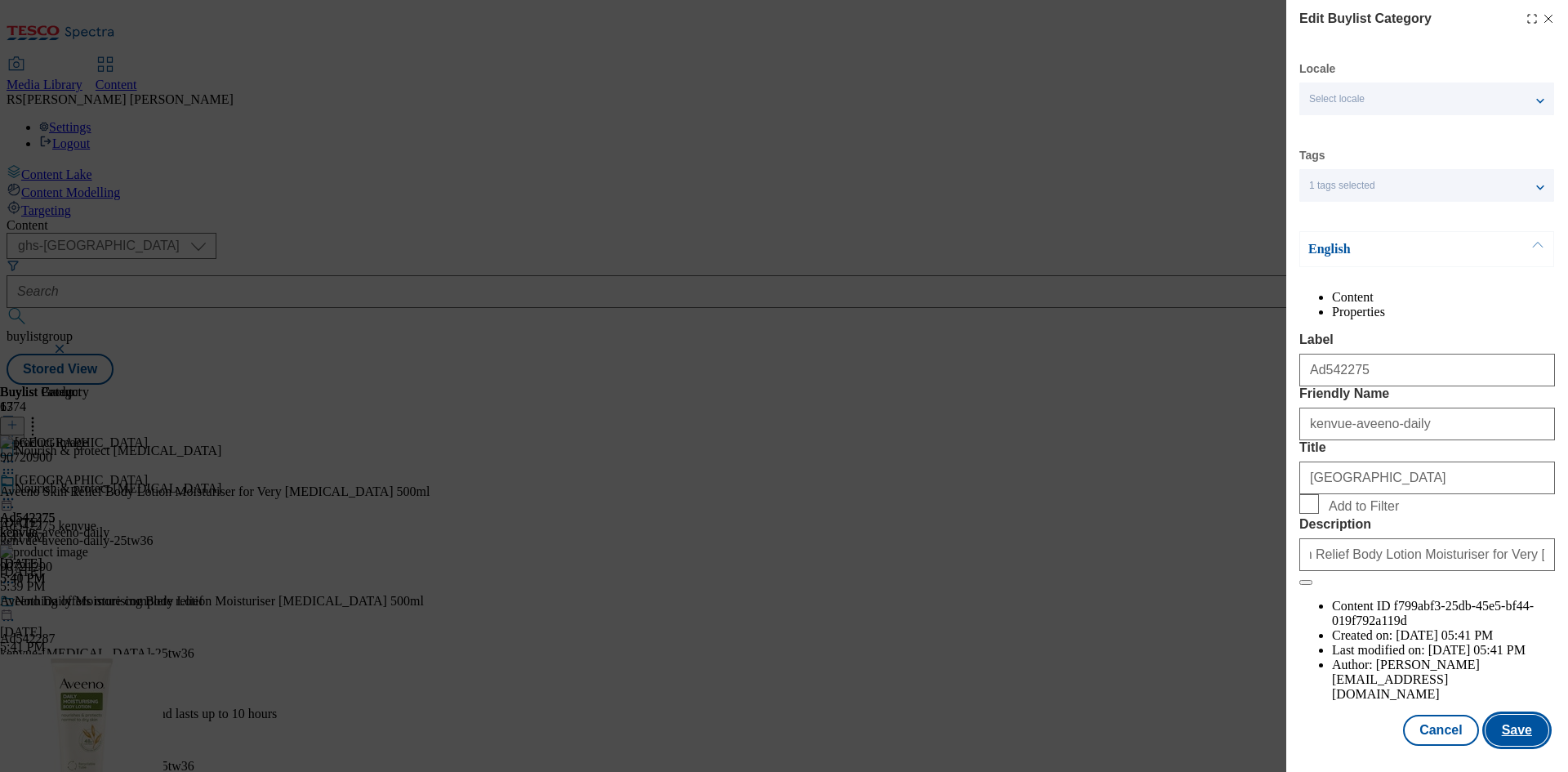
click at [1496, 730] on button "Save" at bounding box center [1516, 730] width 63 height 31
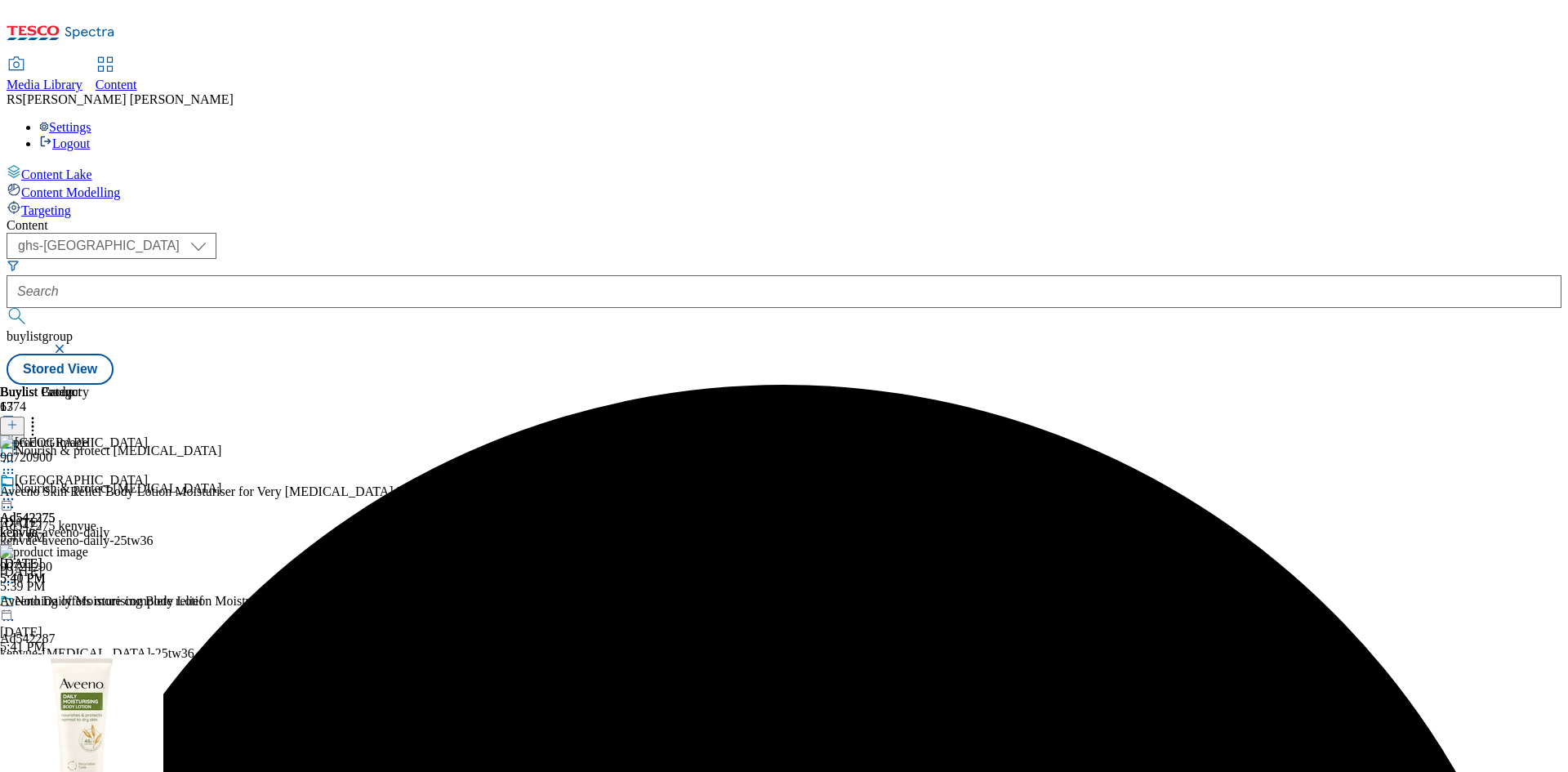
click at [16, 491] on icon at bounding box center [8, 499] width 16 height 16
click at [69, 528] on span "Edit" at bounding box center [59, 534] width 19 height 12
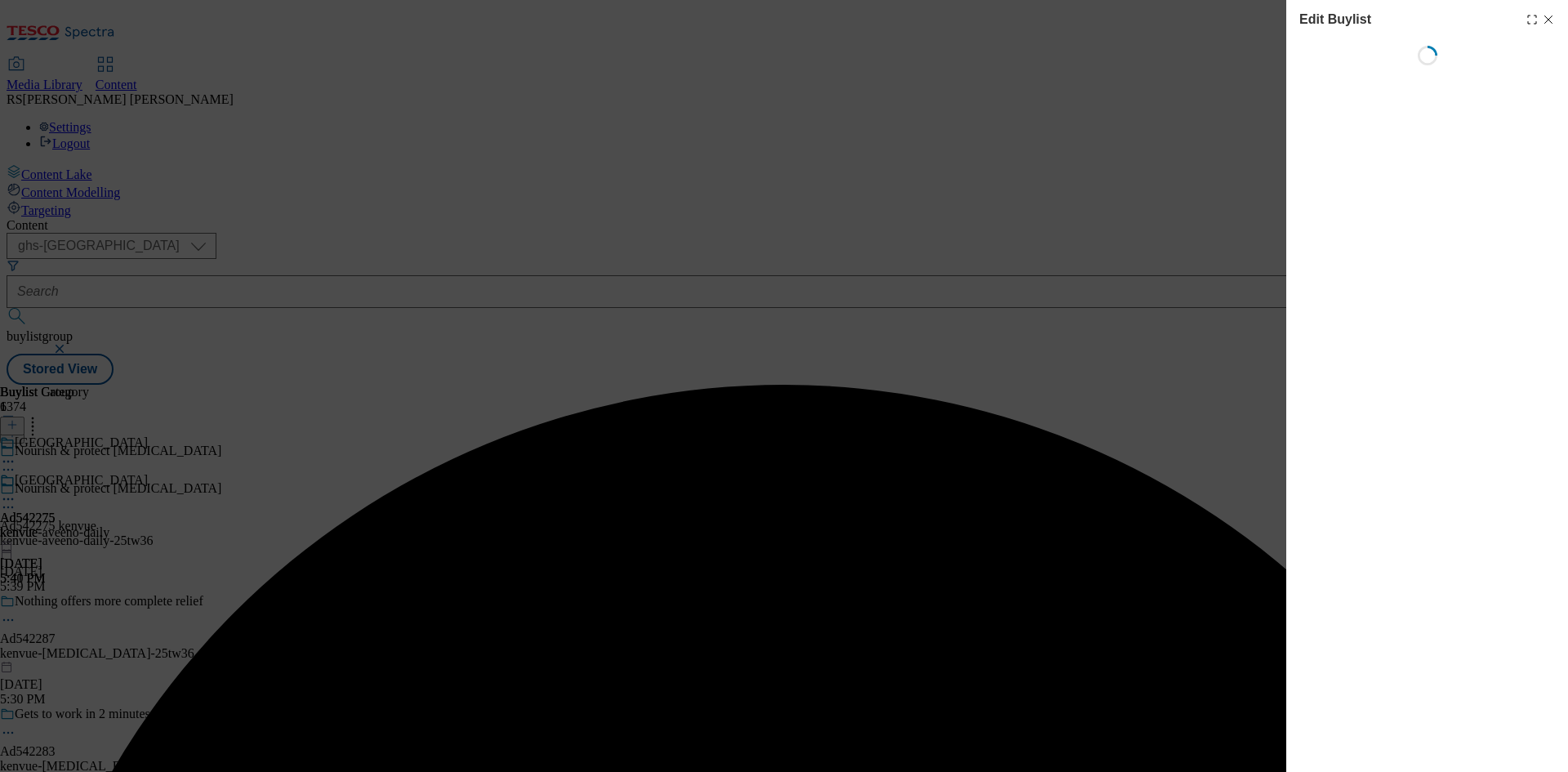
select select "tactical"
select select "supplier funded short term 1-3 weeks"
select select "dunnhumby"
select select "Banner"
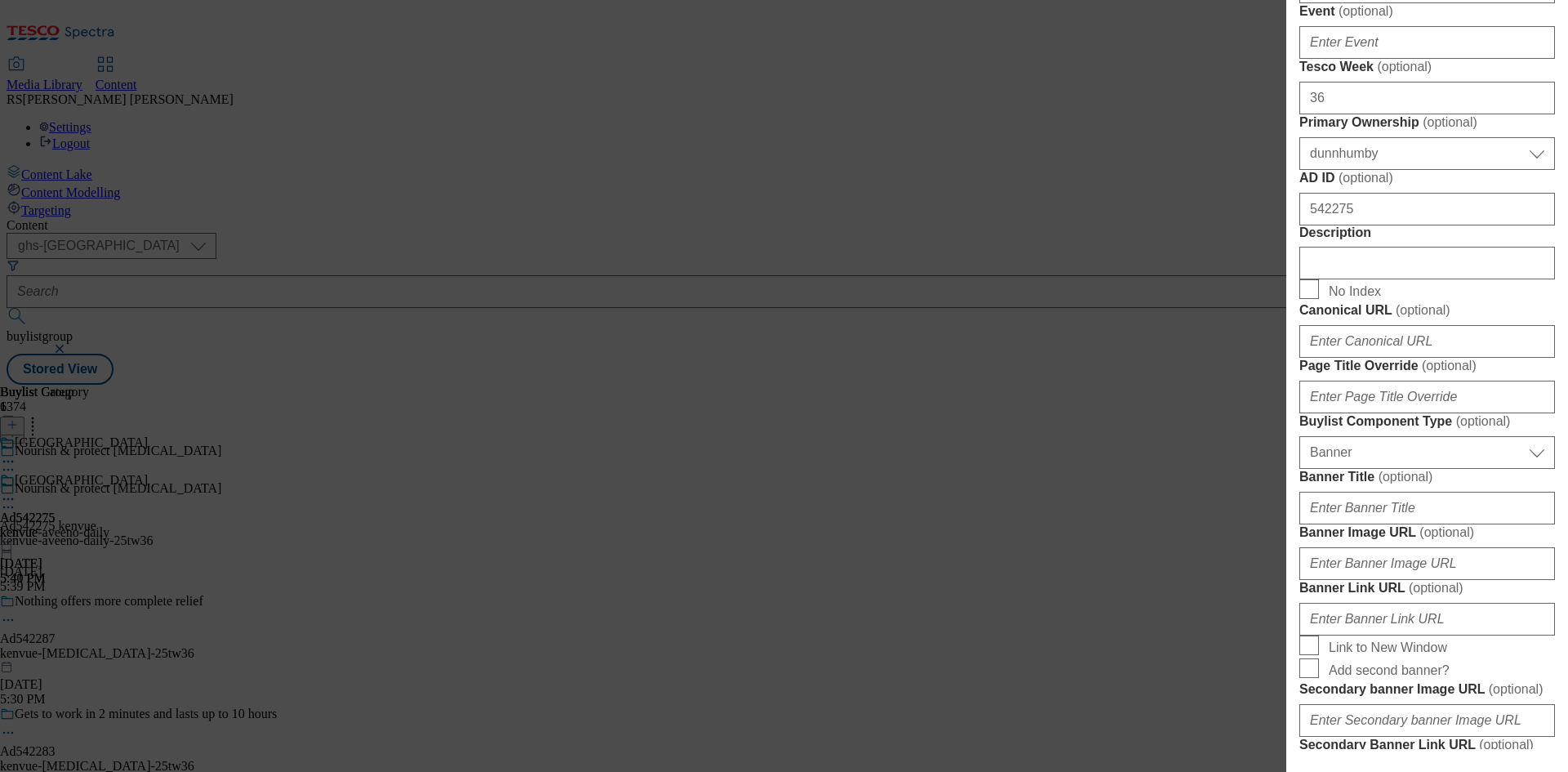
scroll to position [735, 0]
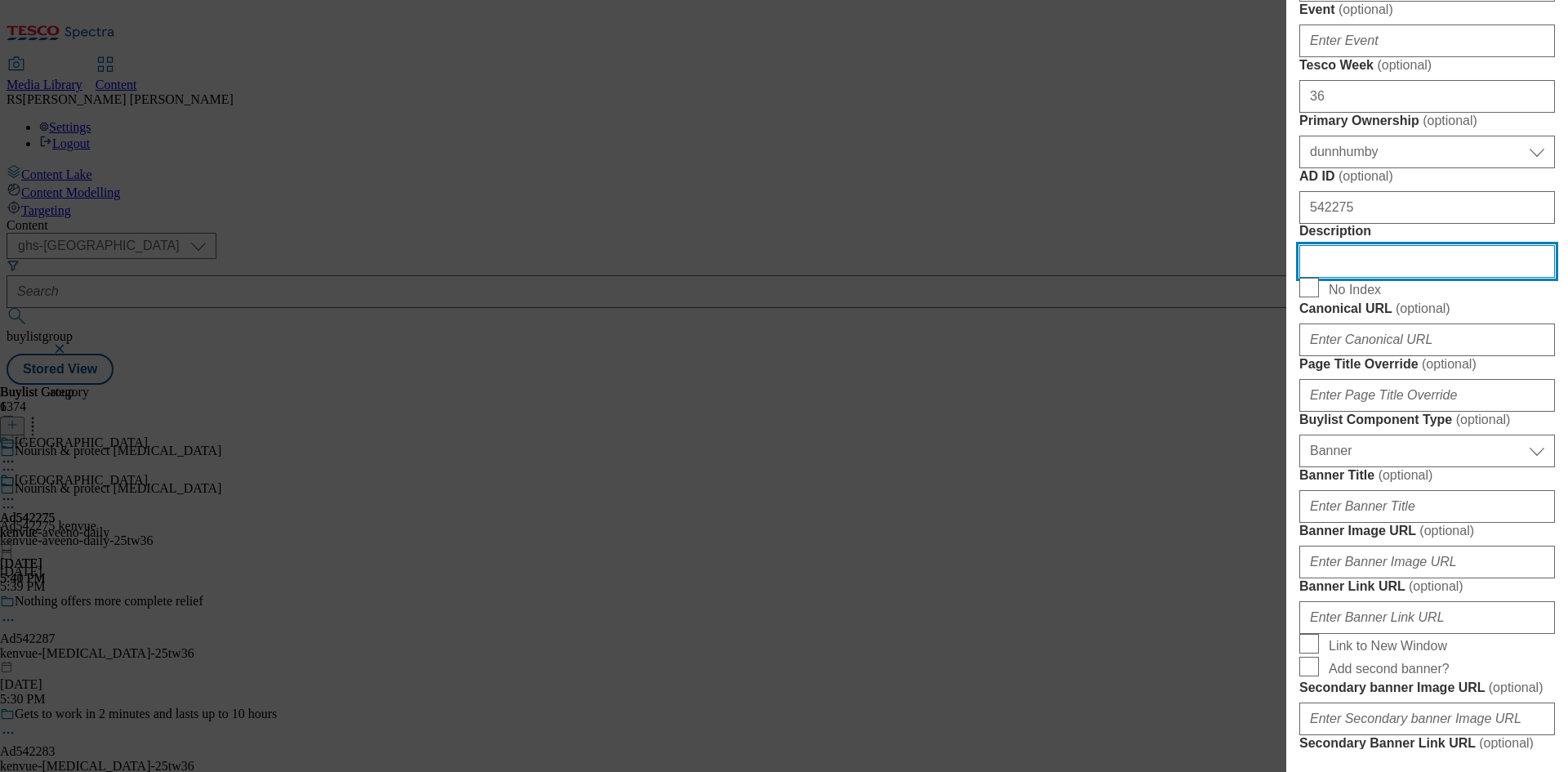
click at [1382, 278] on input "Description" at bounding box center [1426, 261] width 256 height 33
paste input "Aveeno Skin Relief Body Lotion Moisturiser for Very Dry Skin 500ml"
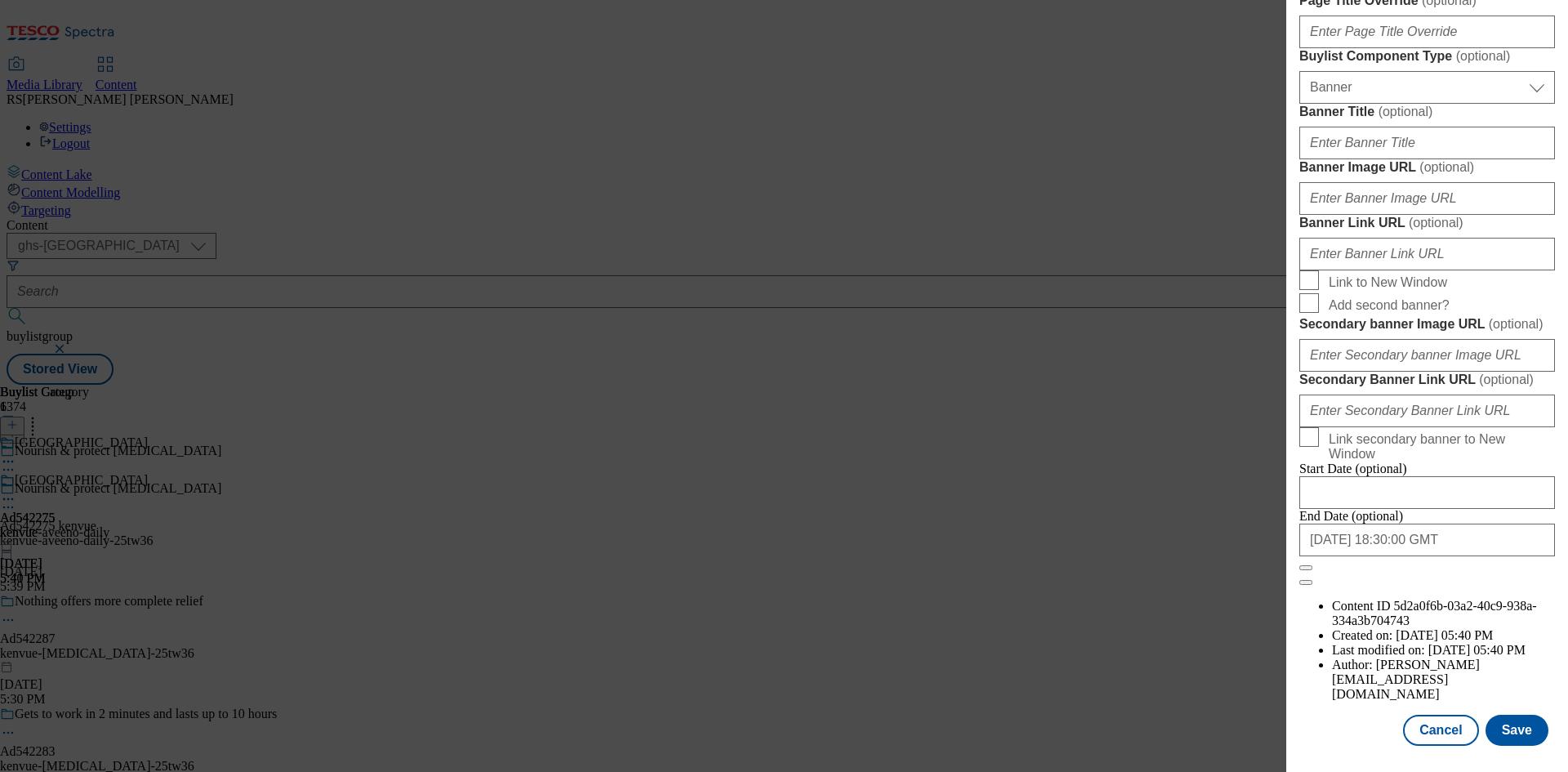
scroll to position [1691, 0]
type input "Aveeno Skin Relief Body Lotion Moisturiser for Very Dry Skin 500ml"
drag, startPoint x: 1516, startPoint y: 736, endPoint x: 1512, endPoint y: 726, distance: 10.8
click at [1516, 736] on button "Save" at bounding box center [1516, 730] width 63 height 31
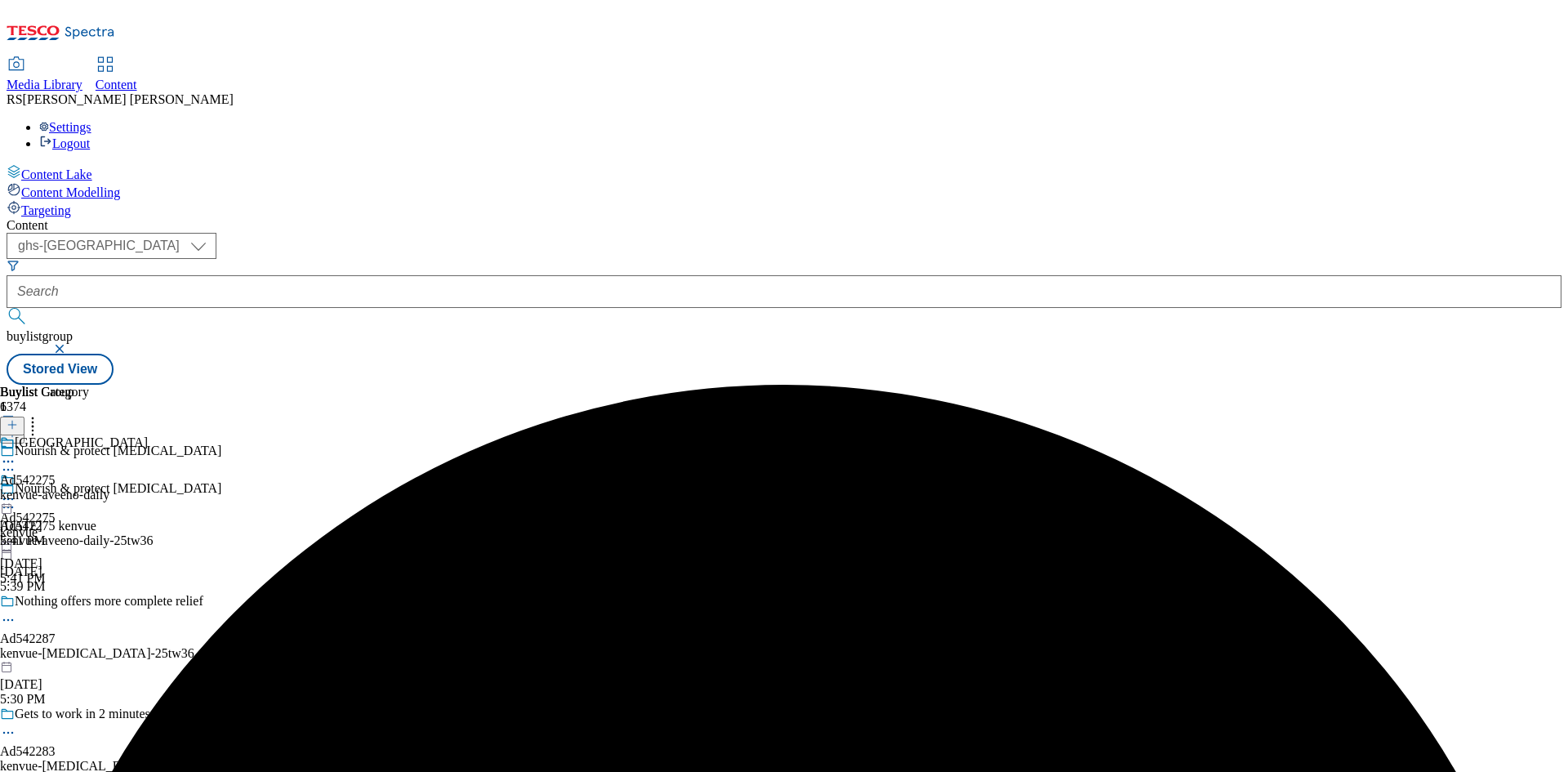
click at [16, 499] on icon at bounding box center [8, 507] width 16 height 16
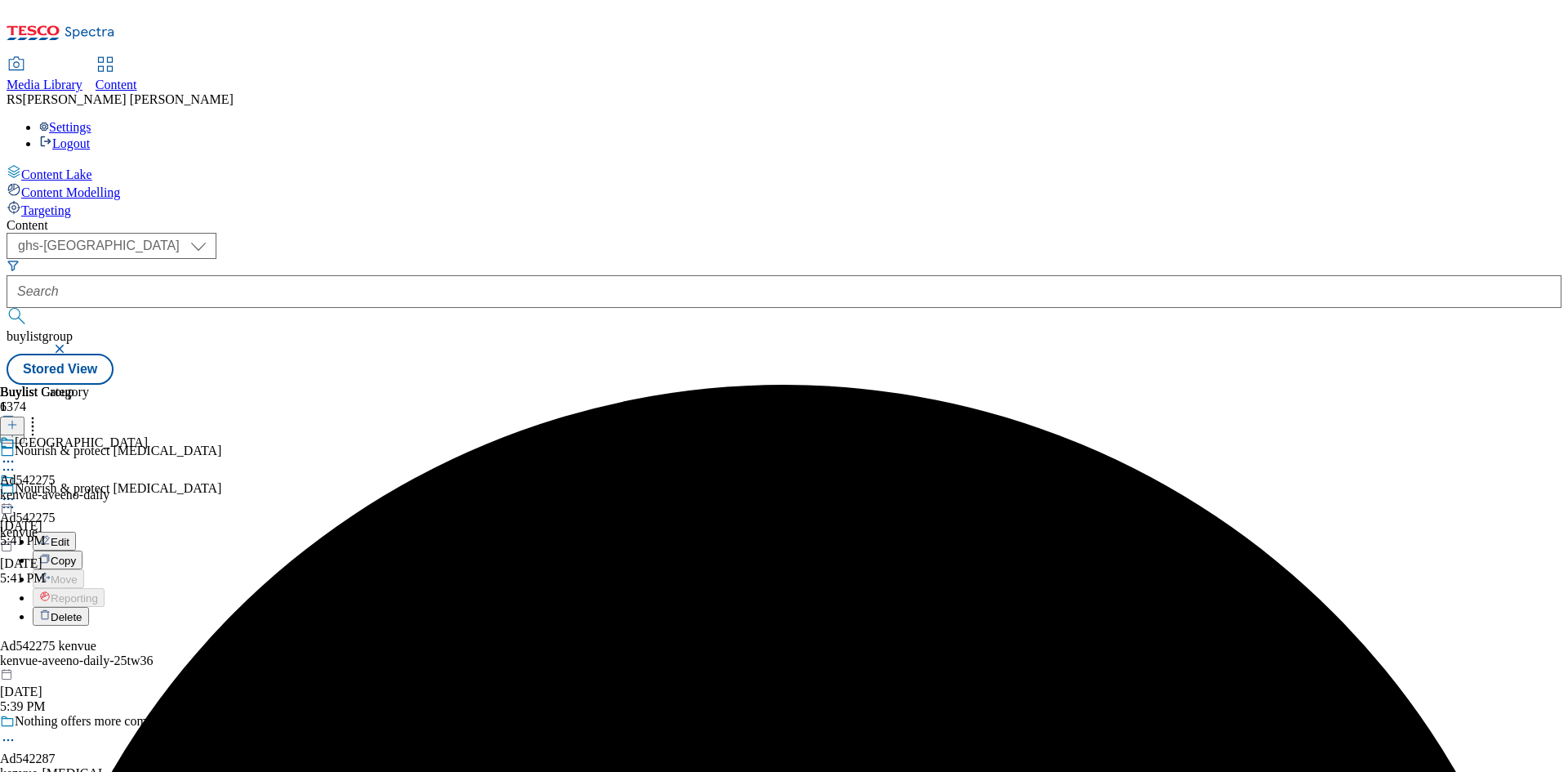
click at [69, 536] on span "Edit" at bounding box center [59, 542] width 19 height 12
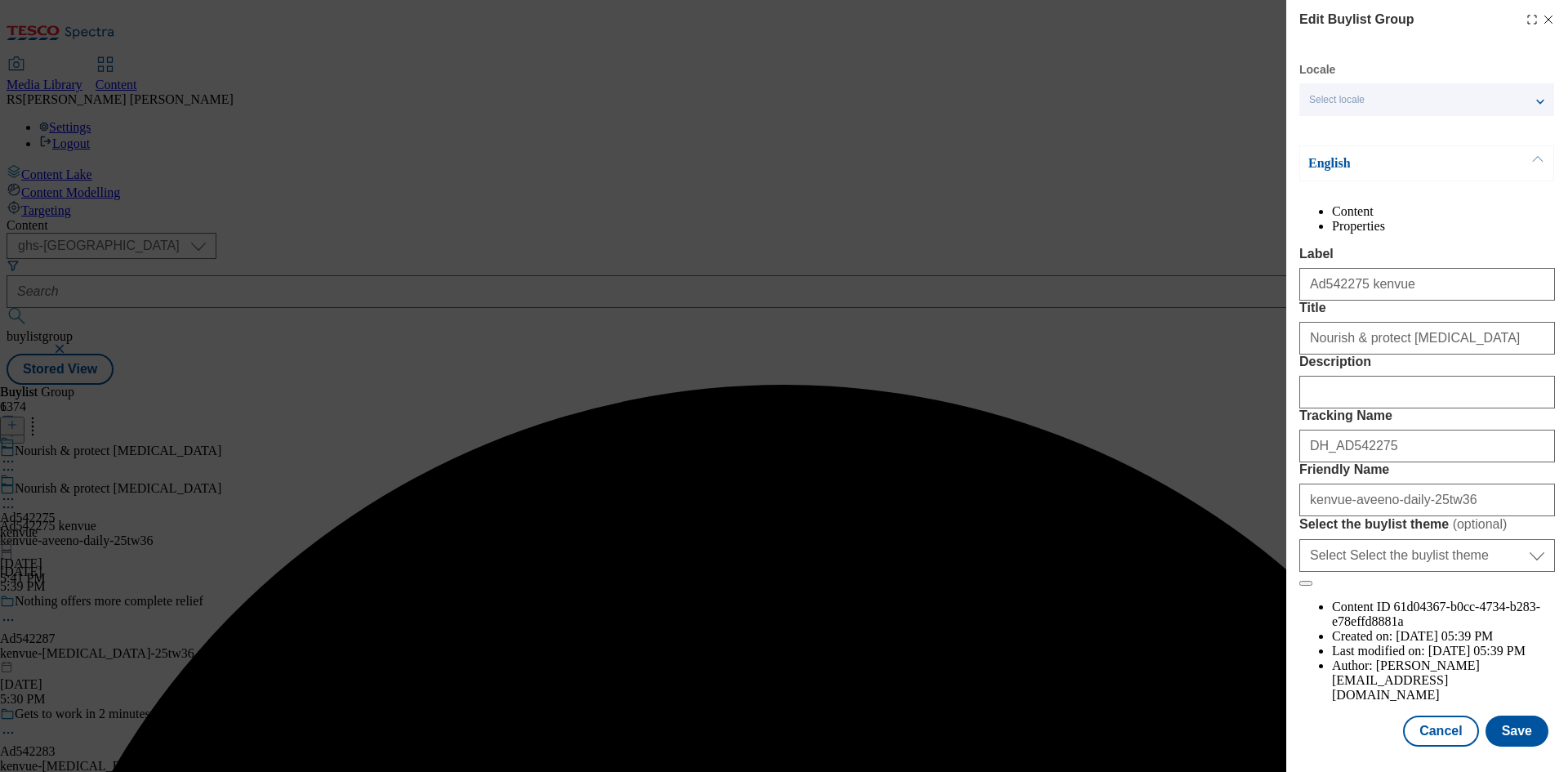
scroll to position [63, 0]
click at [1336, 407] on input "Description" at bounding box center [1426, 391] width 256 height 33
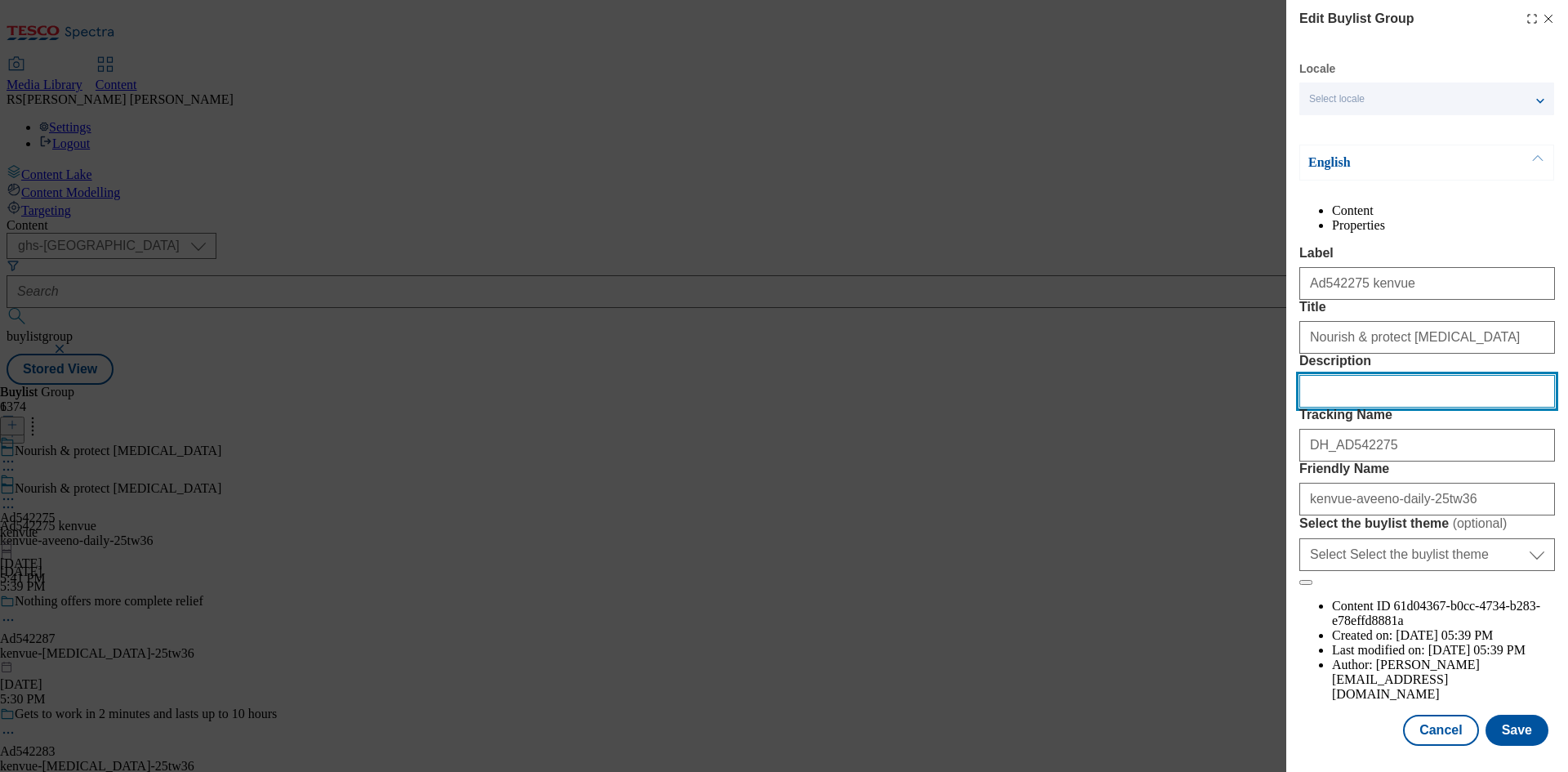
paste input "Aveeno Skin Relief Body Lotion Moisturiser for Very Dry Skin 500ml"
type input "Aveeno Skin Relief Body Lotion Moisturiser for Very Dry Skin 500ml"
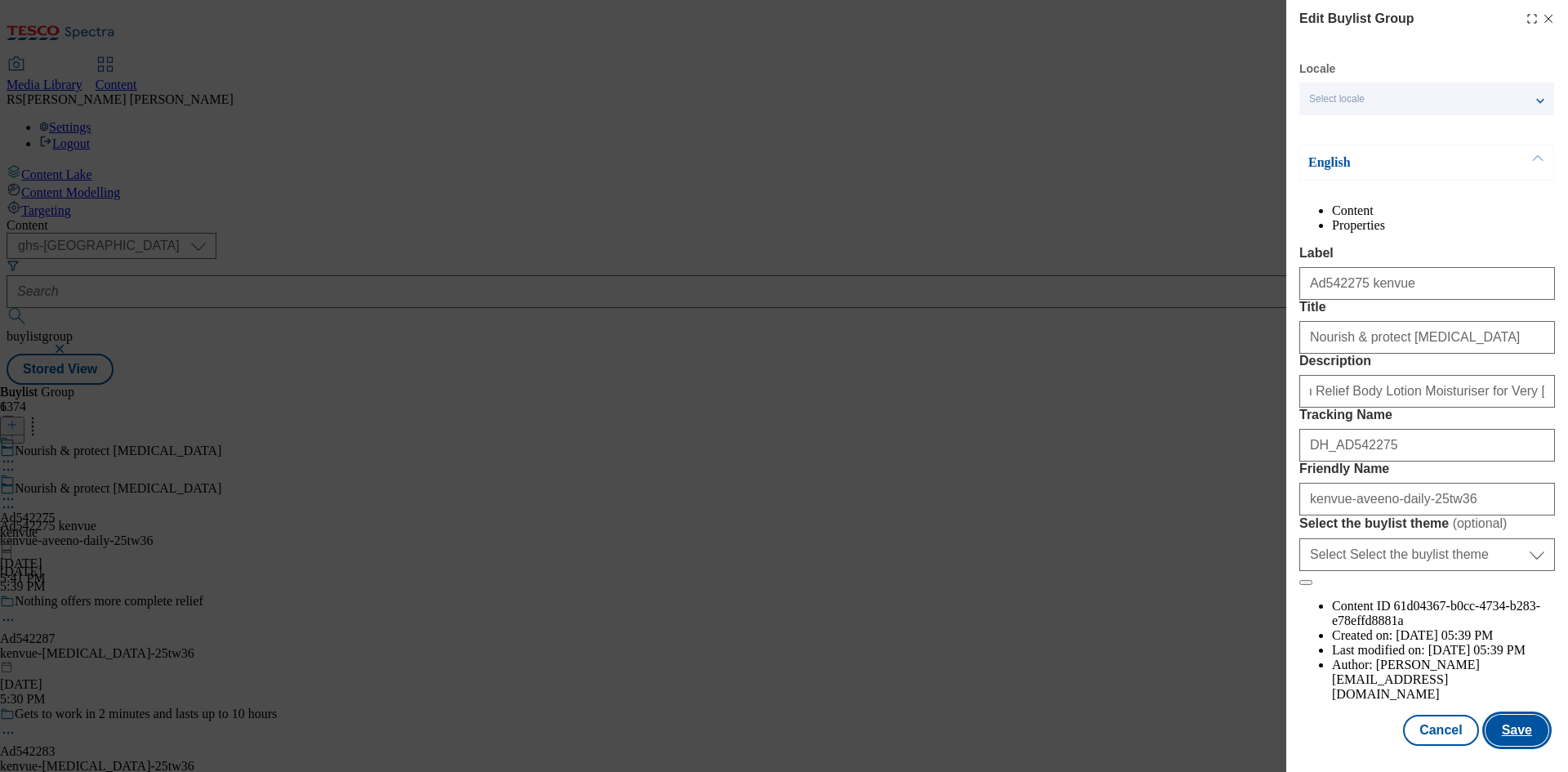
click at [1503, 727] on button "Save" at bounding box center [1516, 730] width 63 height 31
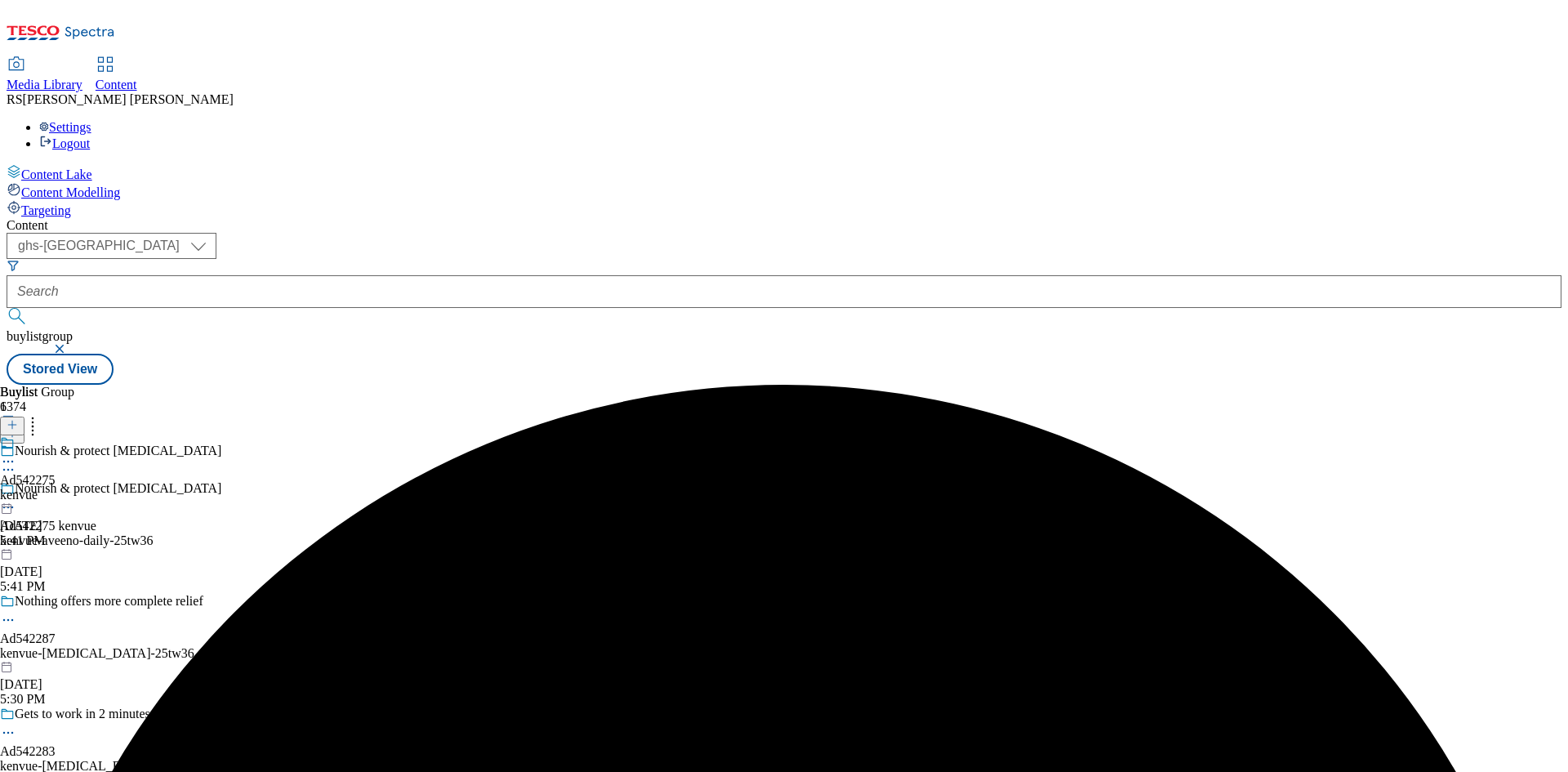
click at [16, 453] on icon at bounding box center [8, 461] width 16 height 16
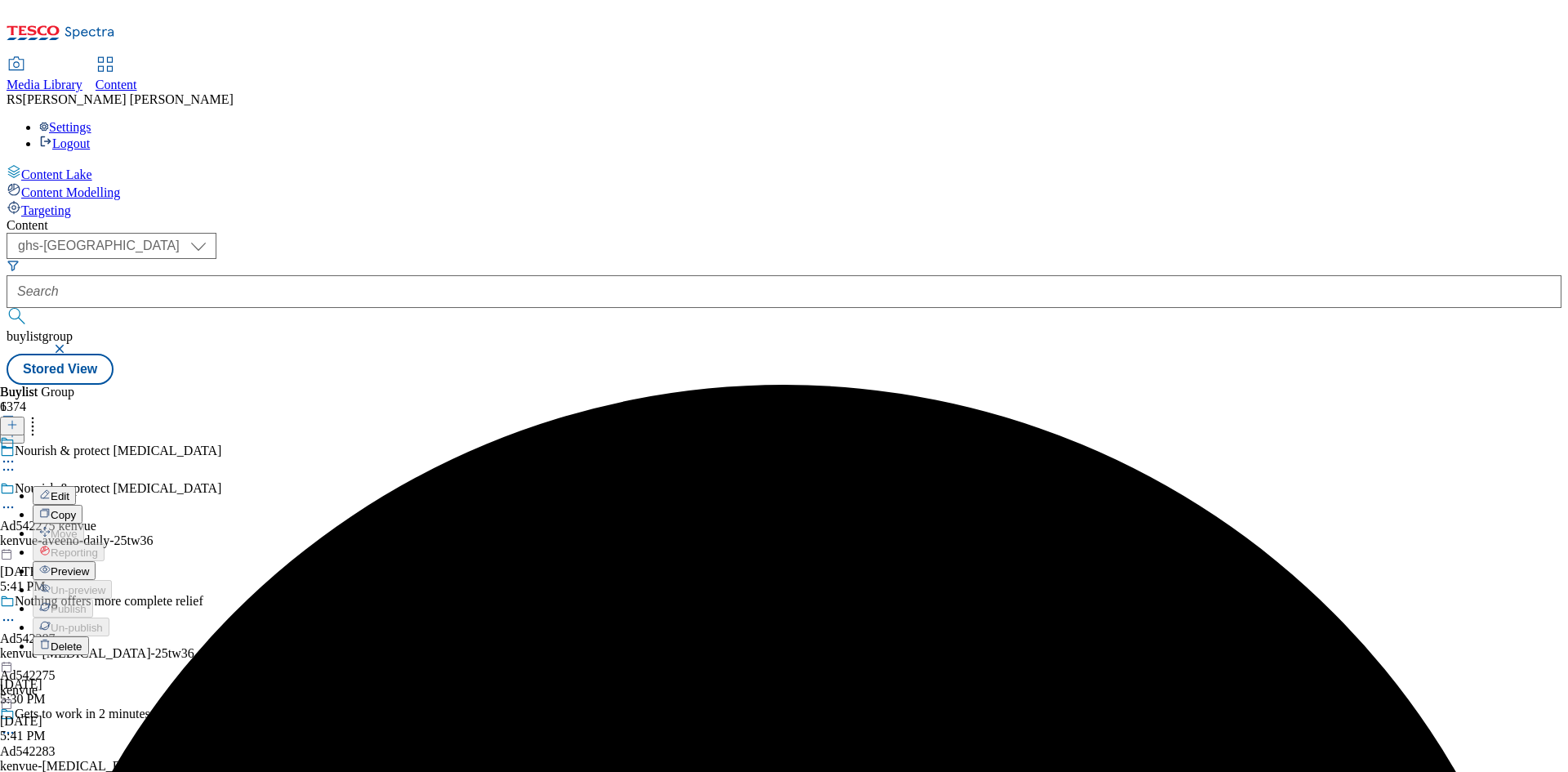
click at [89, 566] on span "Preview" at bounding box center [69, 572] width 38 height 12
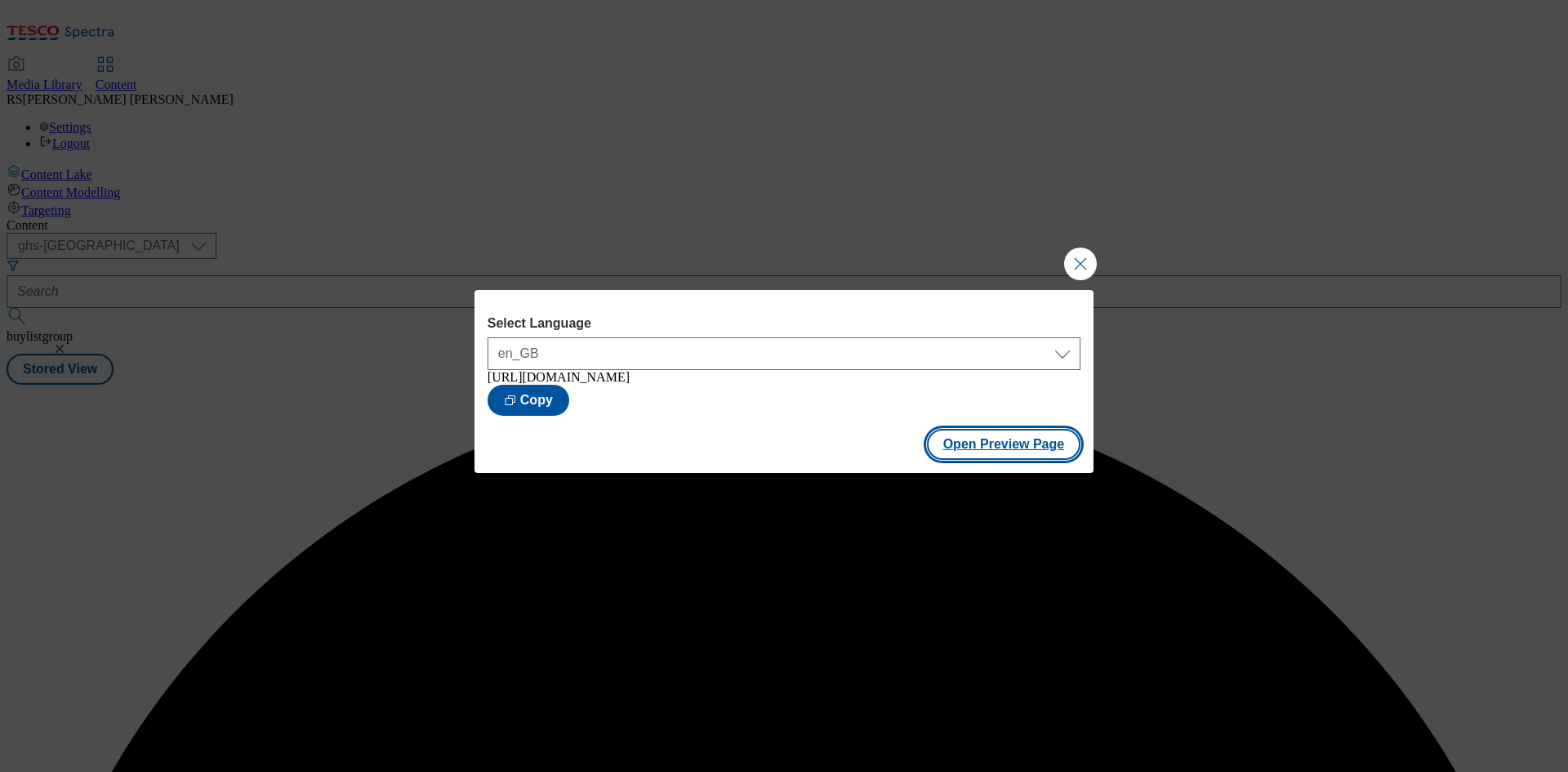
click at [1018, 450] on button "Open Preview Page" at bounding box center [1003, 444] width 154 height 31
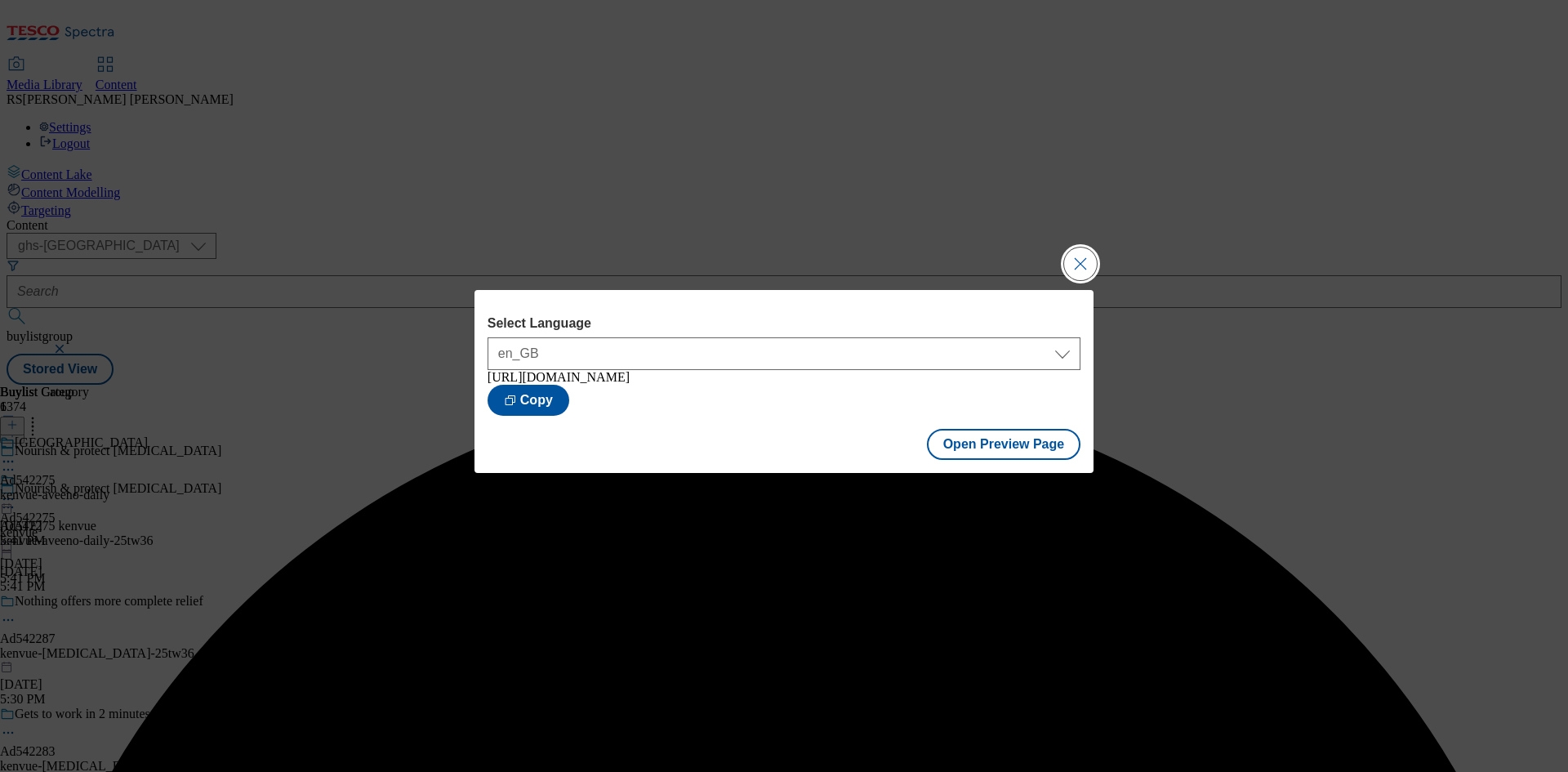
click at [1074, 258] on button "Close Modal" at bounding box center [1080, 264] width 33 height 33
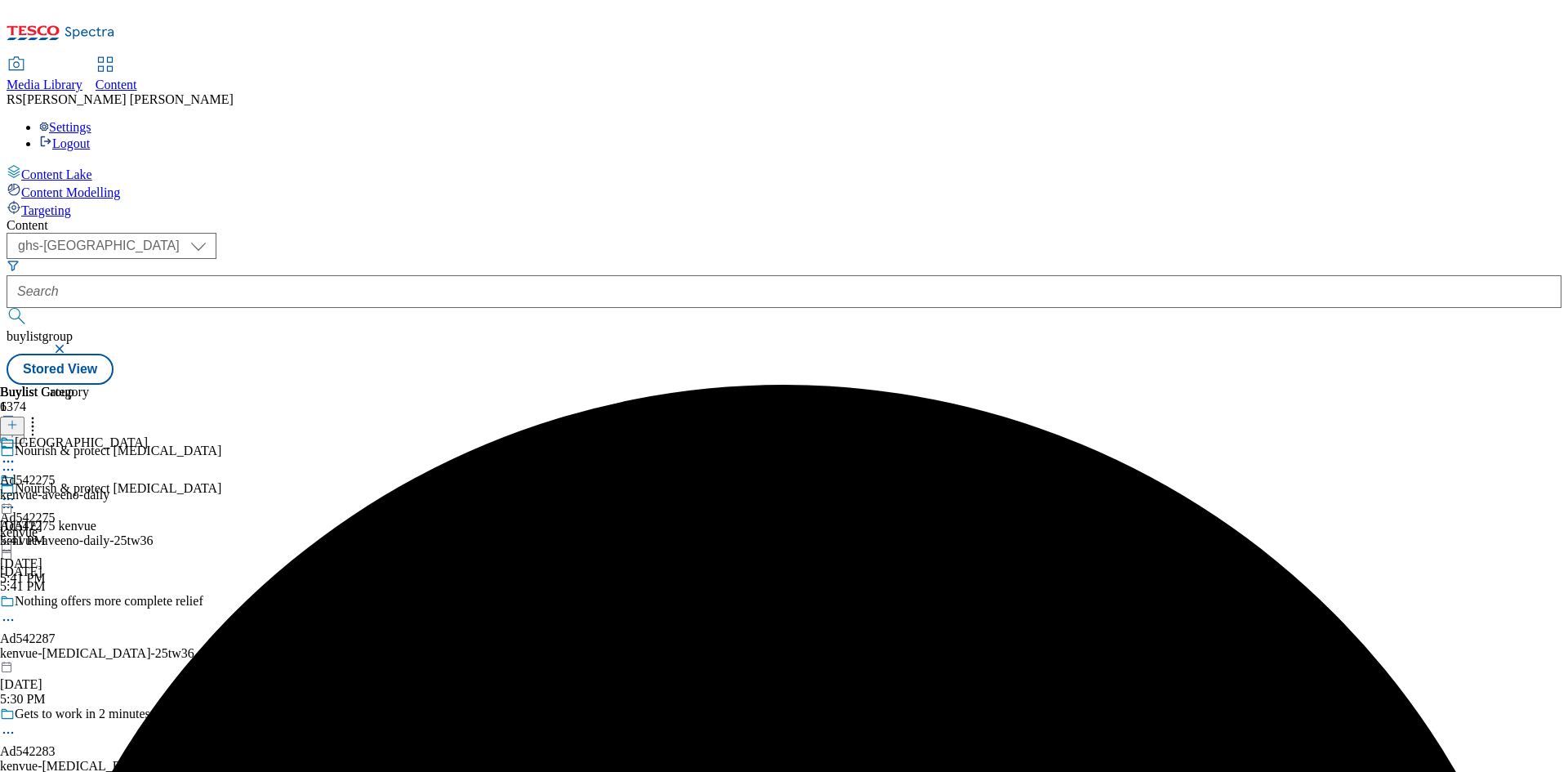
click at [16, 491] on icon at bounding box center [8, 499] width 16 height 16
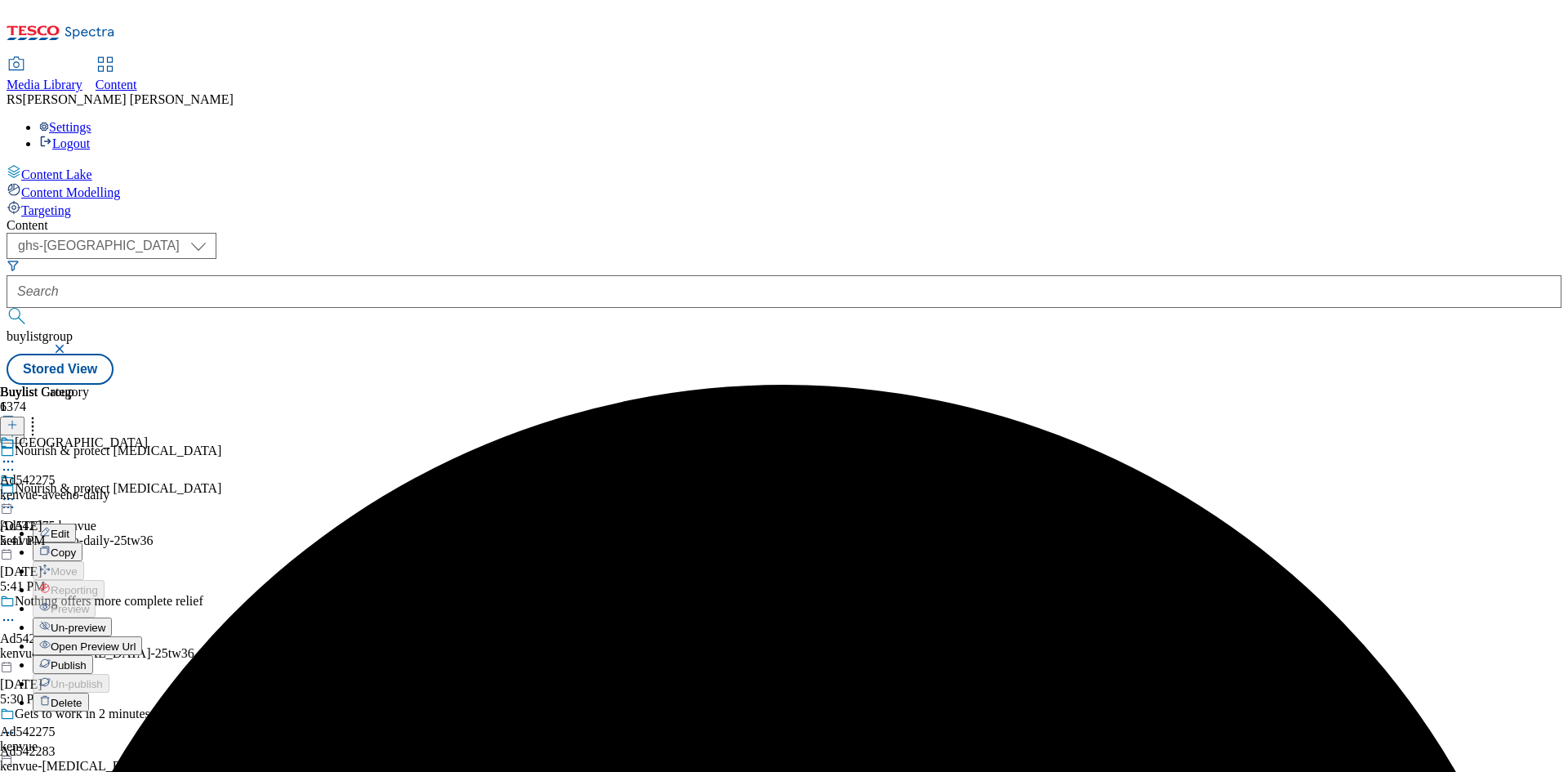
click at [87, 660] on span "Publish" at bounding box center [68, 666] width 36 height 12
